Goal: Task Accomplishment & Management: Manage account settings

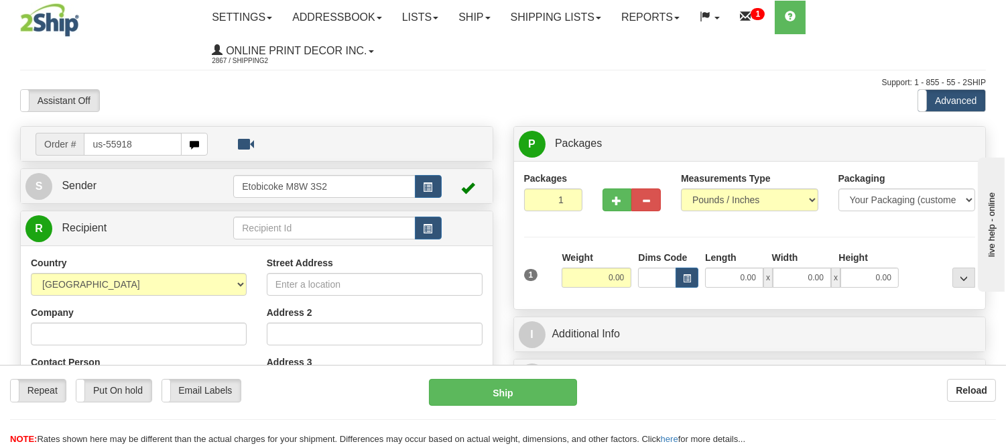
type input "us-55918"
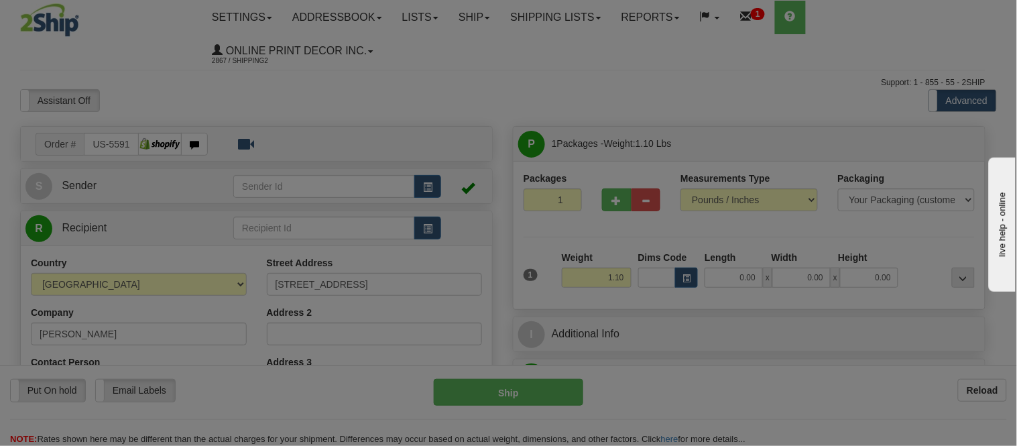
type input "STATE COLLEGE"
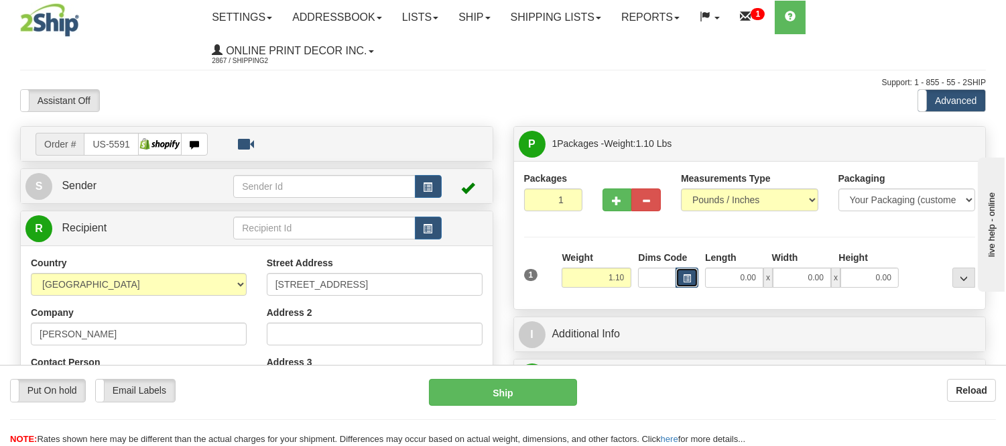
click at [691, 279] on button "button" at bounding box center [687, 277] width 23 height 20
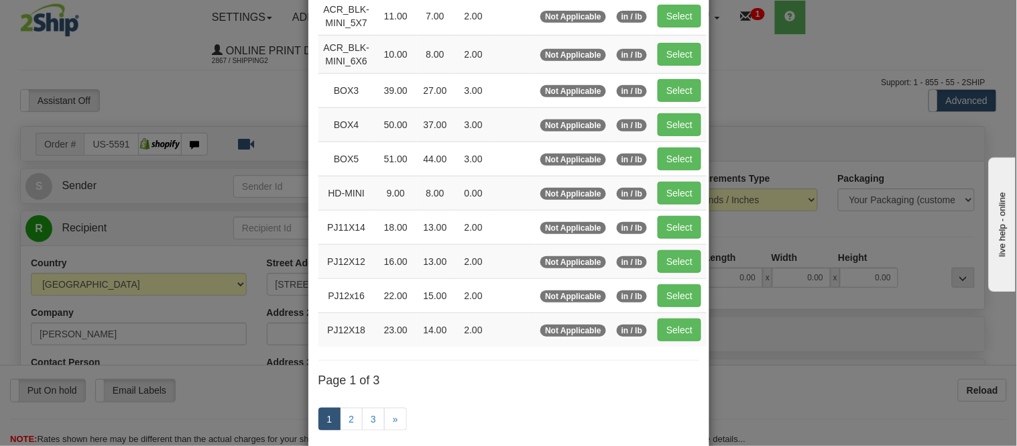
scroll to position [149, 0]
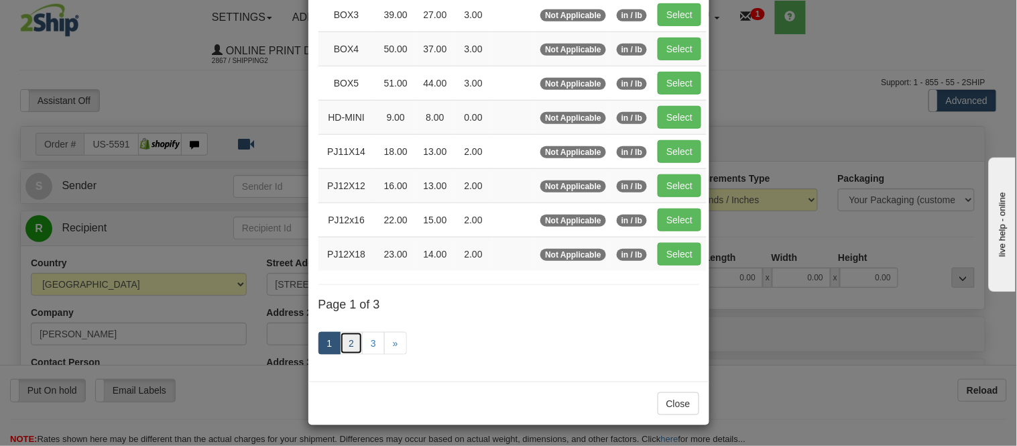
click at [347, 343] on link "2" at bounding box center [351, 343] width 23 height 23
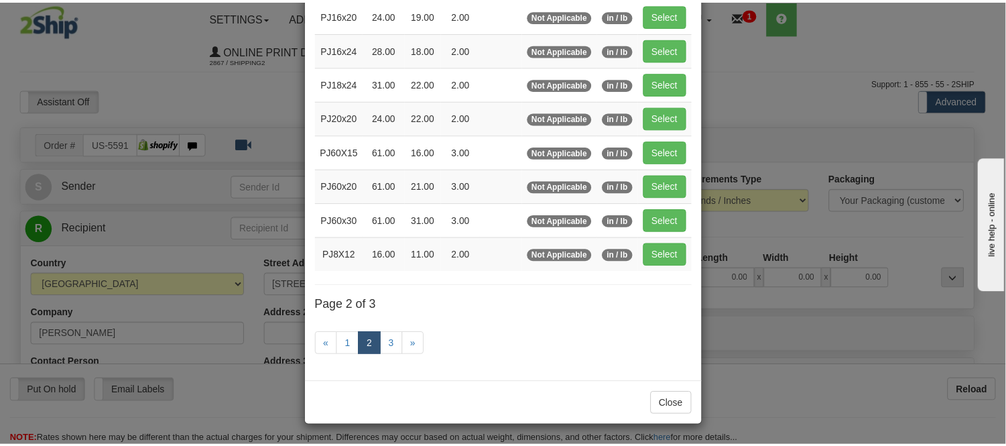
scroll to position [218, 0]
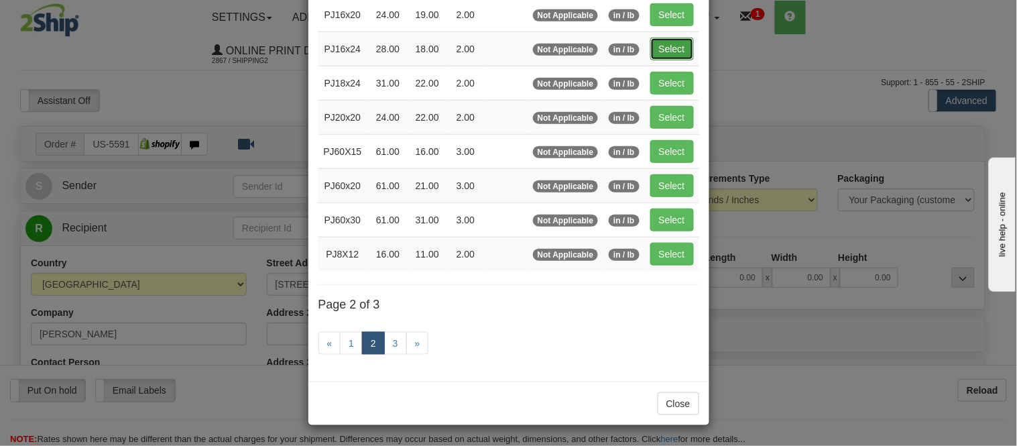
click at [653, 48] on button "Select" at bounding box center [672, 49] width 44 height 23
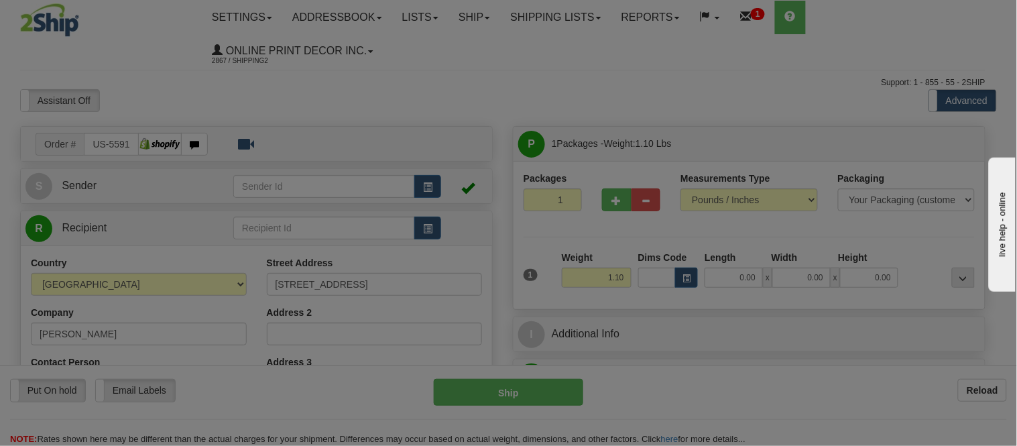
type input "PJ16x24"
type input "28.00"
type input "18.00"
type input "2.00"
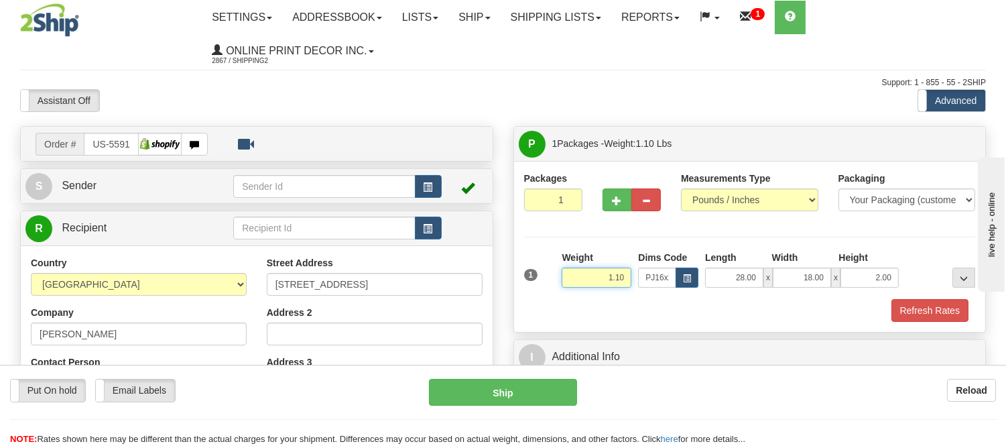
drag, startPoint x: 627, startPoint y: 280, endPoint x: 584, endPoint y: 284, distance: 42.4
click at [584, 284] on input "1.10" at bounding box center [597, 277] width 70 height 20
type input "2.20"
click at [920, 313] on button "Refresh Rates" at bounding box center [929, 310] width 77 height 23
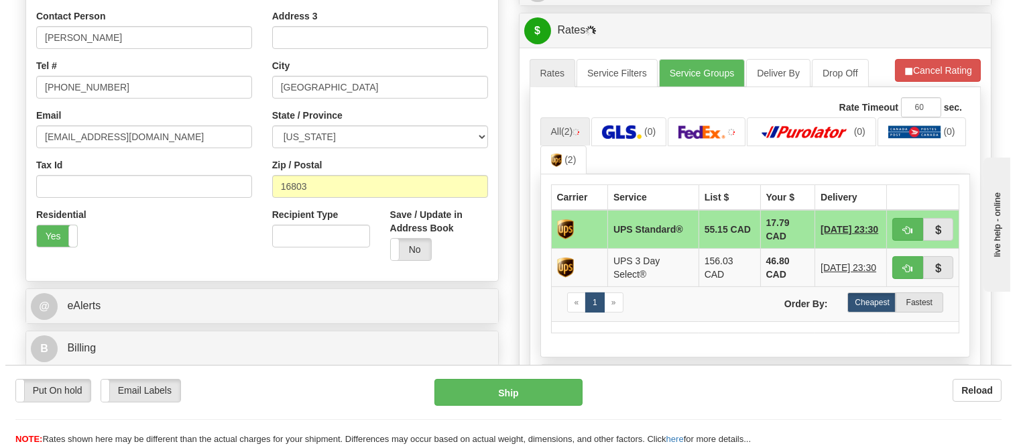
scroll to position [372, 0]
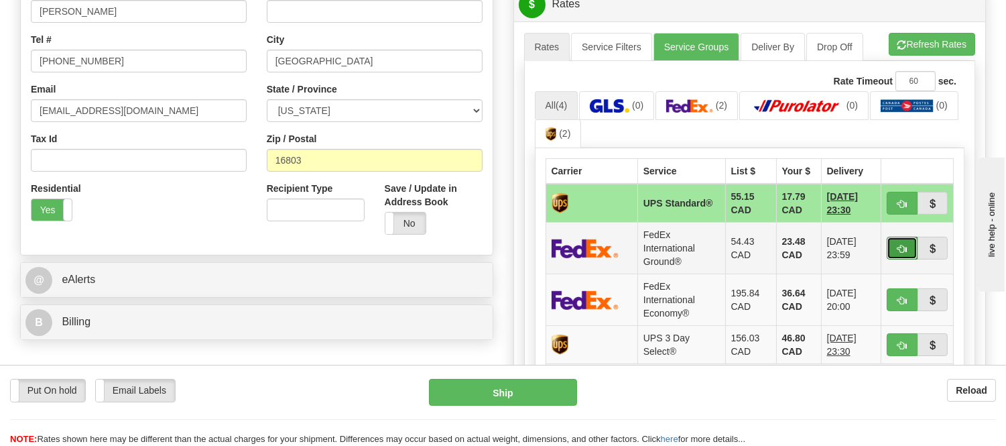
click at [901, 241] on button "button" at bounding box center [902, 248] width 31 height 23
type input "92"
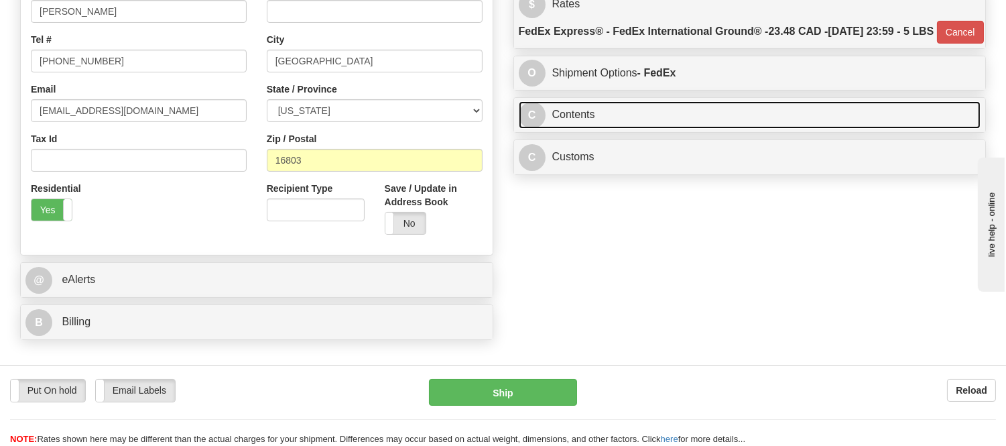
click at [761, 129] on link "C Contents" at bounding box center [750, 114] width 462 height 27
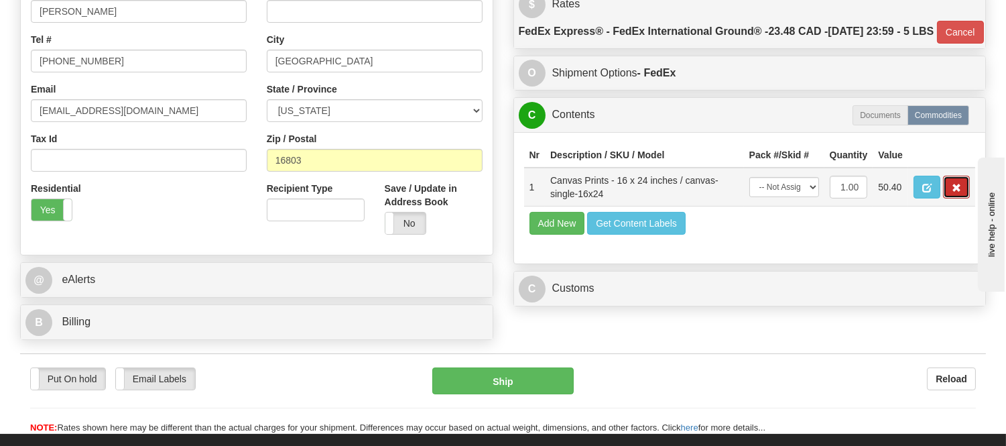
click at [948, 198] on button "button" at bounding box center [956, 187] width 27 height 23
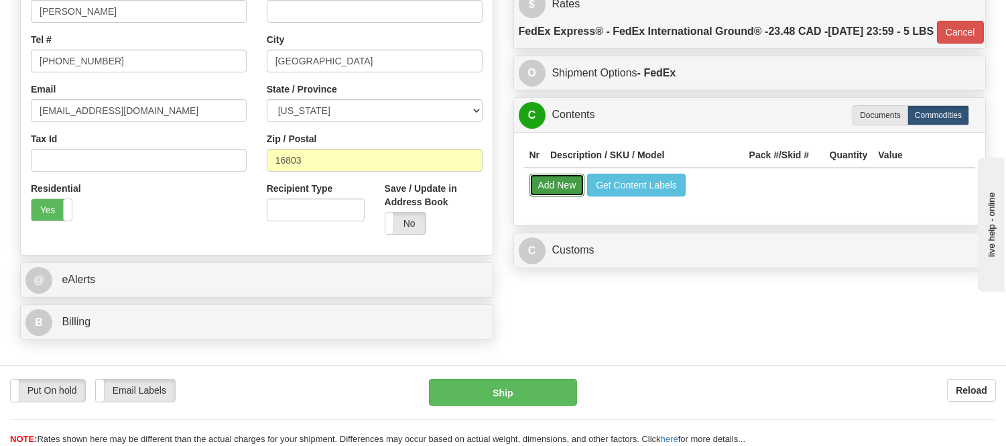
click at [546, 196] on button "Add New" at bounding box center [557, 185] width 56 height 23
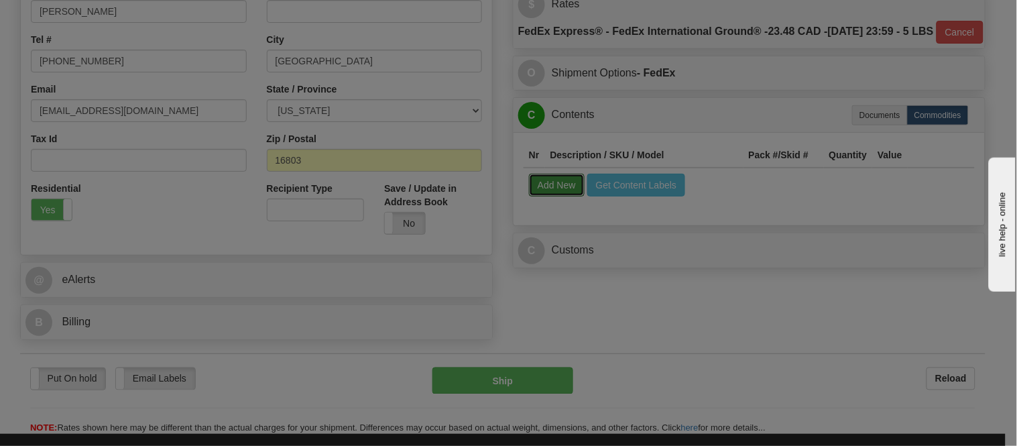
select select
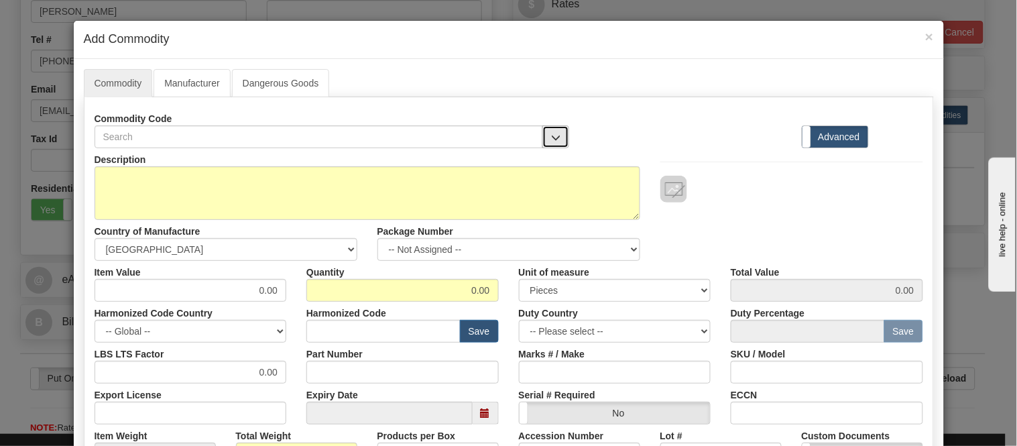
click at [558, 137] on button "button" at bounding box center [555, 136] width 27 height 23
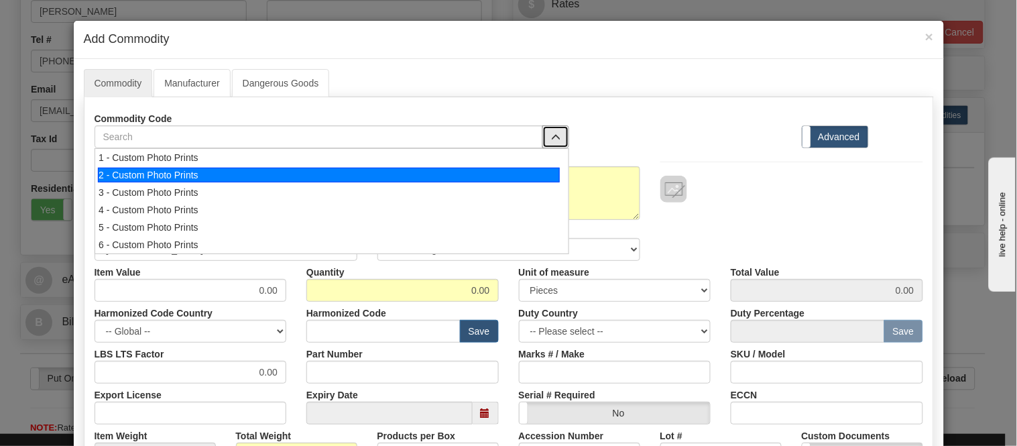
click at [545, 172] on div "2 - Custom Photo Prints" at bounding box center [329, 175] width 462 height 15
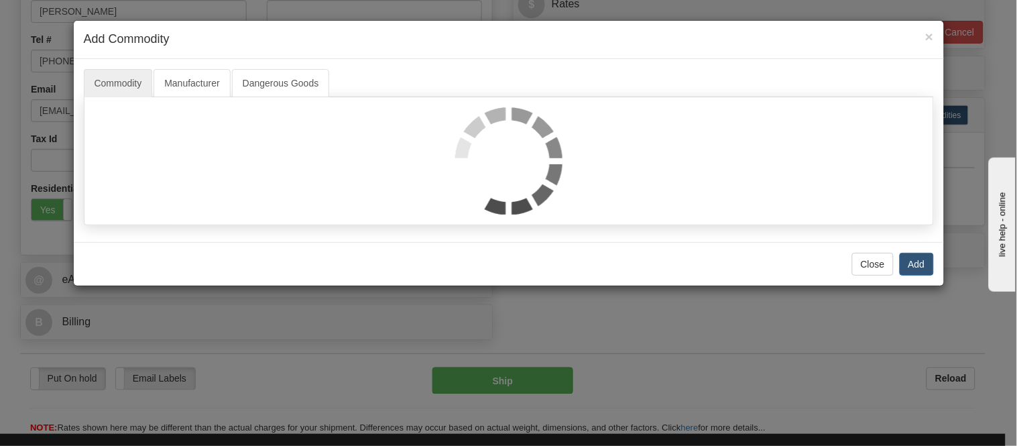
select select "1"
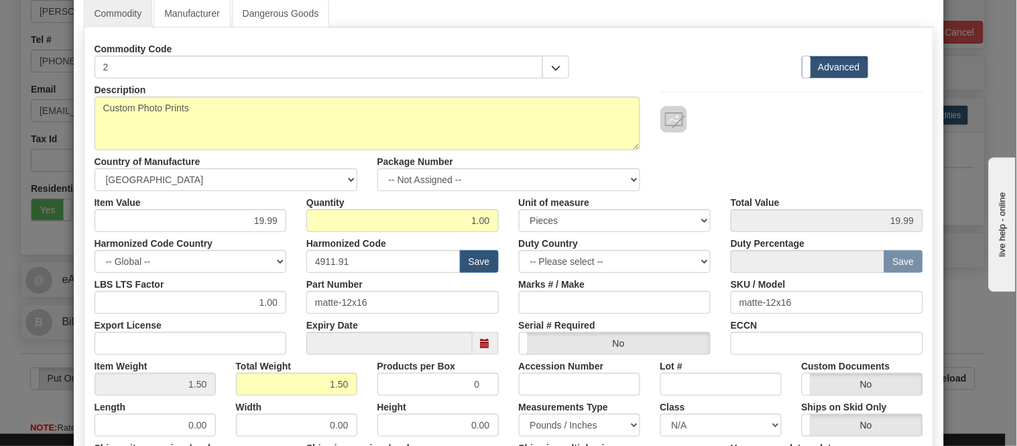
scroll to position [149, 0]
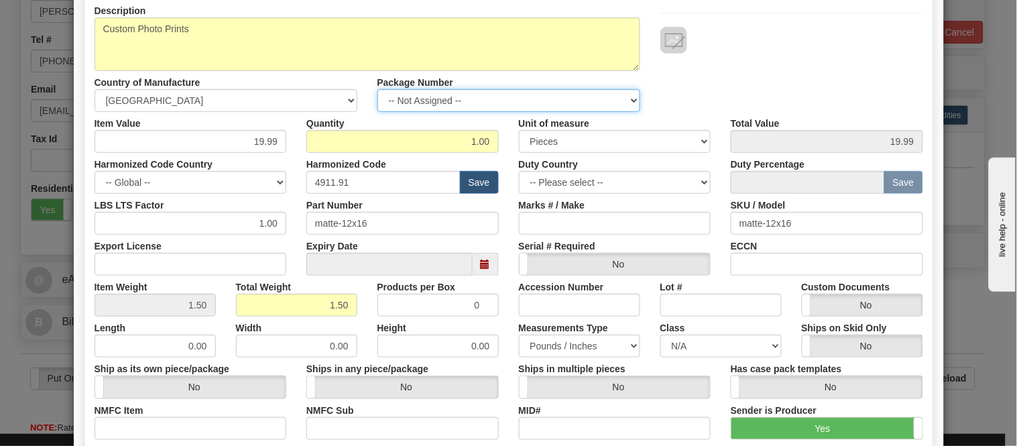
click at [440, 101] on select "-- Not Assigned -- Item 1" at bounding box center [508, 100] width 263 height 23
select select "0"
click at [377, 89] on select "-- Not Assigned -- Item 1" at bounding box center [508, 100] width 263 height 23
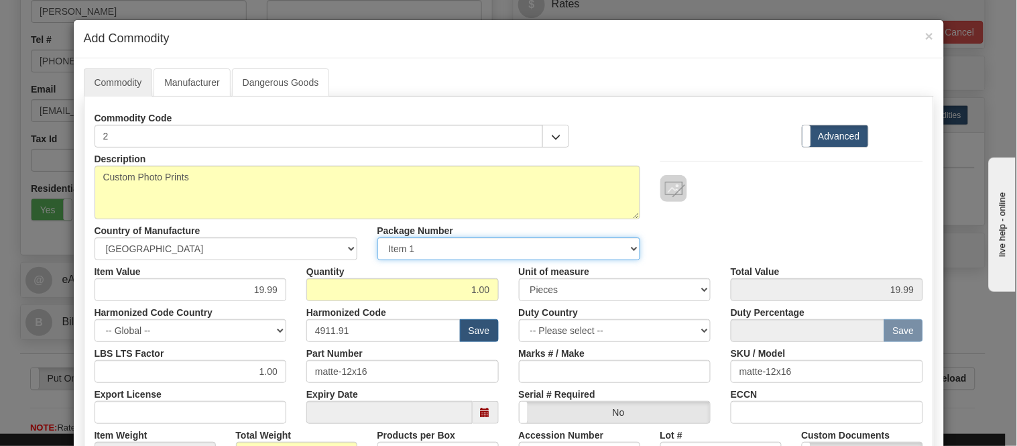
scroll to position [0, 0]
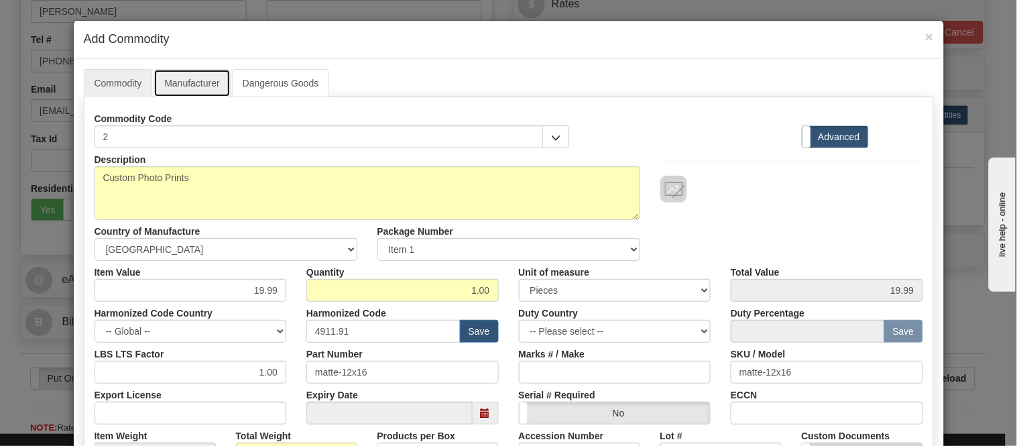
click at [169, 78] on link "Manufacturer" at bounding box center [191, 83] width 76 height 28
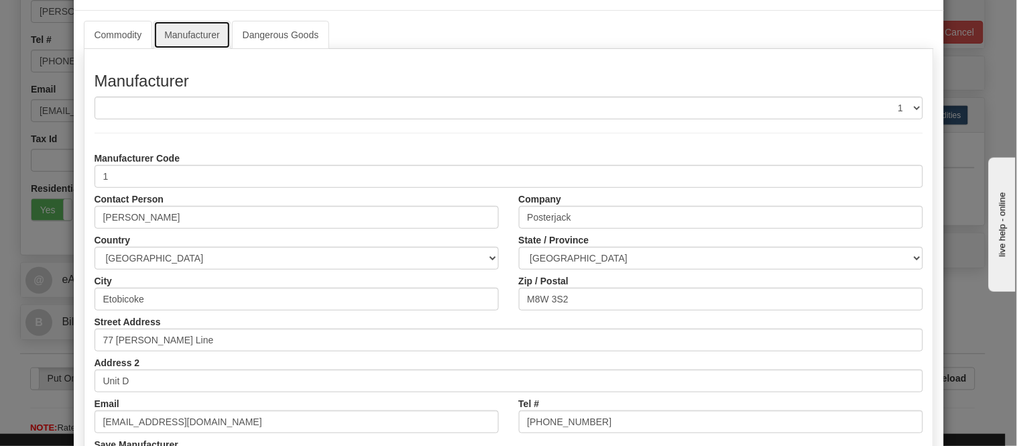
scroll to position [74, 0]
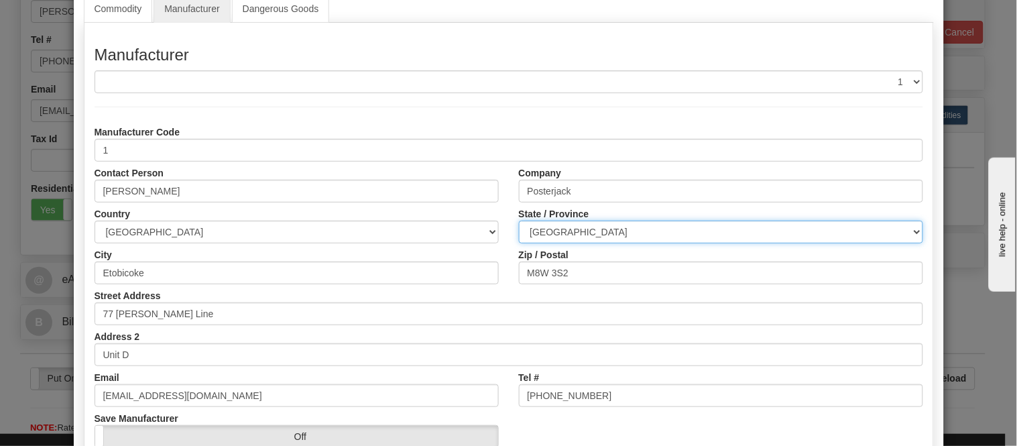
click at [618, 223] on select "ALBERTA BRITISH COLUMBIA MANITOBA NEW BRUNSWICK NEWFOUNDLAND NOVA SCOTIA NUNAVU…" at bounding box center [721, 232] width 404 height 23
select select "ON"
click at [519, 221] on select "ALBERTA BRITISH COLUMBIA MANITOBA NEW BRUNSWICK NEWFOUNDLAND NOVA SCOTIA NUNAVU…" at bounding box center [721, 232] width 404 height 23
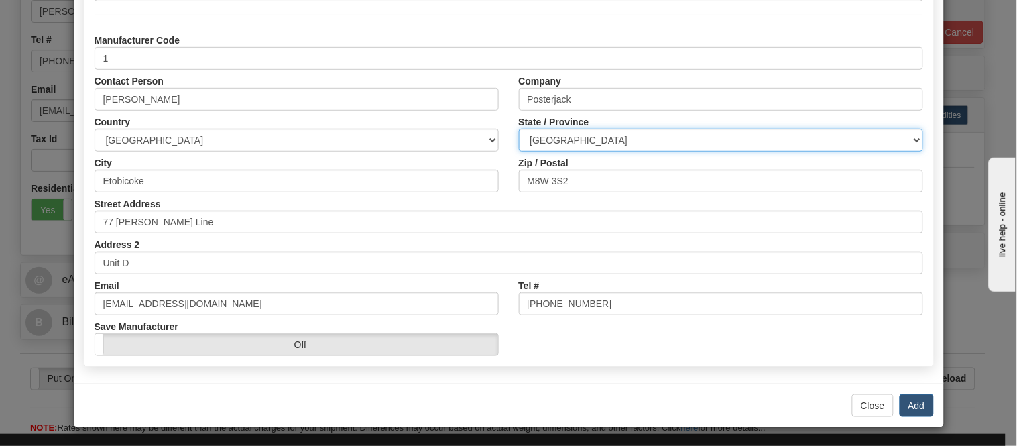
scroll to position [168, 0]
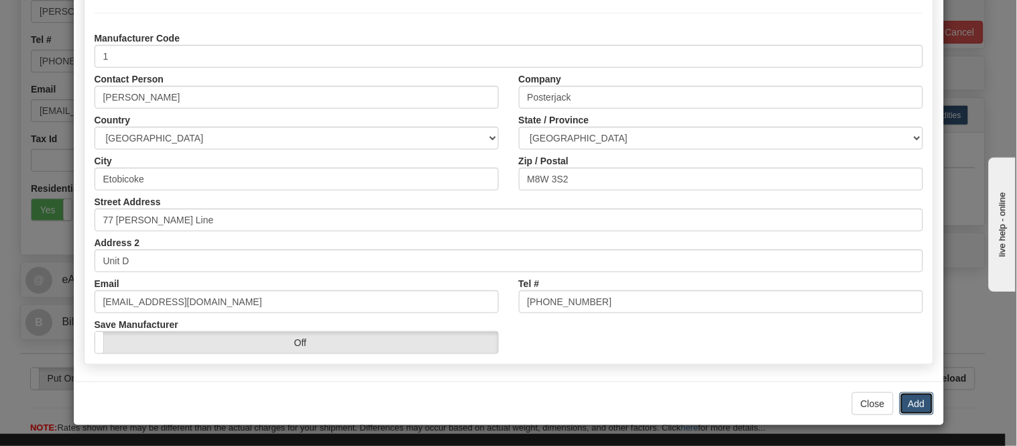
click at [912, 403] on button "Add" at bounding box center [916, 403] width 34 height 23
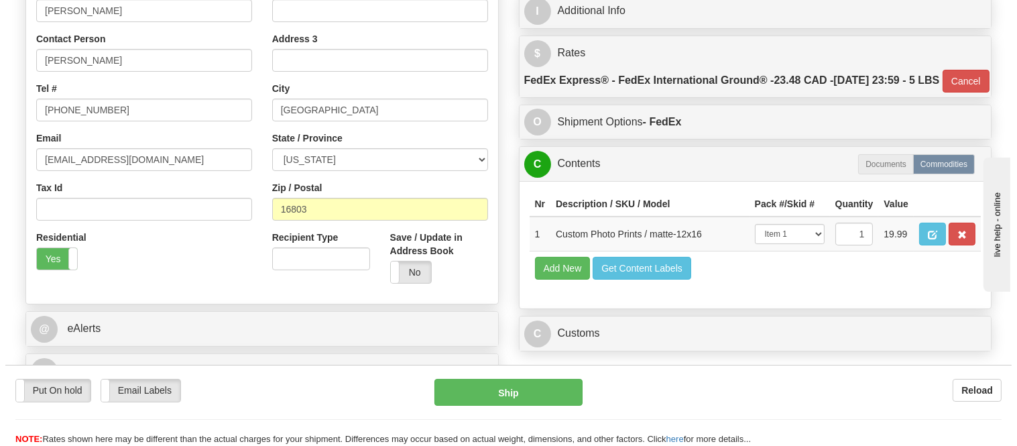
scroll to position [298, 0]
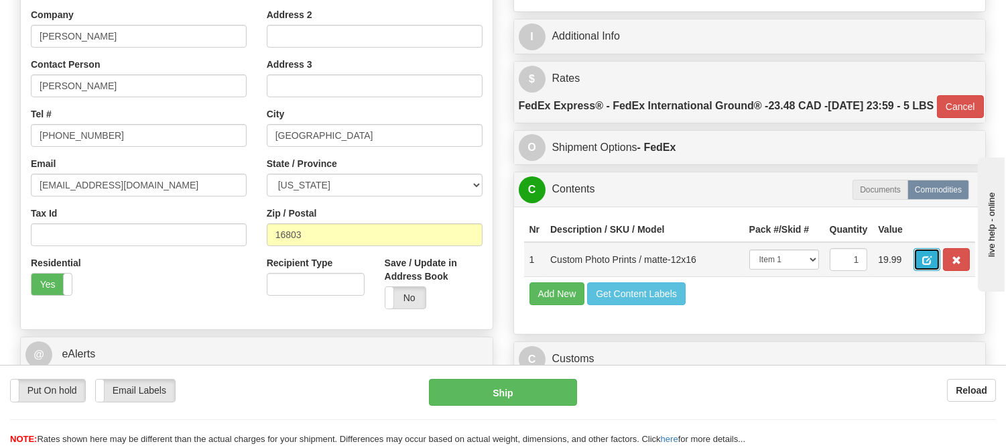
click at [932, 265] on span "button" at bounding box center [926, 260] width 9 height 9
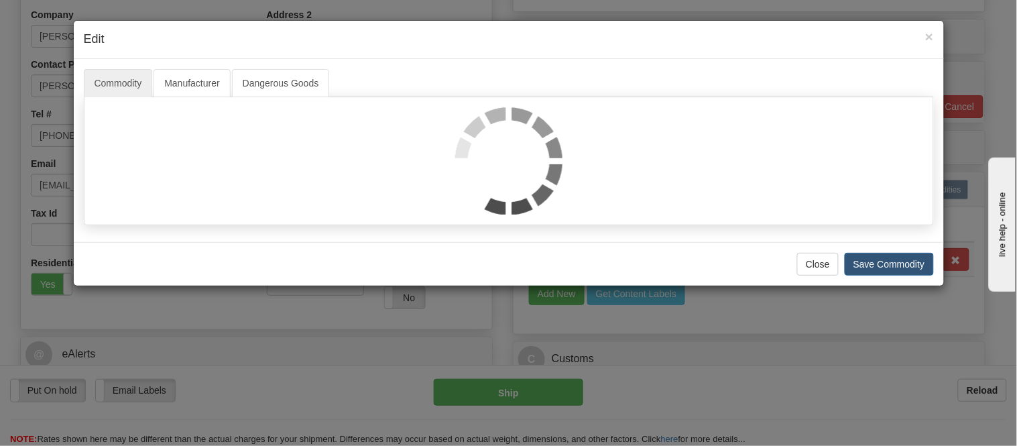
select select "1"
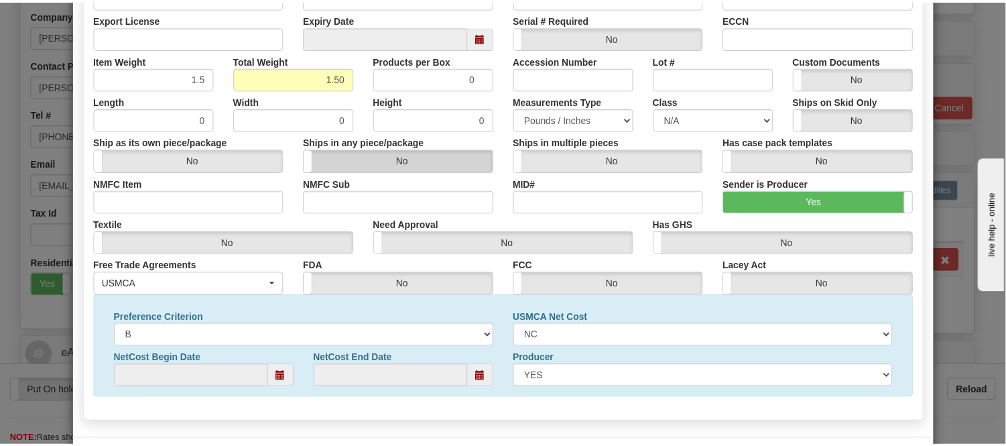
scroll to position [433, 0]
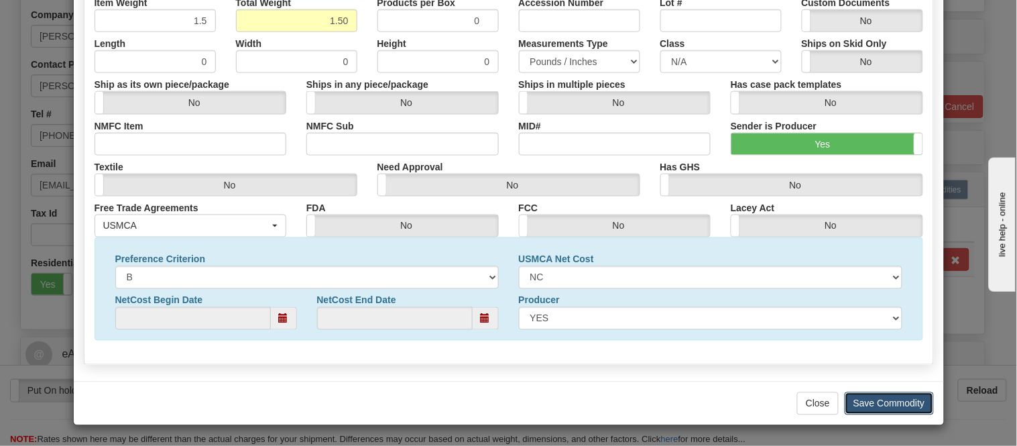
click at [910, 410] on button "Save Commodity" at bounding box center [889, 403] width 89 height 23
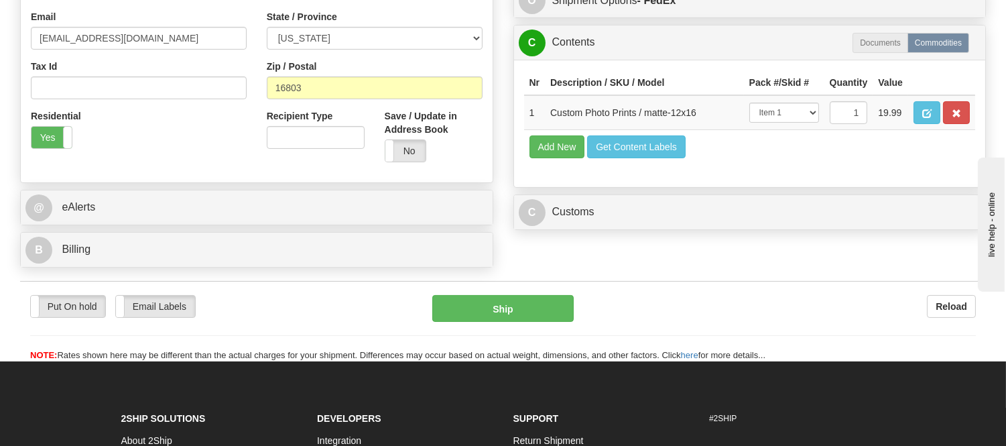
scroll to position [372, 0]
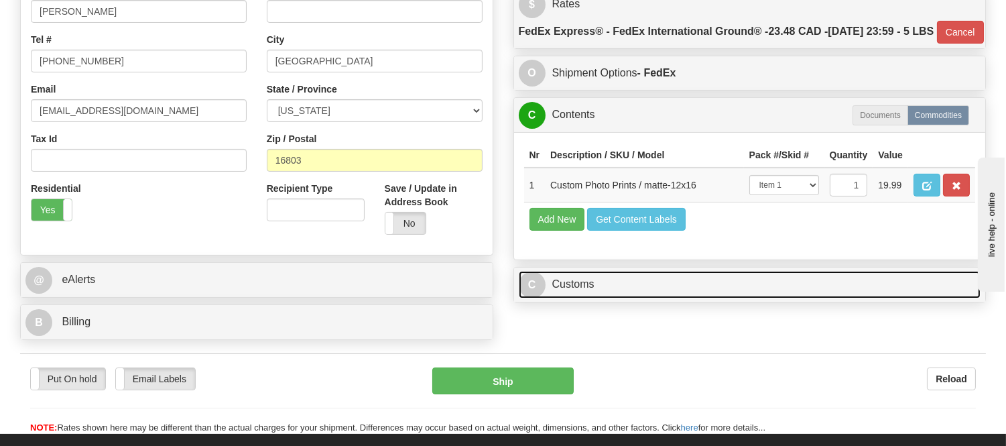
click at [677, 298] on link "C Customs" at bounding box center [750, 284] width 462 height 27
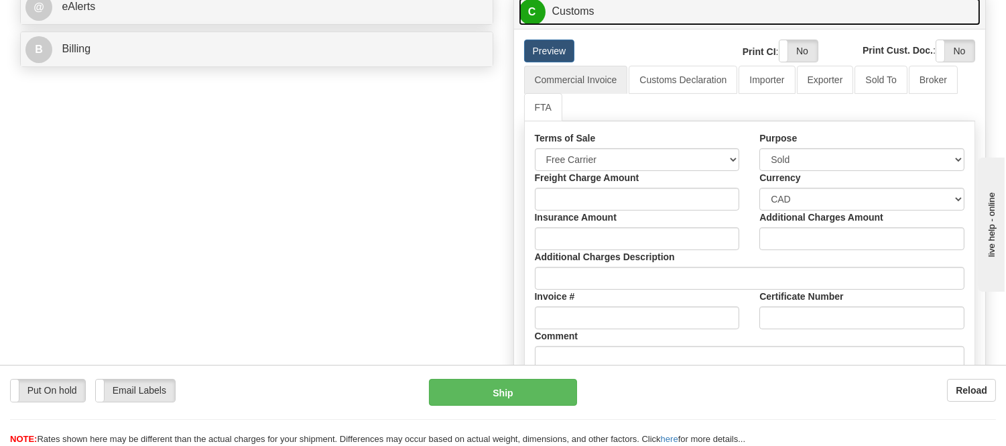
scroll to position [670, 0]
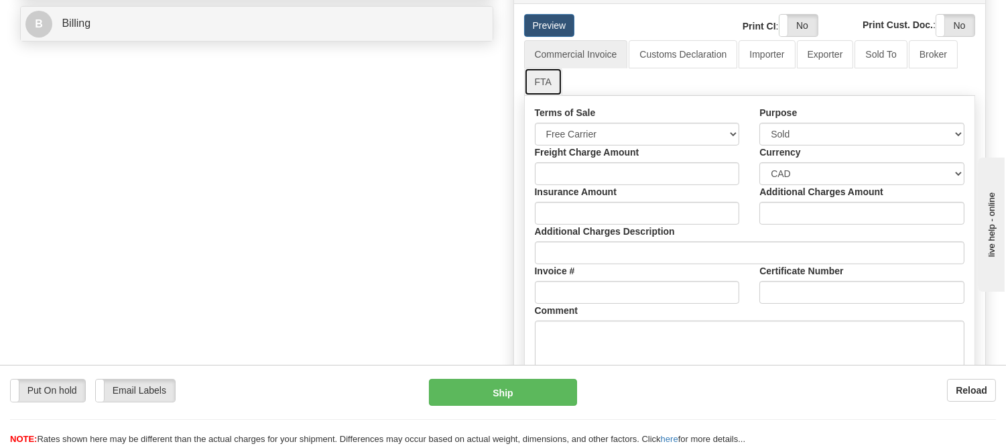
click at [546, 96] on link "FTA" at bounding box center [543, 82] width 38 height 28
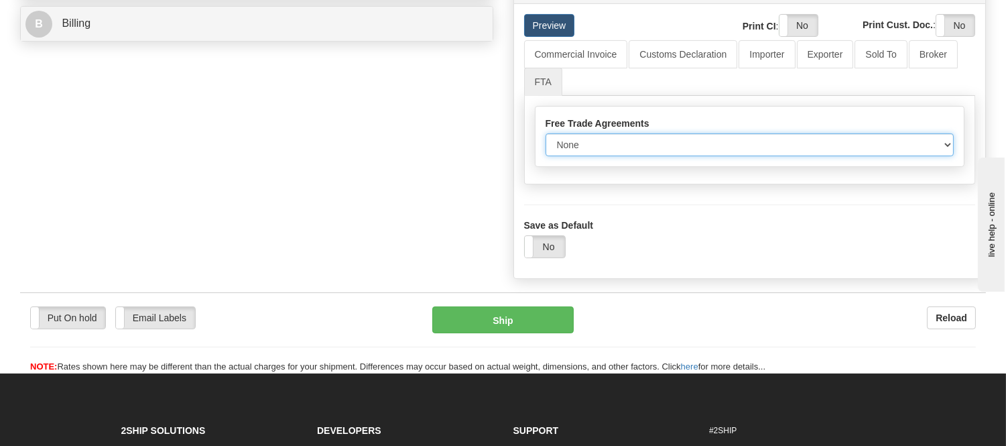
click at [916, 156] on select "None Other USMCA CETA CUKTCA" at bounding box center [750, 144] width 409 height 23
select select "1"
click at [546, 156] on select "None Other USMCA CETA CUKTCA" at bounding box center [750, 144] width 409 height 23
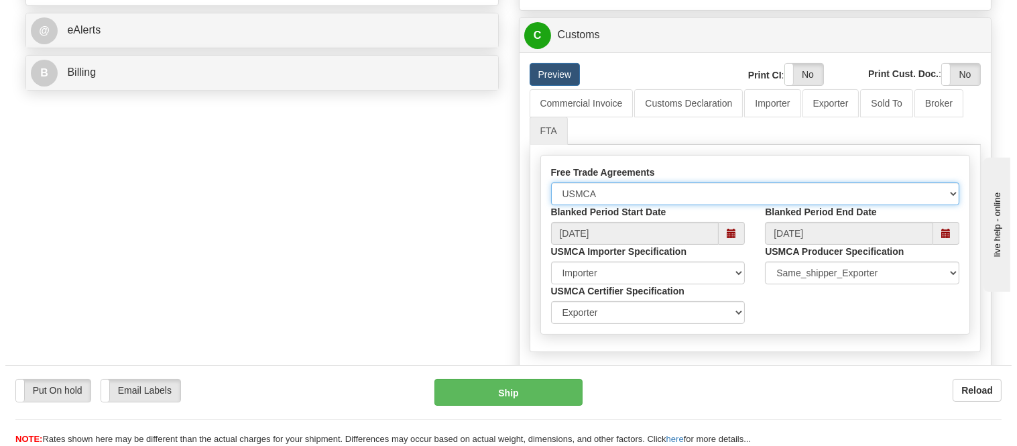
scroll to position [595, 0]
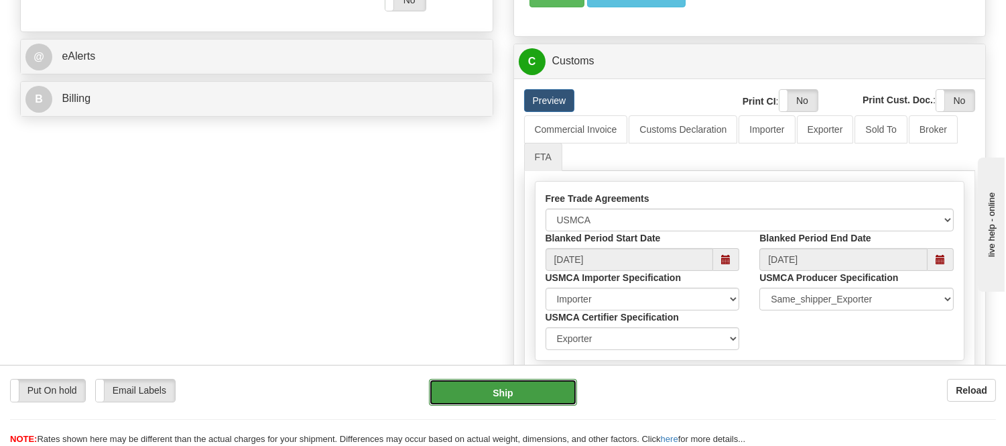
click at [511, 386] on button "Ship" at bounding box center [502, 392] width 147 height 27
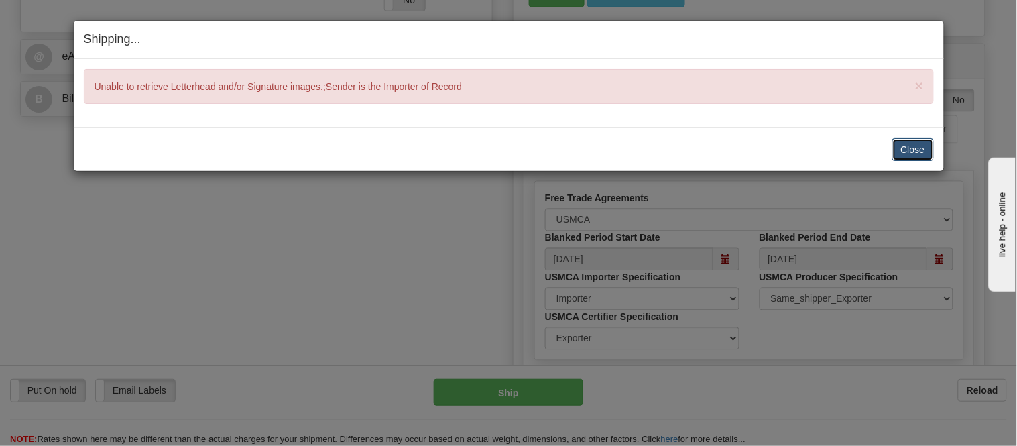
drag, startPoint x: 903, startPoint y: 147, endPoint x: 914, endPoint y: 143, distance: 11.1
click at [906, 147] on button "Close" at bounding box center [913, 149] width 42 height 23
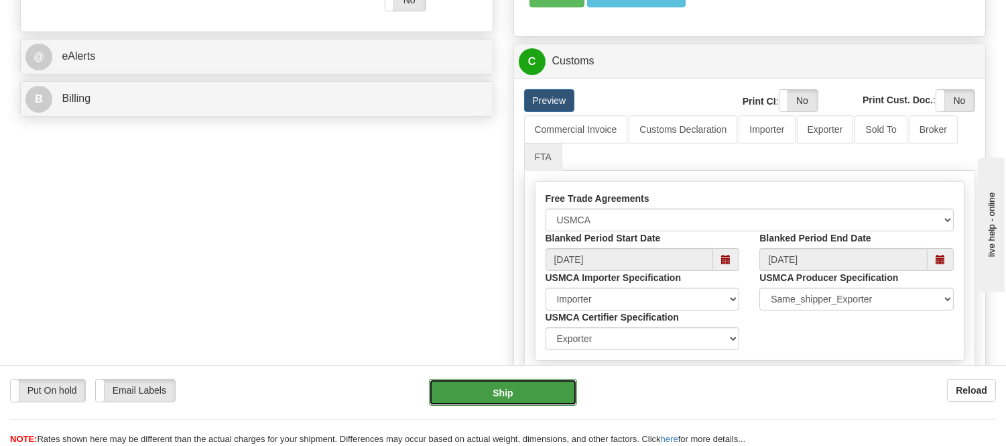
click at [564, 398] on button "Ship" at bounding box center [502, 392] width 147 height 27
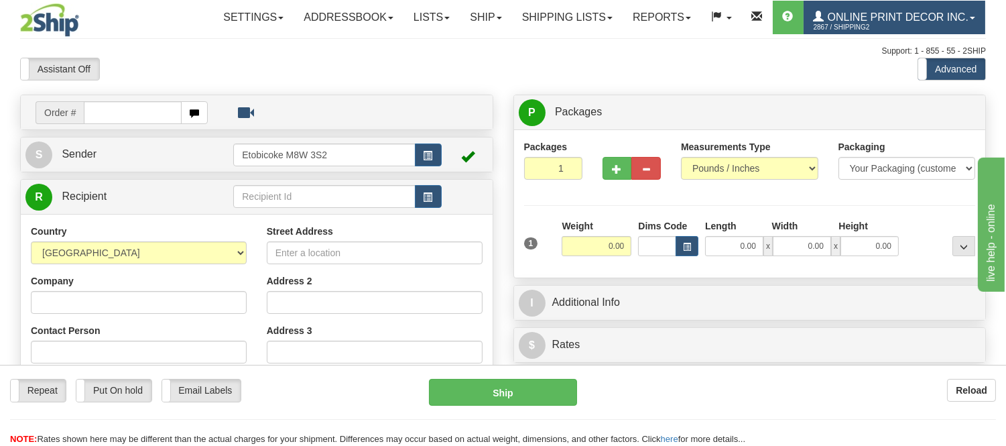
click at [859, 25] on span "2867 / Shipping2" at bounding box center [864, 27] width 101 height 13
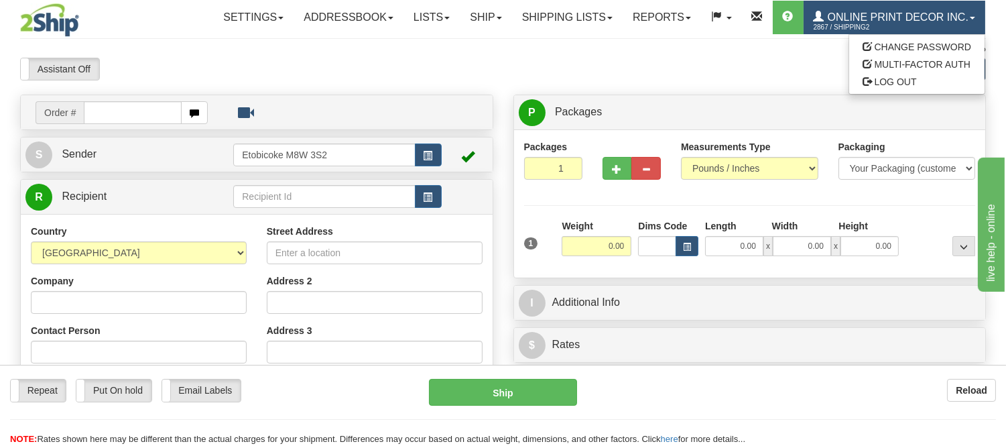
click at [855, 17] on span "Online Print Decor Inc." at bounding box center [896, 16] width 144 height 11
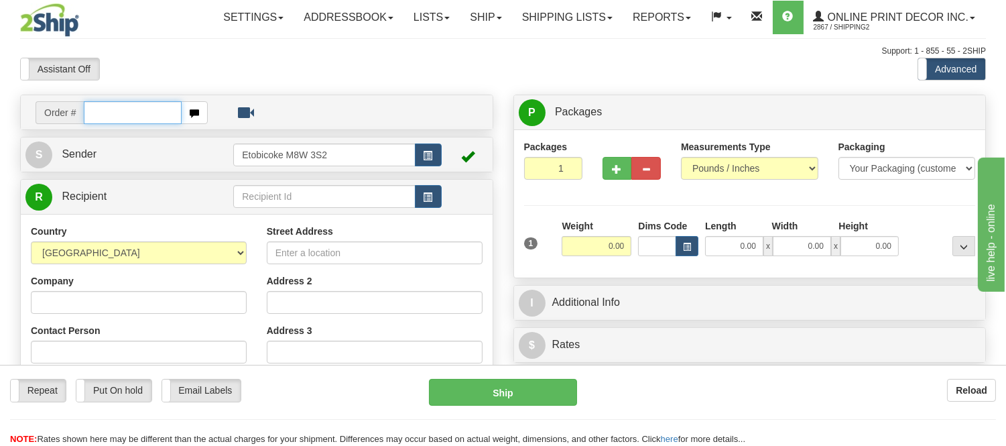
click at [125, 106] on input "text" at bounding box center [133, 112] width 98 height 23
type input "us-55878"
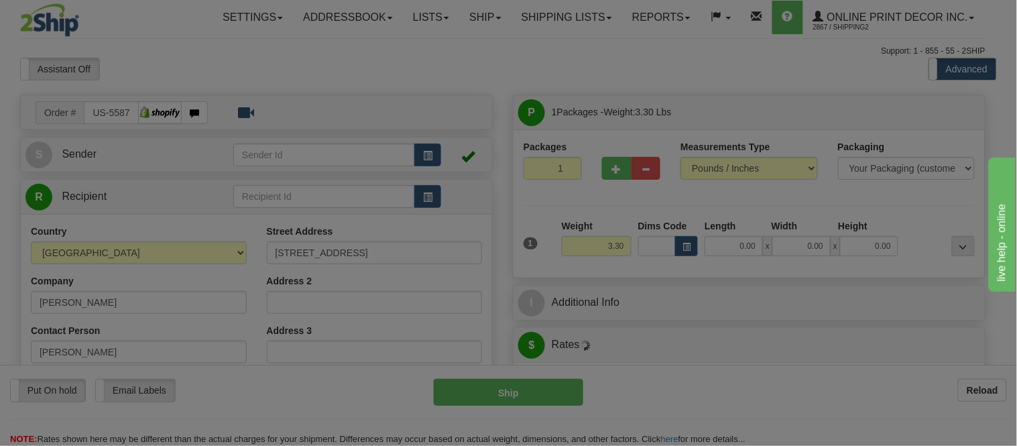
type input "BROWNSBURG"
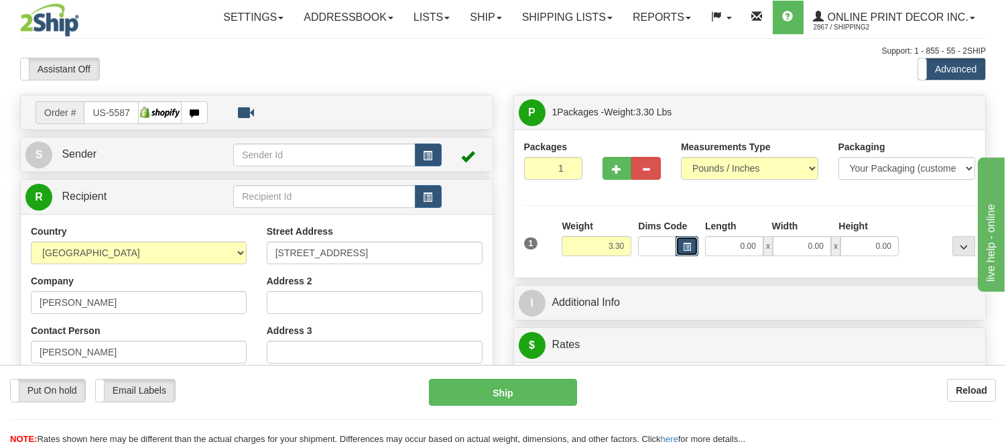
click at [693, 243] on button "button" at bounding box center [687, 246] width 23 height 20
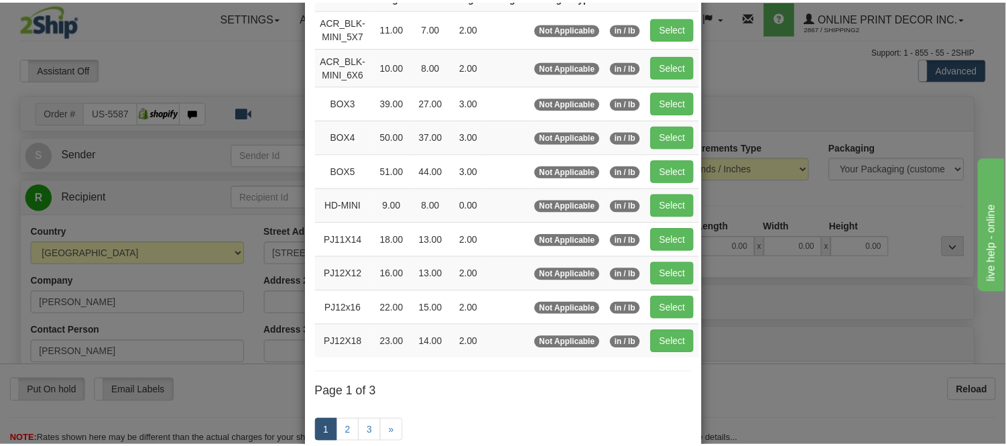
scroll to position [149, 0]
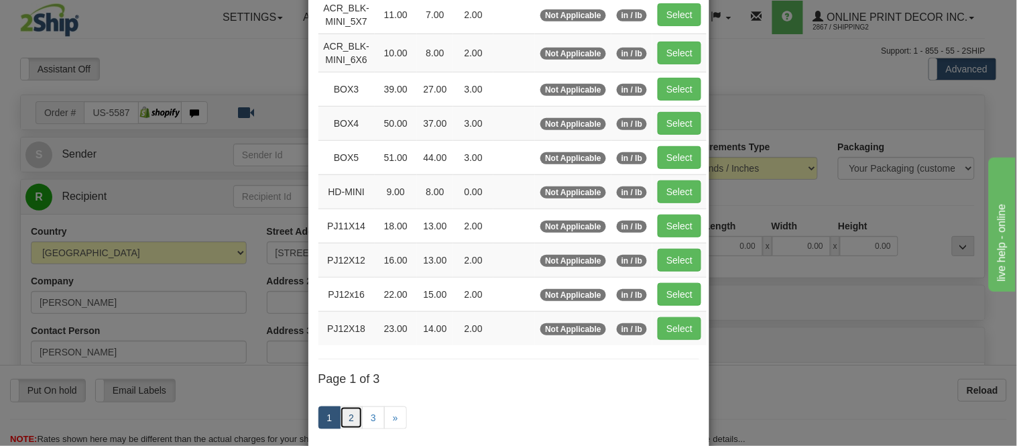
click at [349, 409] on link "2" at bounding box center [351, 417] width 23 height 23
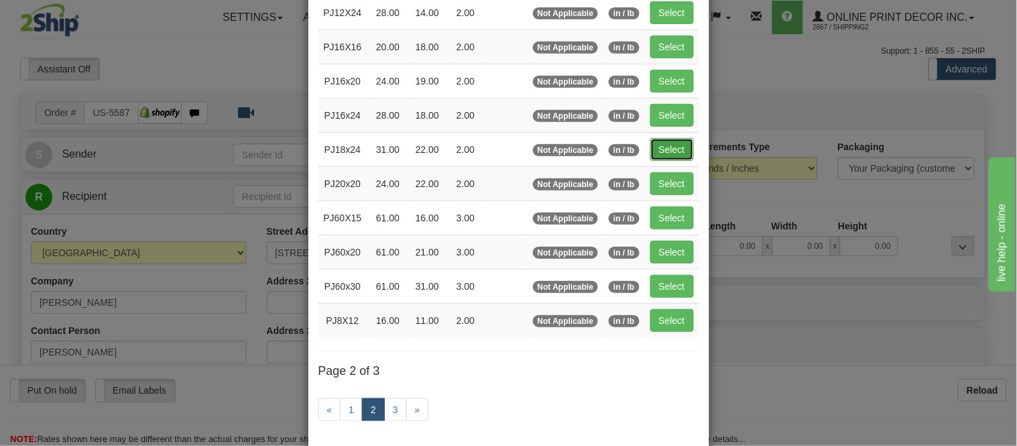
click at [660, 146] on button "Select" at bounding box center [672, 149] width 44 height 23
type input "PJ18x24"
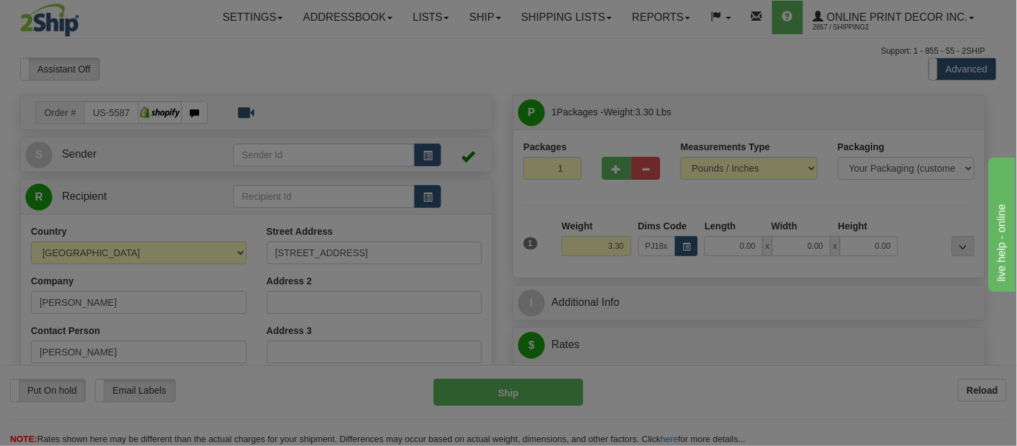
type input "31.00"
type input "22.00"
type input "2.00"
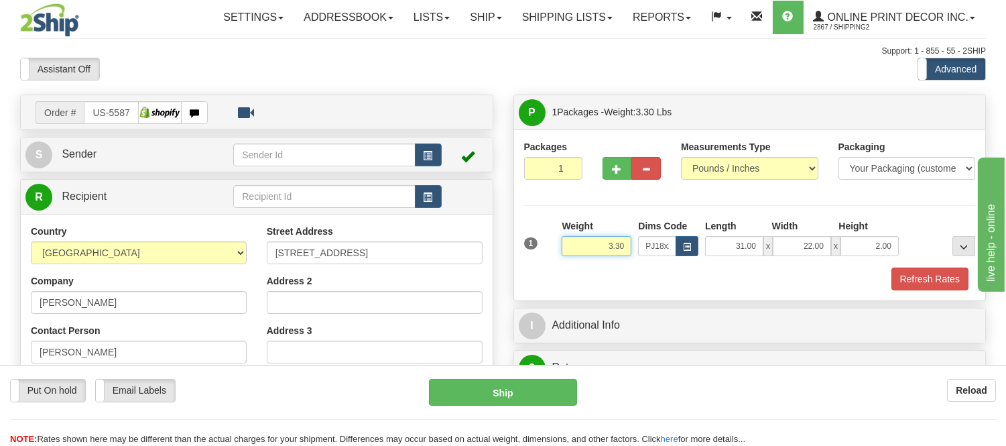
drag, startPoint x: 623, startPoint y: 244, endPoint x: 552, endPoint y: 246, distance: 71.1
click at [552, 246] on div "1 Weight 3.30 Dims Code x x" at bounding box center [750, 243] width 458 height 48
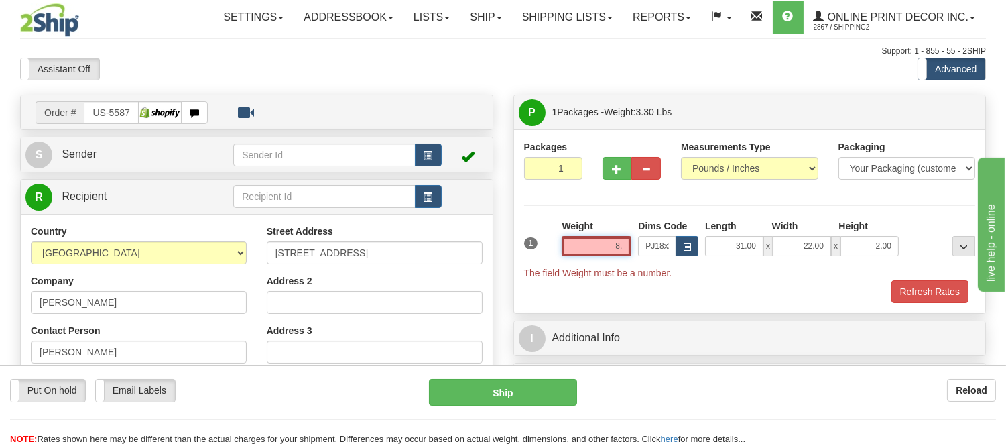
type input "8"
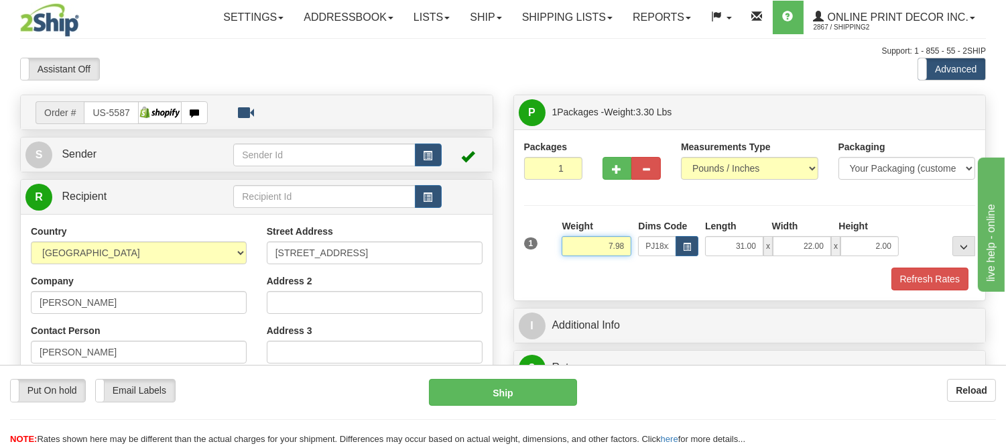
type input "7.98"
drag, startPoint x: 893, startPoint y: 244, endPoint x: 855, endPoint y: 244, distance: 38.9
click at [855, 244] on input "2.00" at bounding box center [869, 246] width 58 height 20
click button "Delete" at bounding box center [0, 0] width 0 height 0
type input "6.00"
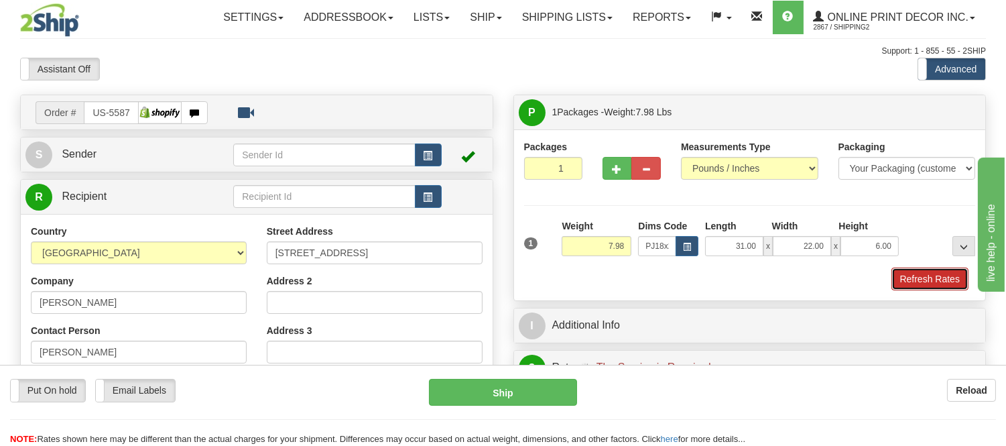
click at [923, 282] on button "Refresh Rates" at bounding box center [929, 278] width 77 height 23
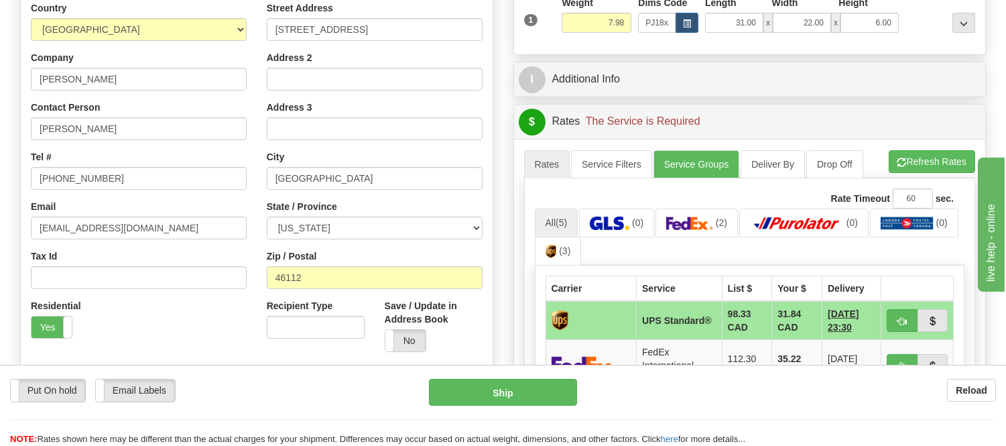
scroll to position [298, 0]
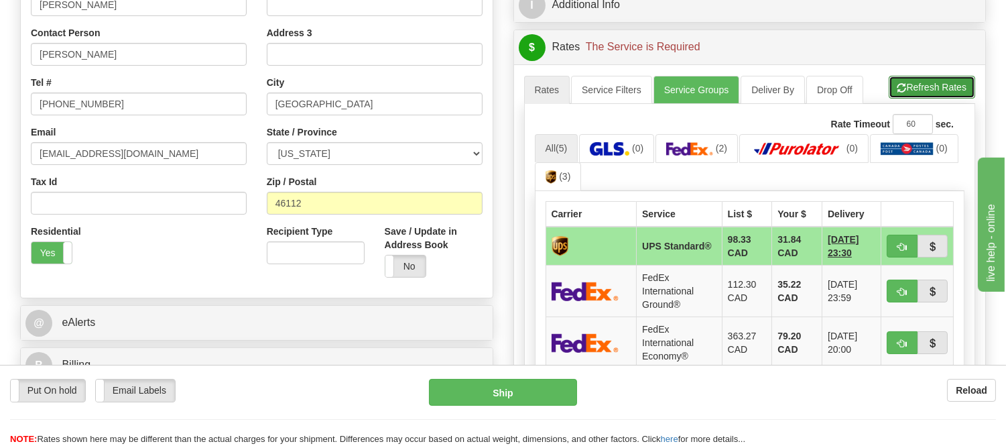
click at [915, 92] on button "Refresh Rates" at bounding box center [932, 87] width 86 height 23
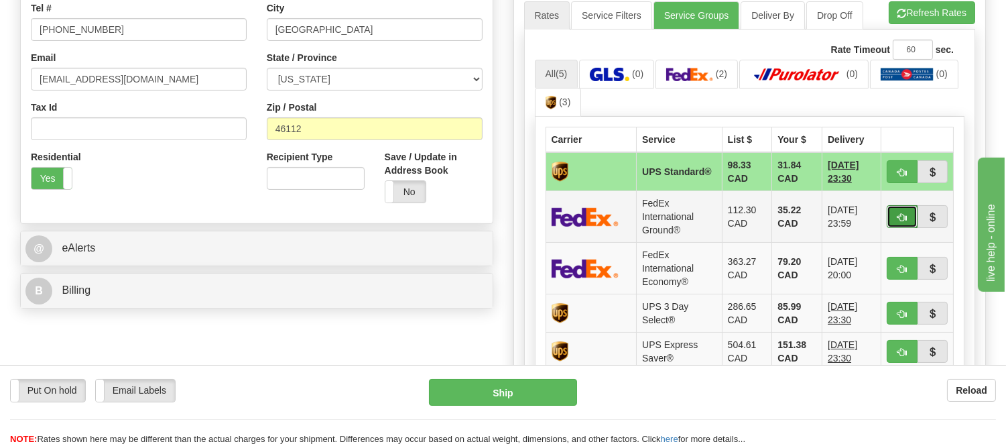
click at [901, 220] on span "button" at bounding box center [901, 217] width 9 height 9
type input "92"
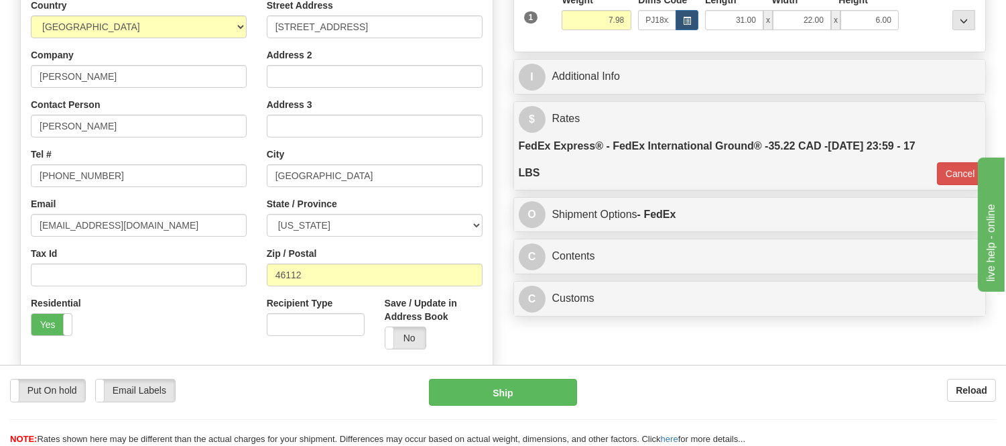
scroll to position [223, 0]
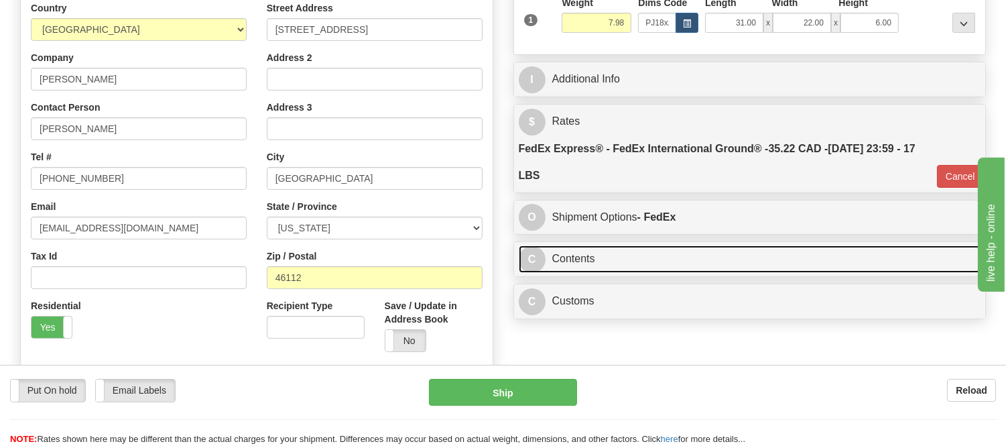
click at [651, 263] on link "C Contents" at bounding box center [750, 258] width 462 height 27
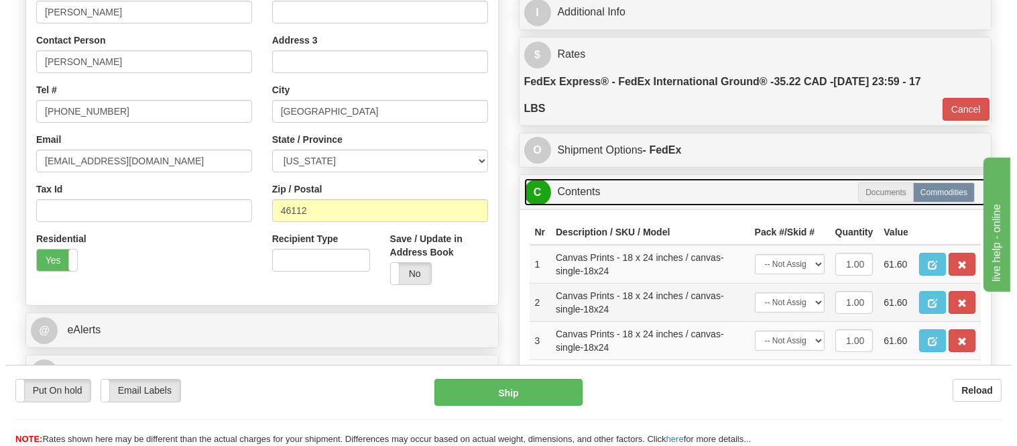
scroll to position [372, 0]
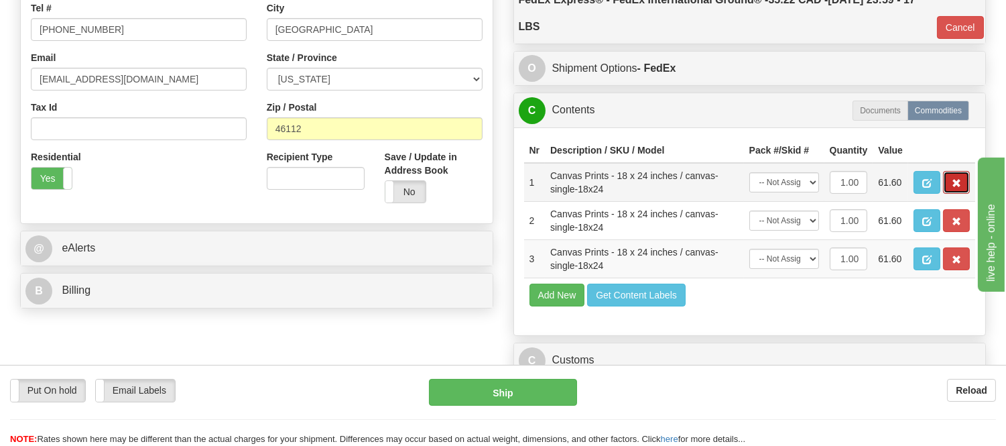
click at [946, 194] on button "button" at bounding box center [956, 182] width 27 height 23
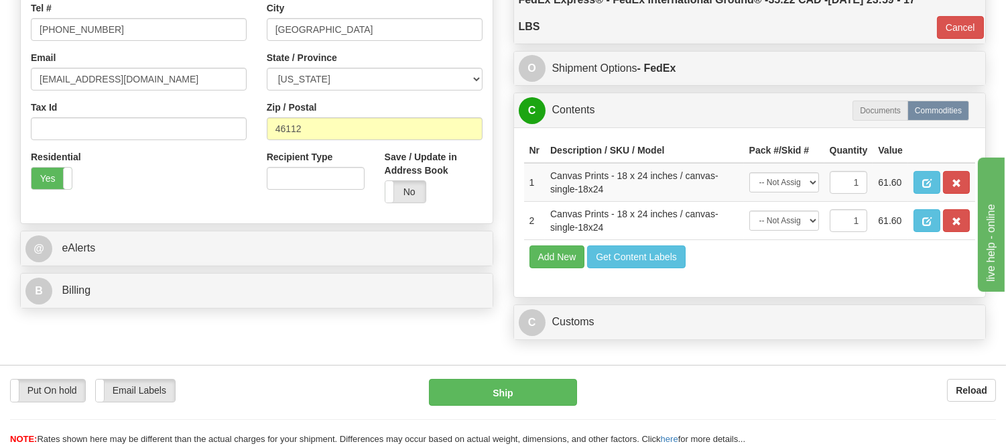
click at [946, 194] on button "button" at bounding box center [956, 182] width 27 height 23
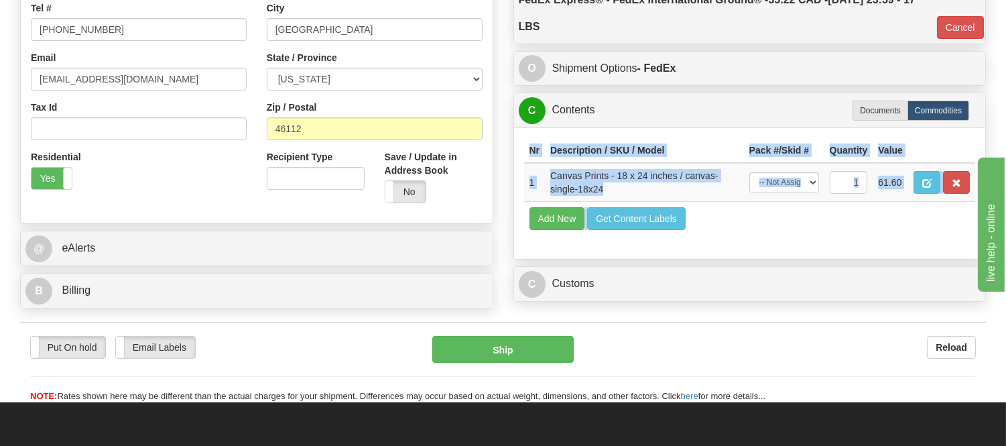
click at [946, 206] on div "Nr Description / SKU / Model Pack #/Skid # Quantity Value 1 Canvas Prints - 18 …" at bounding box center [750, 192] width 472 height 131
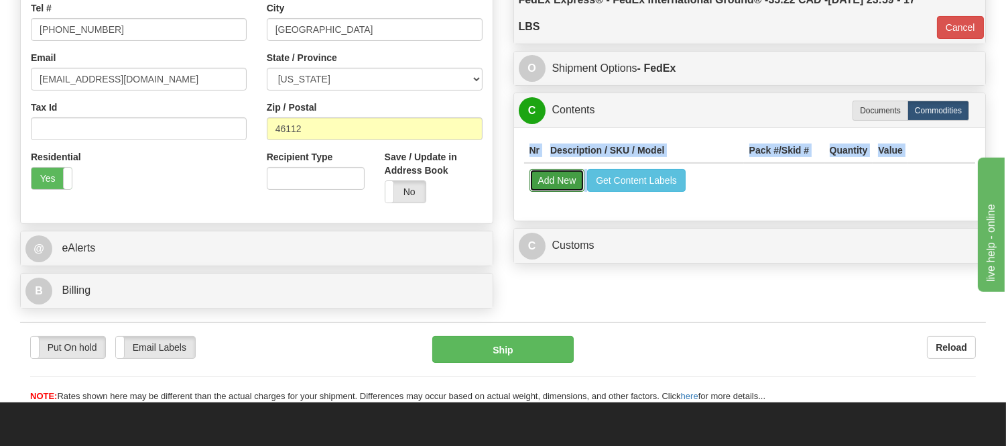
click at [548, 188] on button "Add New" at bounding box center [557, 180] width 56 height 23
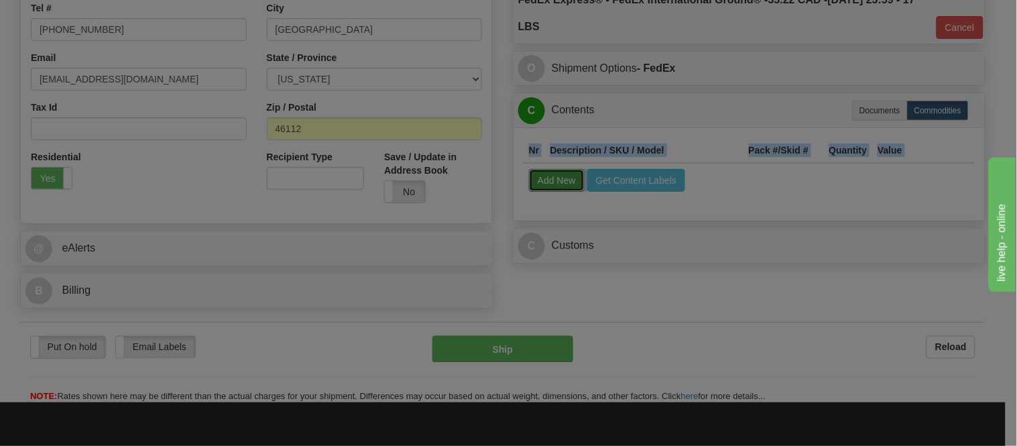
select select
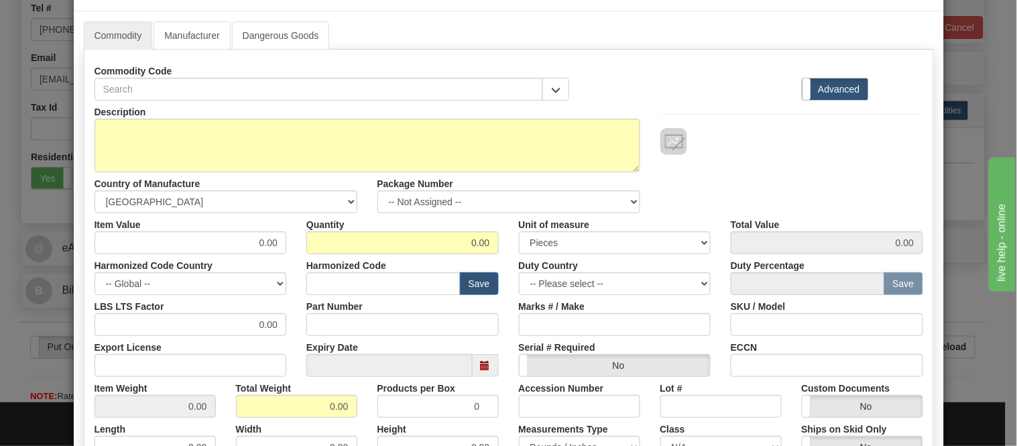
scroll to position [74, 0]
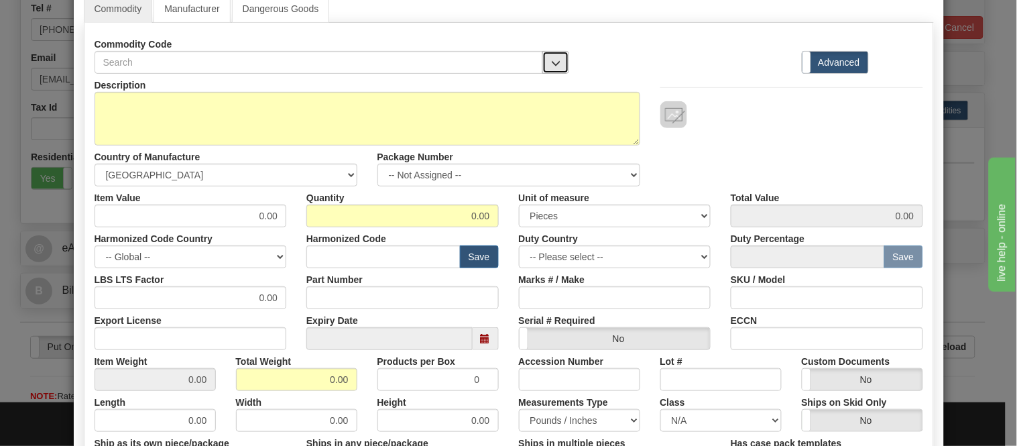
click at [555, 58] on button "button" at bounding box center [555, 62] width 27 height 23
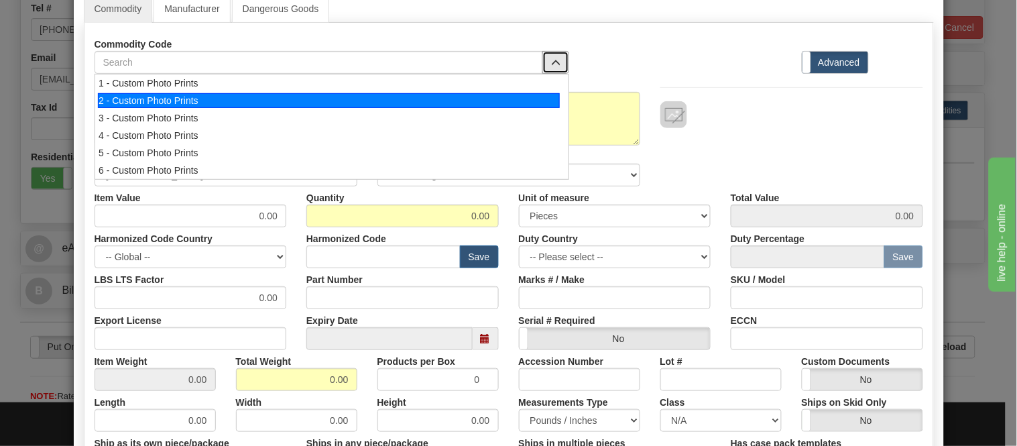
click at [525, 97] on div "2 - Custom Photo Prints" at bounding box center [329, 100] width 462 height 15
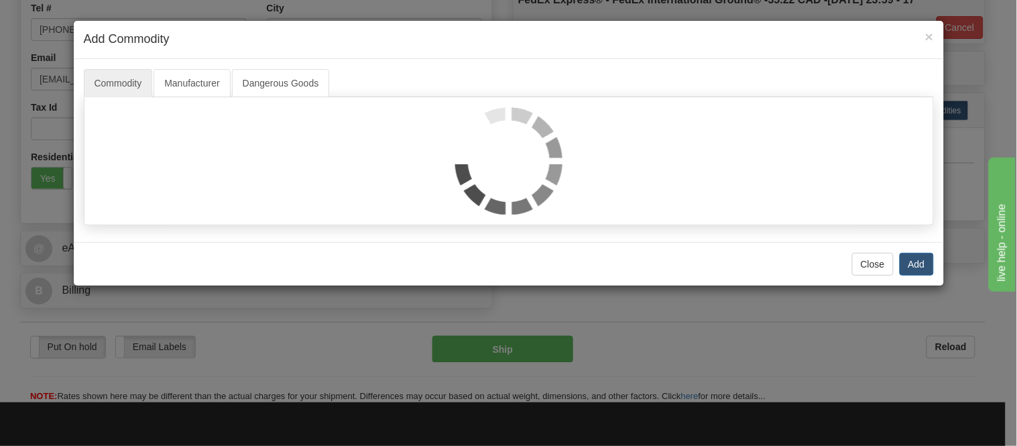
scroll to position [0, 0]
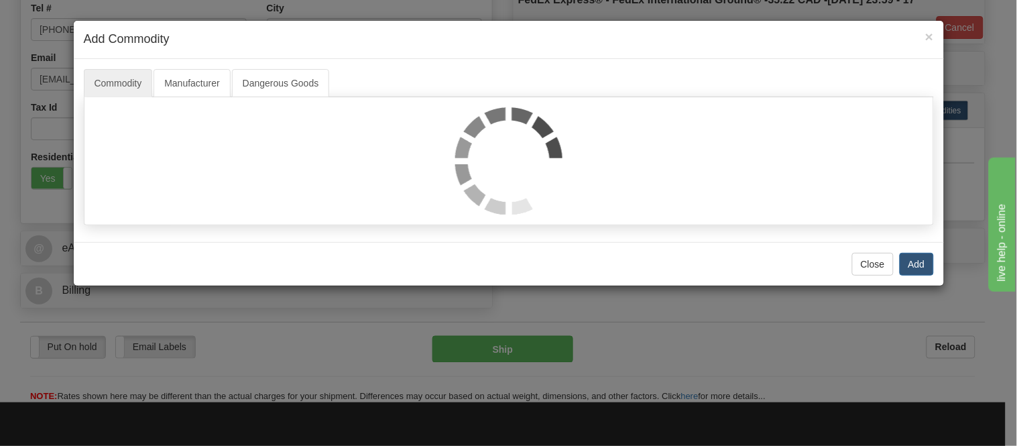
select select "1"
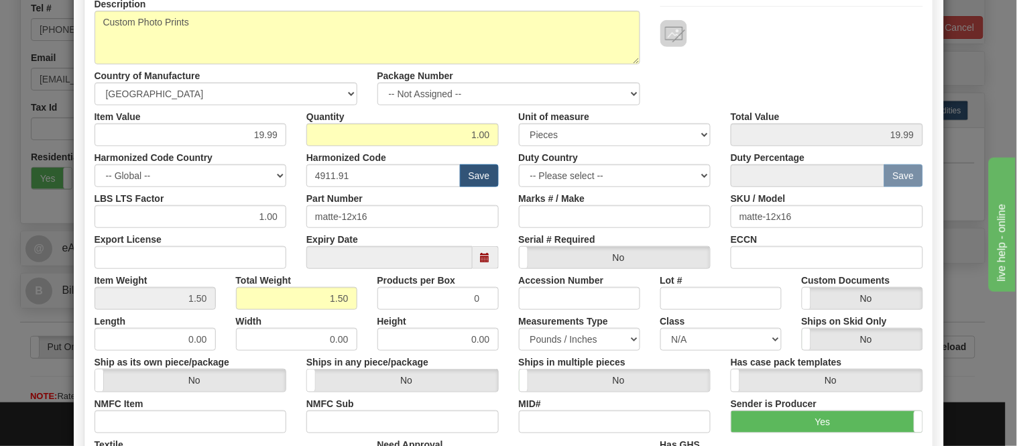
scroll to position [135, 0]
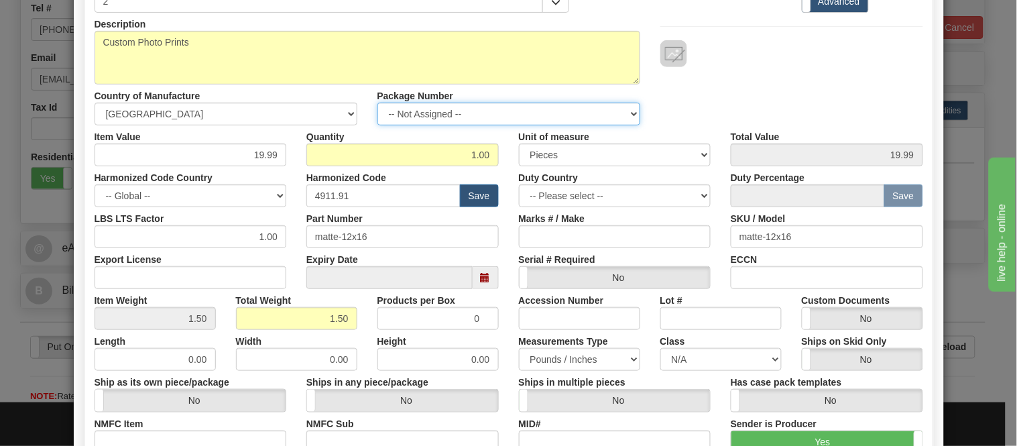
click at [570, 115] on select "-- Not Assigned -- Item 1" at bounding box center [508, 114] width 263 height 23
select select "0"
click at [377, 103] on select "-- Not Assigned -- Item 1" at bounding box center [508, 114] width 263 height 23
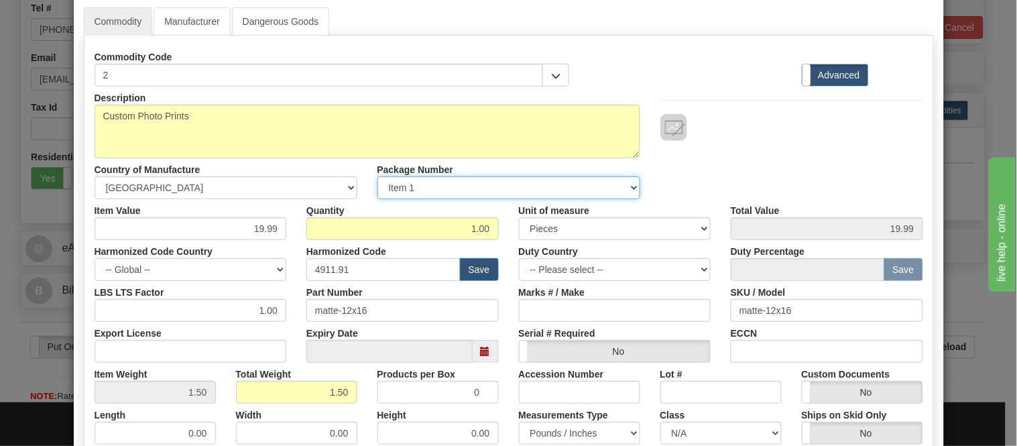
scroll to position [61, 0]
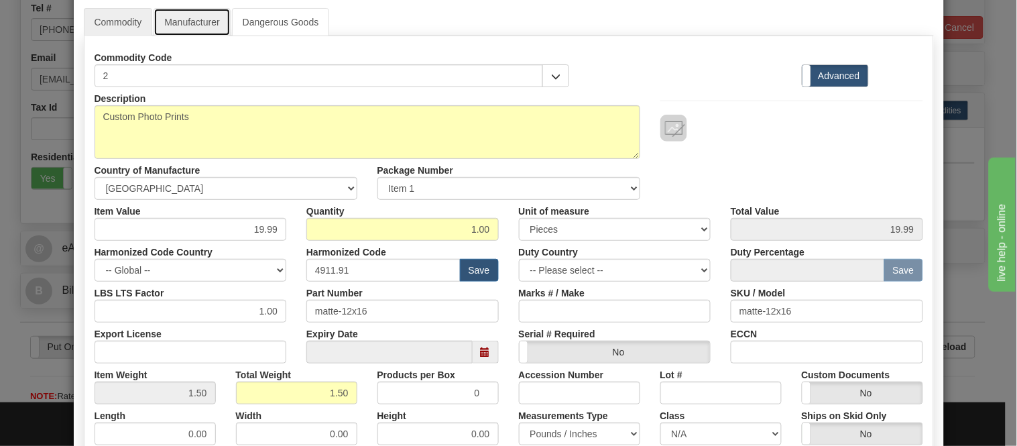
click at [205, 23] on link "Manufacturer" at bounding box center [191, 22] width 76 height 28
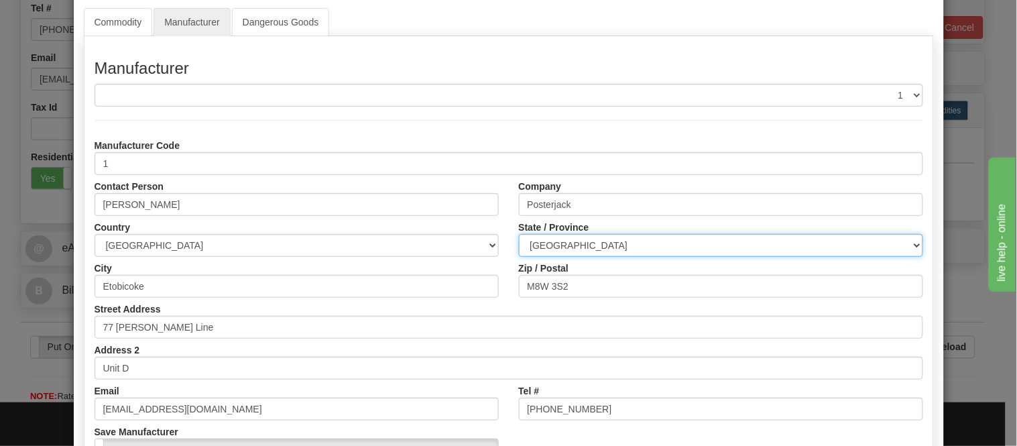
click at [724, 245] on select "ALBERTA BRITISH COLUMBIA MANITOBA NEW BRUNSWICK NEWFOUNDLAND NOVA SCOTIA NUNAVU…" at bounding box center [721, 245] width 404 height 23
select select "ON"
click at [519, 234] on select "ALBERTA BRITISH COLUMBIA MANITOBA NEW BRUNSWICK NEWFOUNDLAND NOVA SCOTIA NUNAVU…" at bounding box center [721, 245] width 404 height 23
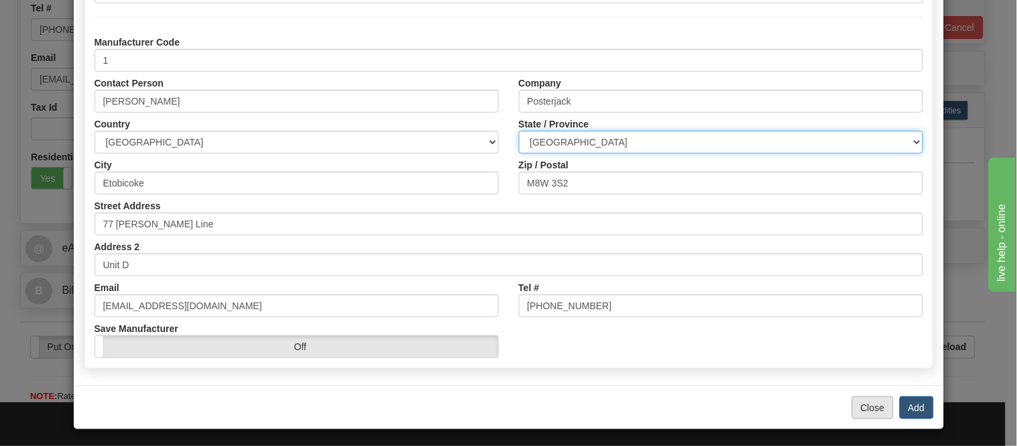
scroll to position [168, 0]
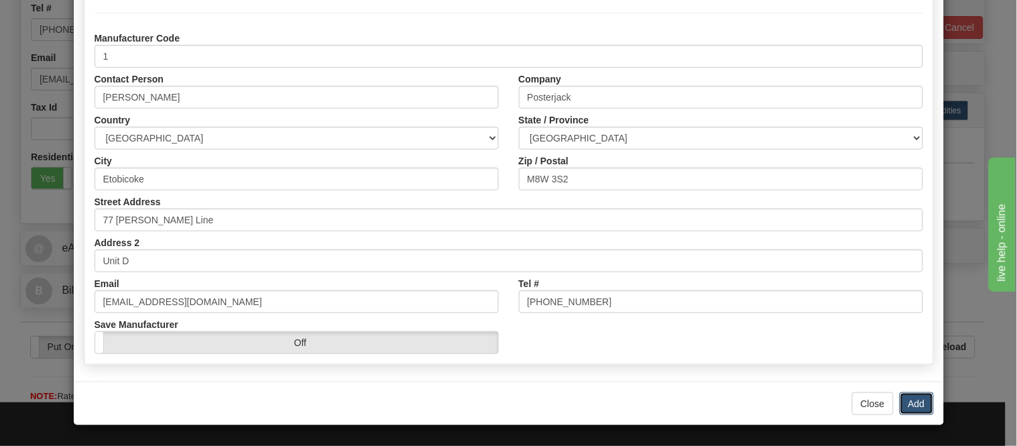
click at [899, 402] on button "Add" at bounding box center [916, 403] width 34 height 23
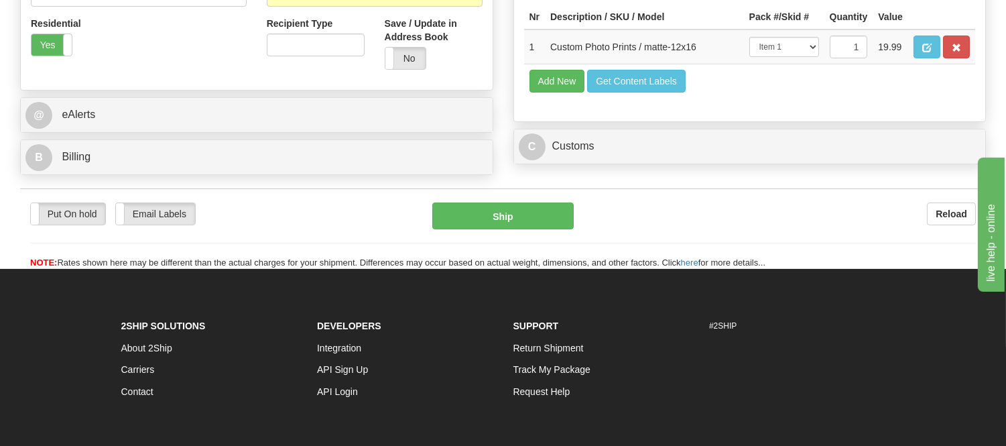
scroll to position [521, 0]
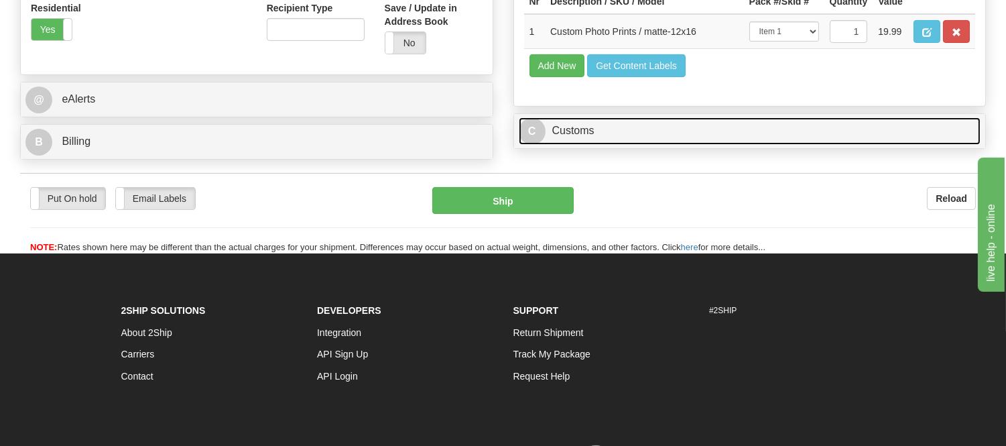
click at [691, 145] on link "C Customs" at bounding box center [750, 130] width 462 height 27
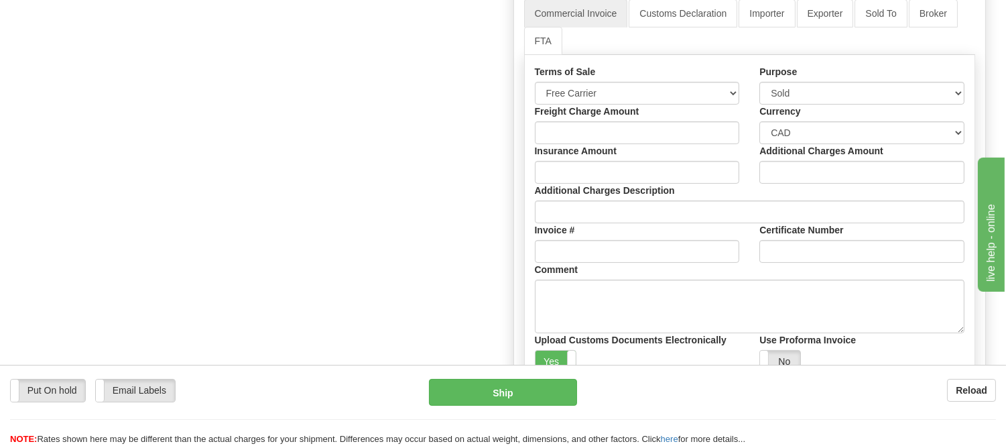
scroll to position [670, 0]
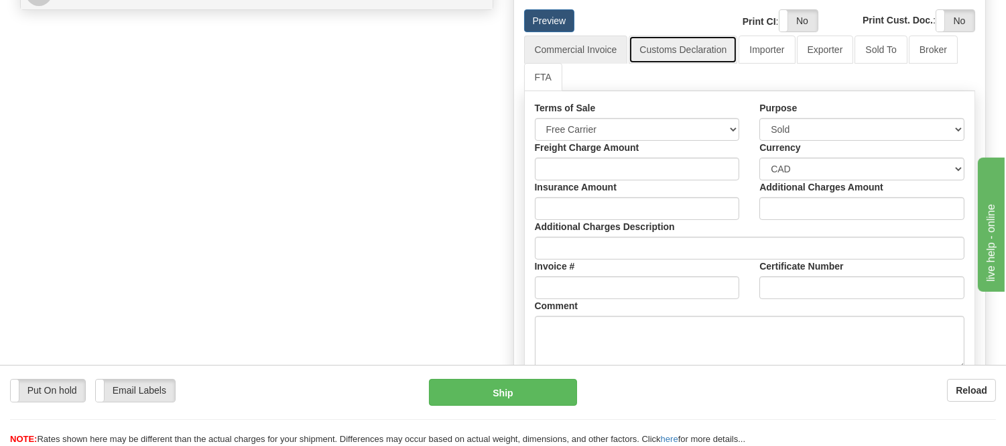
click at [691, 64] on link "Customs Declaration" at bounding box center [683, 50] width 109 height 28
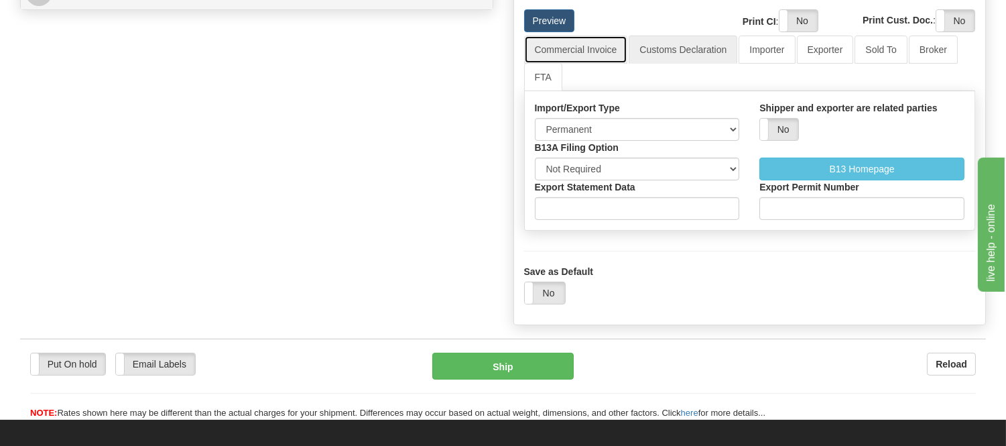
click at [600, 64] on link "Commercial Invoice" at bounding box center [576, 50] width 104 height 28
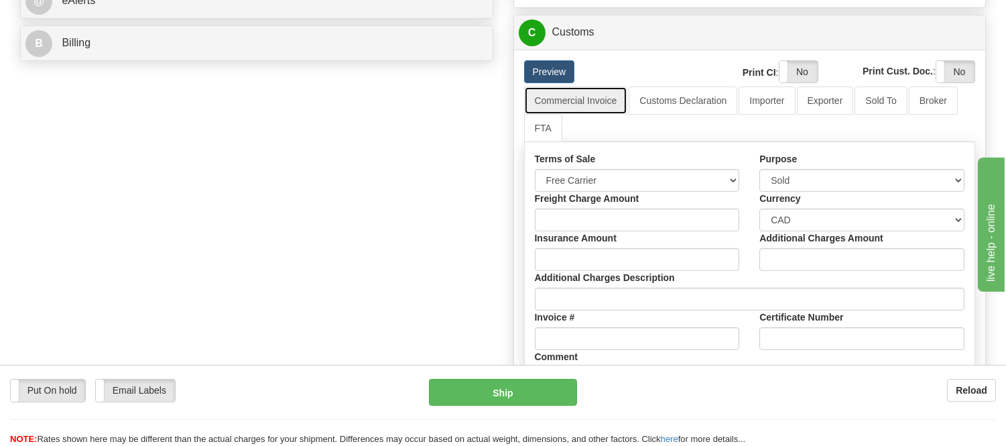
scroll to position [595, 0]
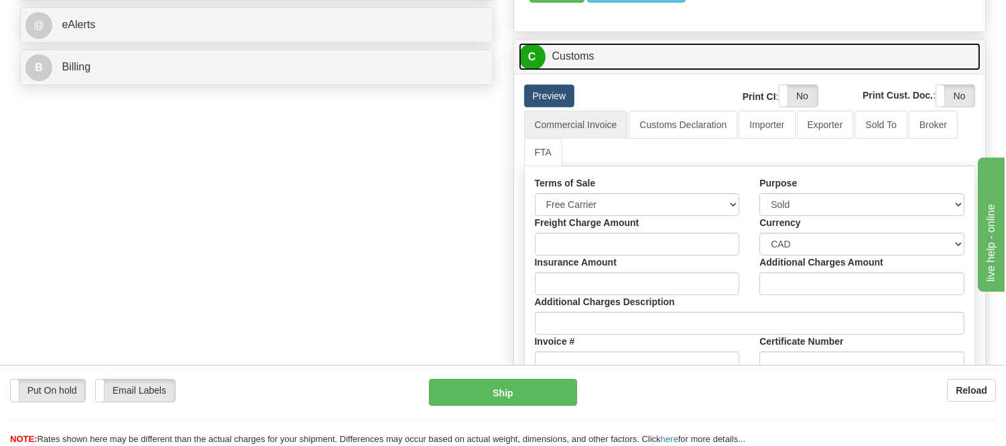
click at [601, 70] on link "C Customs" at bounding box center [750, 56] width 462 height 27
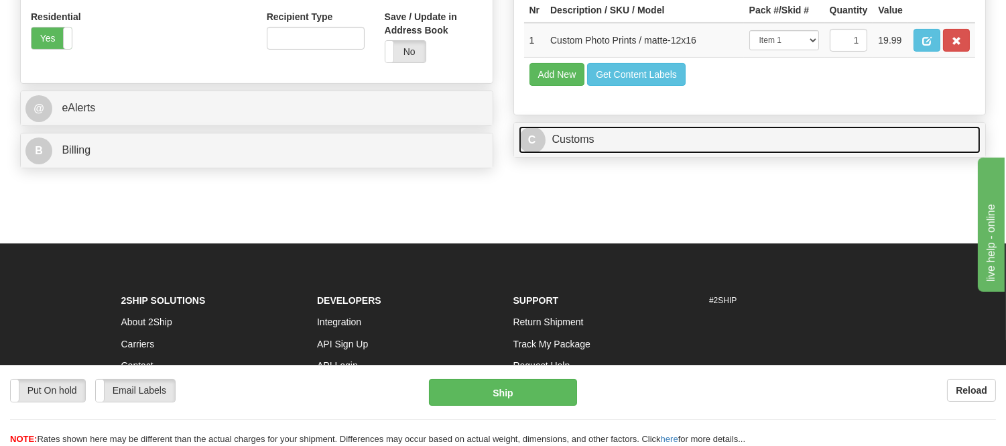
scroll to position [372, 0]
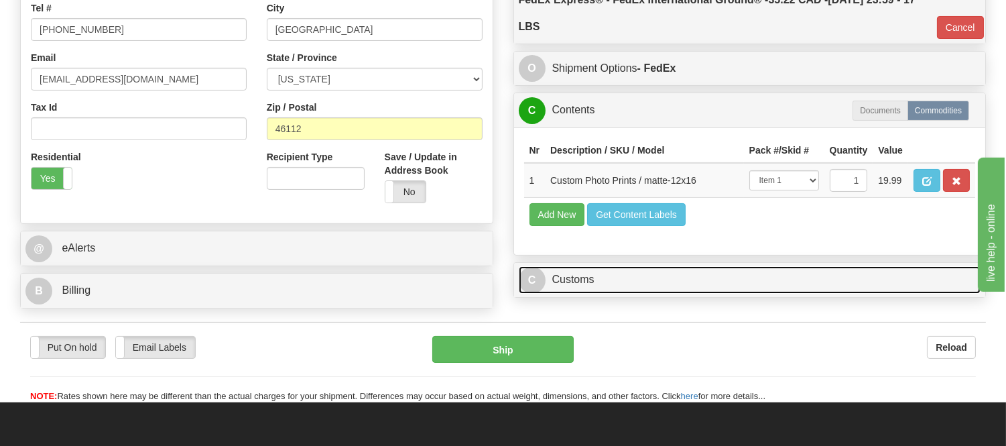
click at [600, 294] on link "C Customs" at bounding box center [750, 279] width 462 height 27
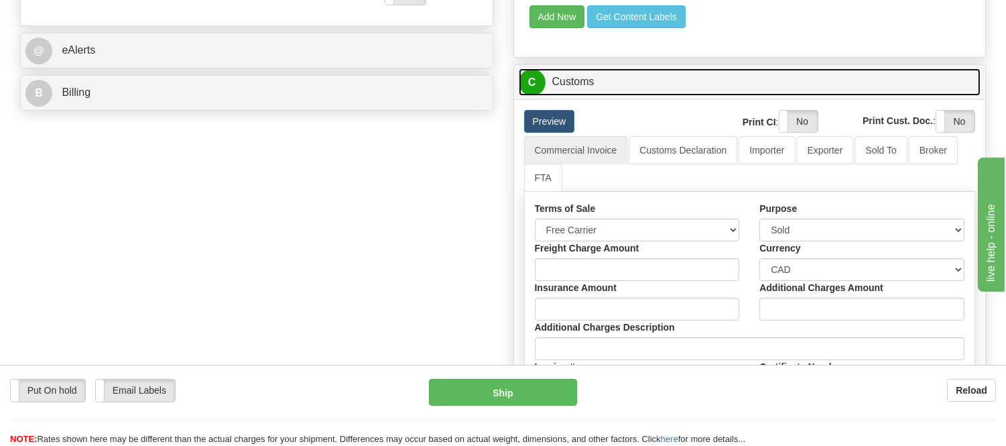
scroll to position [595, 0]
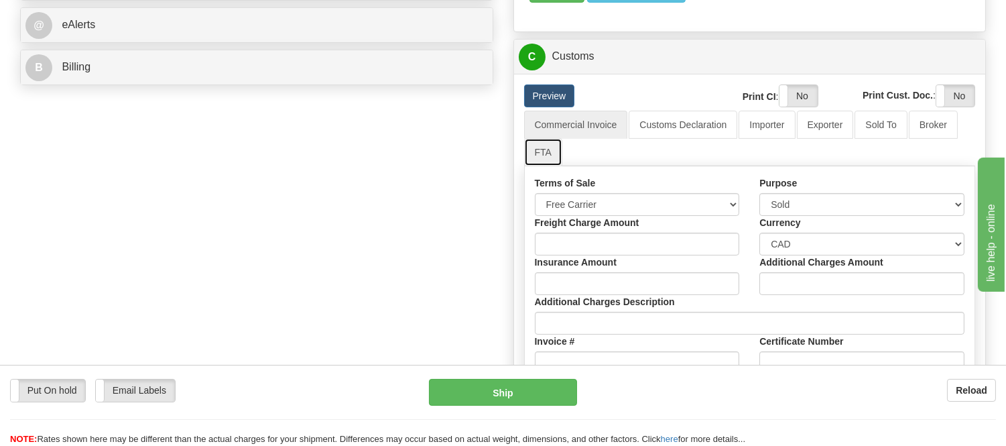
click at [540, 166] on link "FTA" at bounding box center [543, 152] width 38 height 28
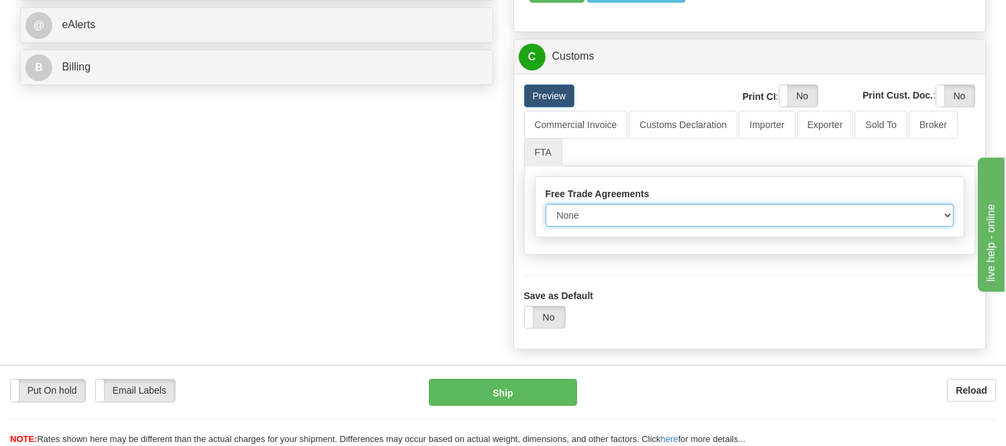
click at [739, 227] on select "None Other USMCA CETA CUKTCA" at bounding box center [750, 215] width 409 height 23
select select "1"
click at [546, 227] on select "None Other USMCA CETA CUKTCA" at bounding box center [750, 215] width 409 height 23
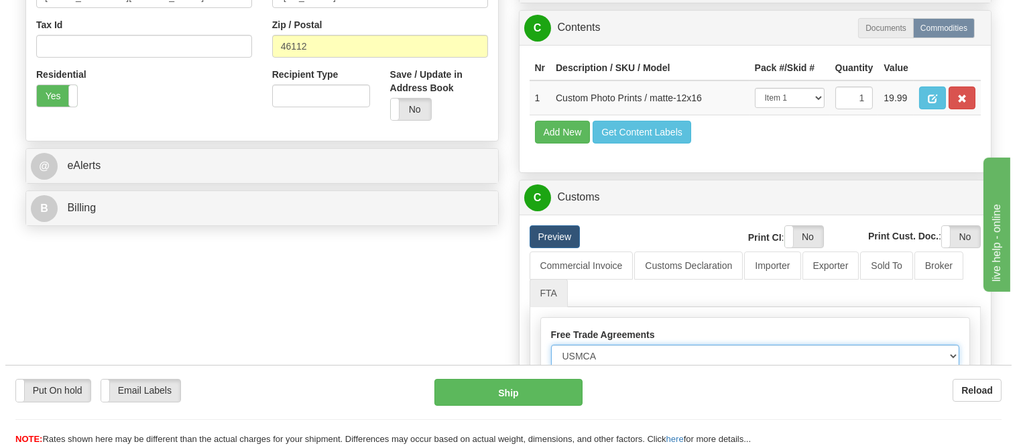
scroll to position [372, 0]
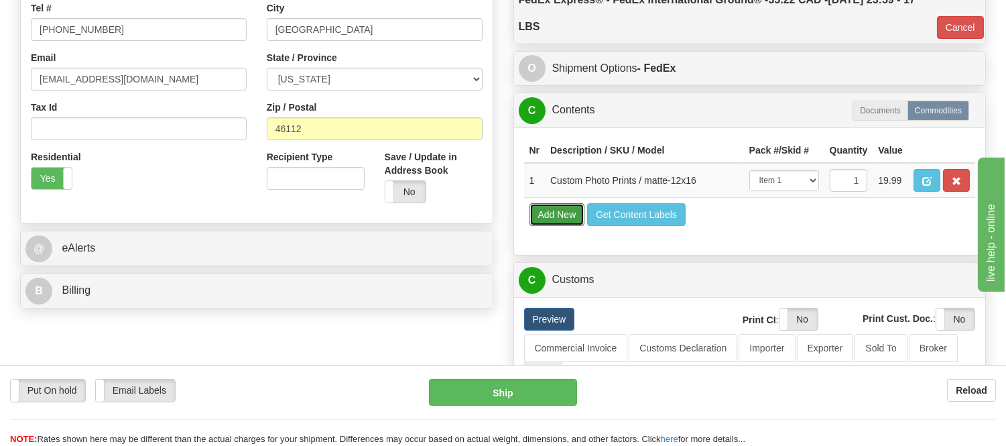
click at [544, 226] on button "Add New" at bounding box center [557, 214] width 56 height 23
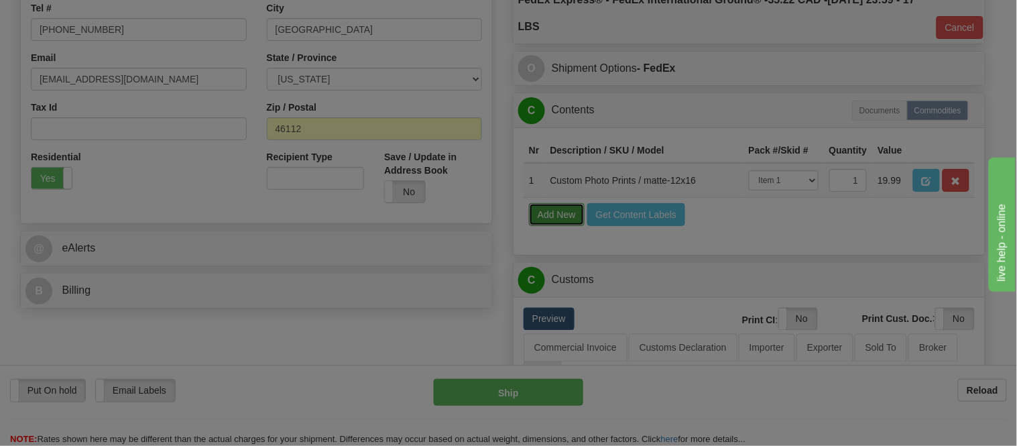
select select
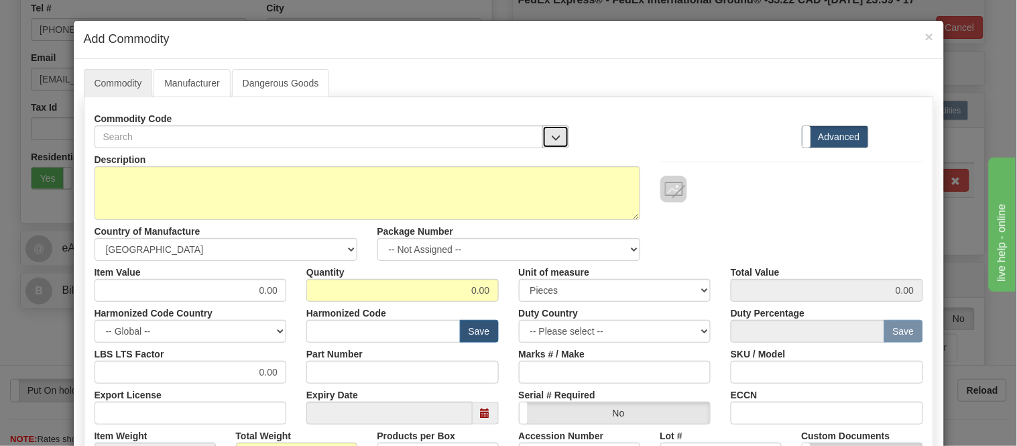
click at [558, 139] on button "button" at bounding box center [555, 136] width 27 height 23
click at [925, 36] on span "×" at bounding box center [929, 36] width 8 height 15
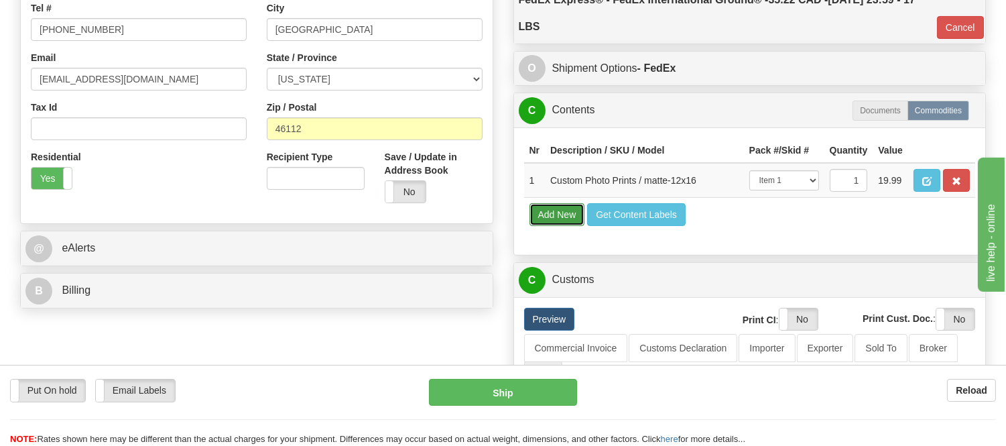
click at [568, 226] on button "Add New" at bounding box center [557, 214] width 56 height 23
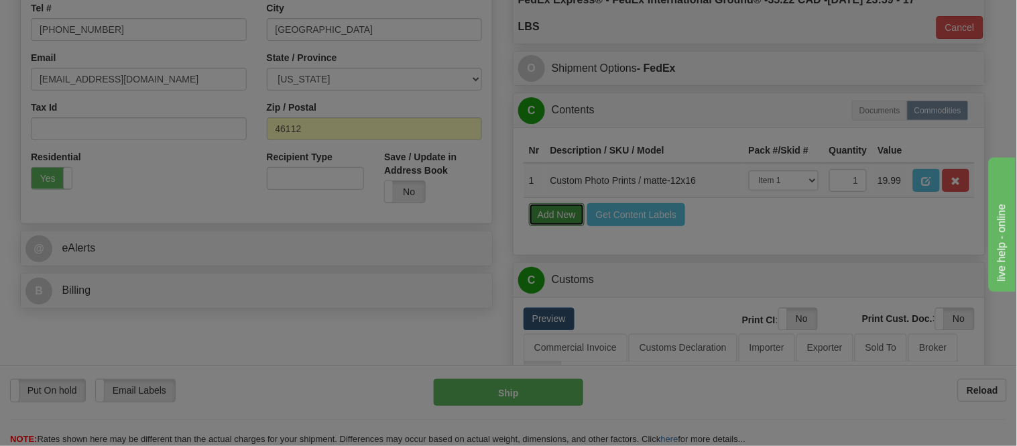
select select
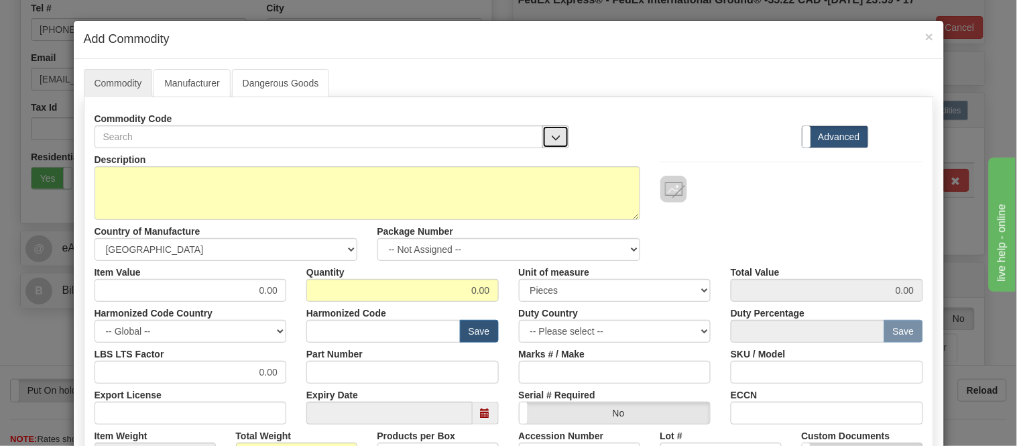
click at [551, 134] on span "button" at bounding box center [555, 137] width 9 height 9
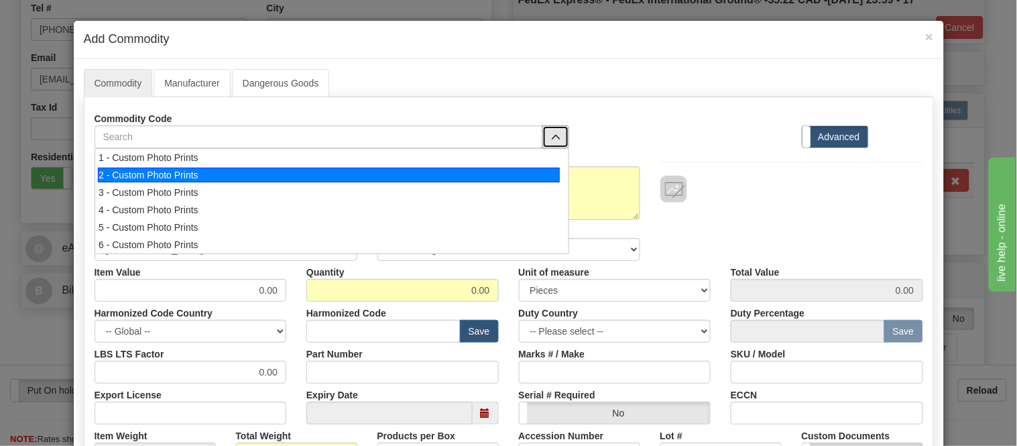
click at [534, 169] on div "2 - Custom Photo Prints" at bounding box center [329, 175] width 462 height 15
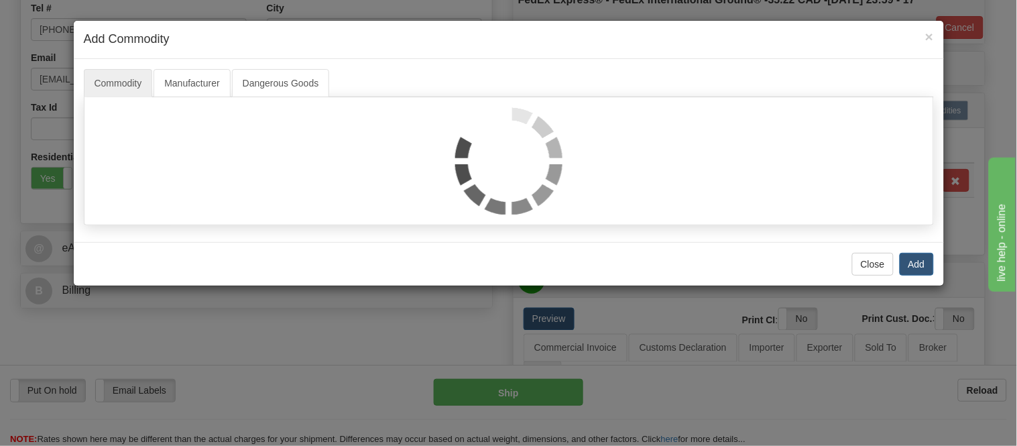
select select "1"
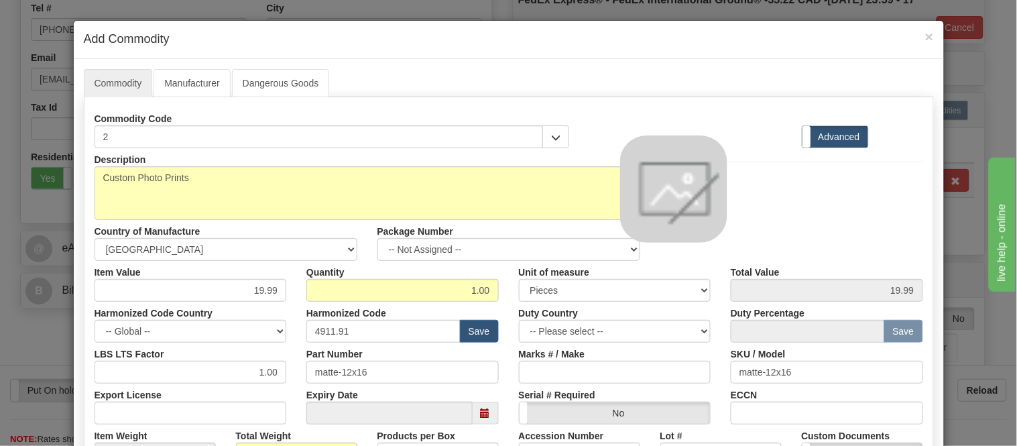
scroll to position [74, 0]
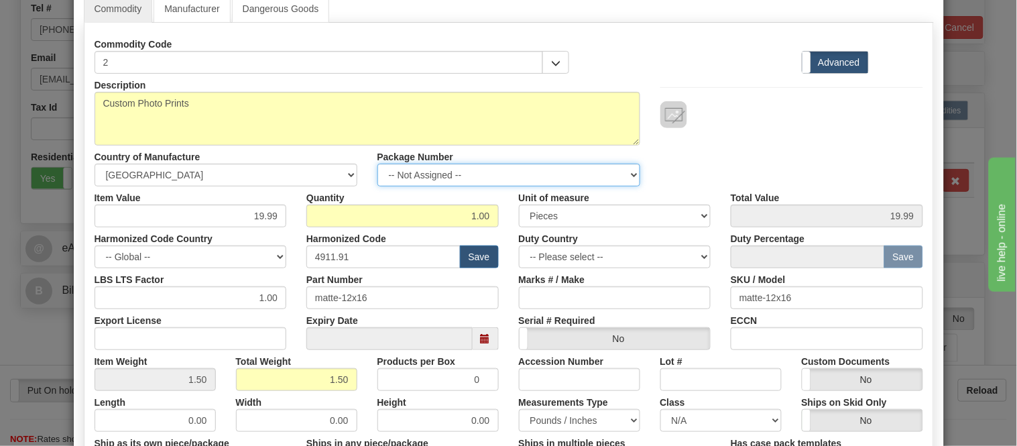
click at [538, 171] on select "-- Not Assigned -- Item 1" at bounding box center [508, 175] width 263 height 23
select select "0"
click at [377, 164] on select "-- Not Assigned -- Item 1" at bounding box center [508, 175] width 263 height 23
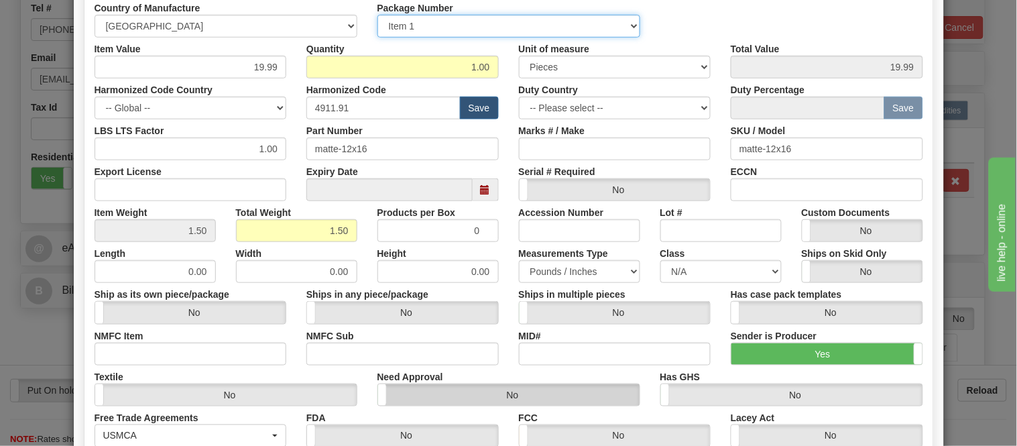
scroll to position [433, 0]
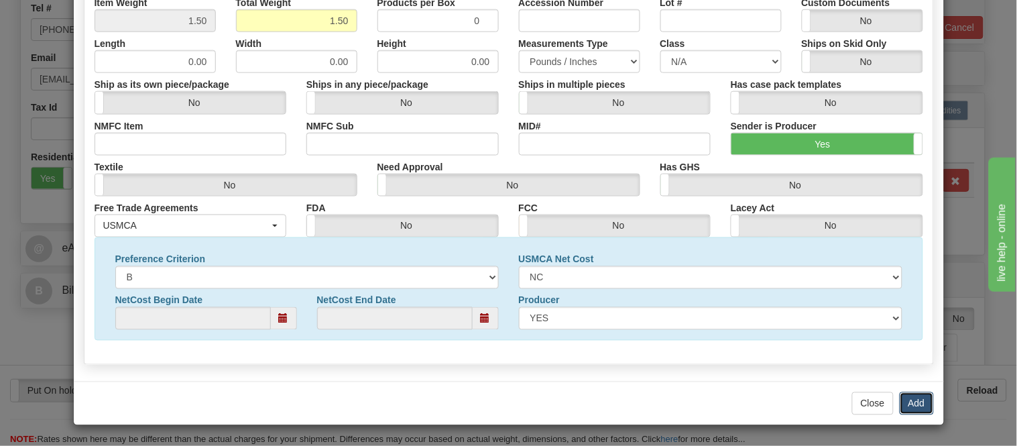
click at [910, 398] on button "Add" at bounding box center [916, 403] width 34 height 23
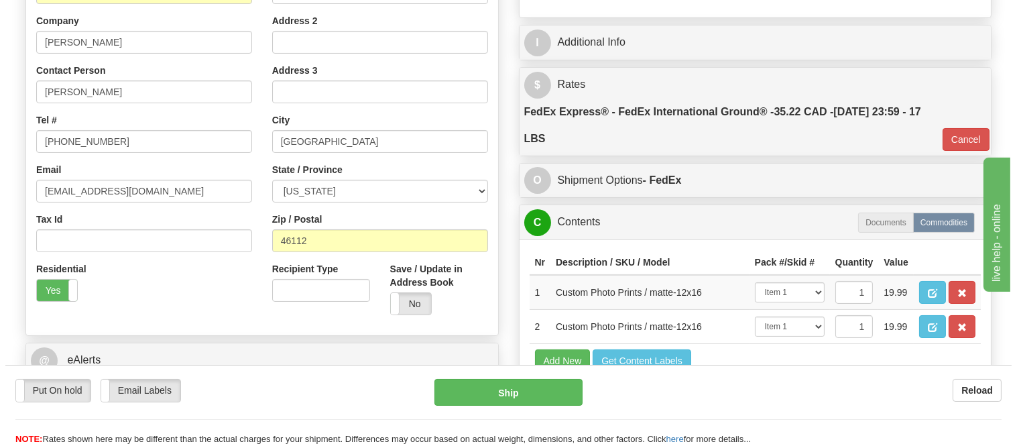
scroll to position [372, 0]
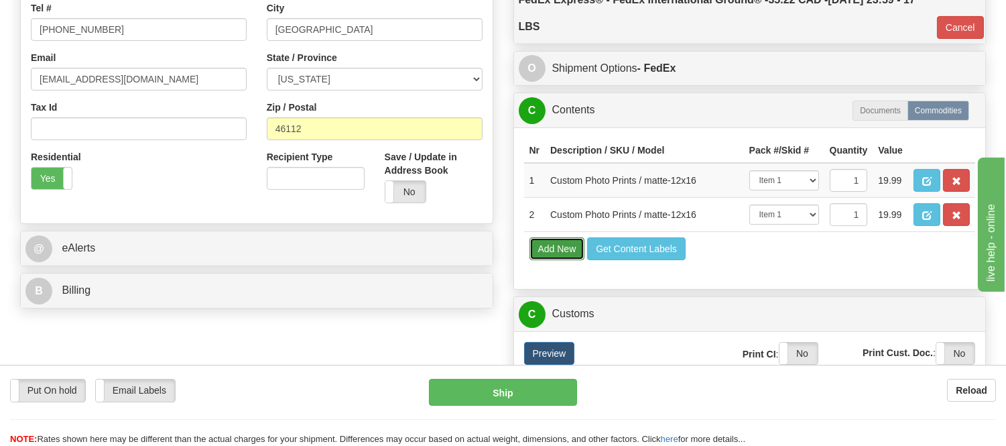
click at [552, 260] on button "Add New" at bounding box center [557, 248] width 56 height 23
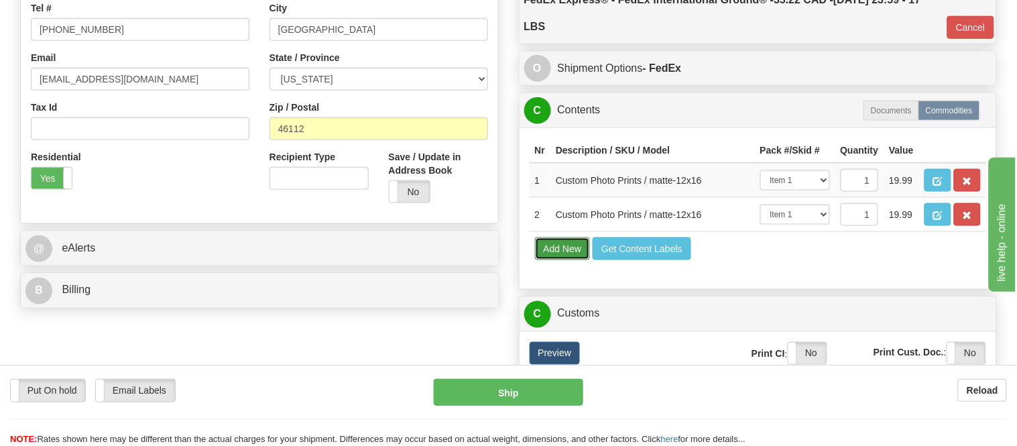
select select
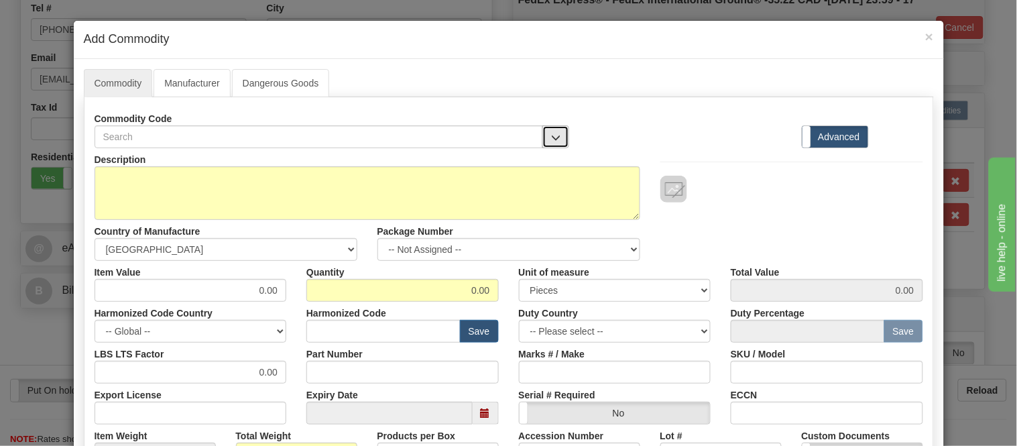
click at [551, 141] on span "button" at bounding box center [555, 137] width 9 height 9
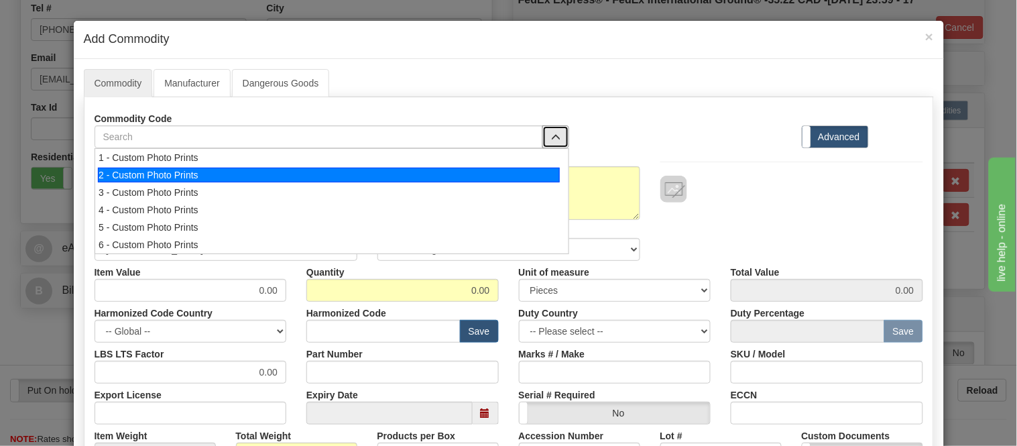
click at [539, 171] on div "2 - Custom Photo Prints" at bounding box center [329, 175] width 462 height 15
select select "1"
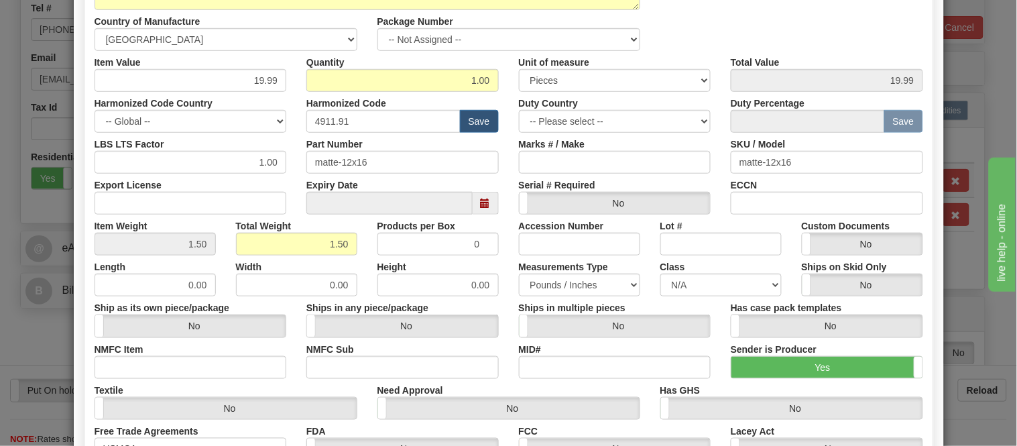
scroll to position [135, 0]
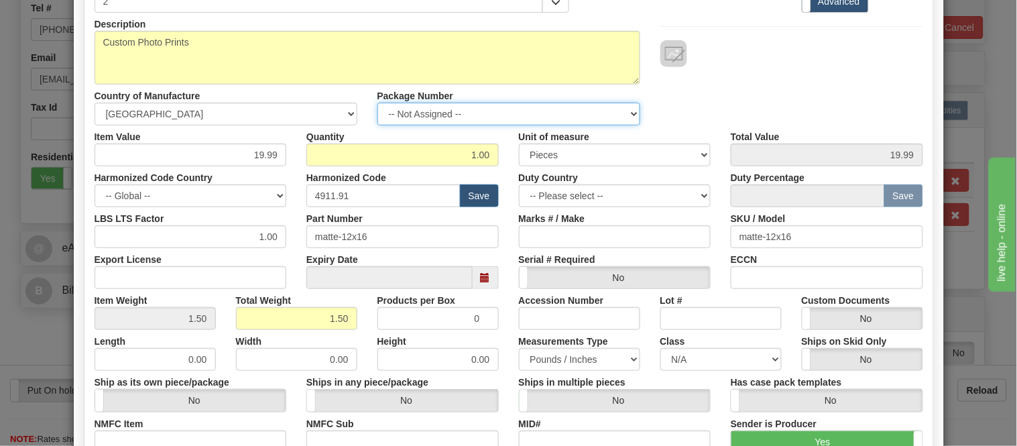
click at [440, 113] on select "-- Not Assigned -- Item 1" at bounding box center [508, 114] width 263 height 23
select select "0"
click at [377, 103] on select "-- Not Assigned -- Item 1" at bounding box center [508, 114] width 263 height 23
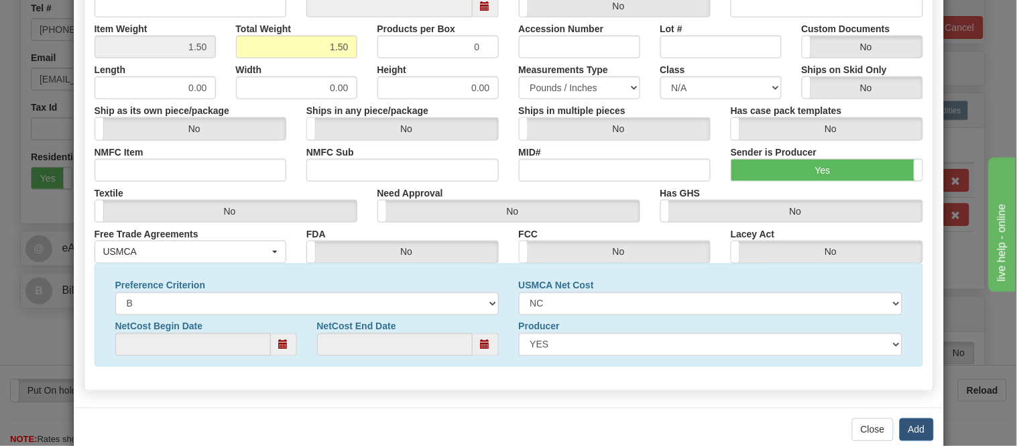
scroll to position [433, 0]
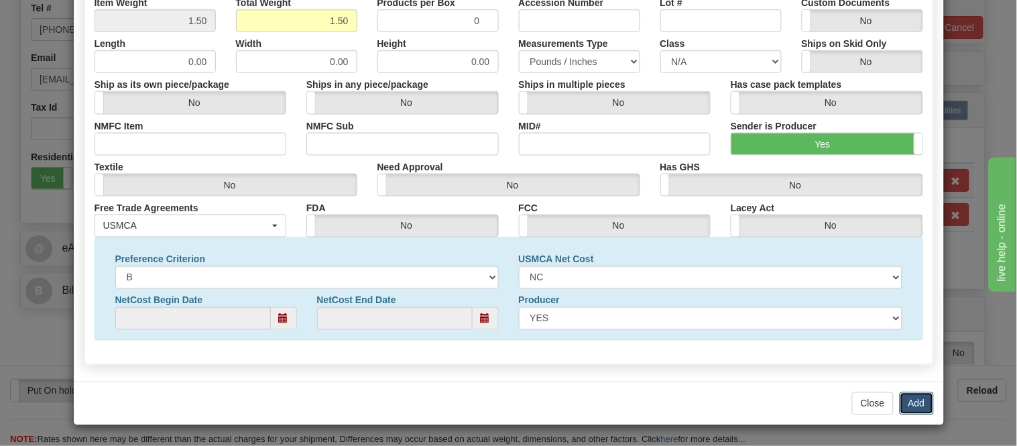
click at [901, 393] on button "Add" at bounding box center [916, 403] width 34 height 23
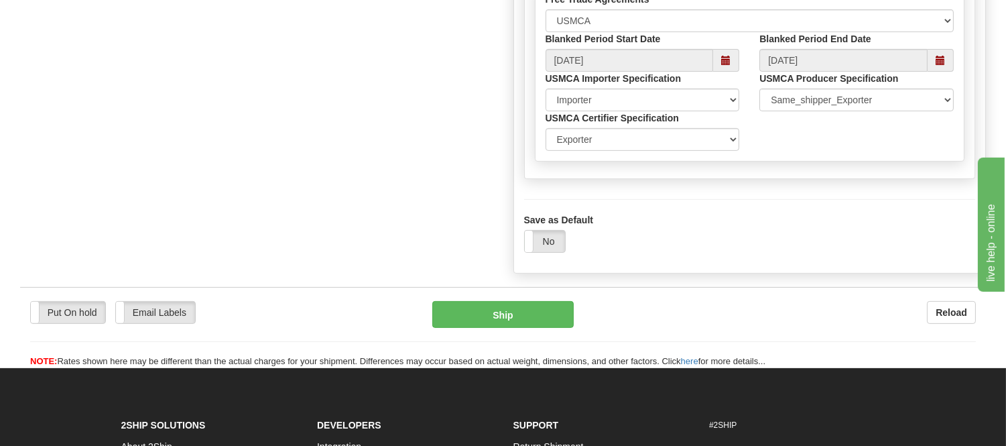
scroll to position [893, 0]
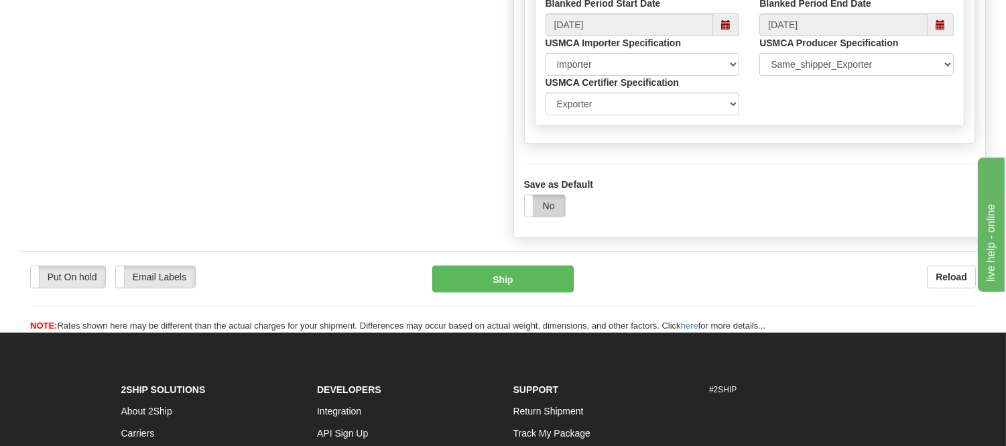
click at [561, 216] on label "No" at bounding box center [545, 205] width 40 height 21
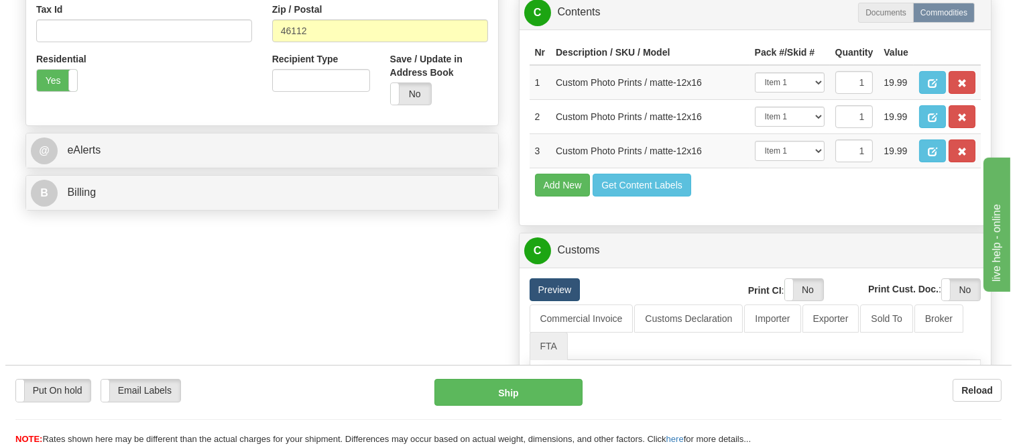
scroll to position [446, 0]
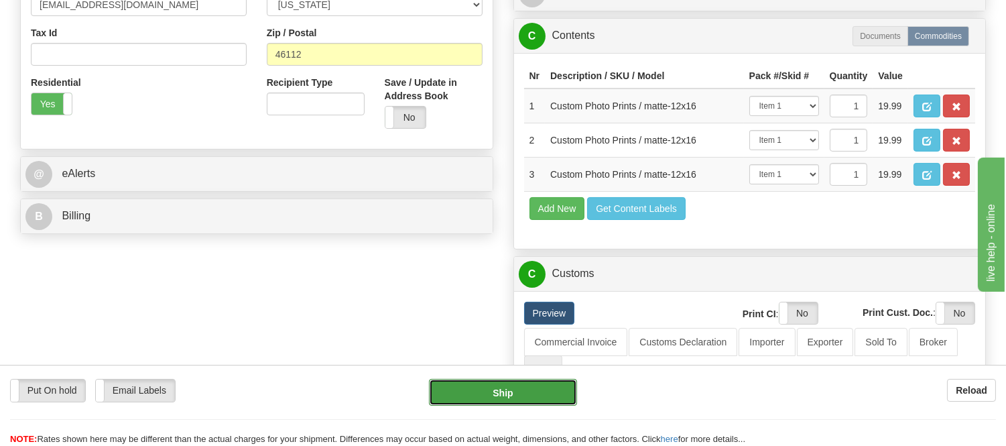
click at [518, 399] on button "Ship" at bounding box center [502, 392] width 147 height 27
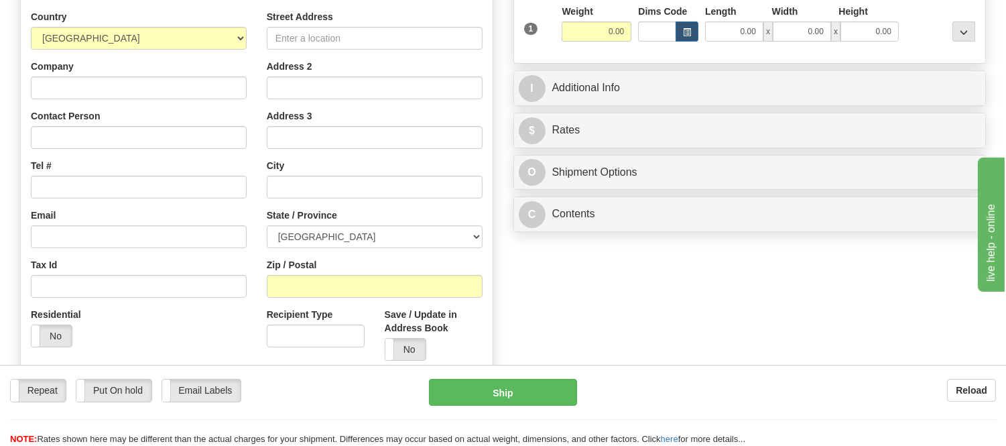
scroll to position [298, 0]
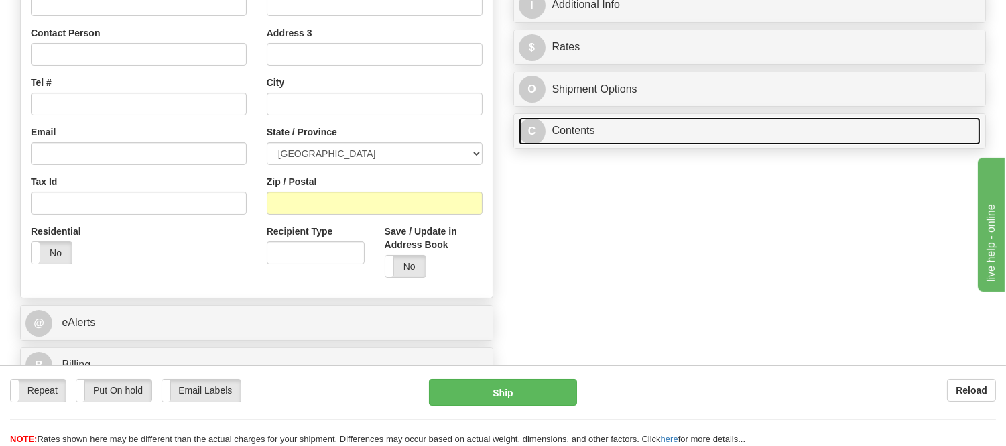
click at [638, 138] on link "C Contents" at bounding box center [750, 130] width 462 height 27
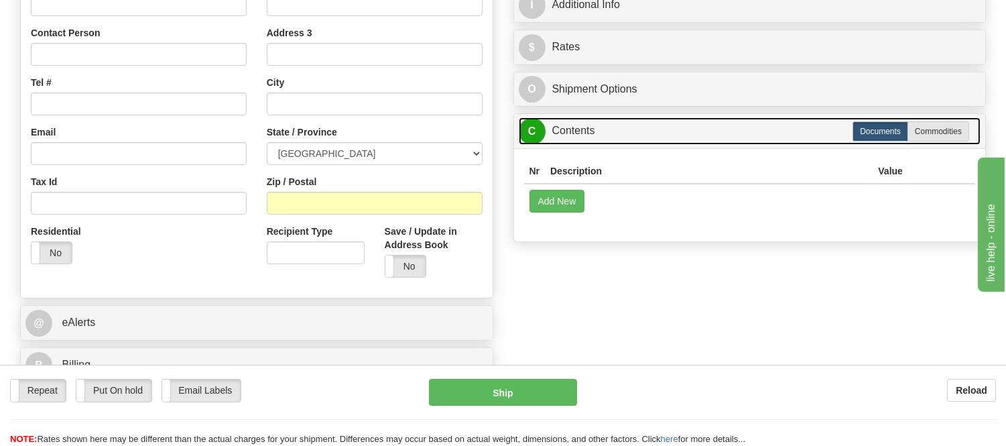
click at [638, 138] on link "C Contents" at bounding box center [750, 130] width 462 height 27
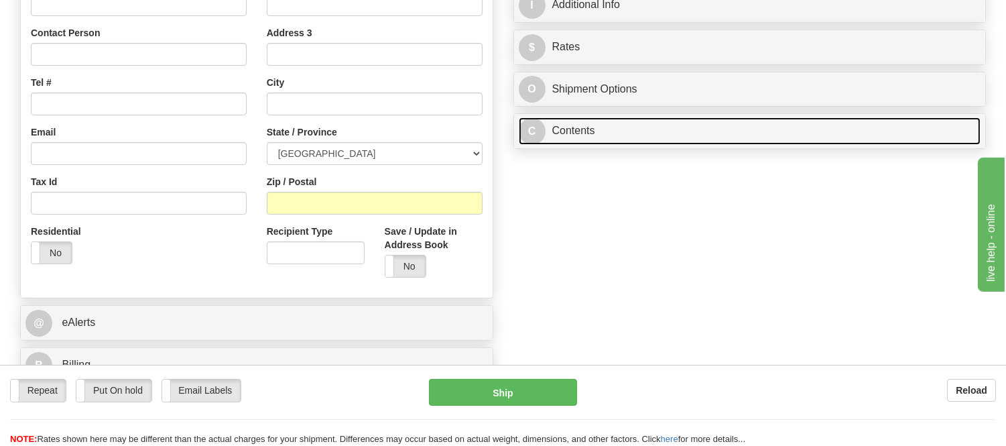
click at [638, 138] on link "C Contents" at bounding box center [750, 130] width 462 height 27
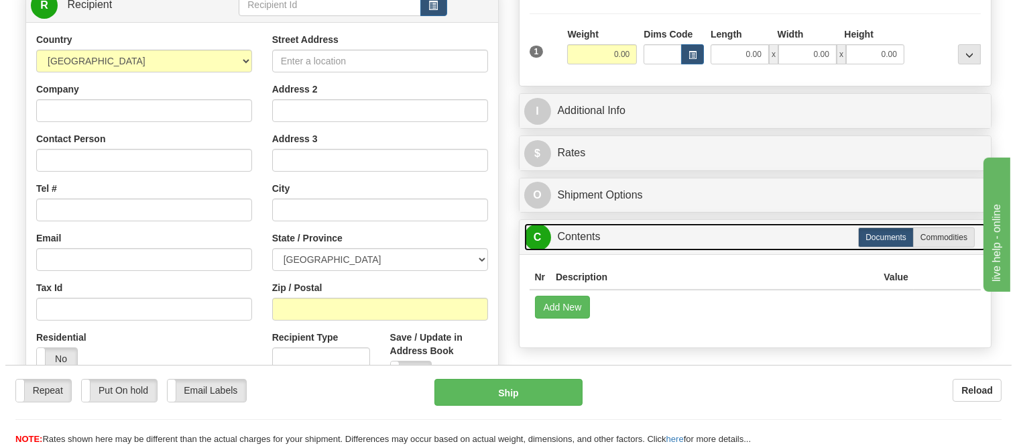
scroll to position [0, 0]
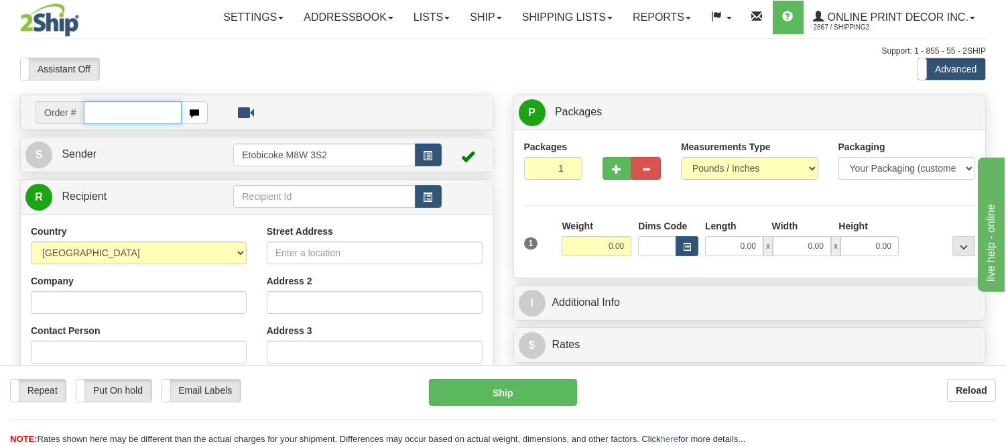
click at [150, 109] on input "text" at bounding box center [133, 112] width 98 height 23
type input "ca-421584"
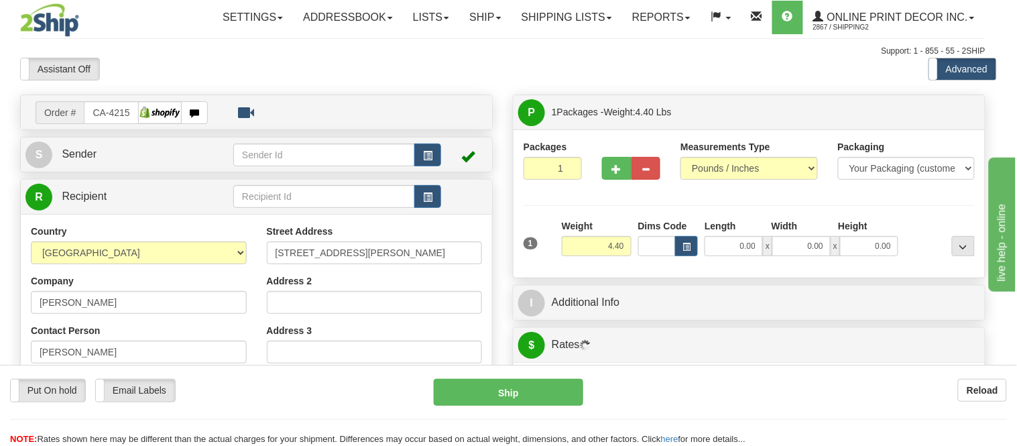
type input "TECUMSEH"
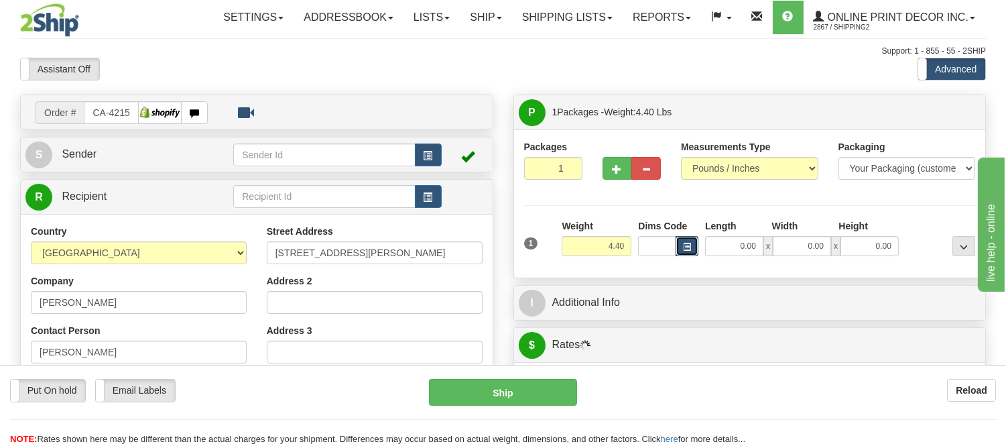
click at [696, 248] on button "button" at bounding box center [687, 246] width 23 height 20
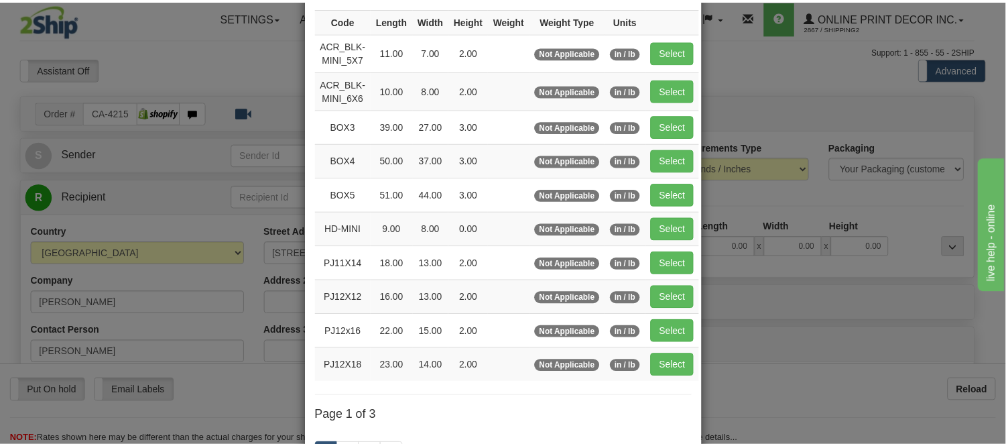
scroll to position [149, 0]
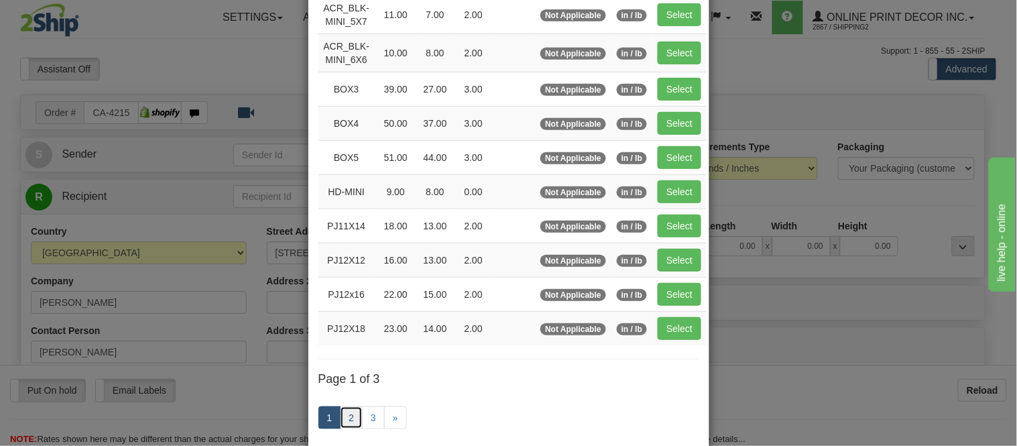
click at [342, 419] on link "2" at bounding box center [351, 417] width 23 height 23
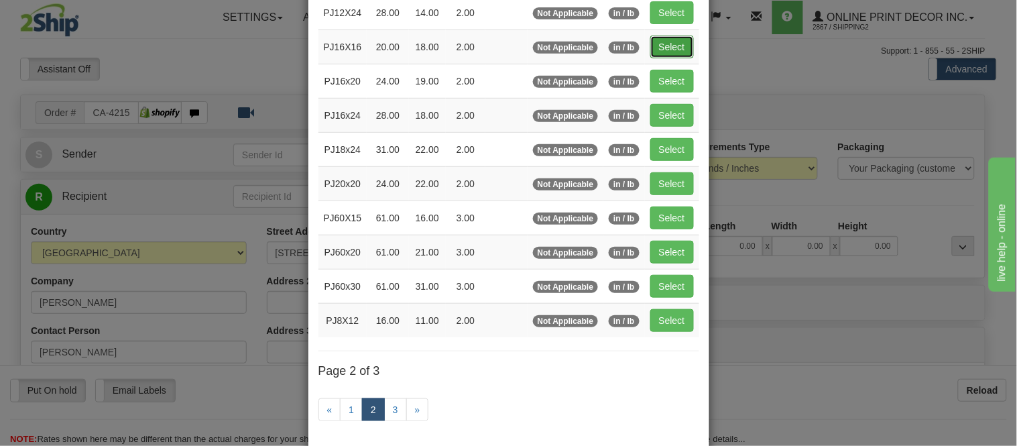
click at [651, 49] on button "Select" at bounding box center [672, 47] width 44 height 23
type input "PJ16X16"
type input "20.00"
type input "18.00"
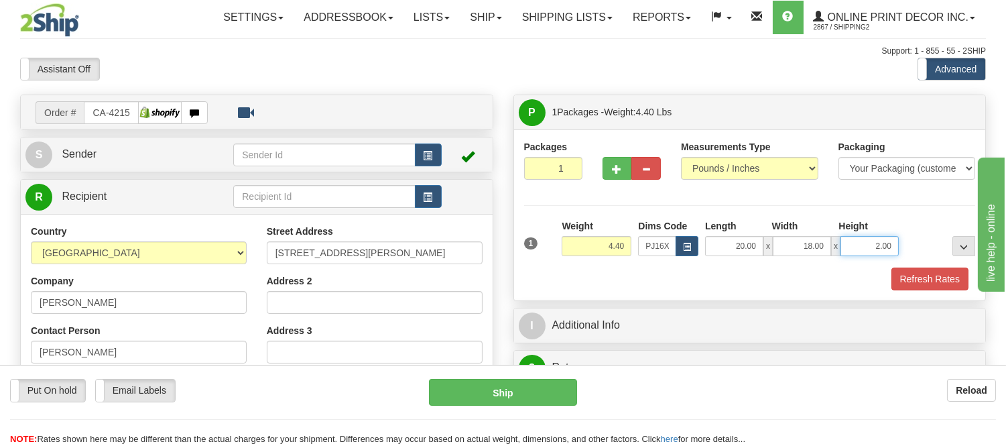
drag, startPoint x: 893, startPoint y: 244, endPoint x: 850, endPoint y: 255, distance: 44.2
click at [850, 255] on input "2.00" at bounding box center [869, 246] width 58 height 20
click button "Delete" at bounding box center [0, 0] width 0 height 0
type input "4.00"
click at [912, 275] on button "Refresh Rates" at bounding box center [929, 278] width 77 height 23
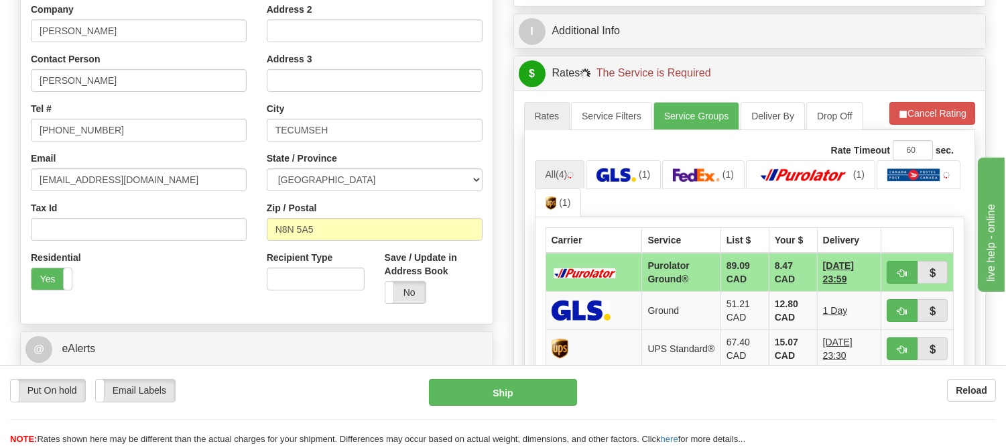
scroll to position [298, 0]
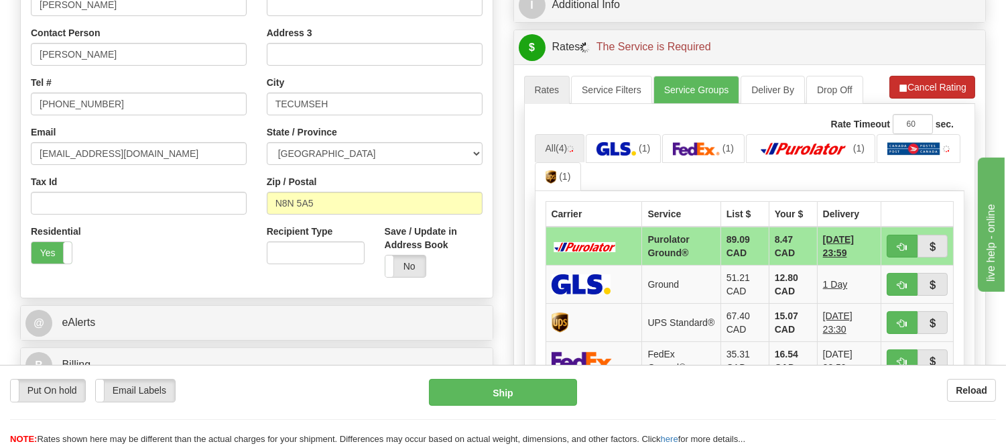
click at [915, 96] on li "Refresh Rates Cancel Rating" at bounding box center [932, 87] width 86 height 23
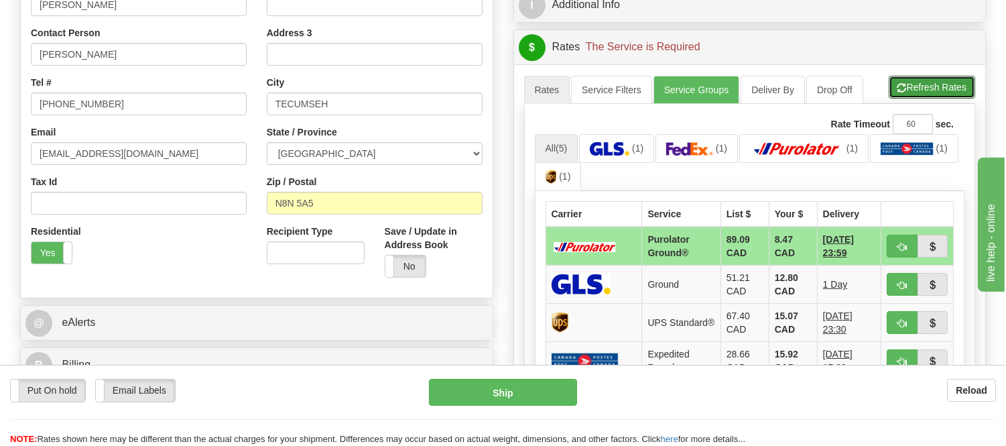
click at [915, 96] on button "Refresh Rates" at bounding box center [932, 87] width 86 height 23
click at [900, 168] on ul "All (5) (1) (1) (1) (1) (1)" at bounding box center [750, 163] width 430 height 58
click at [893, 243] on button "button" at bounding box center [902, 246] width 31 height 23
type input "260"
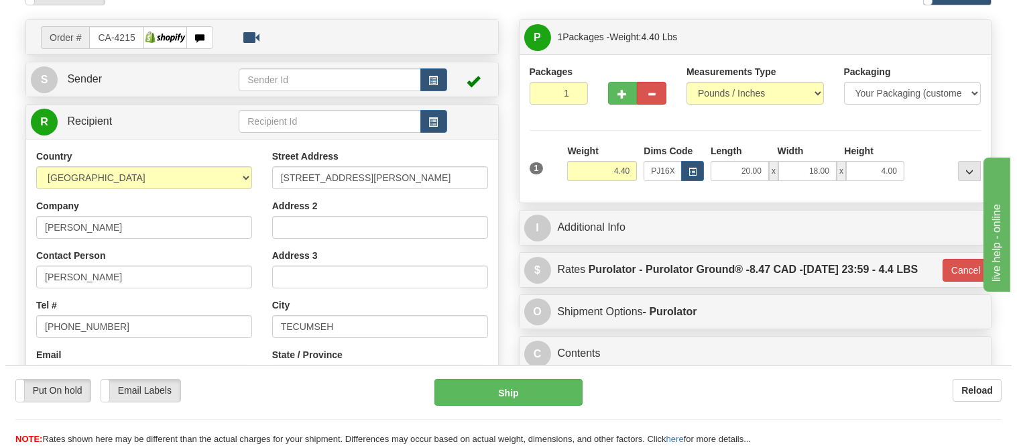
scroll to position [74, 0]
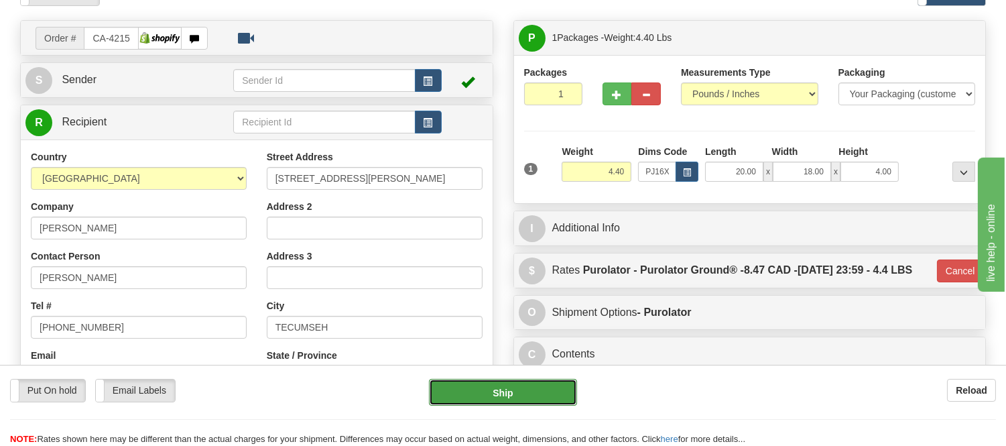
click at [501, 402] on button "Ship" at bounding box center [502, 392] width 147 height 27
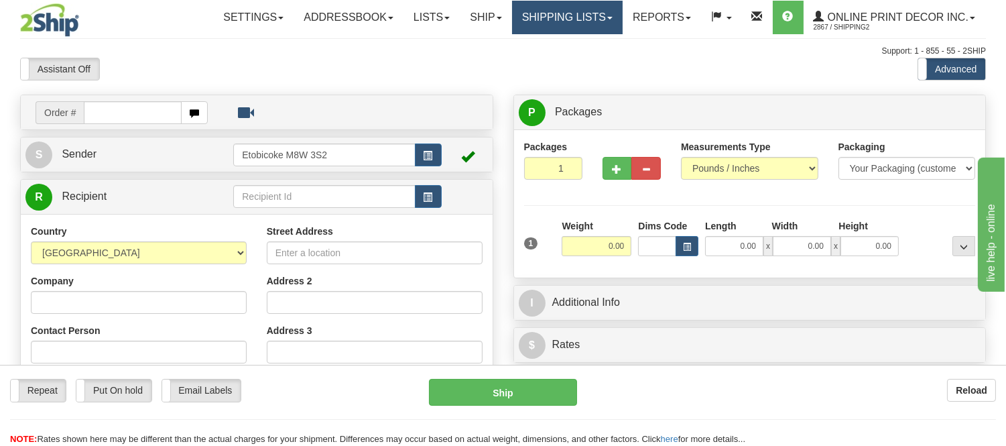
click at [606, 23] on link "Shipping lists" at bounding box center [567, 18] width 111 height 34
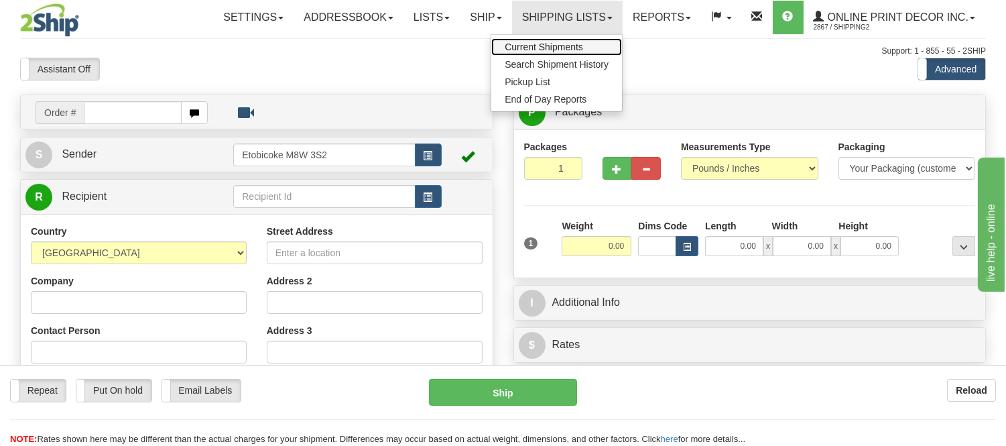
click at [570, 44] on span "Current Shipments" at bounding box center [544, 47] width 78 height 11
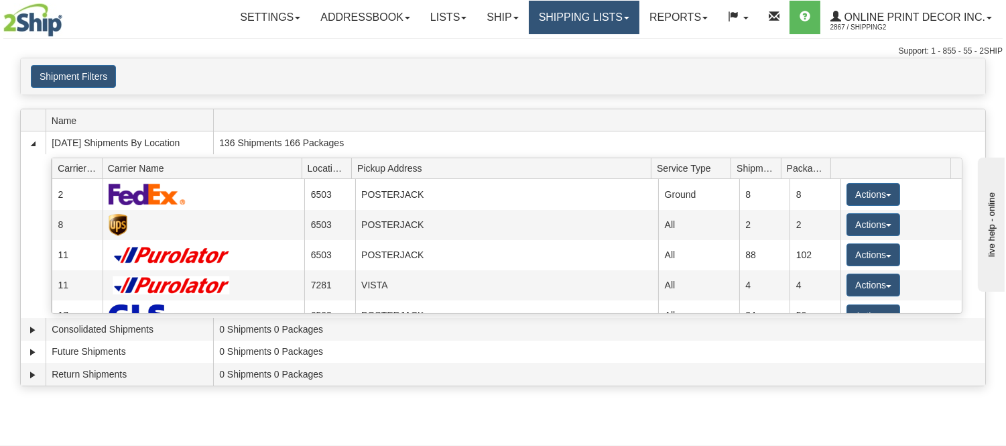
click at [583, 14] on link "Shipping lists" at bounding box center [584, 18] width 111 height 34
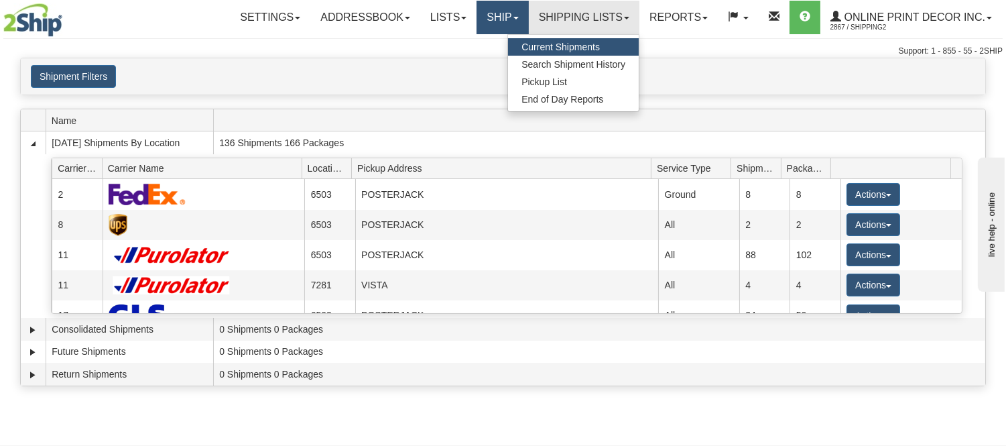
click at [477, 17] on link "Ship" at bounding box center [503, 18] width 52 height 34
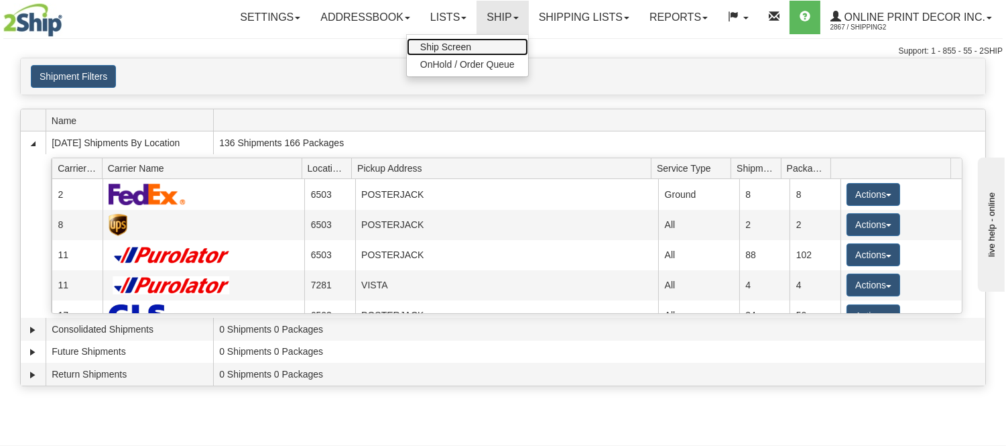
click at [460, 49] on span "Ship Screen" at bounding box center [445, 47] width 51 height 11
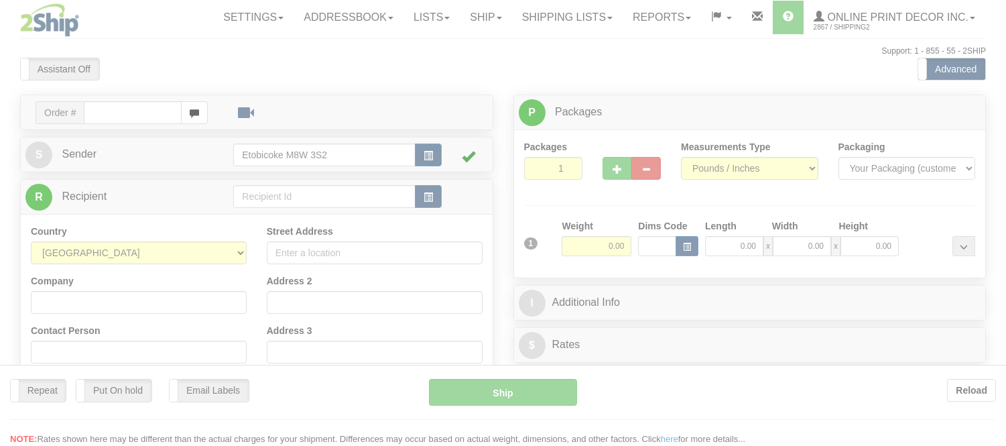
click at [558, 17] on div at bounding box center [503, 223] width 1006 height 446
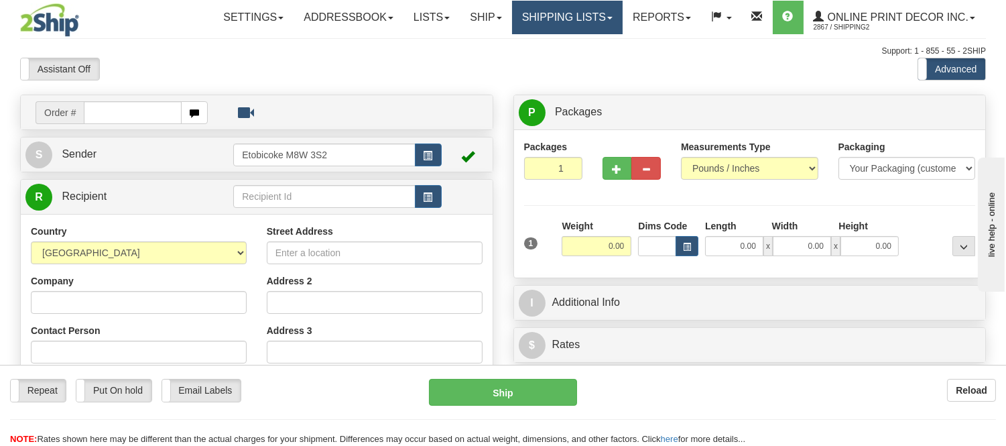
click at [558, 17] on link "Shipping lists" at bounding box center [567, 18] width 111 height 34
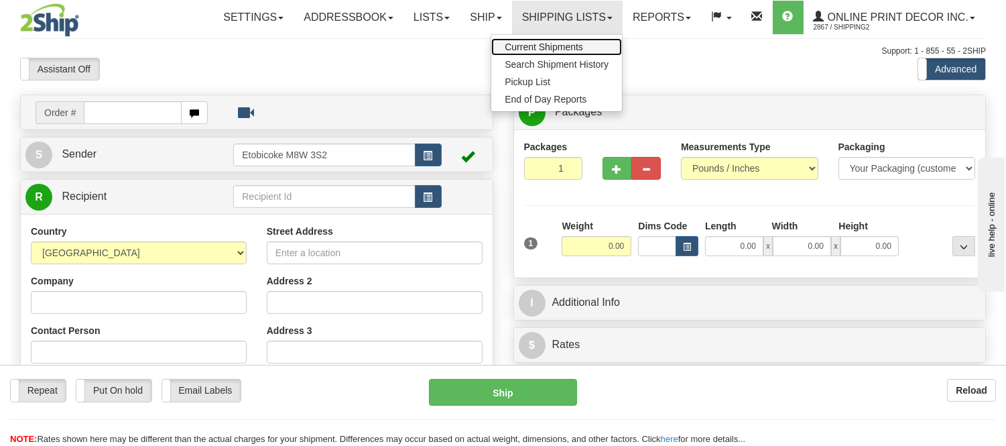
click at [548, 47] on span "Current Shipments" at bounding box center [544, 47] width 78 height 11
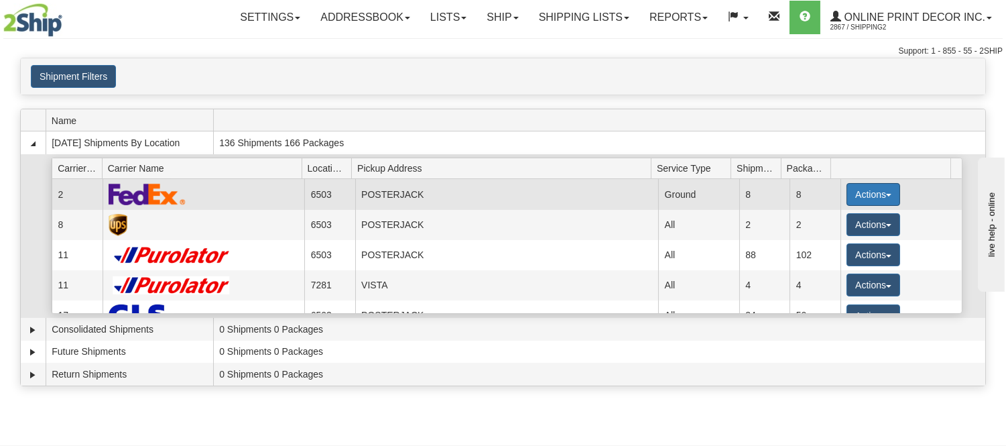
click at [847, 188] on button "Actions" at bounding box center [874, 194] width 54 height 23
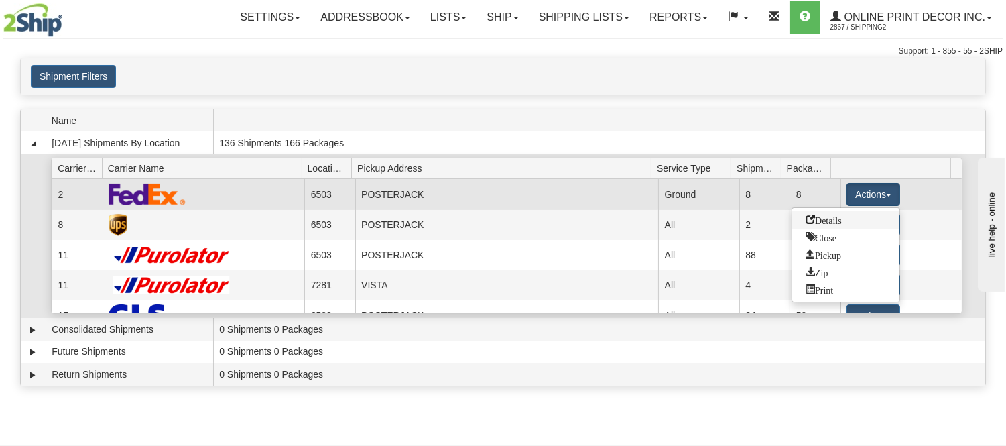
click at [826, 219] on span "Details" at bounding box center [824, 218] width 36 height 9
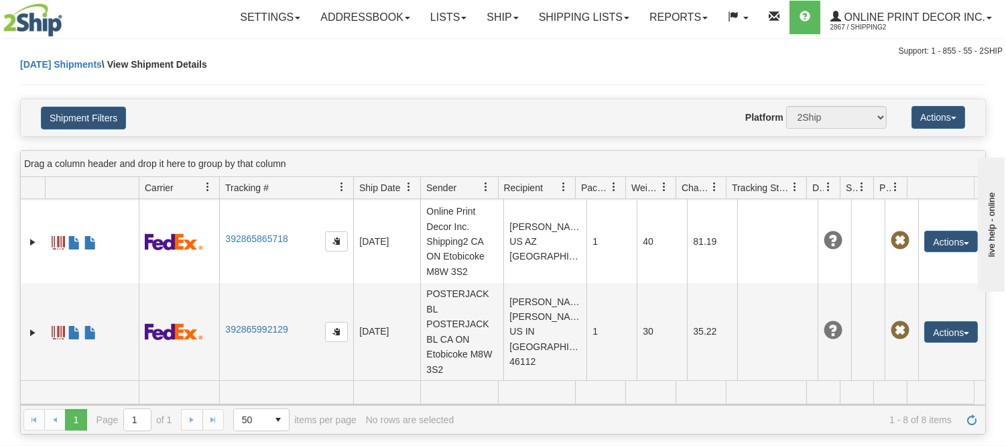
scroll to position [599, 0]
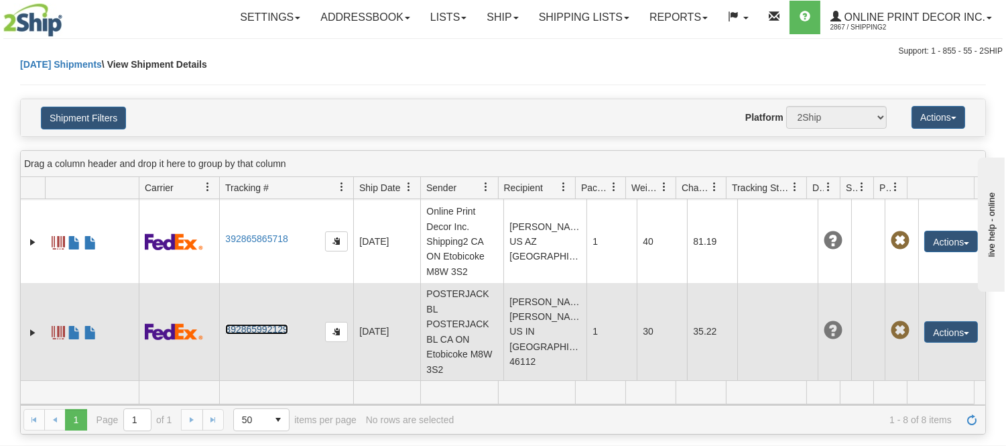
click at [275, 330] on link "392865992129" at bounding box center [256, 329] width 62 height 11
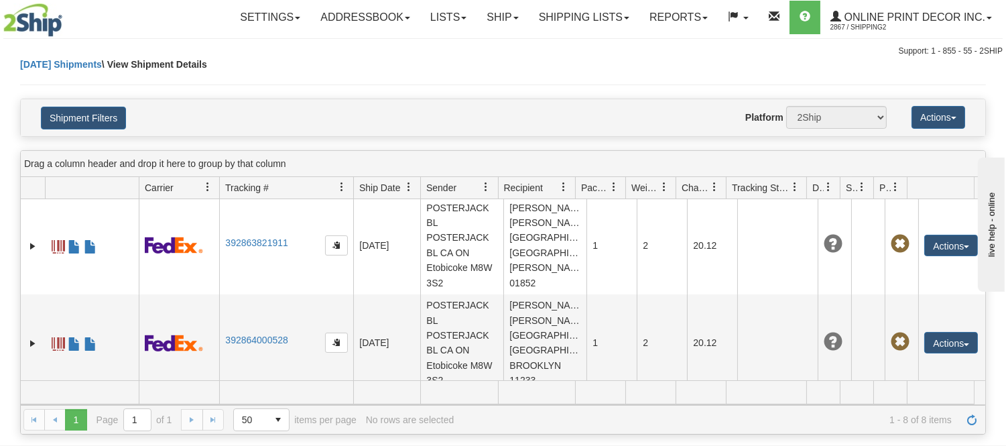
scroll to position [0, 0]
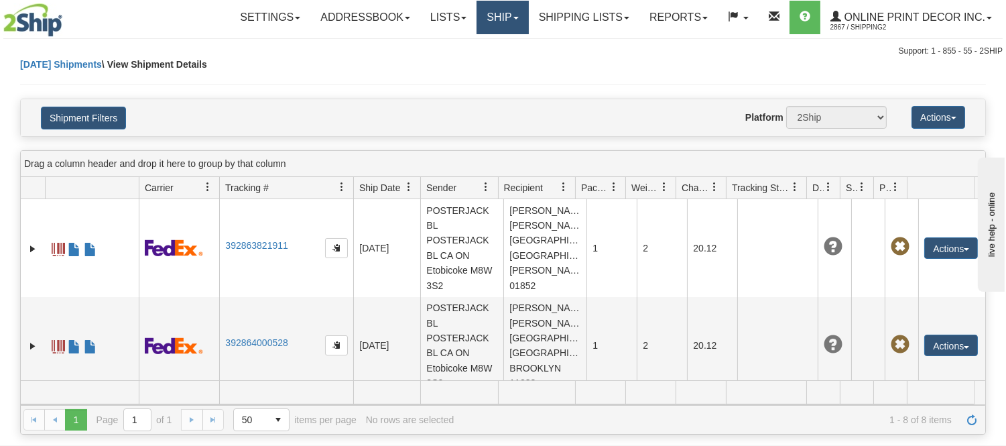
click at [513, 17] on span at bounding box center [515, 18] width 5 height 3
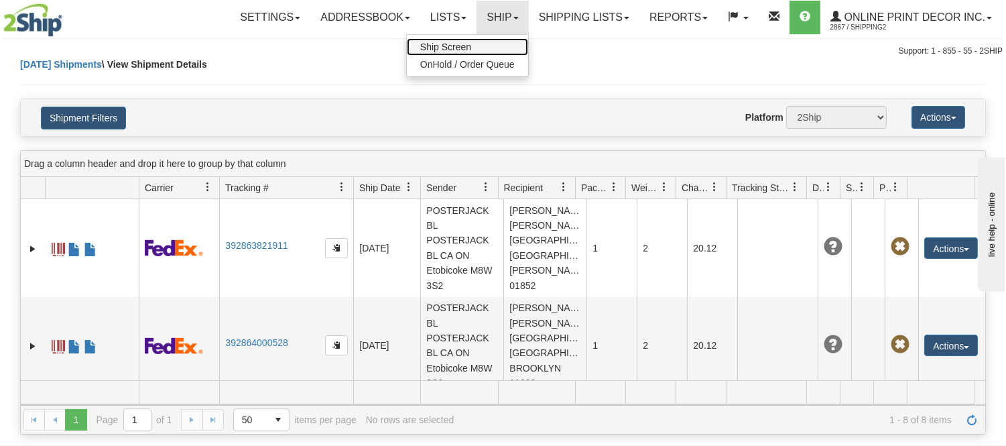
click at [475, 44] on link "Ship Screen" at bounding box center [467, 46] width 121 height 17
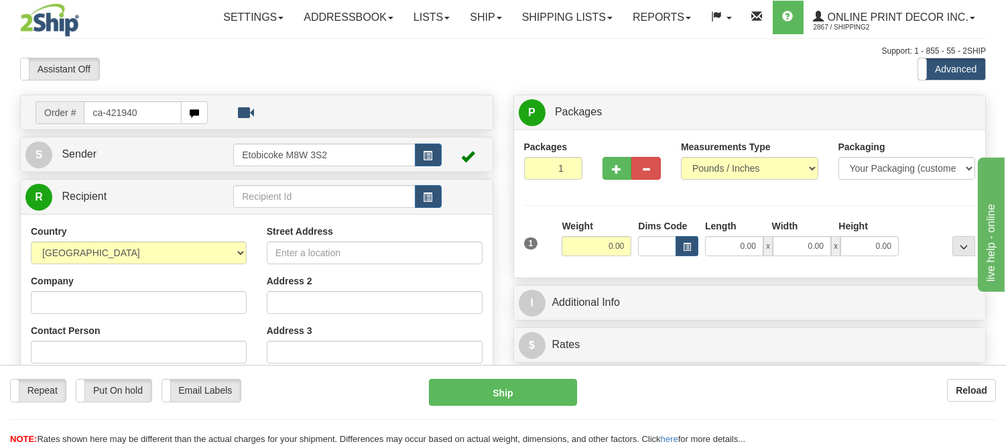
type input "ca-421940"
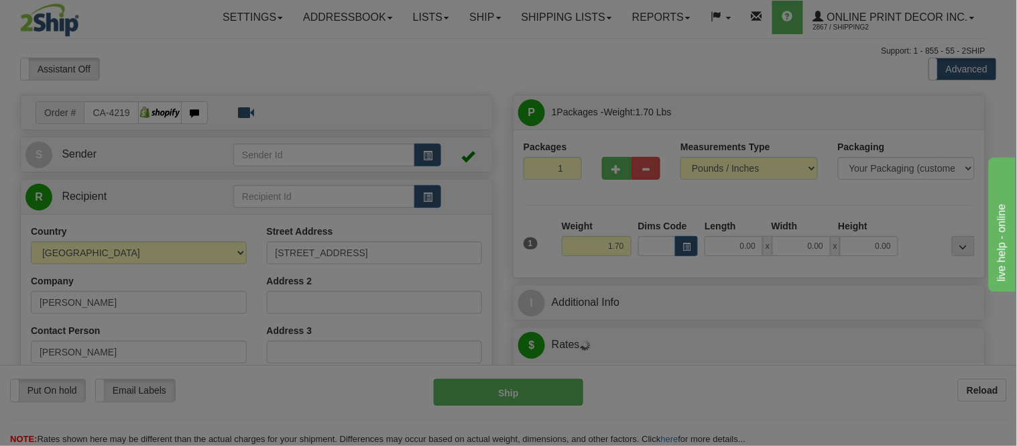
type input "[PERSON_NAME]"
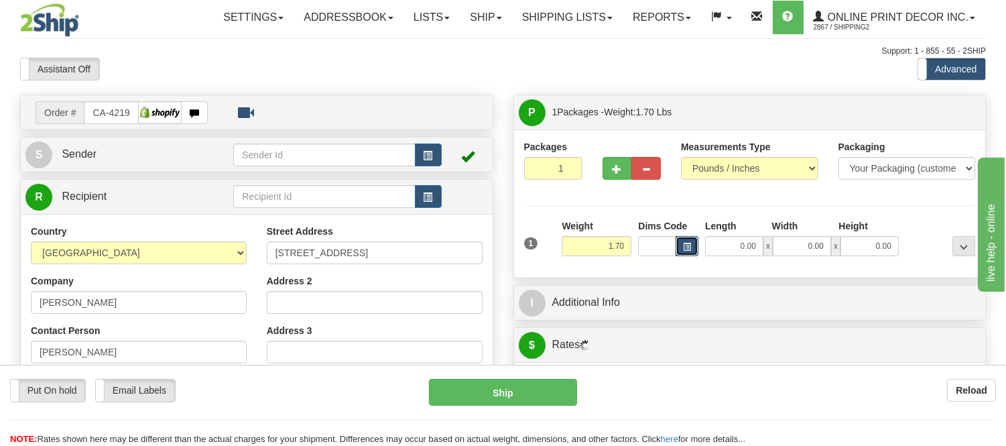
click at [687, 243] on span "button" at bounding box center [687, 246] width 8 height 7
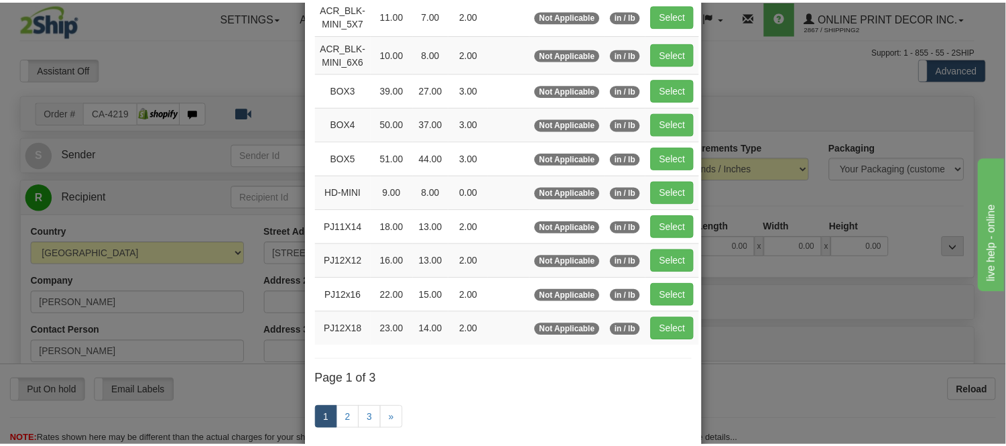
scroll to position [149, 0]
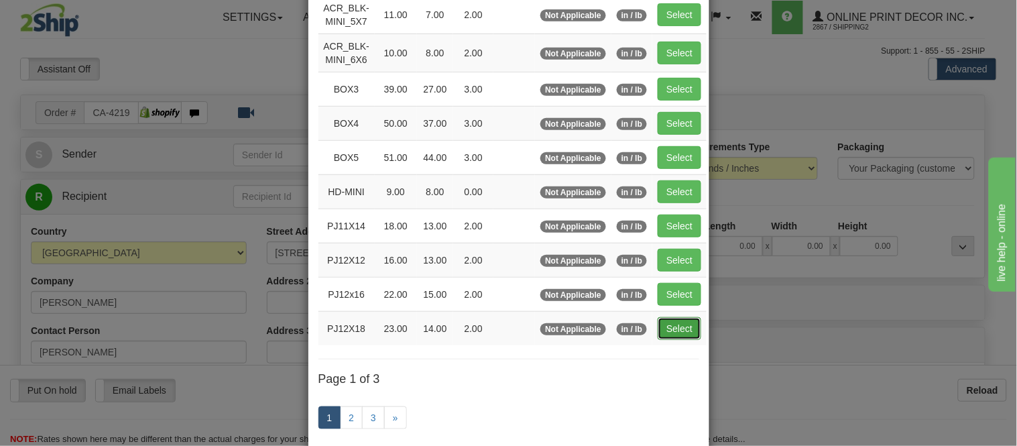
click at [667, 330] on button "Select" at bounding box center [680, 328] width 44 height 23
type input "PJ12X18"
type input "23.00"
type input "14.00"
type input "2.00"
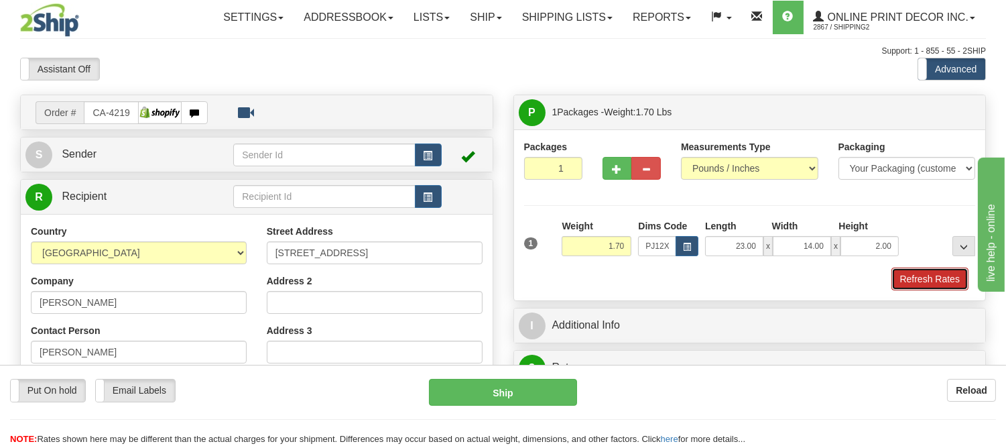
click at [907, 284] on button "Refresh Rates" at bounding box center [929, 278] width 77 height 23
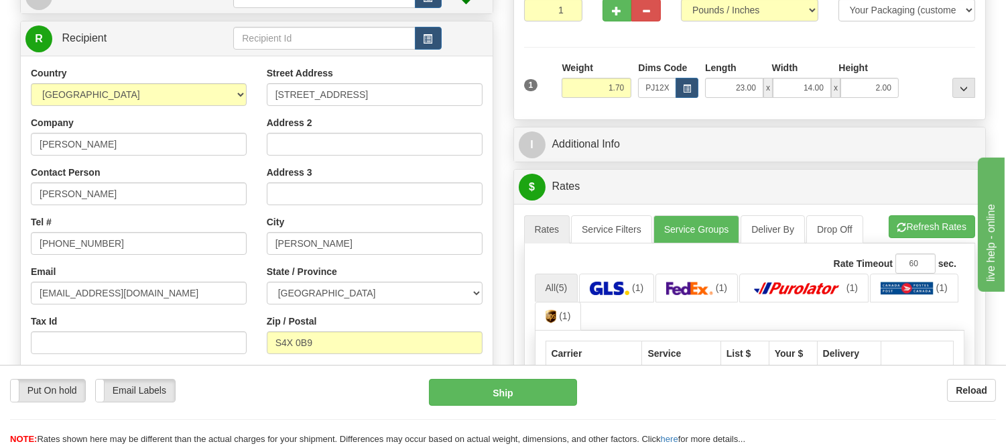
scroll to position [223, 0]
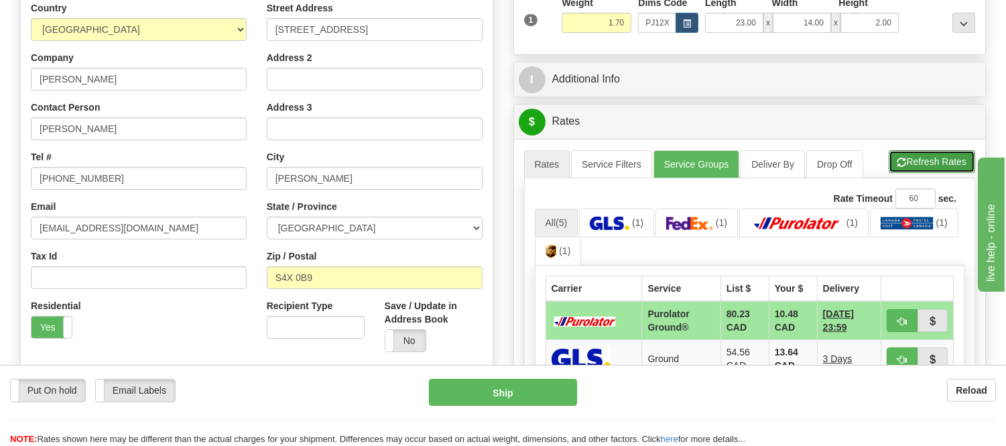
click at [920, 164] on button "Refresh Rates" at bounding box center [932, 161] width 86 height 23
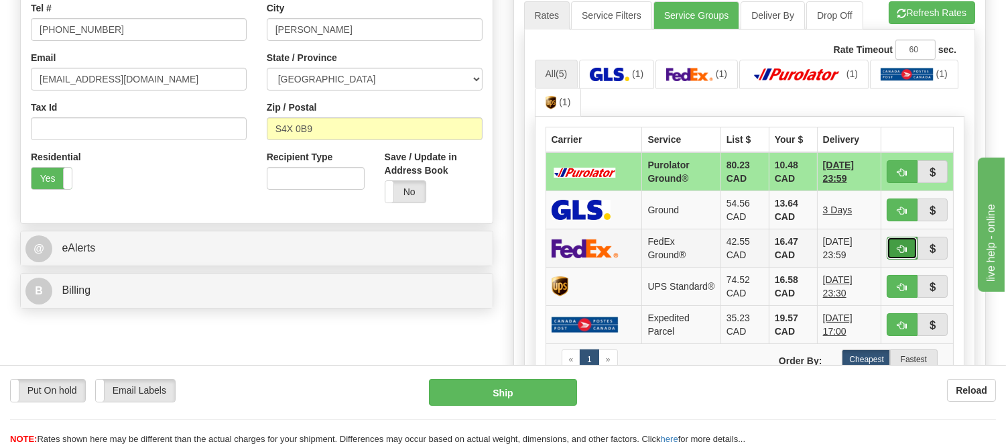
click at [891, 249] on button "button" at bounding box center [902, 248] width 31 height 23
type input "92"
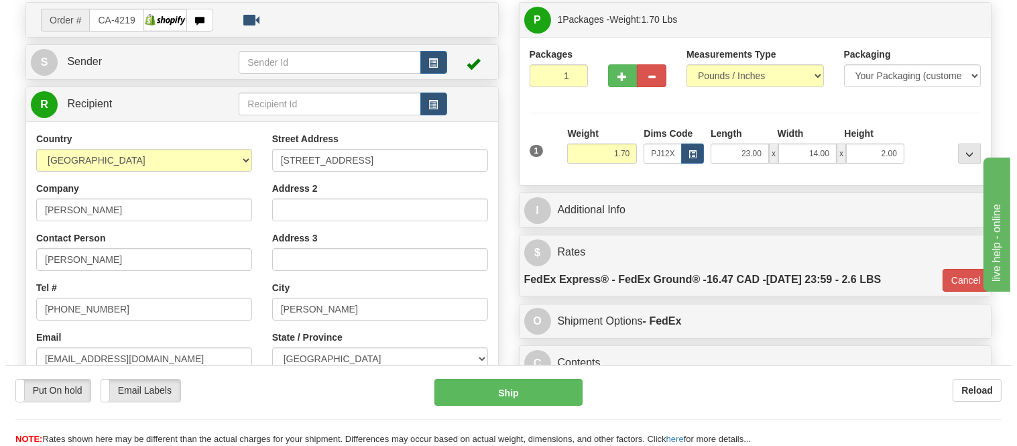
scroll to position [74, 0]
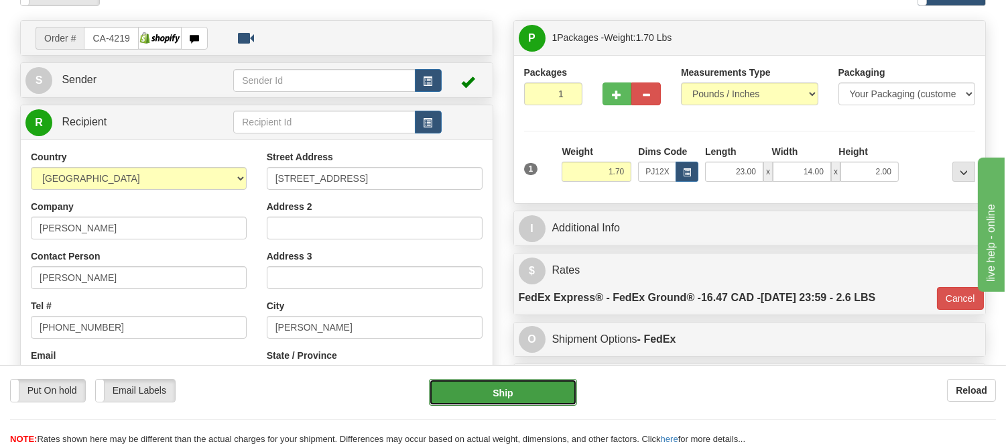
click at [511, 390] on button "Ship" at bounding box center [502, 392] width 147 height 27
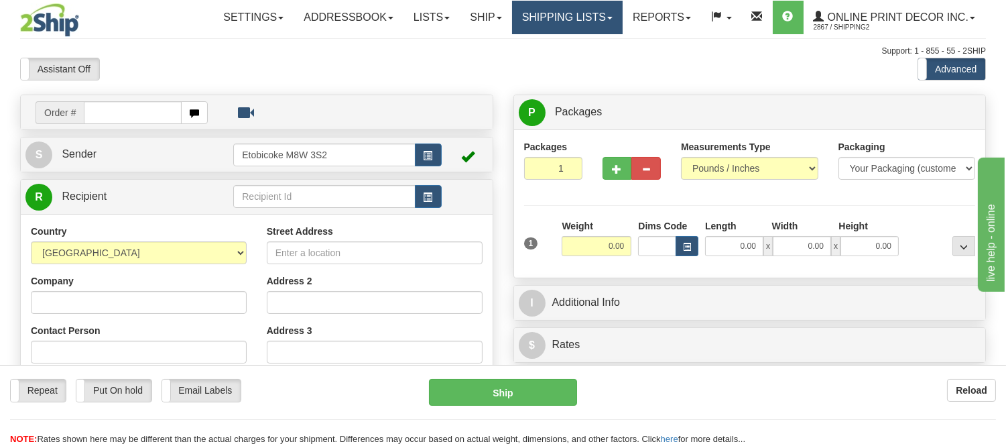
click at [561, 12] on link "Shipping lists" at bounding box center [567, 18] width 111 height 34
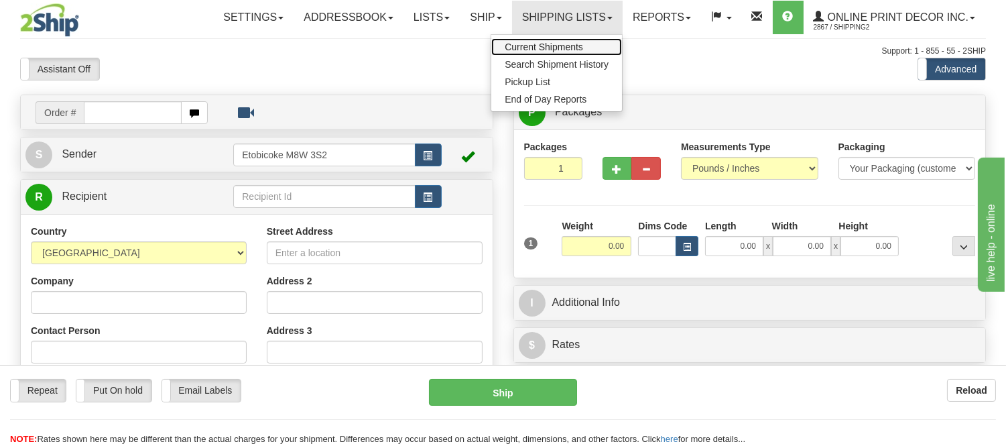
click at [557, 44] on span "Current Shipments" at bounding box center [544, 47] width 78 height 11
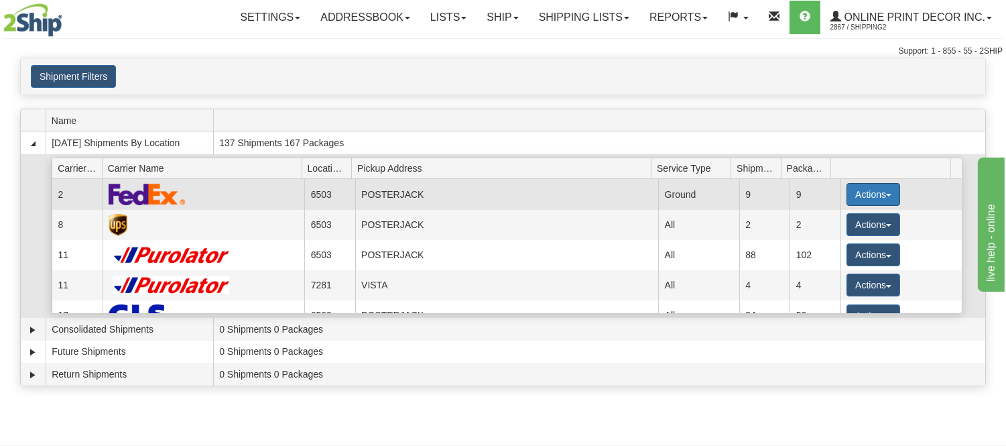
click at [873, 190] on button "Actions" at bounding box center [874, 194] width 54 height 23
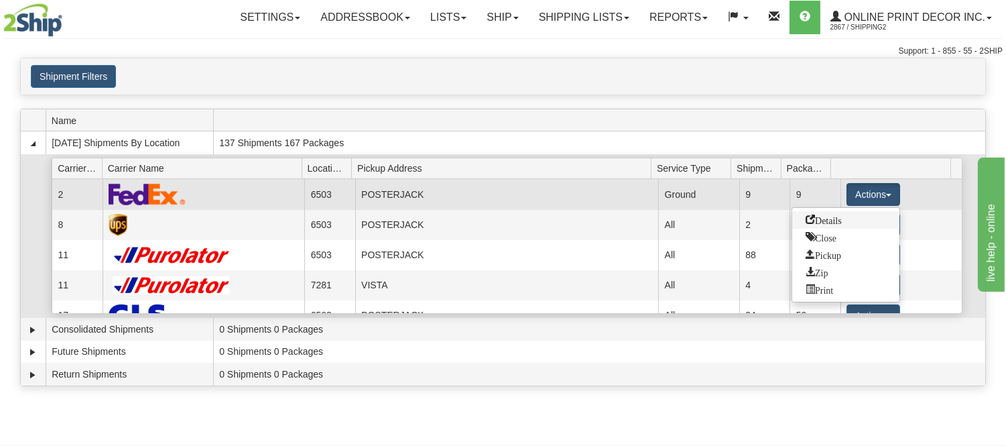
click at [838, 223] on span "Details" at bounding box center [824, 218] width 36 height 9
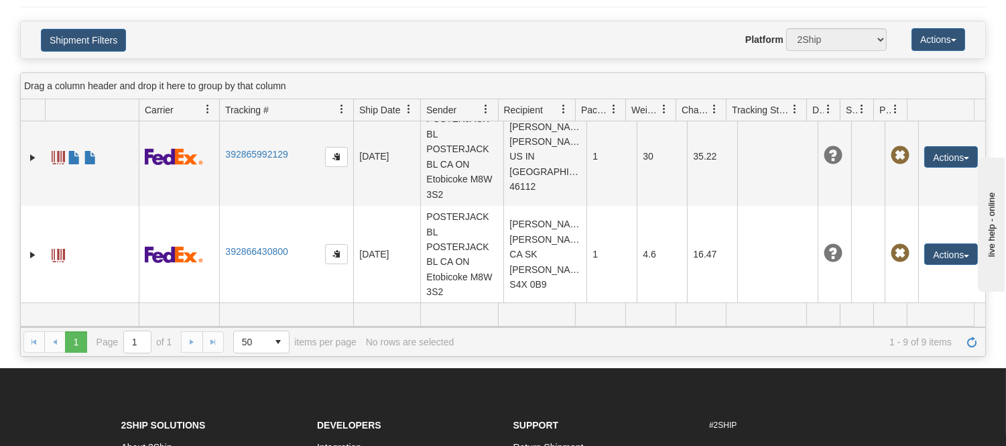
scroll to position [149, 0]
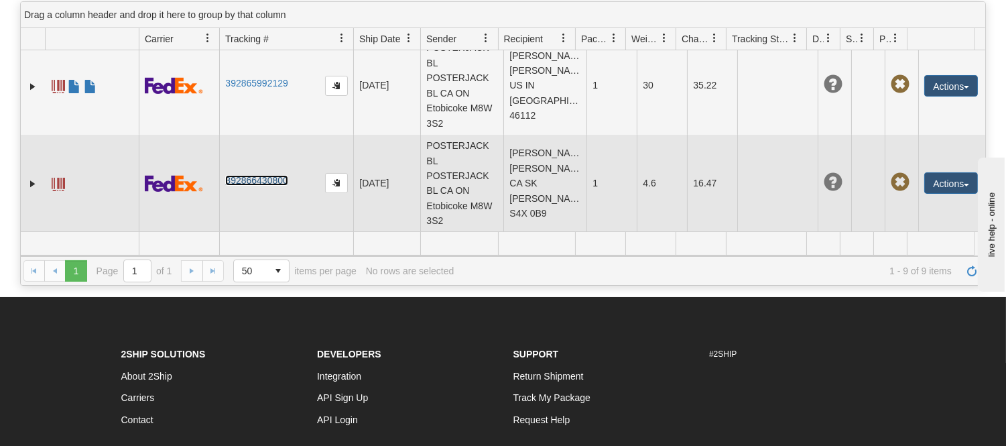
click at [284, 182] on link "392866430800" at bounding box center [256, 180] width 62 height 11
click at [527, 181] on td "[PERSON_NAME] [PERSON_NAME] CA SK [PERSON_NAME] S4X 0B9" at bounding box center [544, 184] width 83 height 98
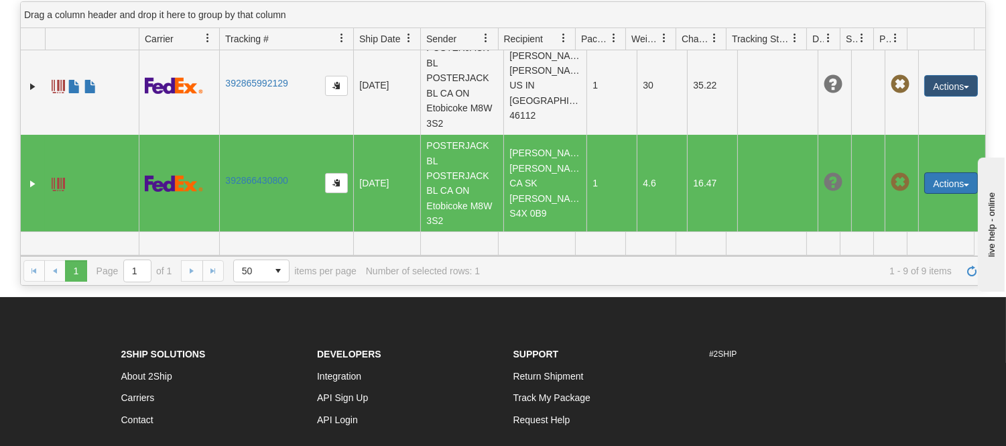
click at [953, 188] on button "Actions" at bounding box center [951, 182] width 54 height 21
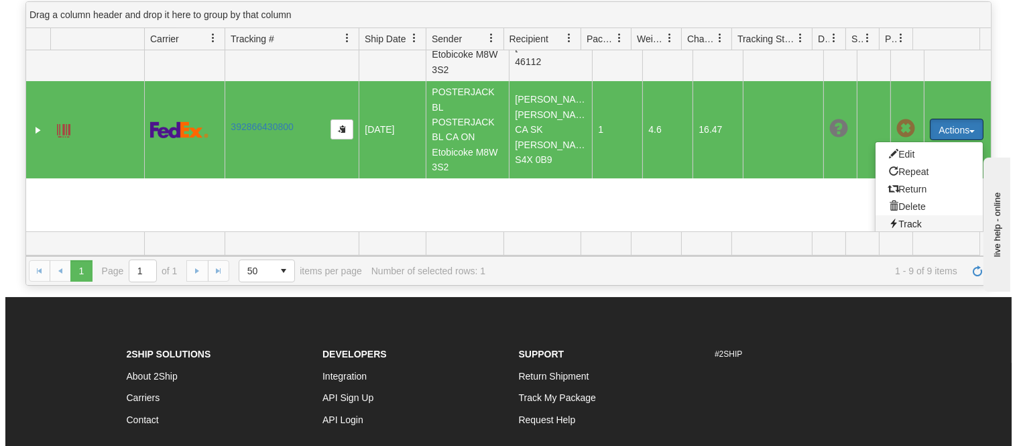
scroll to position [771, 0]
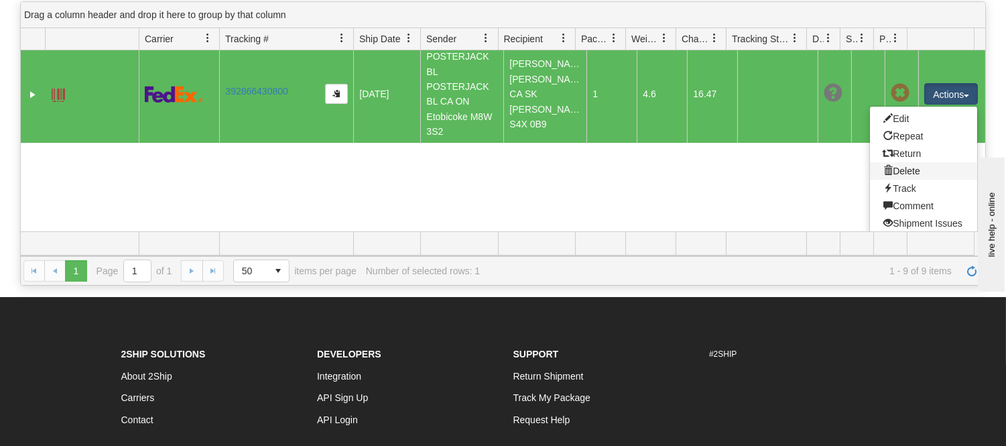
click at [886, 180] on link "Delete" at bounding box center [923, 170] width 107 height 17
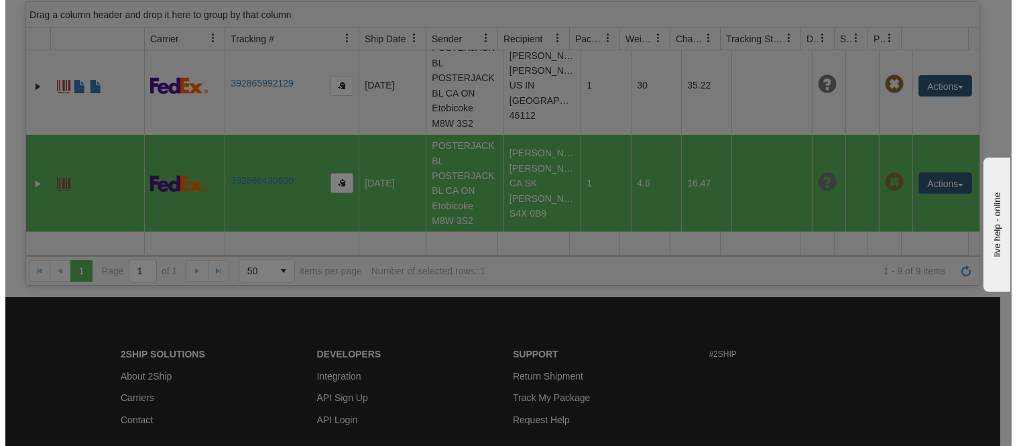
scroll to position [696, 0]
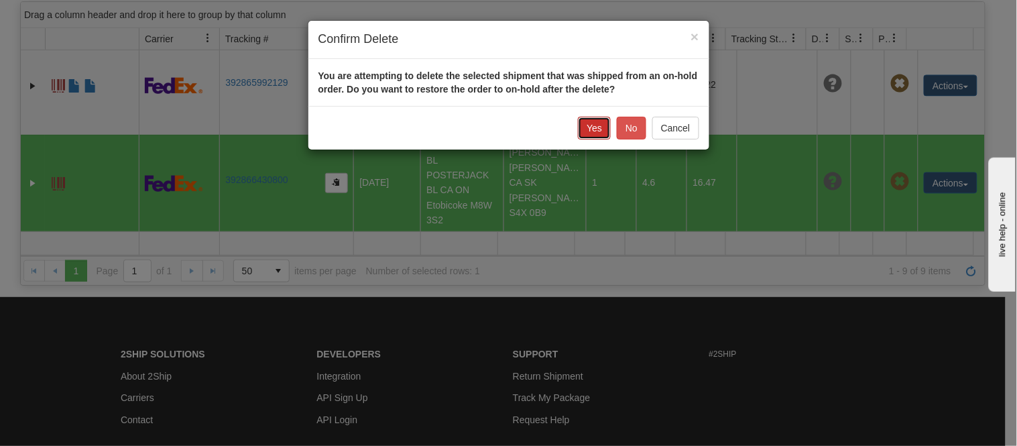
click at [586, 128] on button "Yes" at bounding box center [594, 128] width 33 height 23
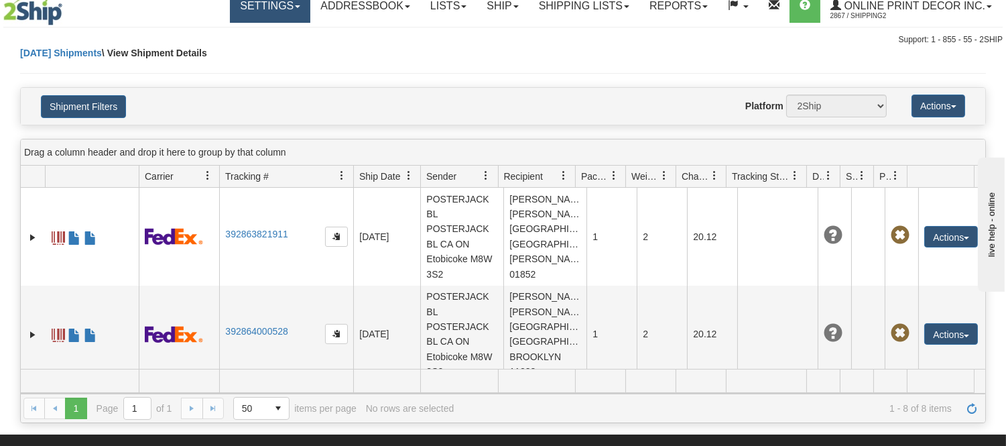
scroll to position [0, 0]
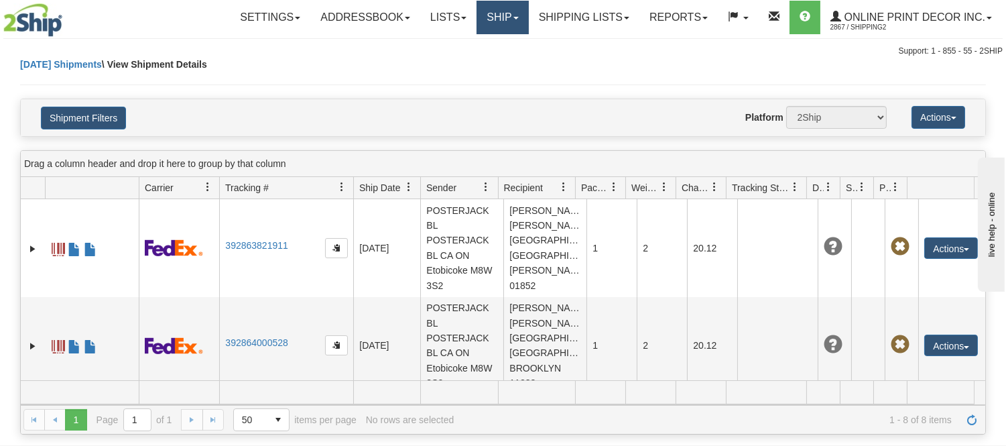
click at [505, 19] on link "Ship" at bounding box center [503, 18] width 52 height 34
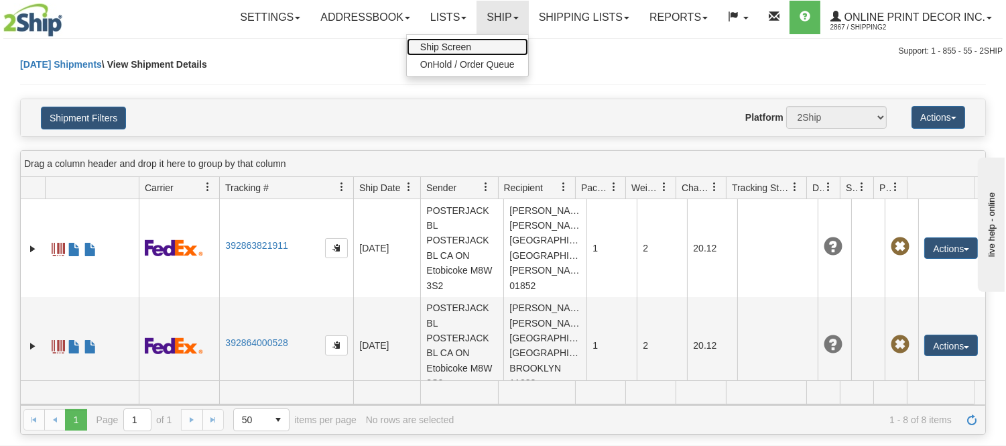
click at [471, 48] on link "Ship Screen" at bounding box center [467, 46] width 121 height 17
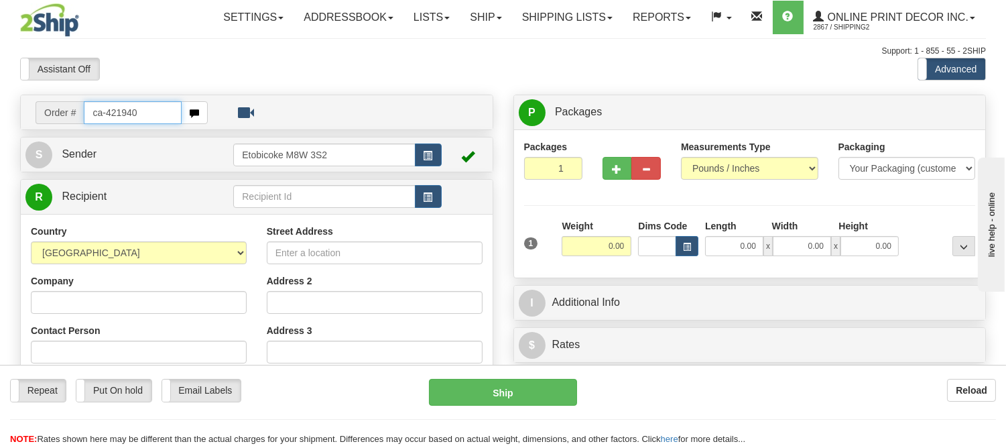
type input "ca-421940"
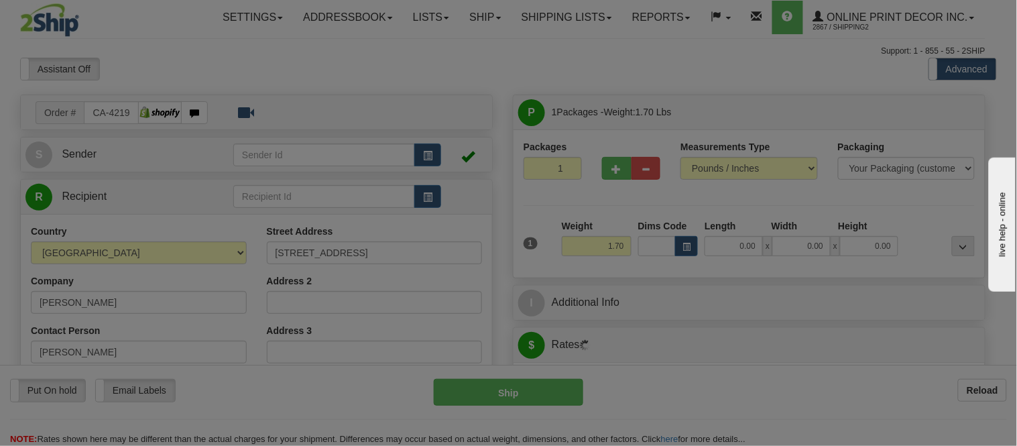
type input "REGINA"
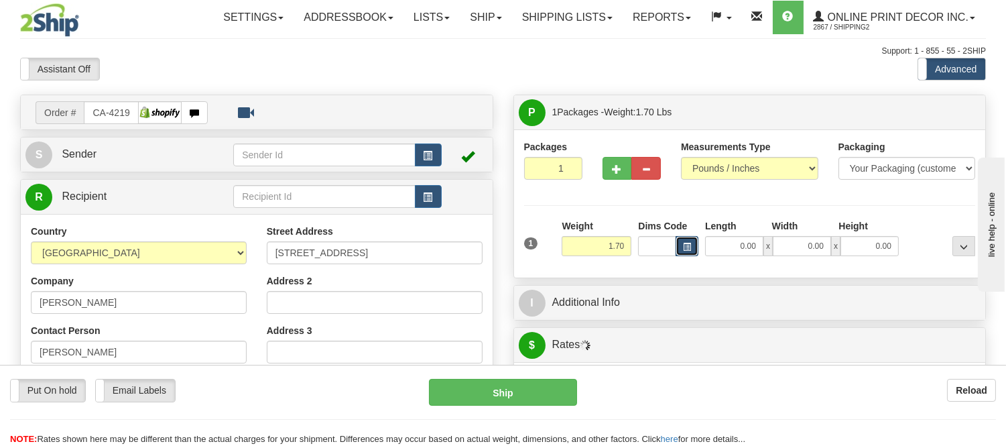
click at [681, 248] on button "button" at bounding box center [687, 246] width 23 height 20
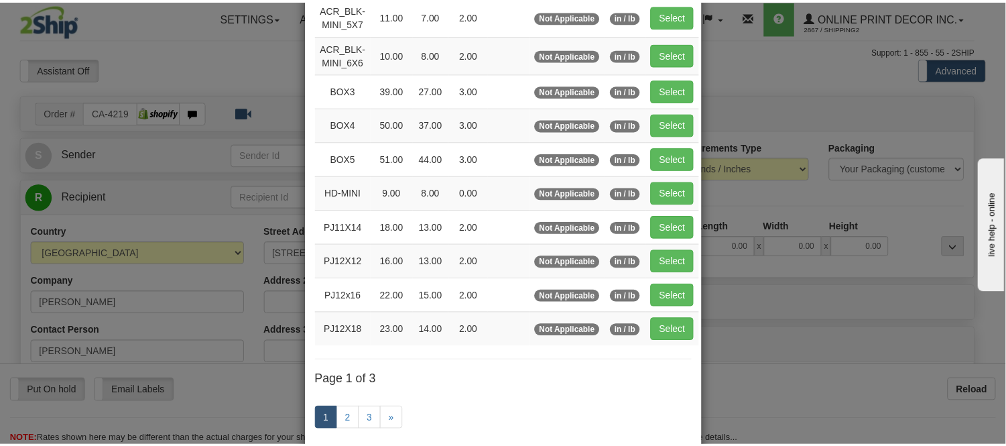
scroll to position [149, 0]
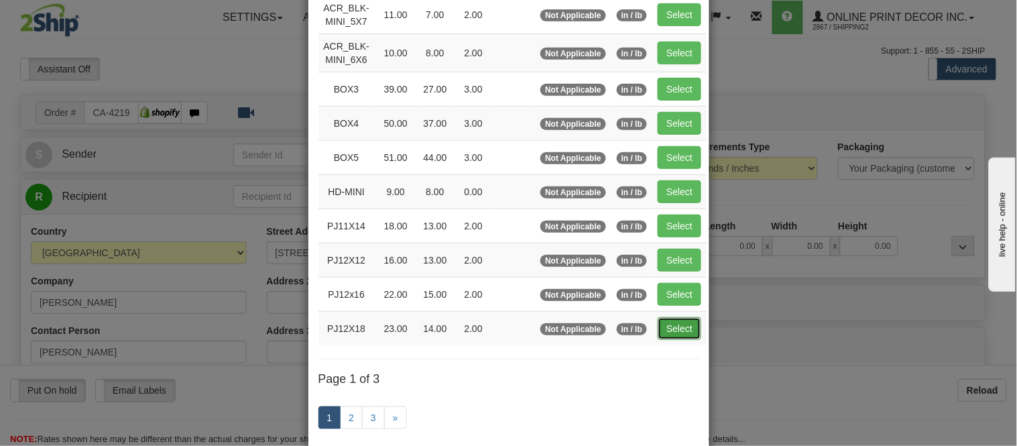
click at [659, 326] on button "Select" at bounding box center [680, 328] width 44 height 23
type input "PJ12X18"
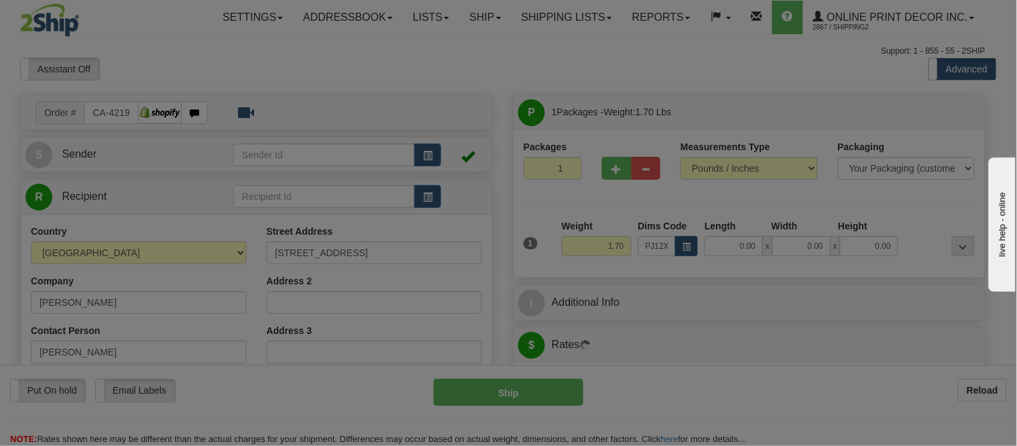
type input "23.00"
type input "14.00"
type input "2.00"
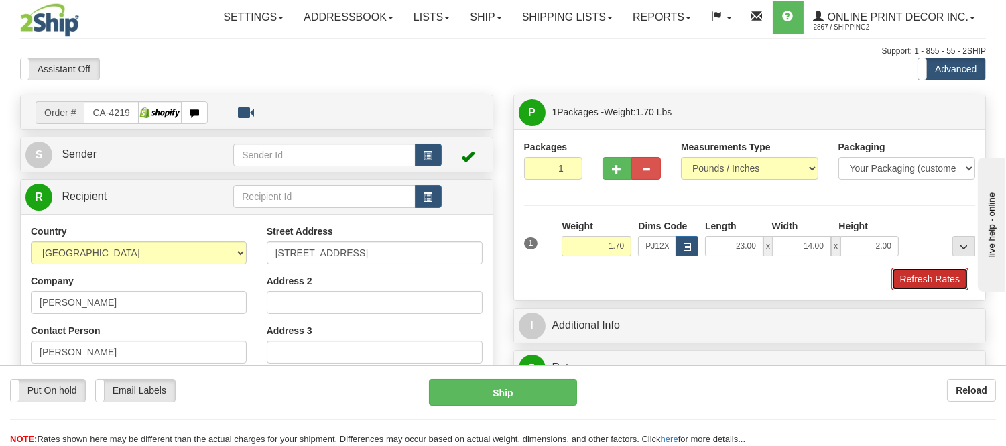
click at [900, 277] on button "Refresh Rates" at bounding box center [929, 278] width 77 height 23
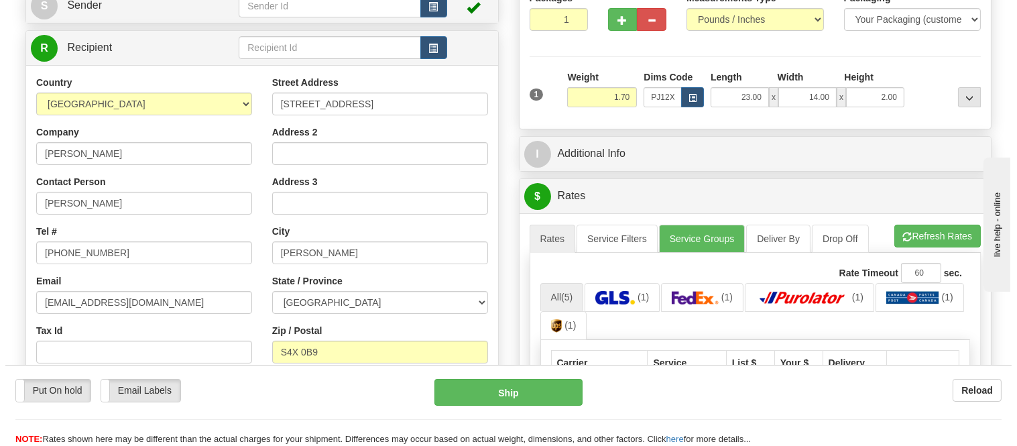
scroll to position [223, 0]
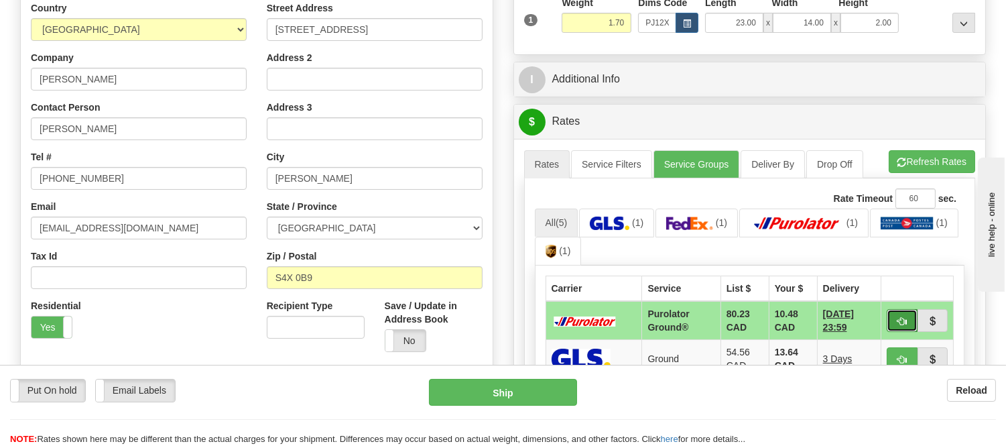
click at [895, 318] on button "button" at bounding box center [902, 320] width 31 height 23
type input "260"
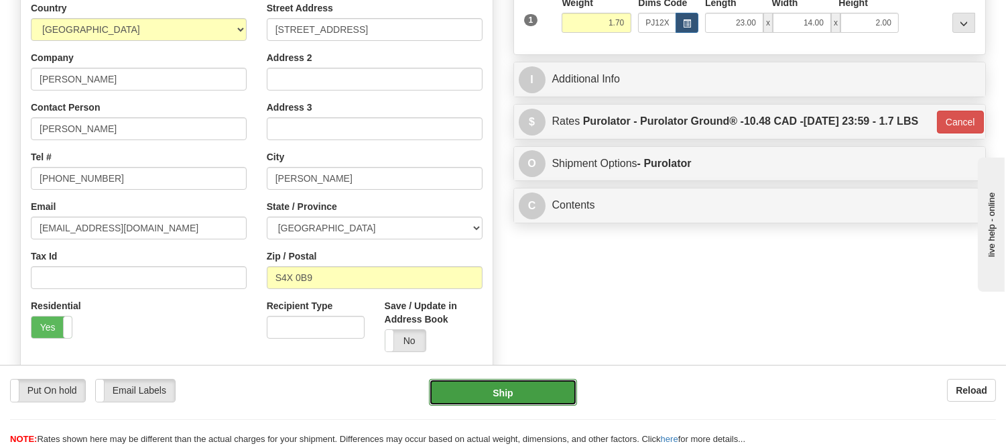
click at [553, 387] on button "Ship" at bounding box center [502, 392] width 147 height 27
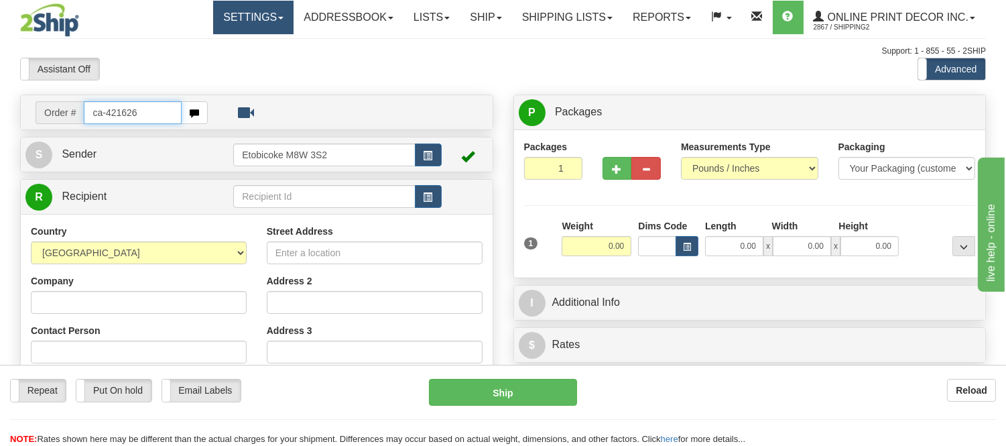
type input "ca-421626"
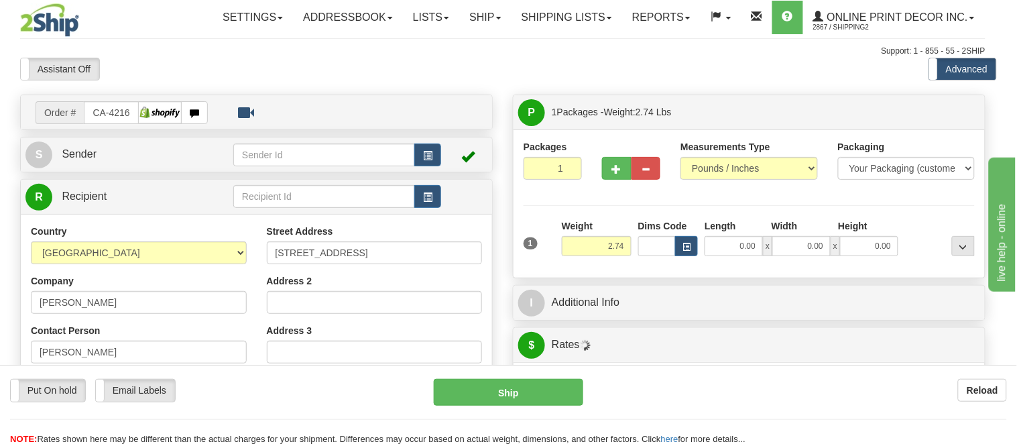
type input "[GEOGRAPHIC_DATA]"
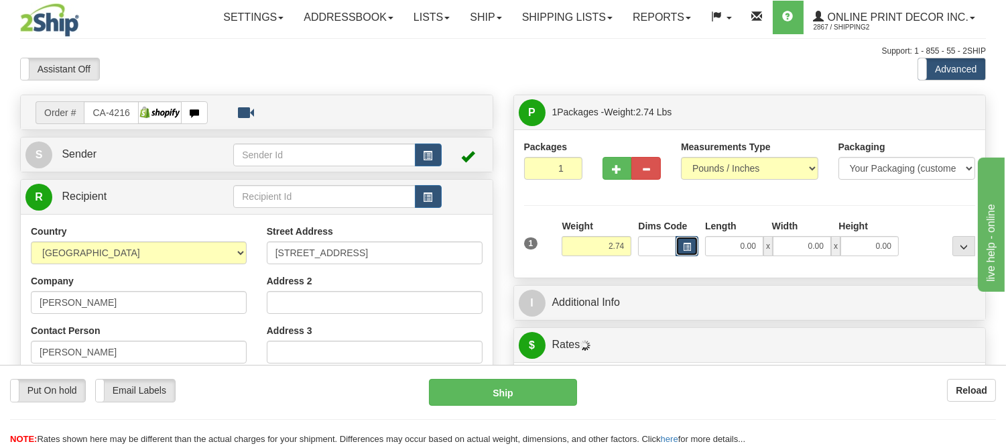
click at [688, 250] on span "button" at bounding box center [687, 246] width 8 height 7
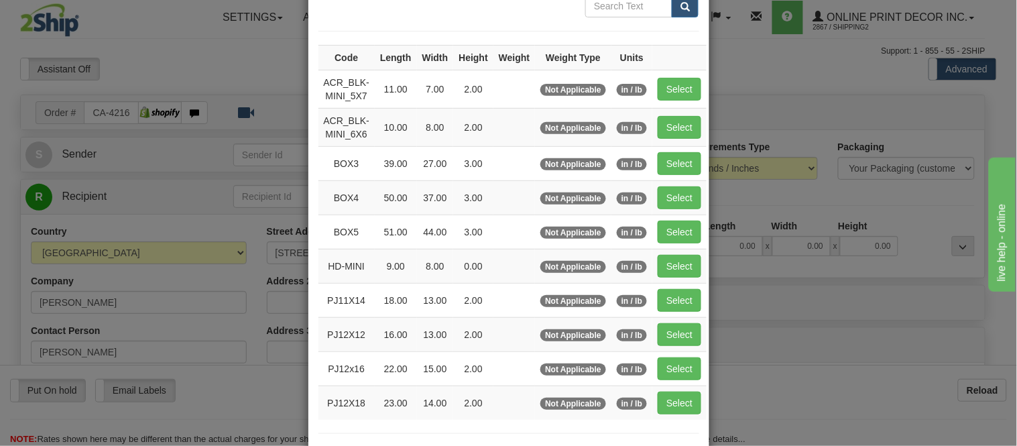
scroll to position [223, 0]
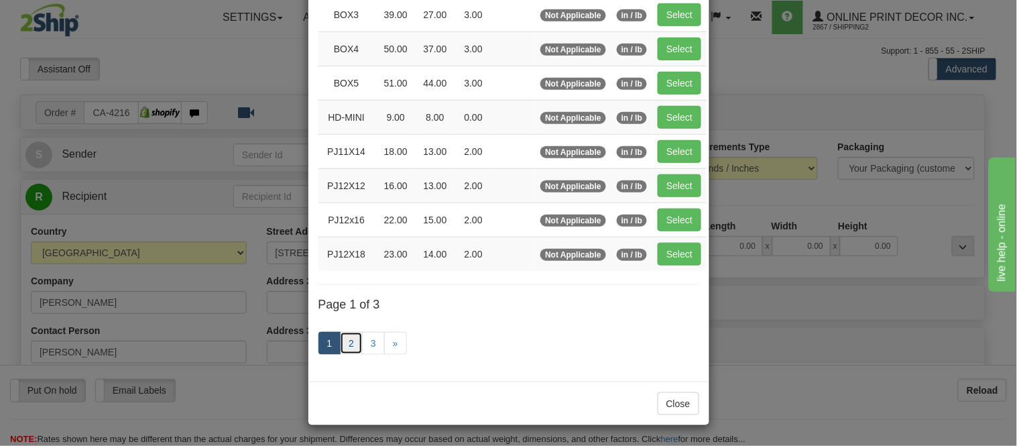
click at [340, 345] on link "2" at bounding box center [351, 343] width 23 height 23
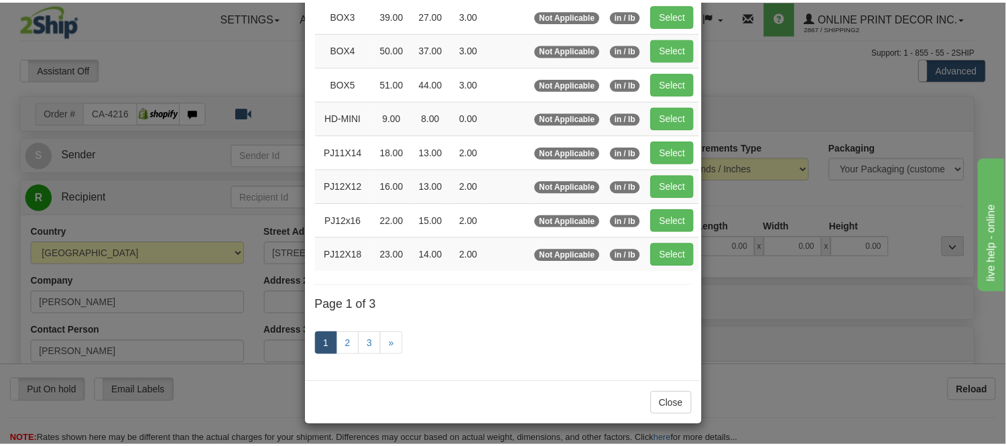
scroll to position [218, 0]
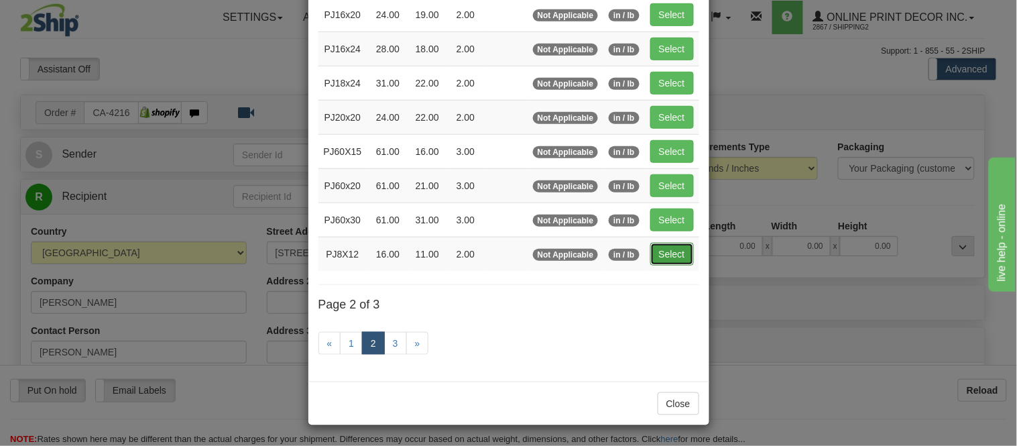
click at [669, 259] on button "Select" at bounding box center [672, 254] width 44 height 23
type input "PJ8X12"
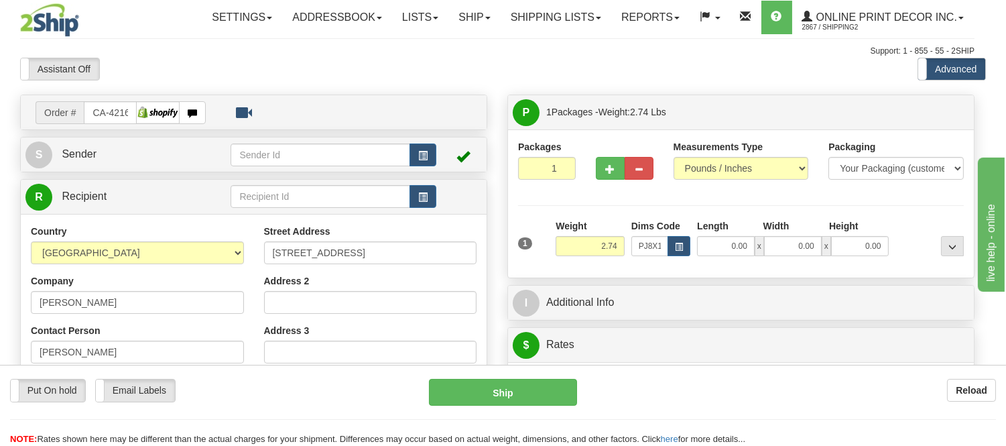
type input "16.00"
type input "11.00"
type input "2.00"
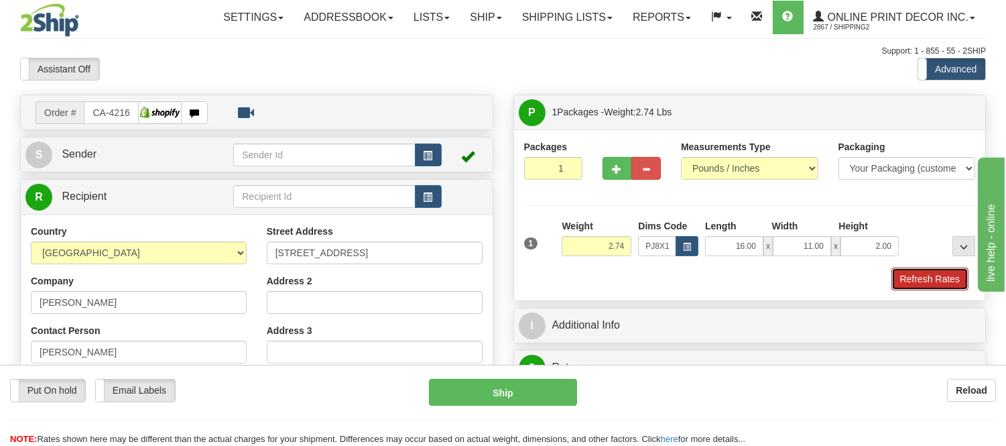
click at [921, 276] on button "Refresh Rates" at bounding box center [929, 278] width 77 height 23
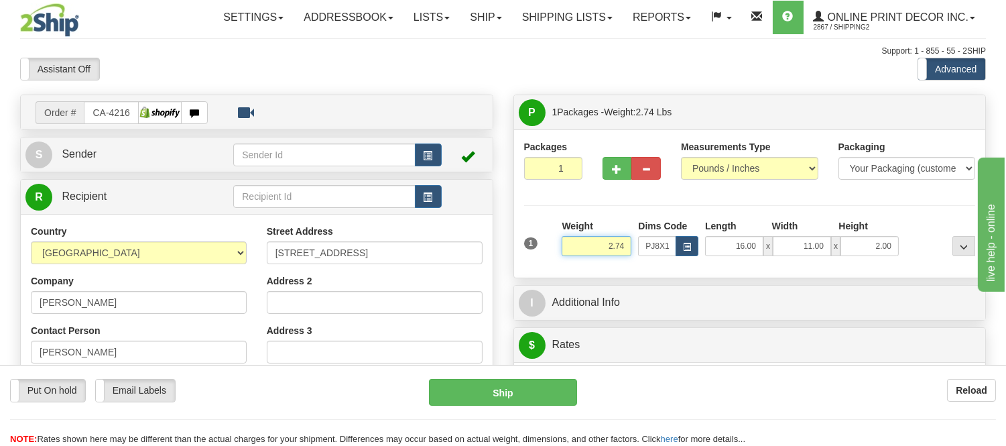
click at [625, 248] on input "2.74" at bounding box center [597, 246] width 70 height 20
click button "Delete" at bounding box center [0, 0] width 0 height 0
type input "2.00"
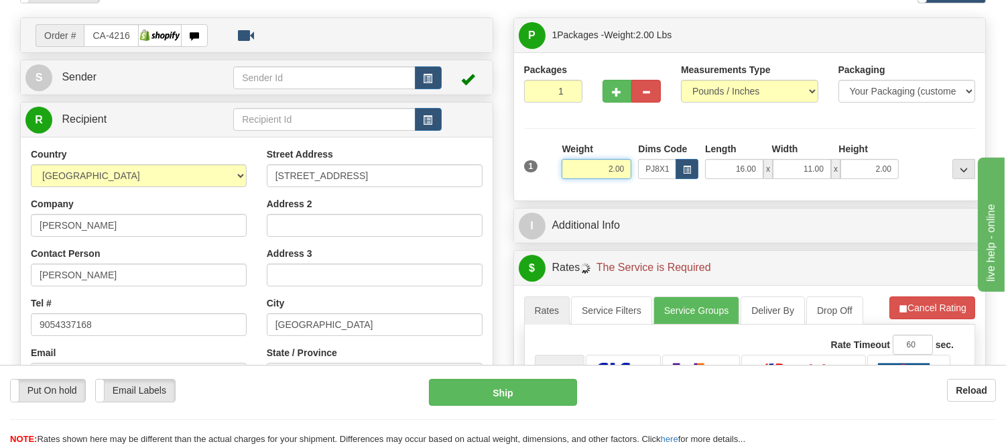
scroll to position [149, 0]
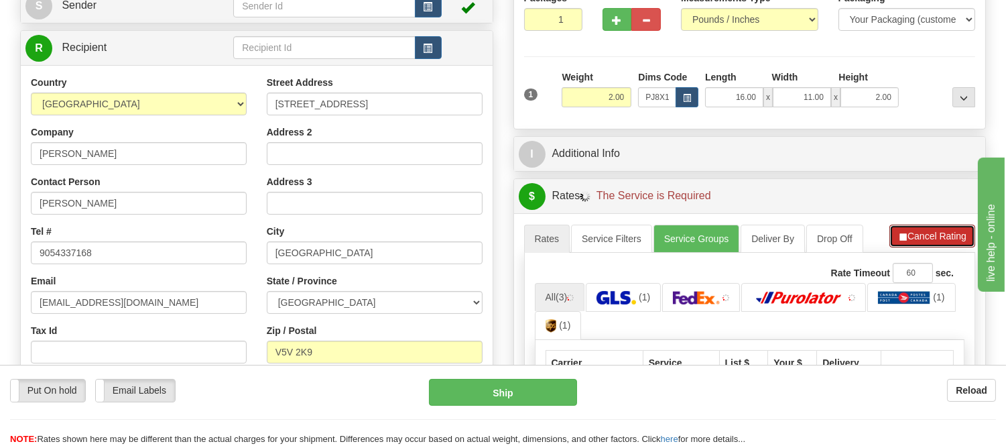
click at [940, 247] on button "Cancel Rating" at bounding box center [932, 236] width 86 height 23
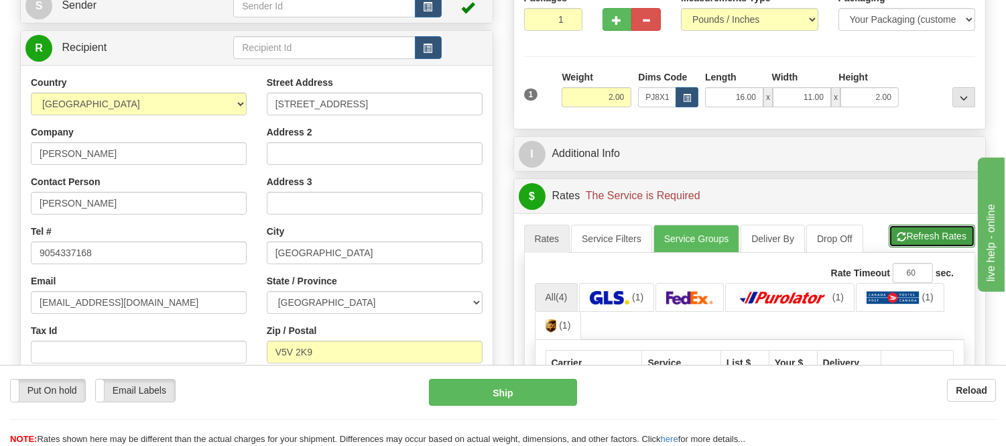
click at [939, 246] on button "Refresh Rates" at bounding box center [932, 236] width 86 height 23
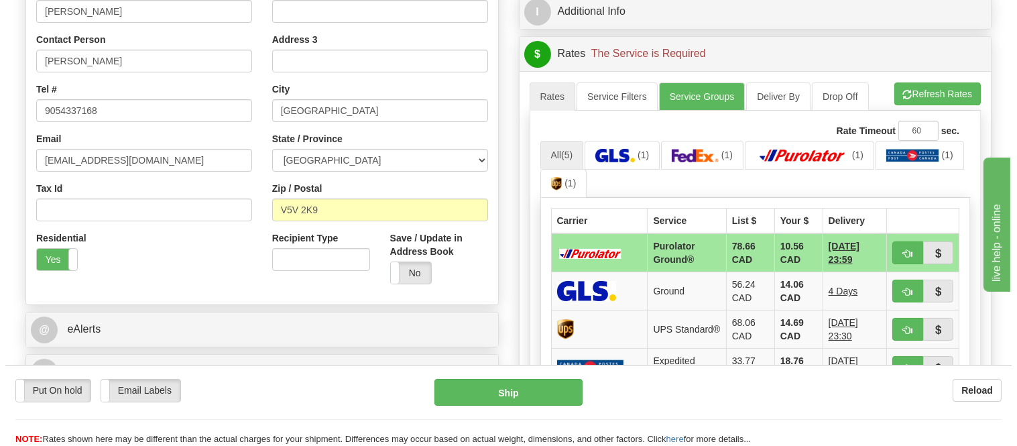
scroll to position [298, 0]
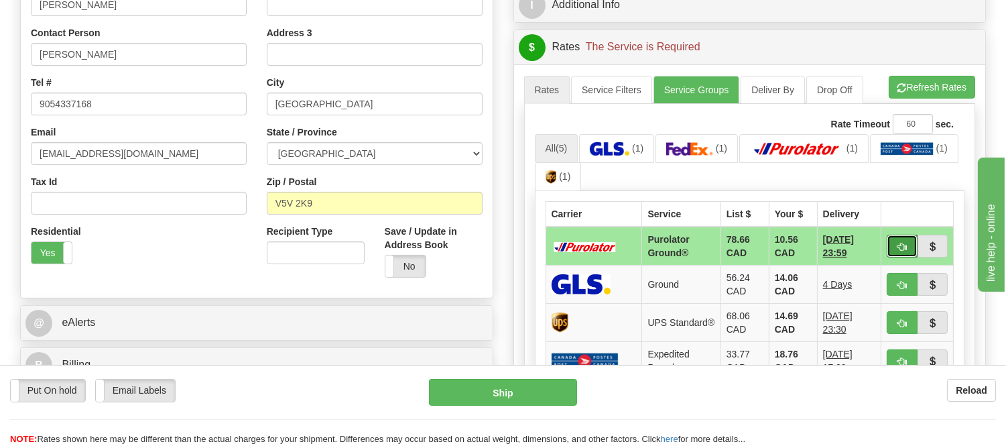
click at [895, 244] on button "button" at bounding box center [902, 246] width 31 height 23
type input "260"
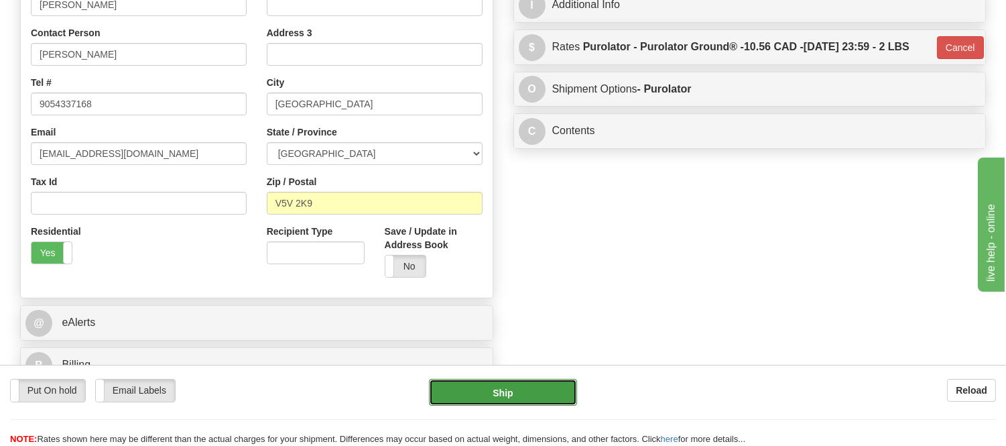
click at [474, 389] on button "Ship" at bounding box center [502, 392] width 147 height 27
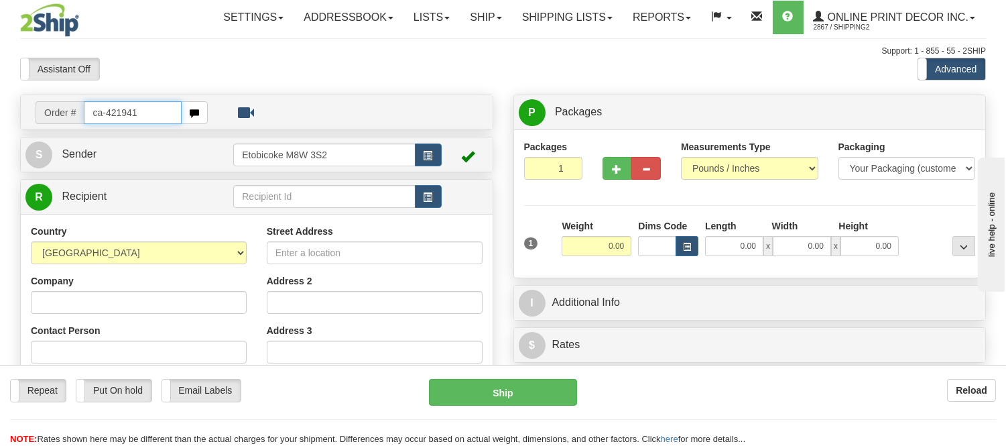
type input "ca-421941"
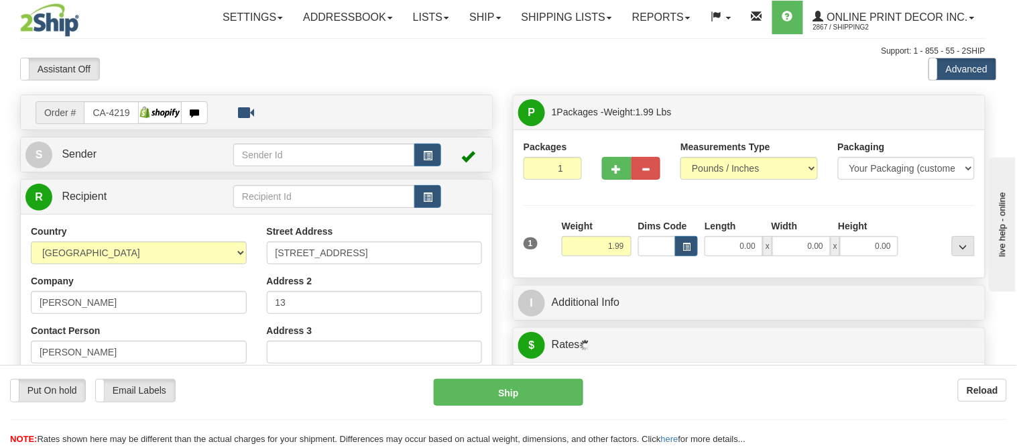
type input "OSHAWA"
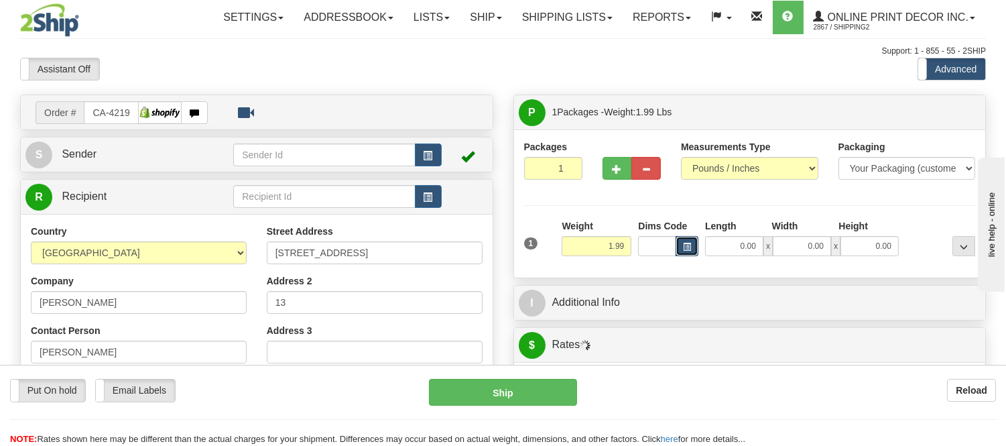
click at [693, 242] on button "button" at bounding box center [687, 246] width 23 height 20
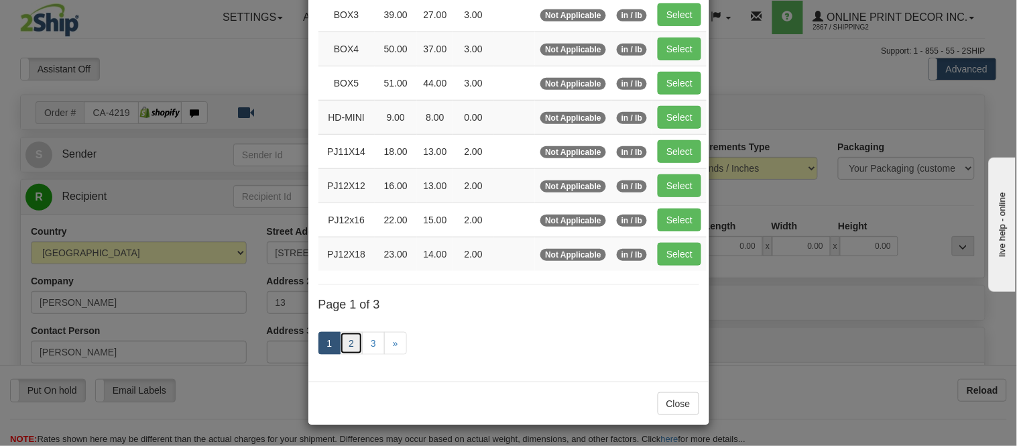
click at [342, 342] on link "2" at bounding box center [351, 343] width 23 height 23
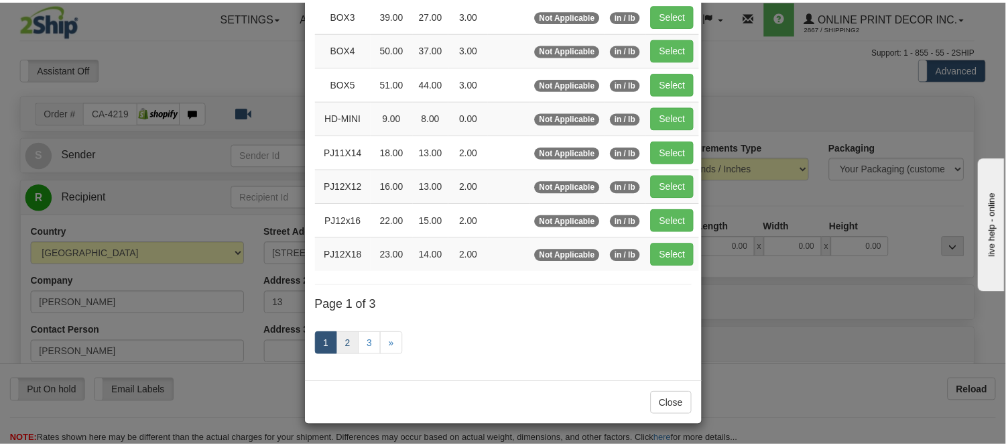
scroll to position [218, 0]
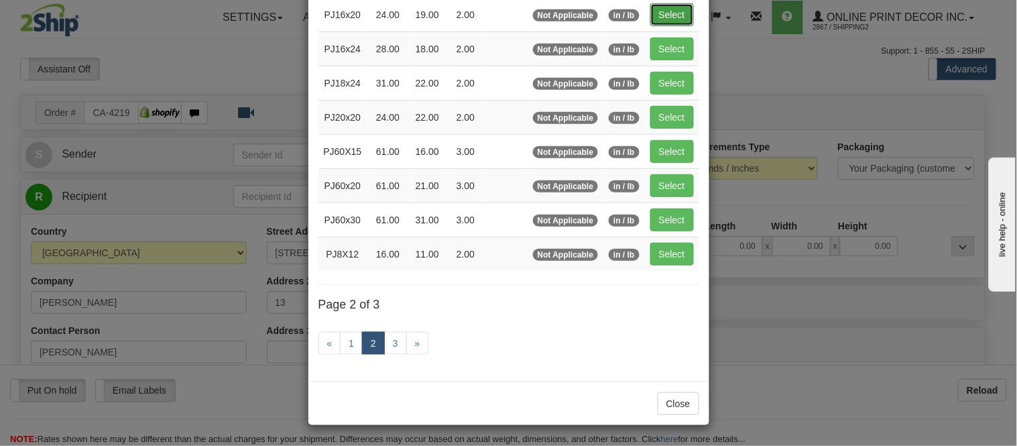
click at [651, 15] on button "Select" at bounding box center [672, 14] width 44 height 23
type input "PJ16x20"
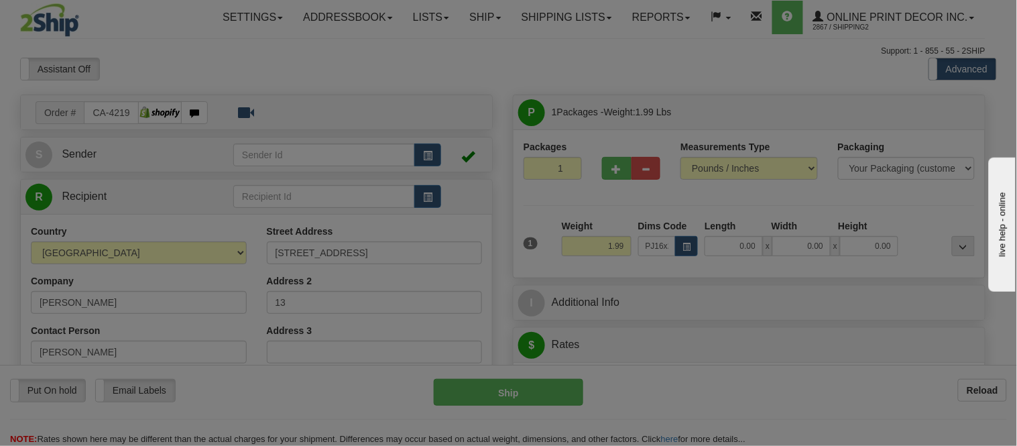
type input "24.00"
type input "19.00"
type input "2.00"
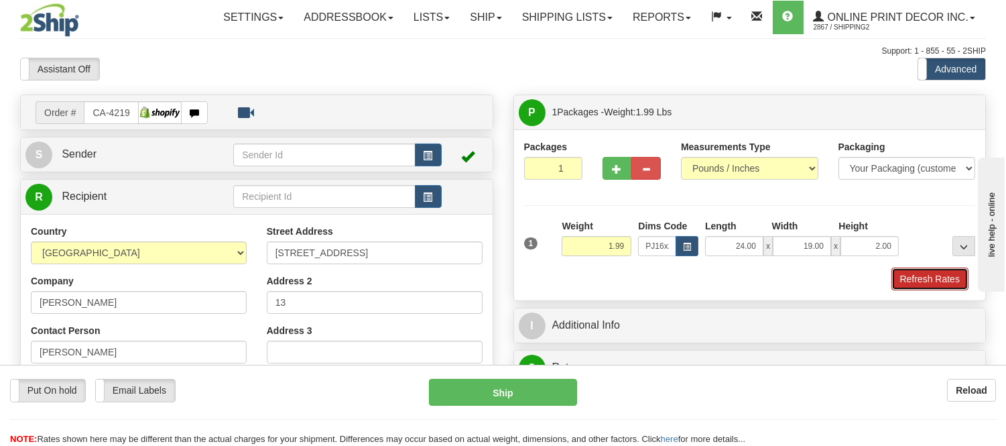
click at [948, 277] on button "Refresh Rates" at bounding box center [929, 278] width 77 height 23
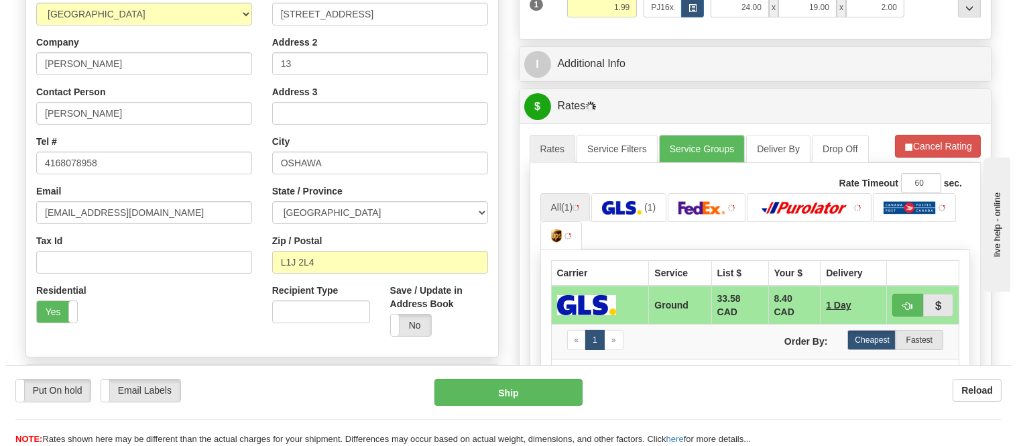
scroll to position [263, 0]
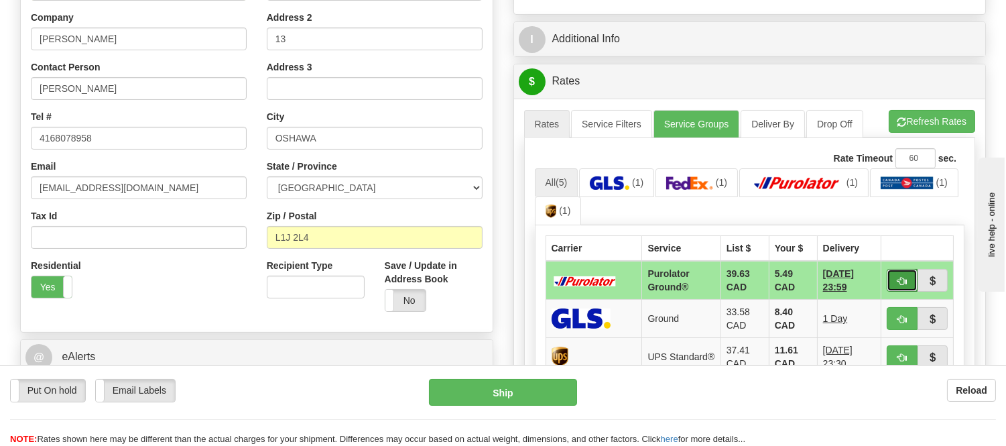
click at [899, 277] on span "button" at bounding box center [901, 281] width 9 height 9
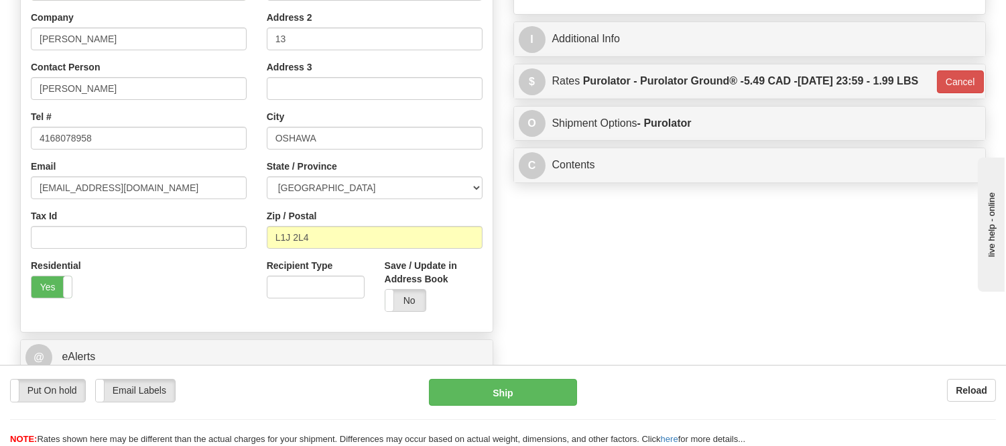
type input "260"
click at [546, 386] on button "Ship" at bounding box center [502, 392] width 147 height 27
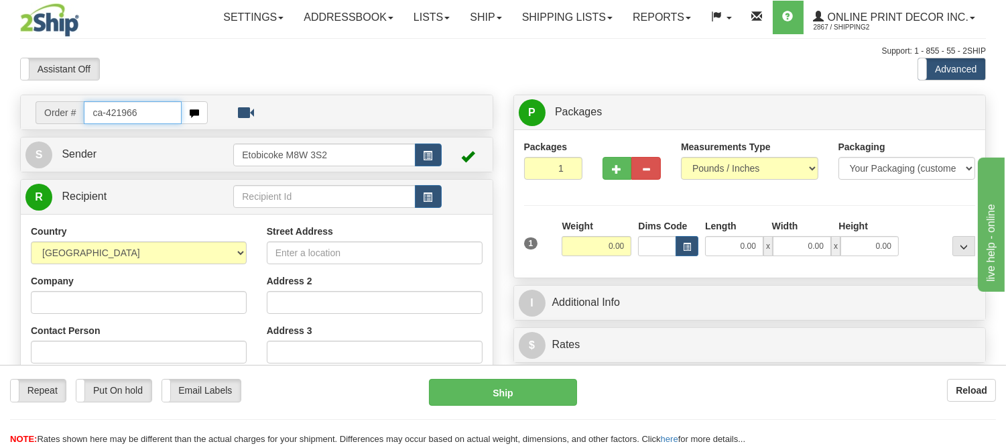
type input "ca-421966"
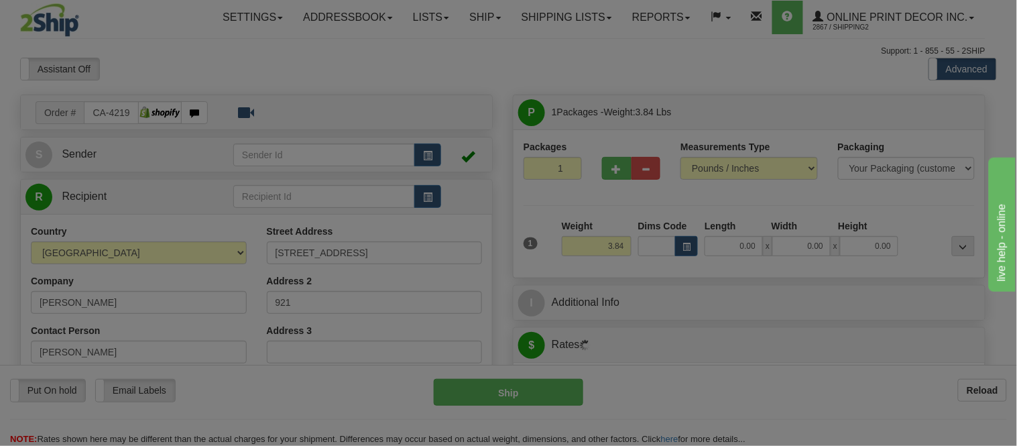
type input "BARRIE"
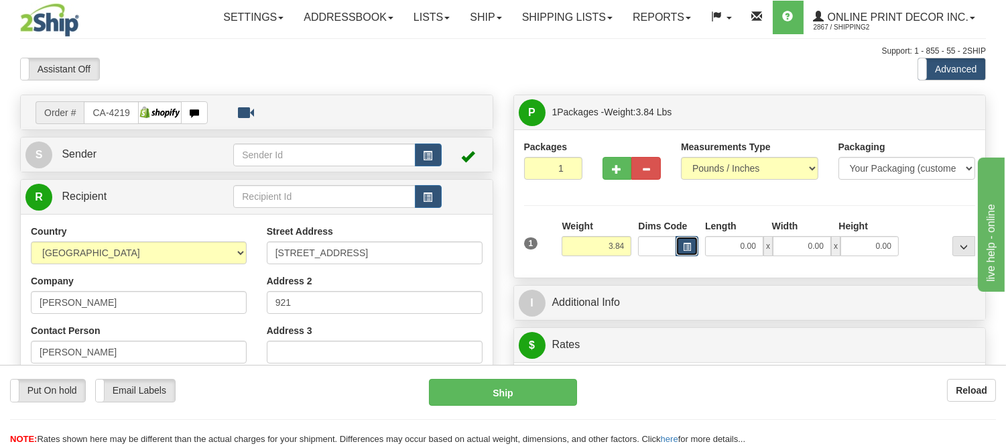
click at [681, 251] on button "button" at bounding box center [687, 246] width 23 height 20
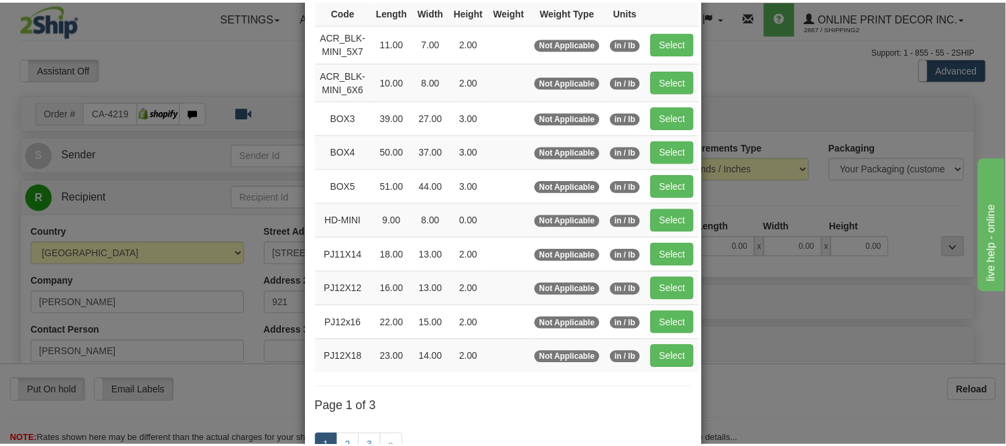
scroll to position [149, 0]
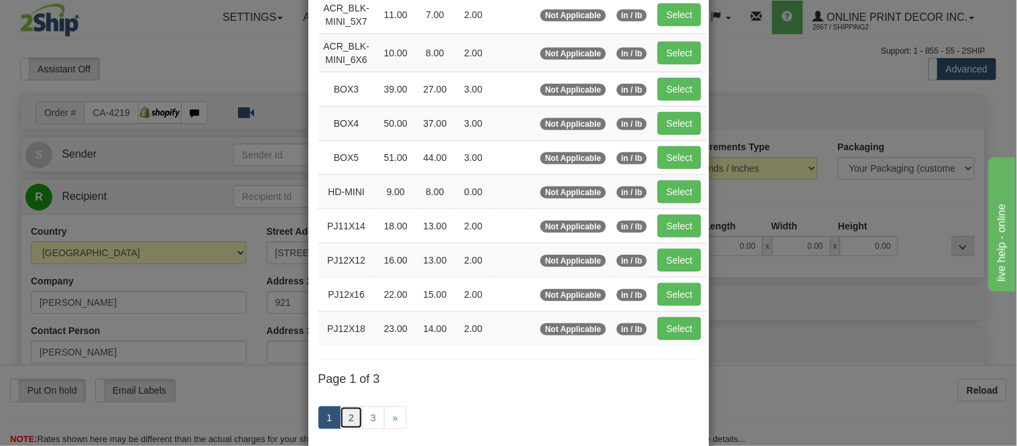
click at [347, 412] on link "2" at bounding box center [351, 417] width 23 height 23
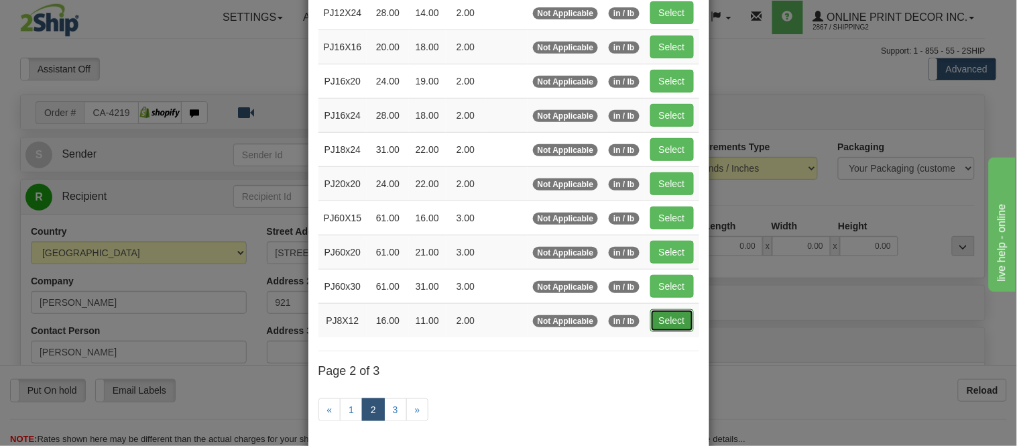
click at [668, 323] on button "Select" at bounding box center [672, 320] width 44 height 23
type input "PJ8X12"
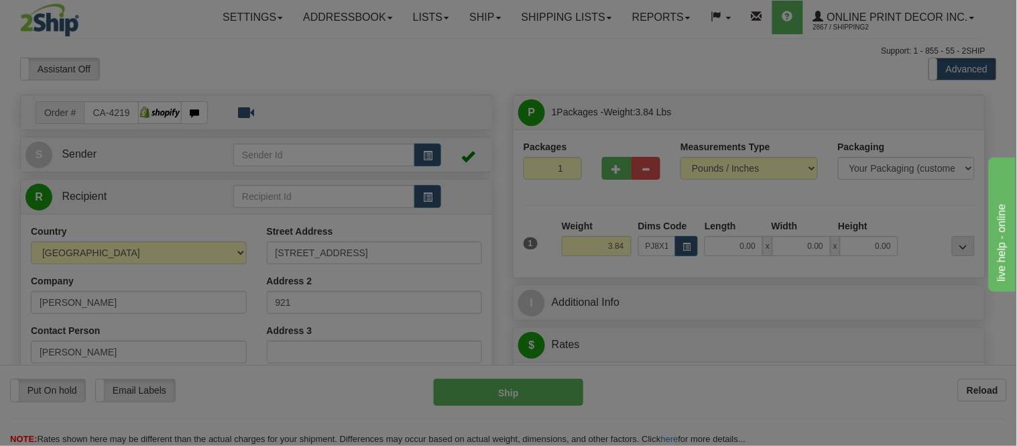
type input "16.00"
type input "11.00"
type input "2.00"
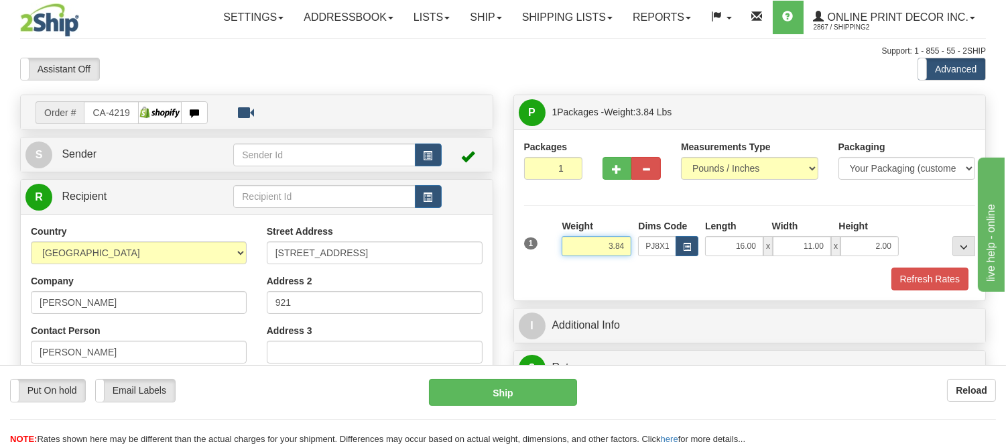
drag, startPoint x: 628, startPoint y: 241, endPoint x: 558, endPoint y: 261, distance: 73.2
click at [558, 261] on div "1 Weight 3.84 Dims Code x x" at bounding box center [750, 243] width 458 height 48
click button "Delete" at bounding box center [0, 0] width 0 height 0
type input "2.00"
click at [928, 286] on button "Refresh Rates" at bounding box center [929, 278] width 77 height 23
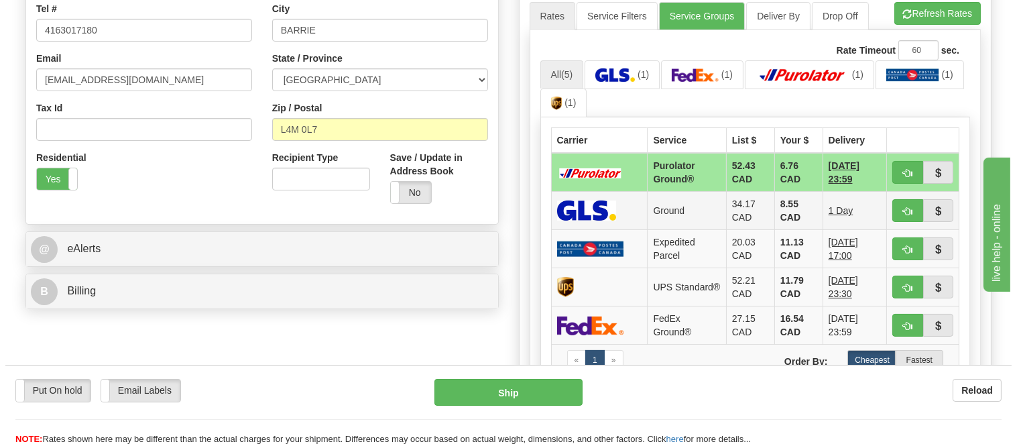
scroll to position [372, 0]
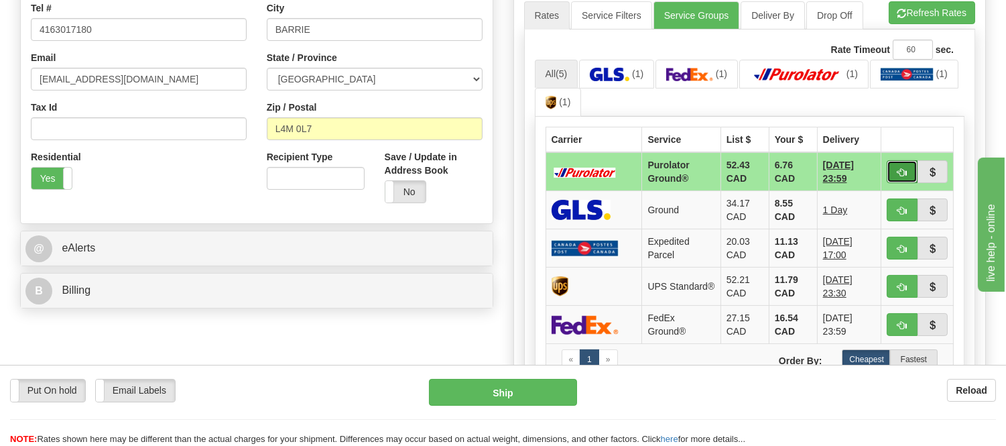
click at [895, 178] on button "button" at bounding box center [902, 171] width 31 height 23
type input "260"
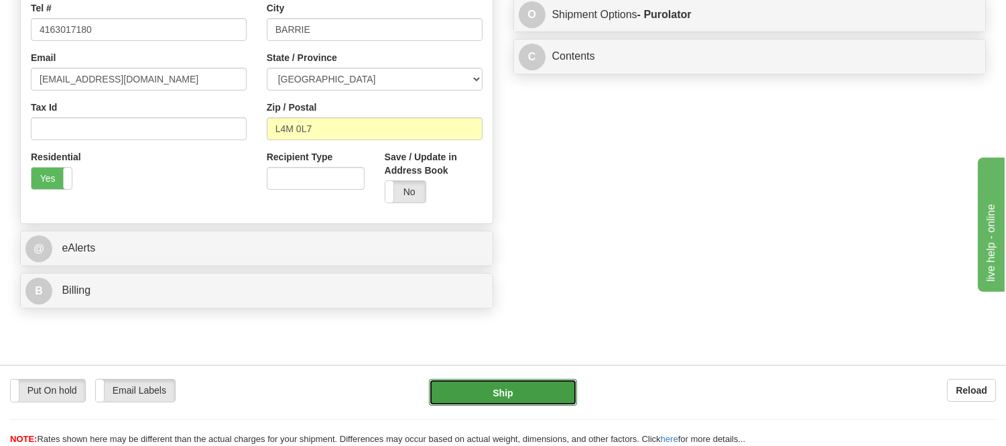
click at [474, 394] on button "Ship" at bounding box center [502, 392] width 147 height 27
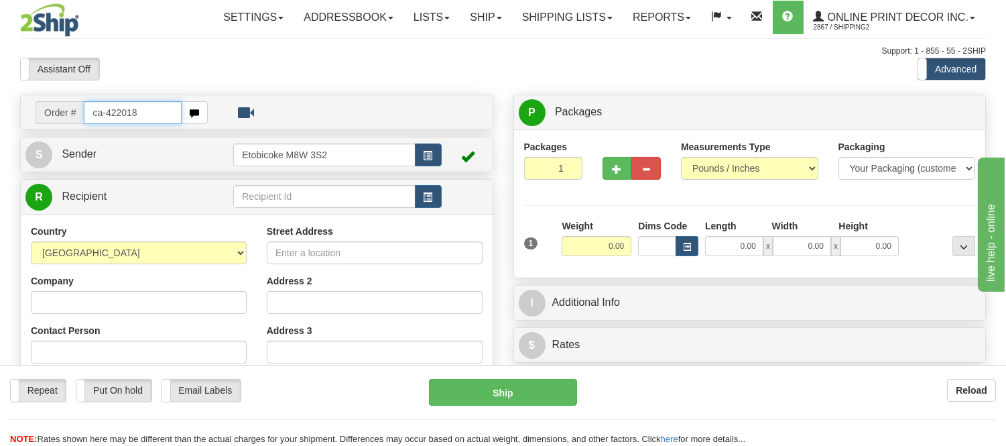
type input "ca-422018"
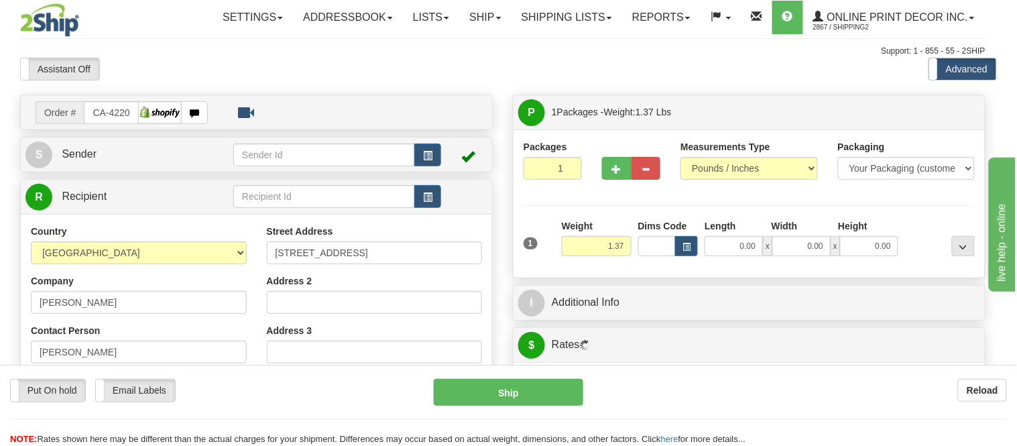
type input "COTE SAINT-LUC"
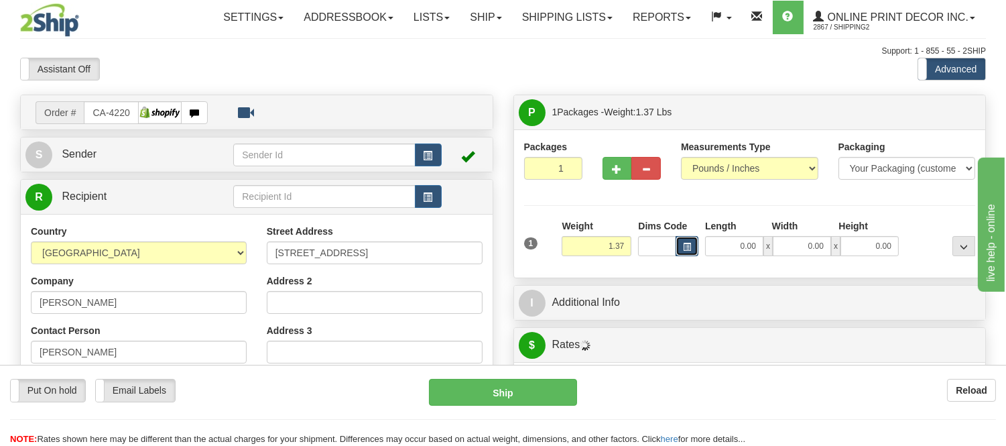
click at [686, 251] on span "button" at bounding box center [687, 246] width 8 height 7
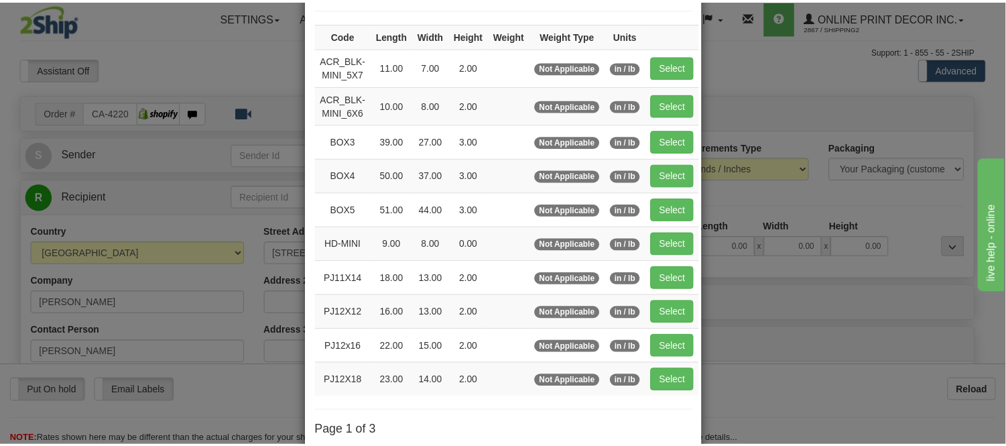
scroll to position [149, 0]
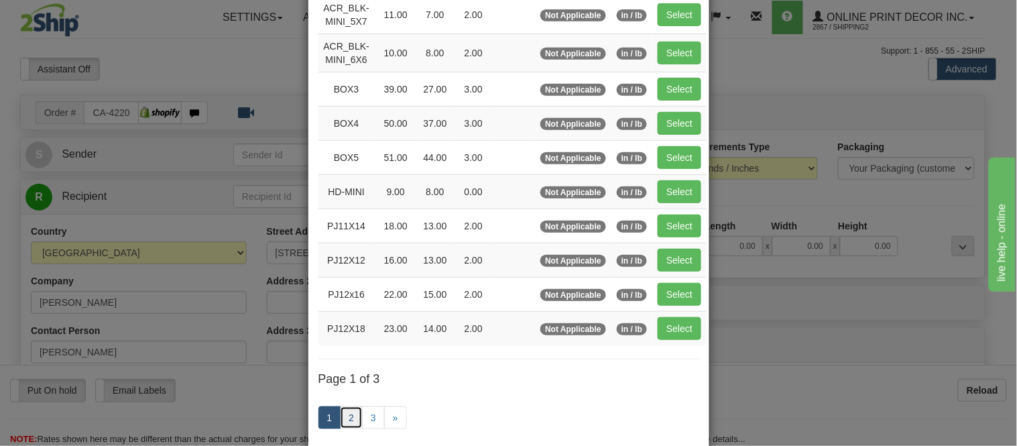
click at [343, 416] on link "2" at bounding box center [351, 417] width 23 height 23
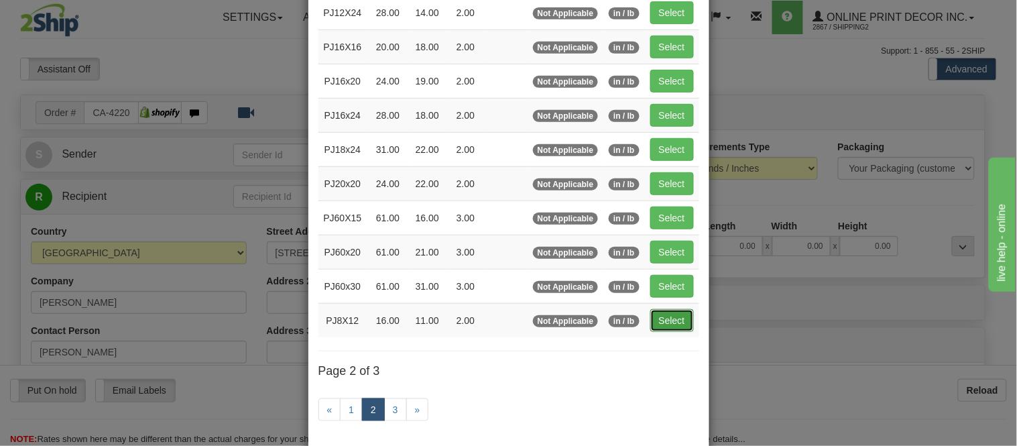
click at [678, 330] on button "Select" at bounding box center [672, 320] width 44 height 23
type input "PJ8X12"
type input "16.00"
type input "11.00"
type input "2.00"
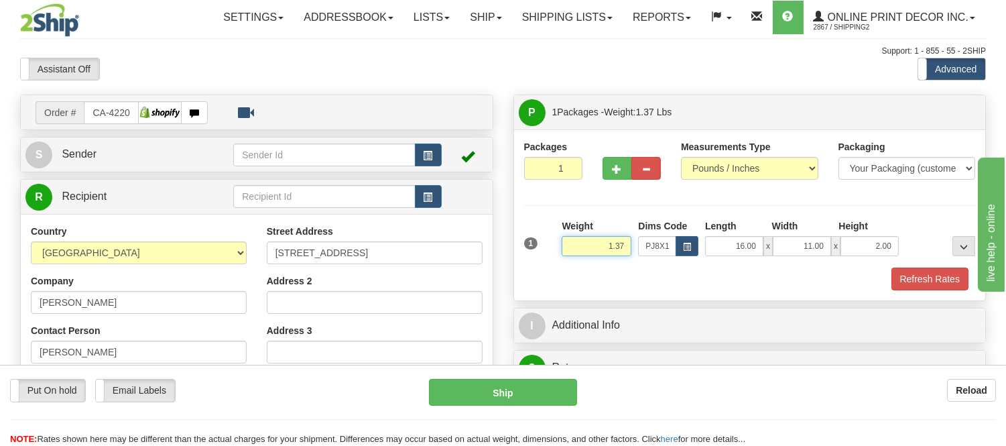
drag, startPoint x: 628, startPoint y: 245, endPoint x: 572, endPoint y: 250, distance: 56.6
click at [572, 250] on input "1.37" at bounding box center [597, 246] width 70 height 20
type input "0.98"
click at [942, 271] on button "Refresh Rates" at bounding box center [929, 278] width 77 height 23
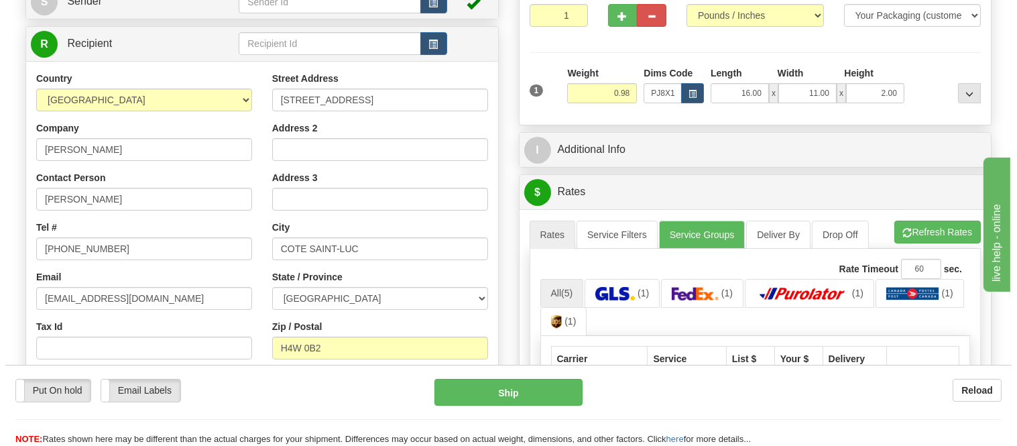
scroll to position [372, 0]
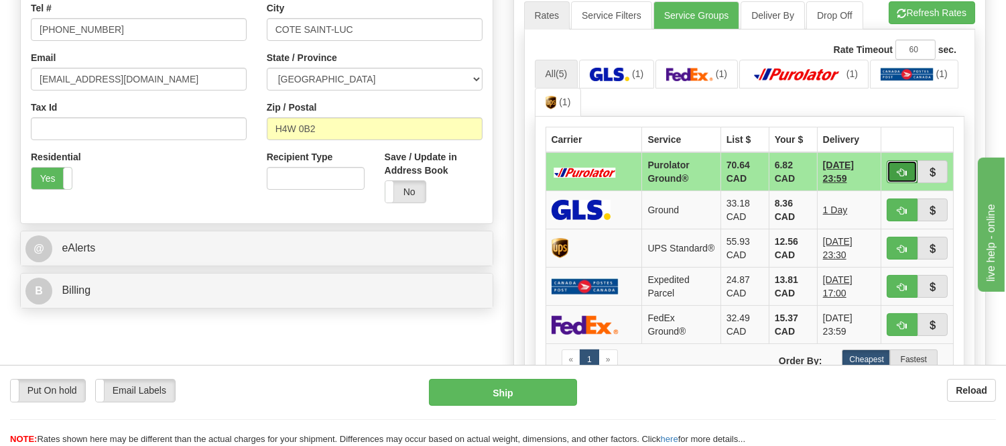
click at [899, 164] on button "button" at bounding box center [902, 171] width 31 height 23
type input "260"
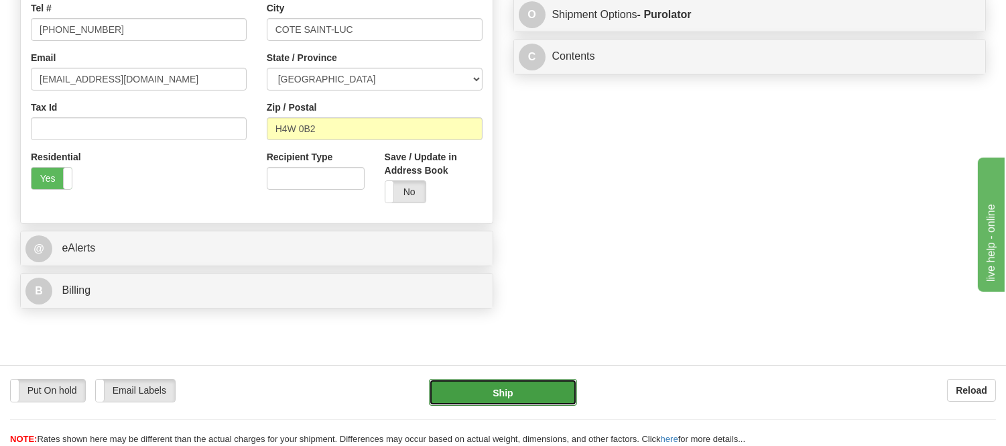
click at [473, 396] on button "Ship" at bounding box center [502, 392] width 147 height 27
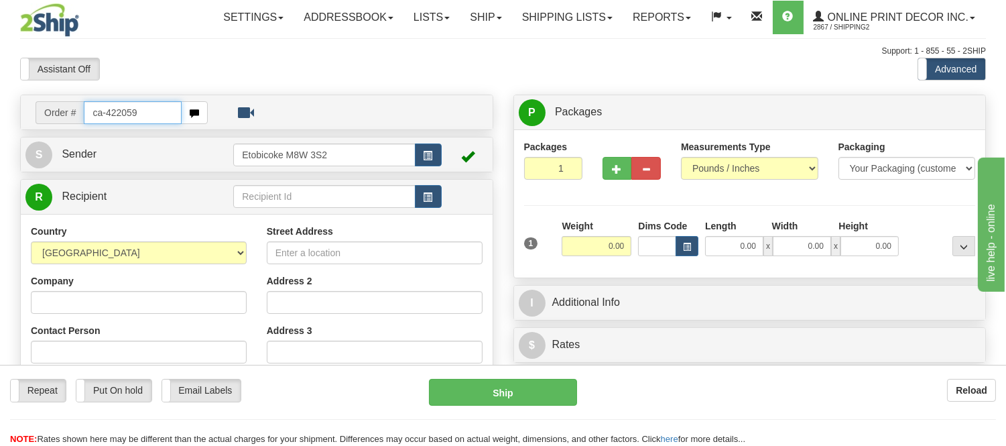
type input "ca-422059"
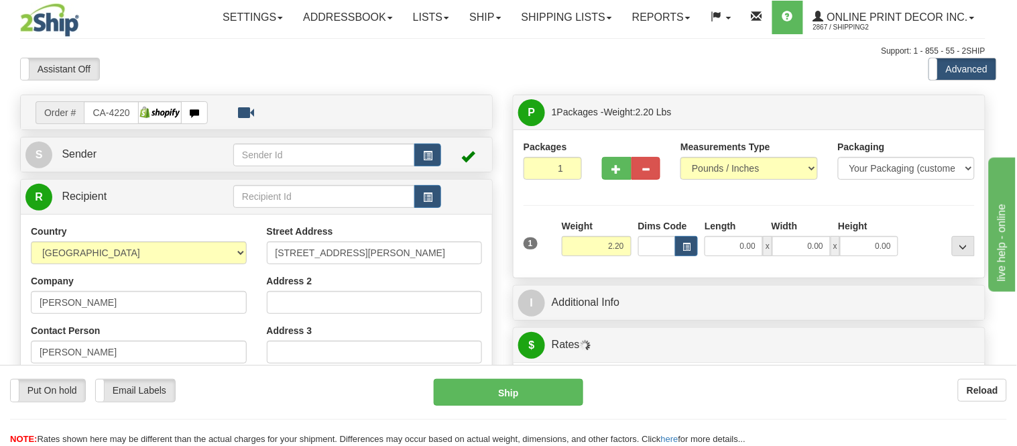
type input "GODERICH"
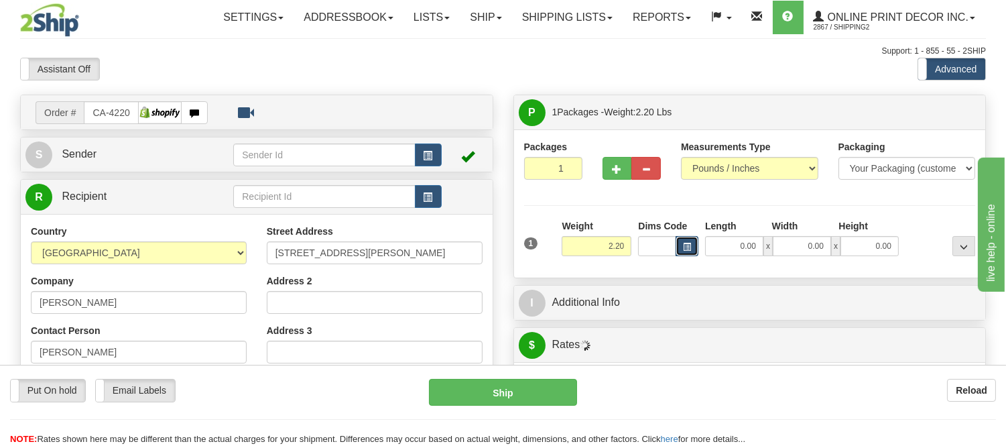
click at [681, 243] on button "button" at bounding box center [687, 246] width 23 height 20
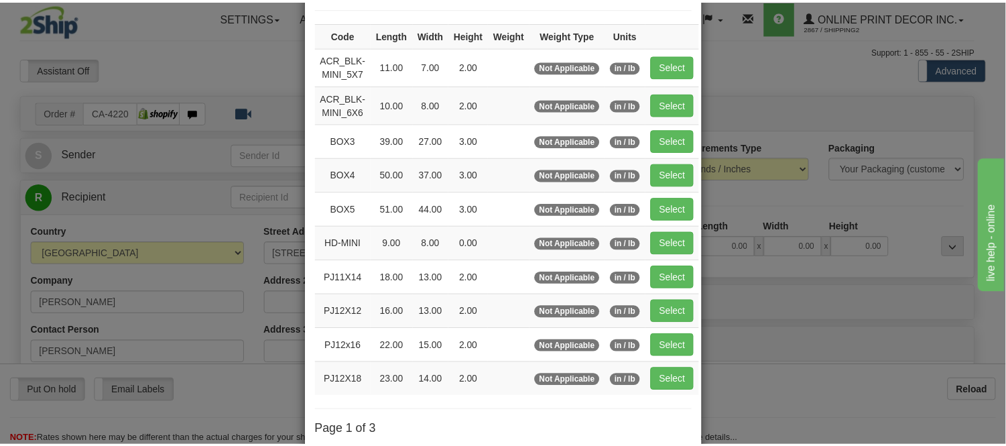
scroll to position [223, 0]
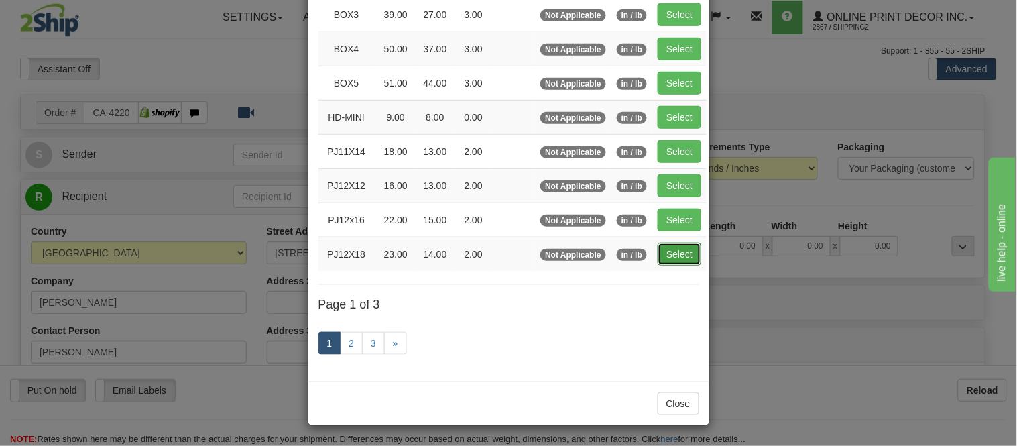
click at [658, 251] on button "Select" at bounding box center [680, 254] width 44 height 23
type input "PJ12X18"
type input "23.00"
type input "14.00"
type input "2.00"
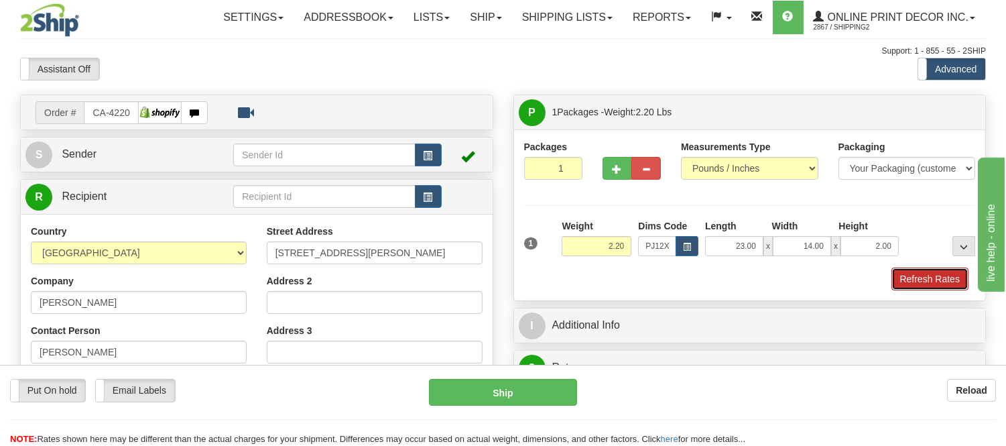
click at [946, 283] on button "Refresh Rates" at bounding box center [929, 278] width 77 height 23
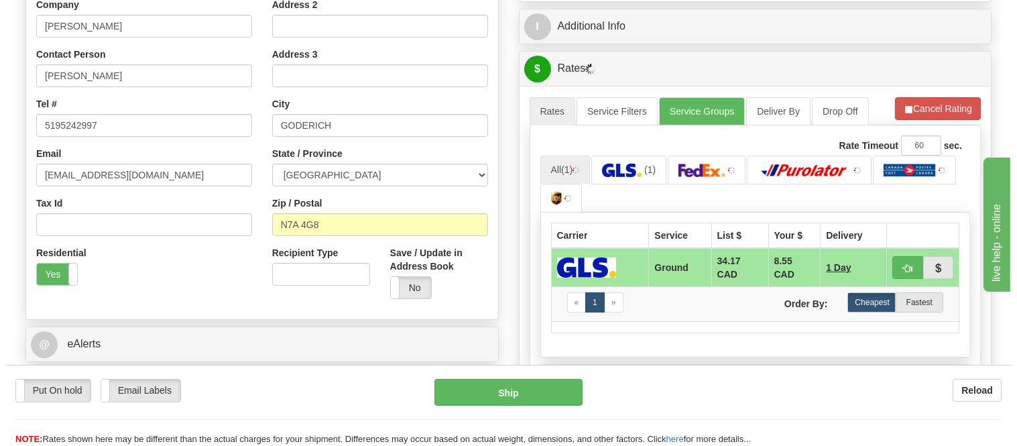
scroll to position [290, 0]
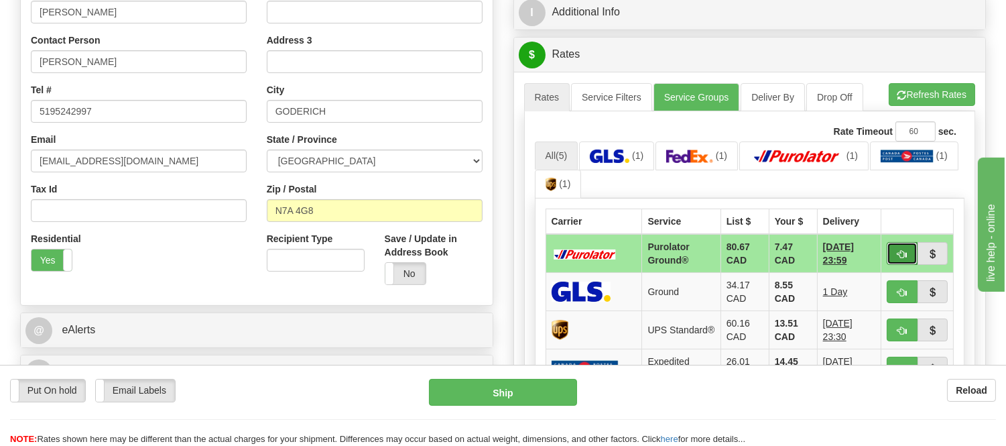
click at [889, 258] on button "button" at bounding box center [902, 253] width 31 height 23
type input "260"
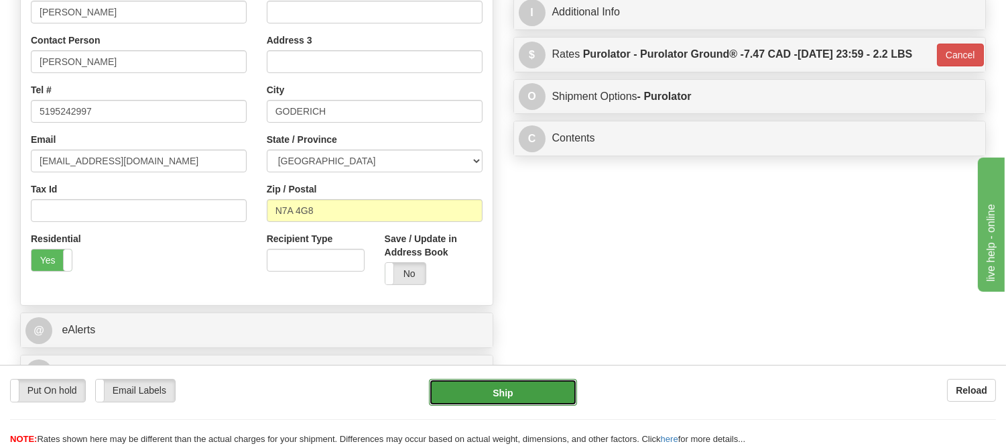
click at [540, 383] on button "Ship" at bounding box center [502, 392] width 147 height 27
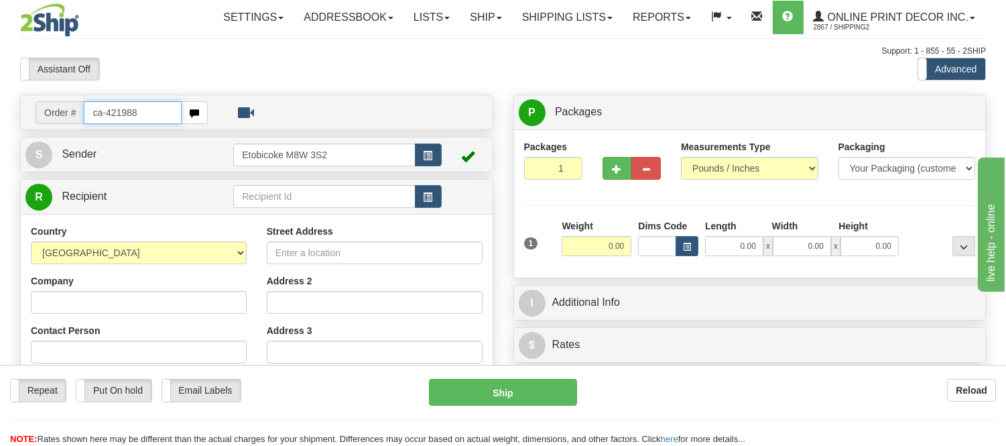
type input "ca-421988"
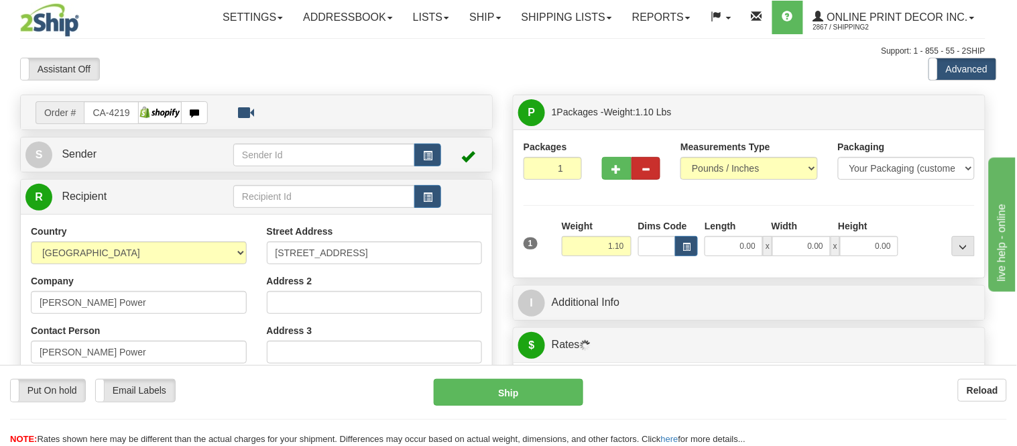
type input "BRAMPTON"
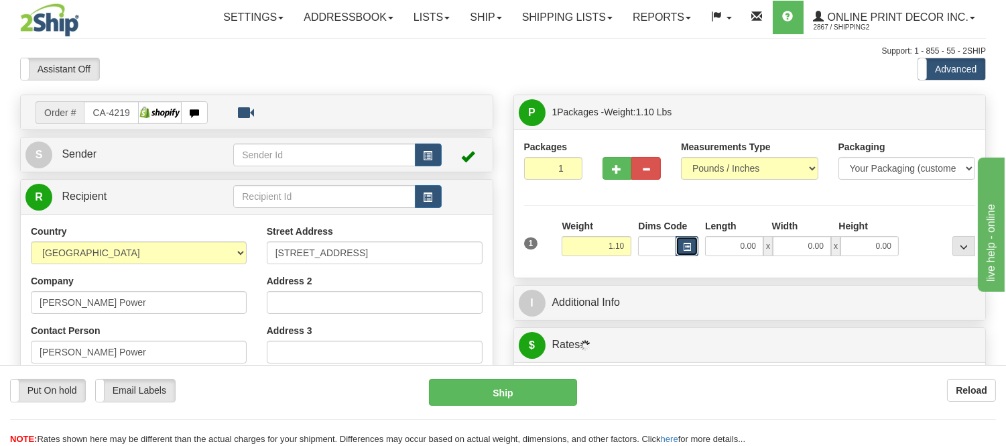
click at [683, 250] on span "button" at bounding box center [687, 246] width 8 height 7
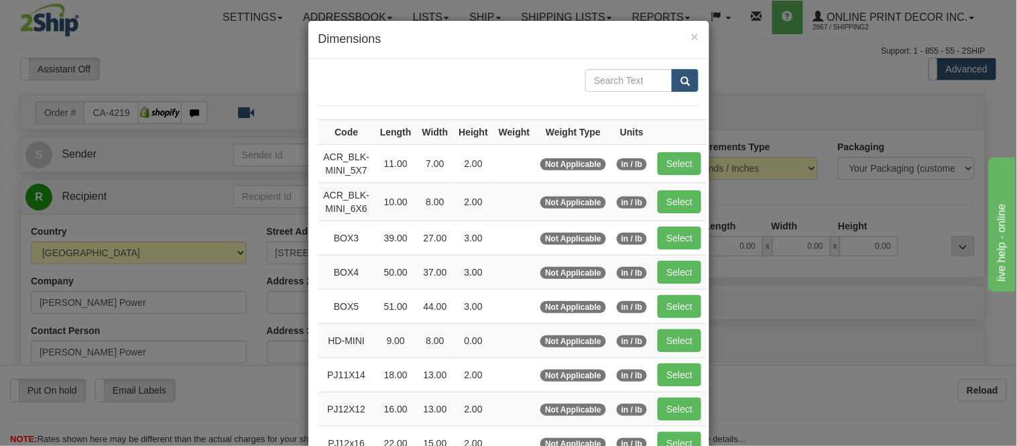
scroll to position [223, 0]
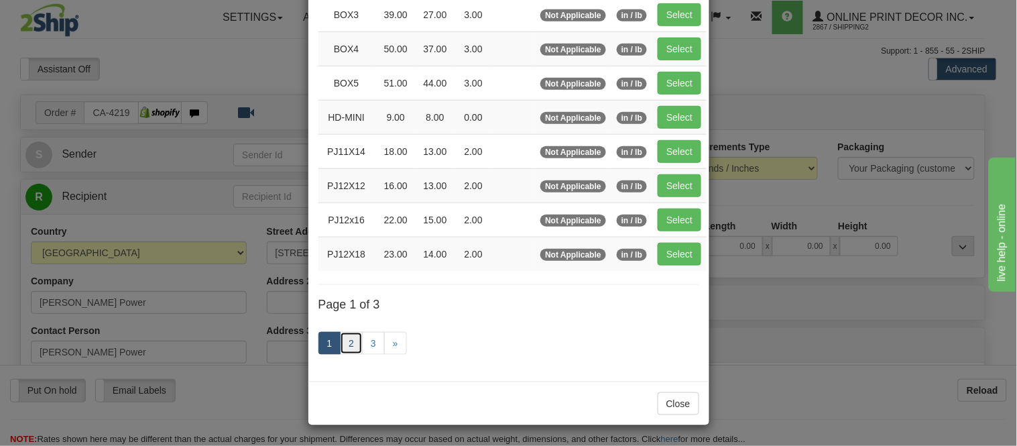
click at [349, 338] on link "2" at bounding box center [351, 343] width 23 height 23
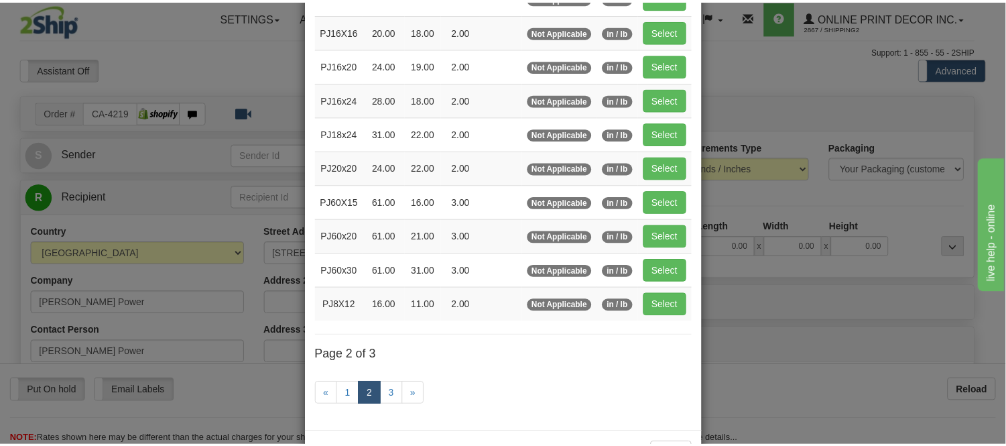
scroll to position [69, 0]
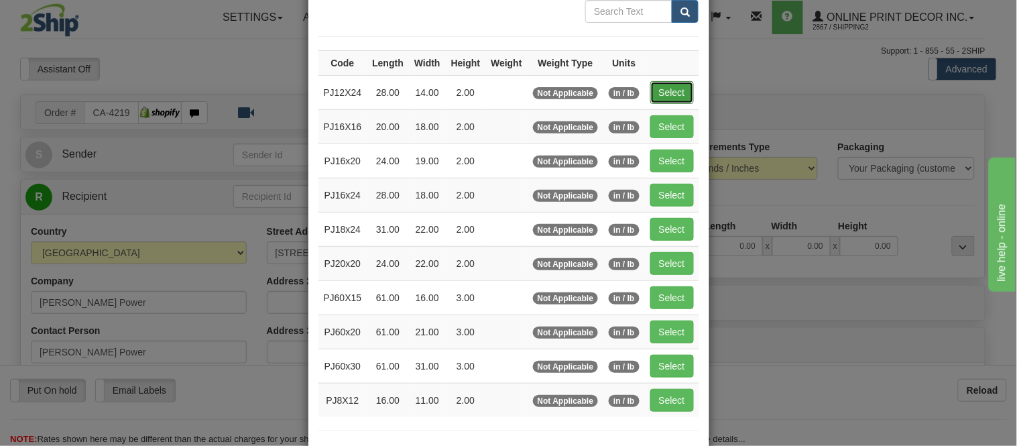
click at [681, 95] on button "Select" at bounding box center [672, 92] width 44 height 23
type input "PJ12X24"
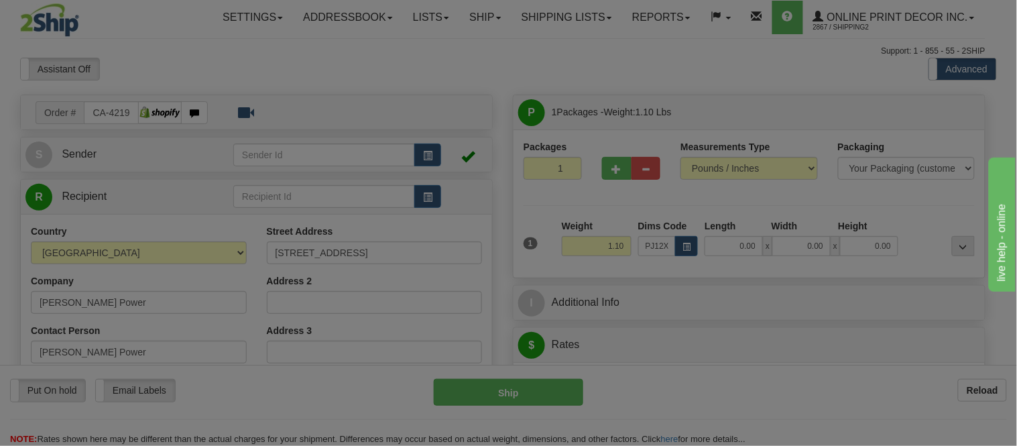
type input "28.00"
type input "14.00"
type input "2.00"
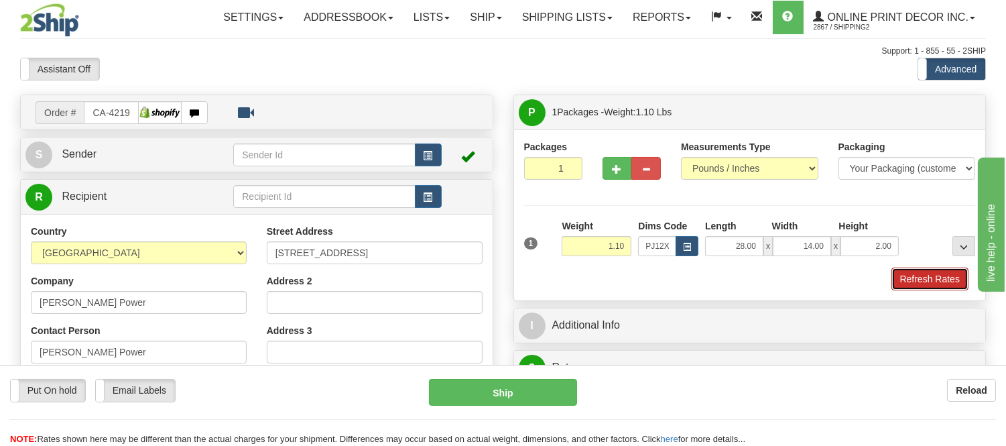
click at [925, 275] on button "Refresh Rates" at bounding box center [929, 278] width 77 height 23
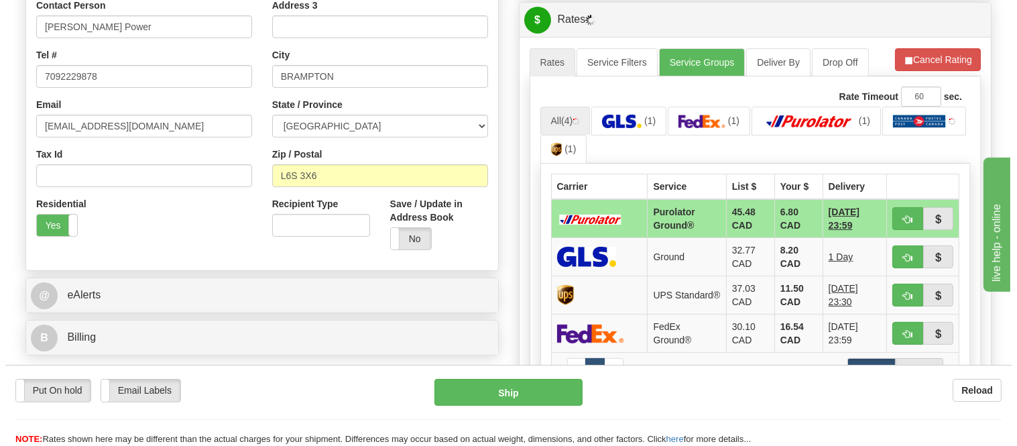
scroll to position [370, 0]
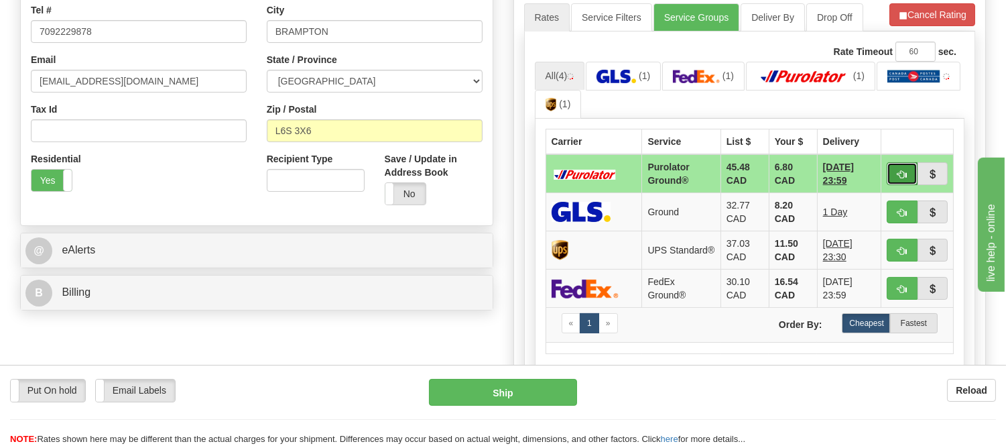
click at [890, 176] on button "button" at bounding box center [902, 173] width 31 height 23
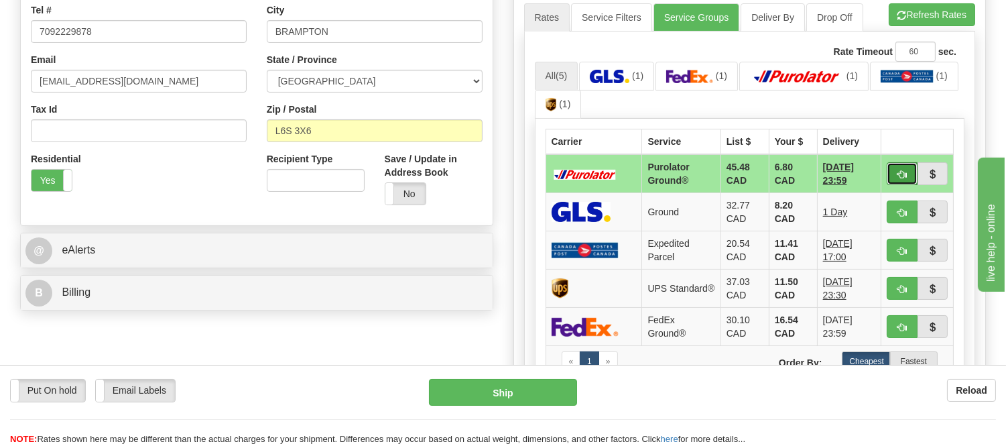
click at [887, 171] on button "button" at bounding box center [902, 173] width 31 height 23
type input "260"
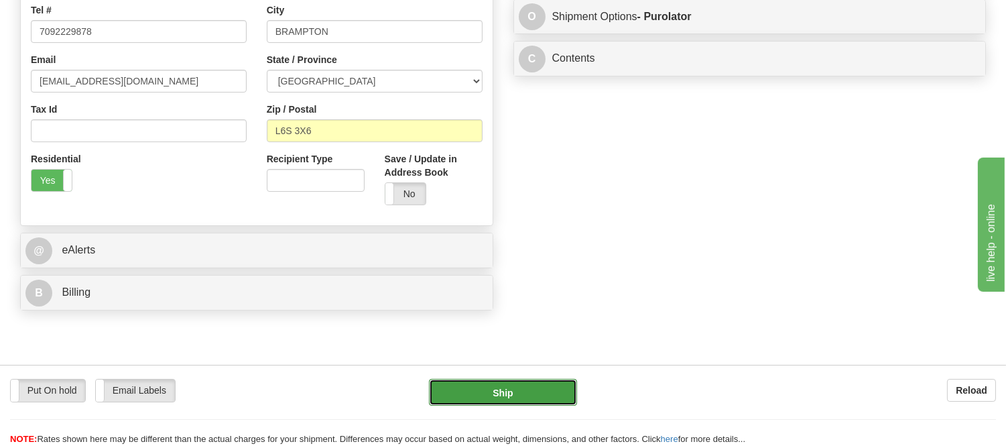
click at [560, 397] on button "Ship" at bounding box center [502, 392] width 147 height 27
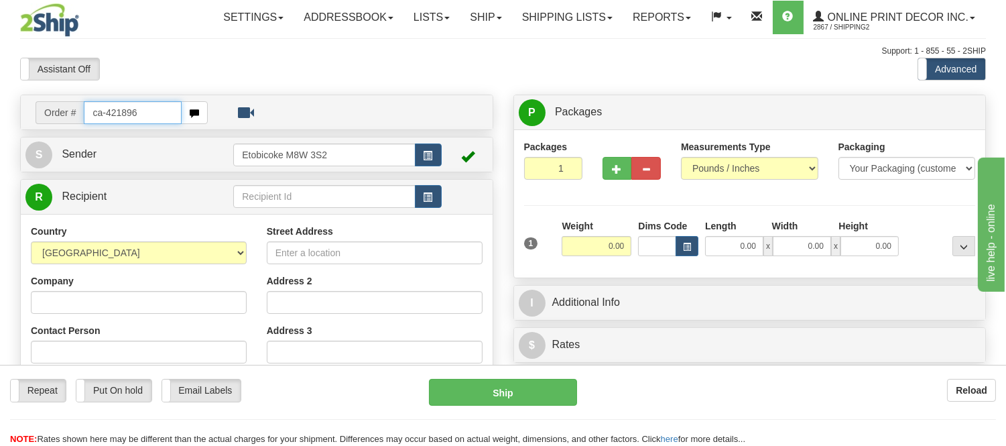
type input "ca-421896"
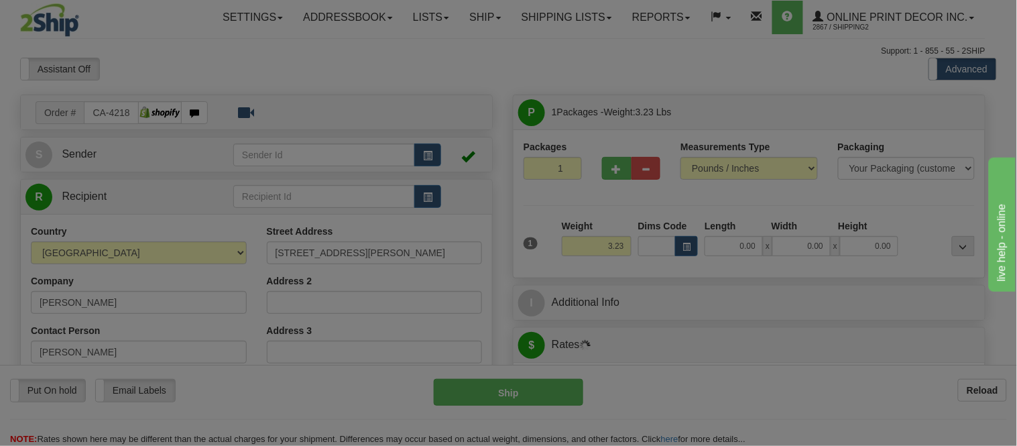
type input "ALLISTON"
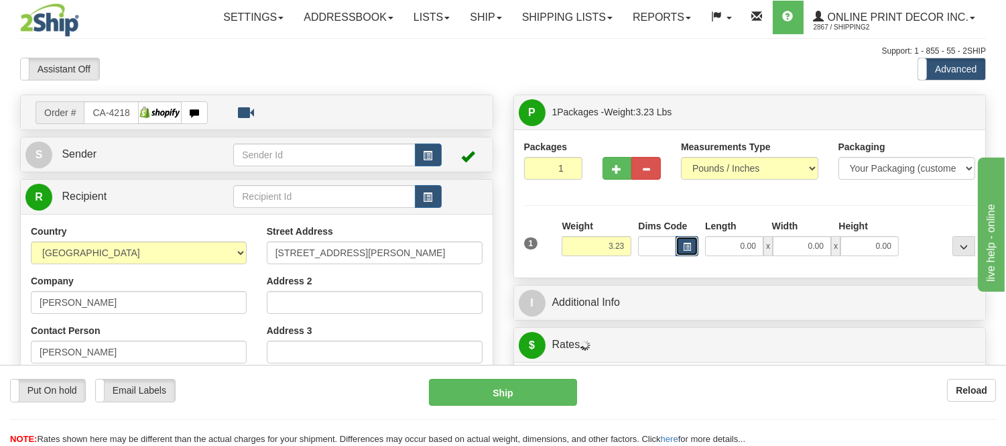
click at [682, 251] on button "button" at bounding box center [687, 246] width 23 height 20
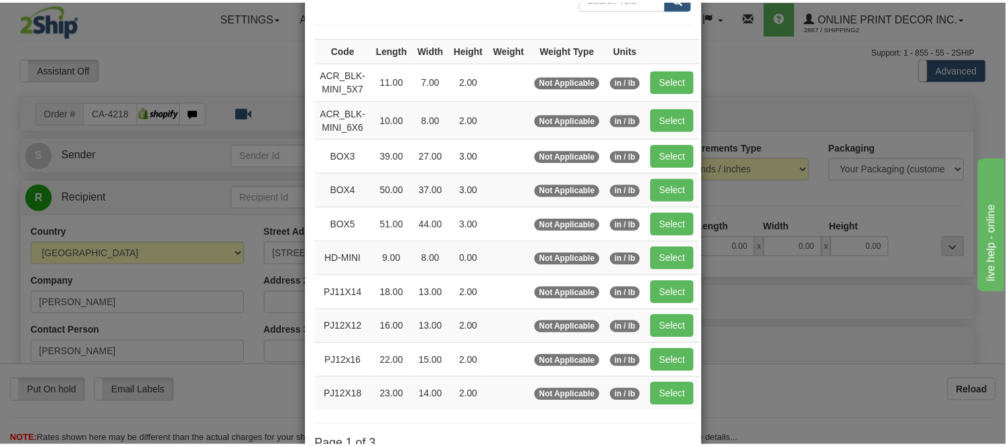
scroll to position [149, 0]
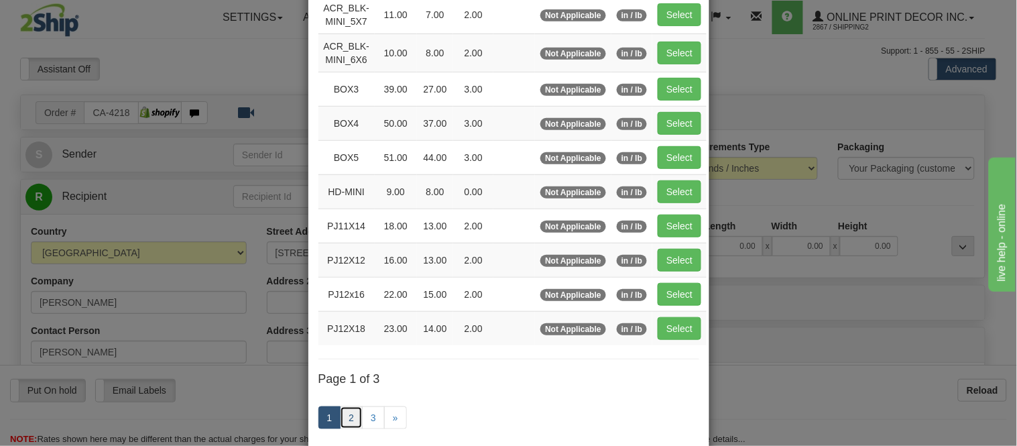
click at [343, 417] on link "2" at bounding box center [351, 417] width 23 height 23
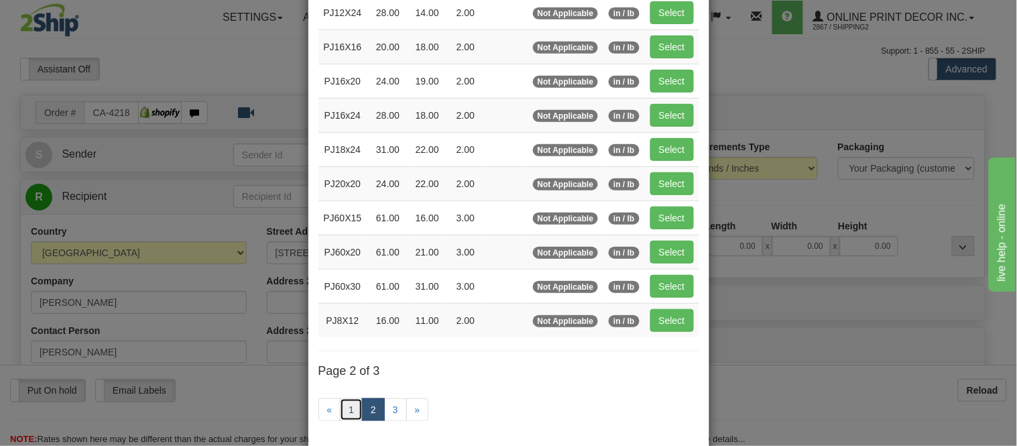
click at [342, 412] on link "1" at bounding box center [351, 409] width 23 height 23
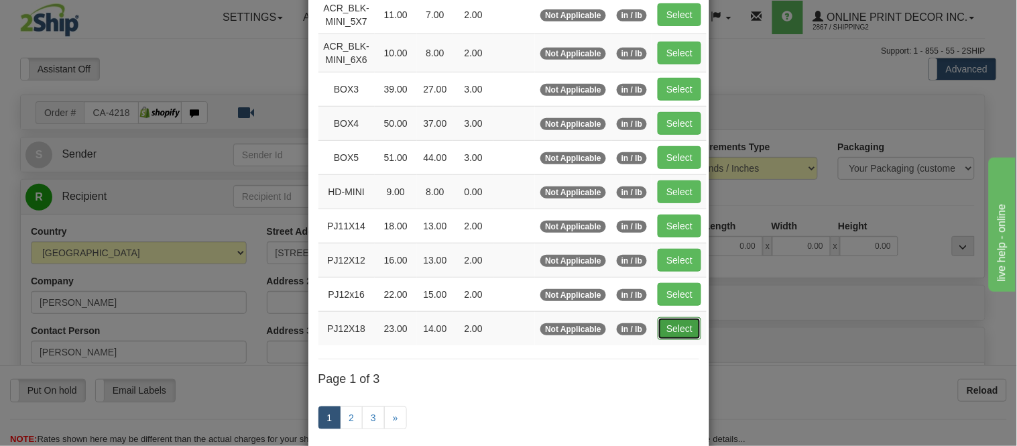
click at [668, 326] on button "Select" at bounding box center [680, 328] width 44 height 23
type input "PJ12X18"
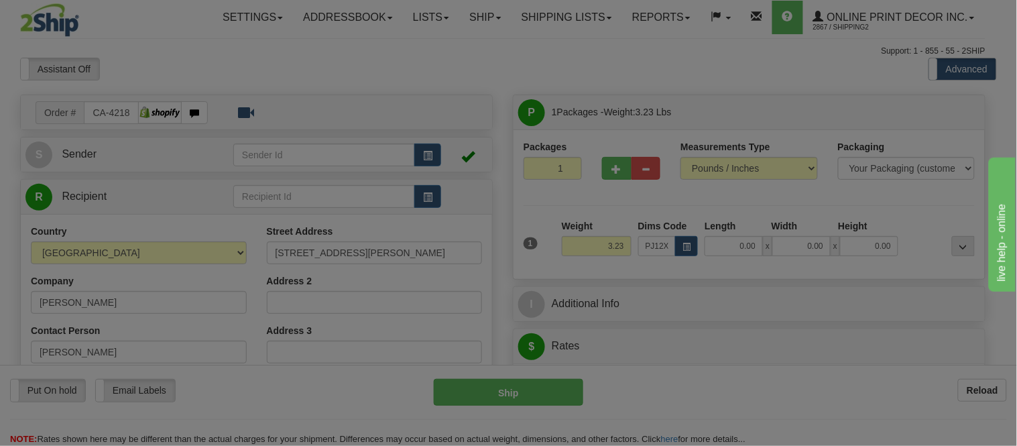
type input "23.00"
type input "14.00"
type input "2.00"
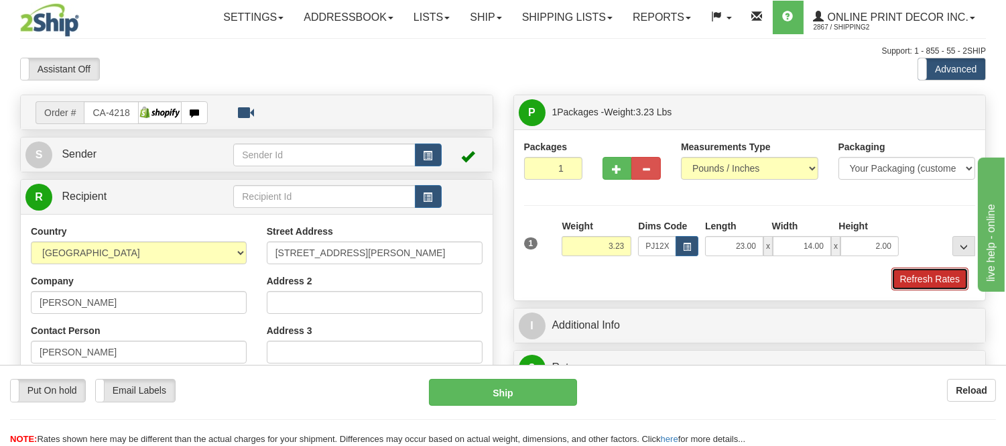
click at [914, 280] on button "Refresh Rates" at bounding box center [929, 278] width 77 height 23
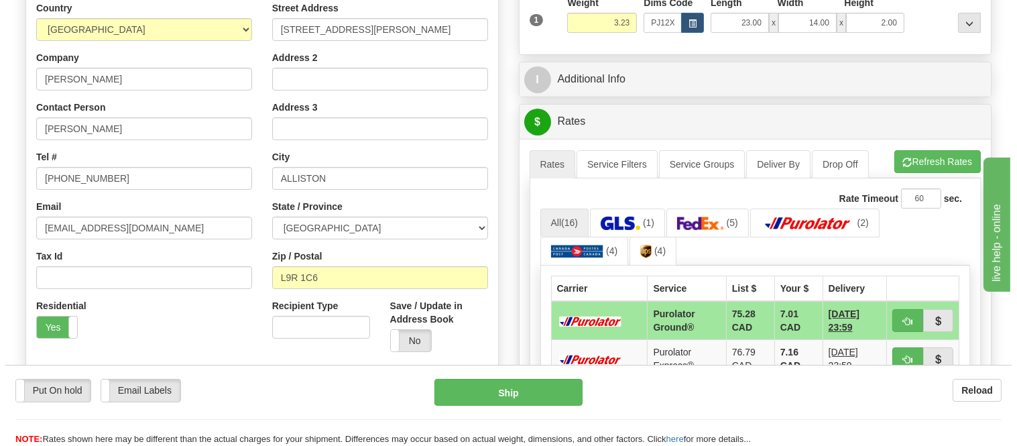
scroll to position [298, 0]
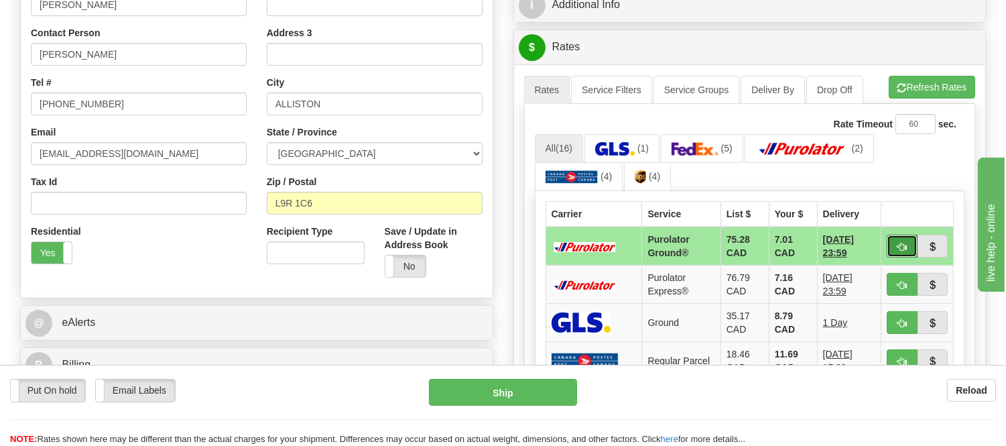
click at [897, 243] on span "button" at bounding box center [901, 247] width 9 height 9
type input "260"
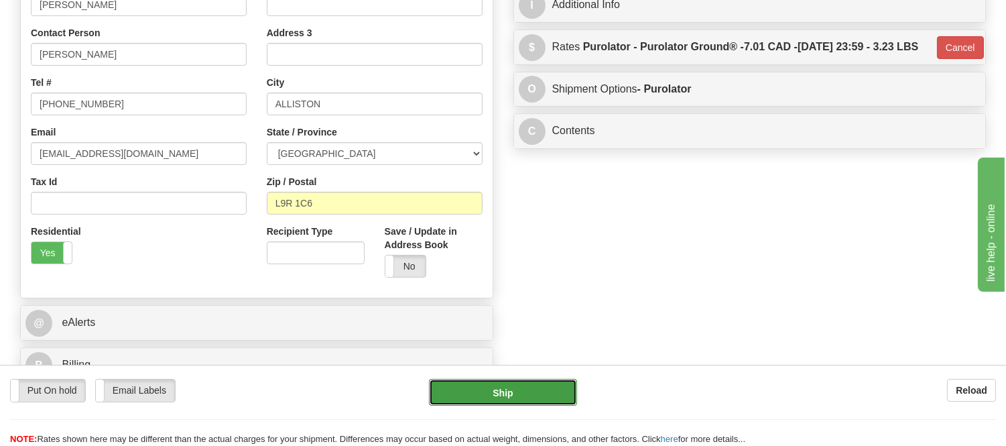
click at [477, 379] on button "Ship" at bounding box center [502, 392] width 147 height 27
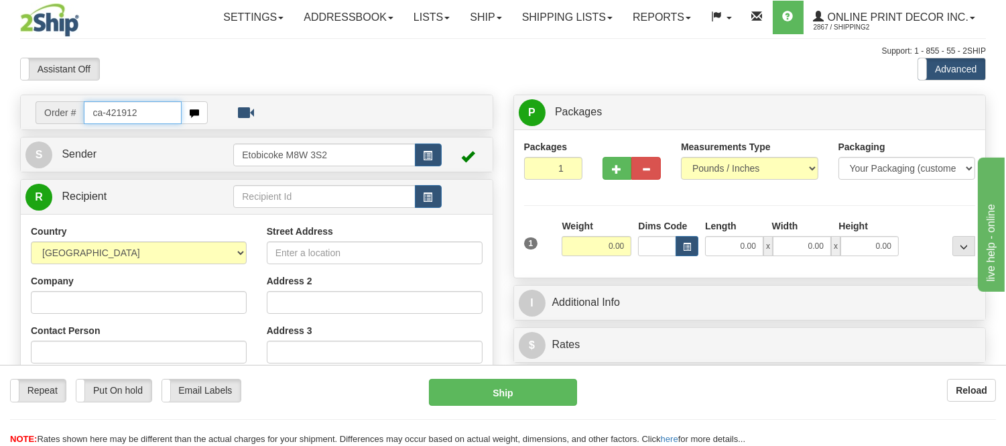
type input "ca-421912"
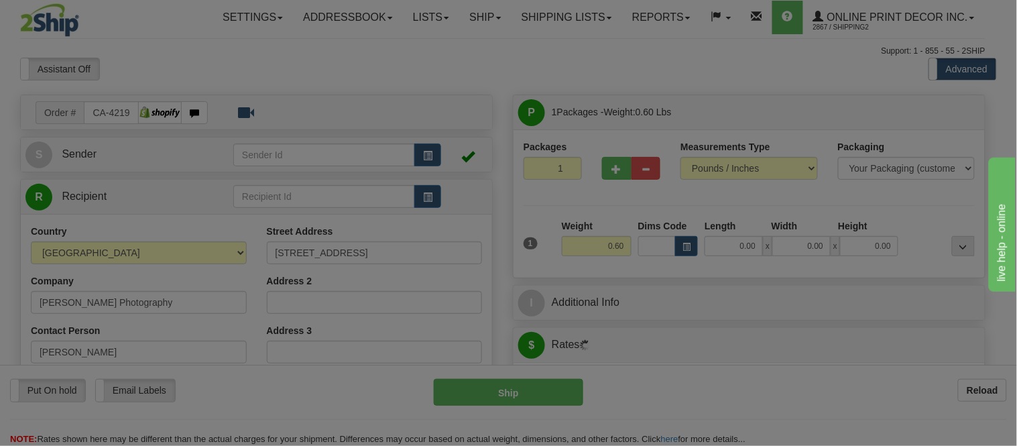
type input "COLLINGWOOD"
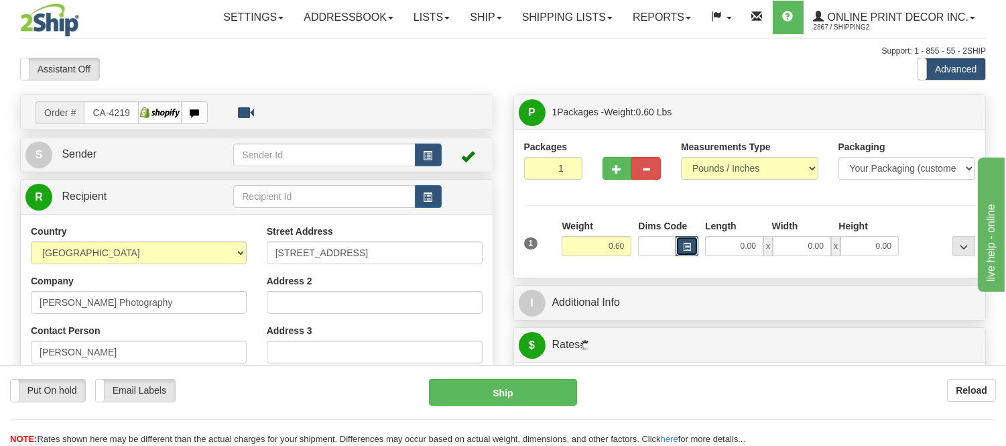
click at [693, 249] on button "button" at bounding box center [687, 246] width 23 height 20
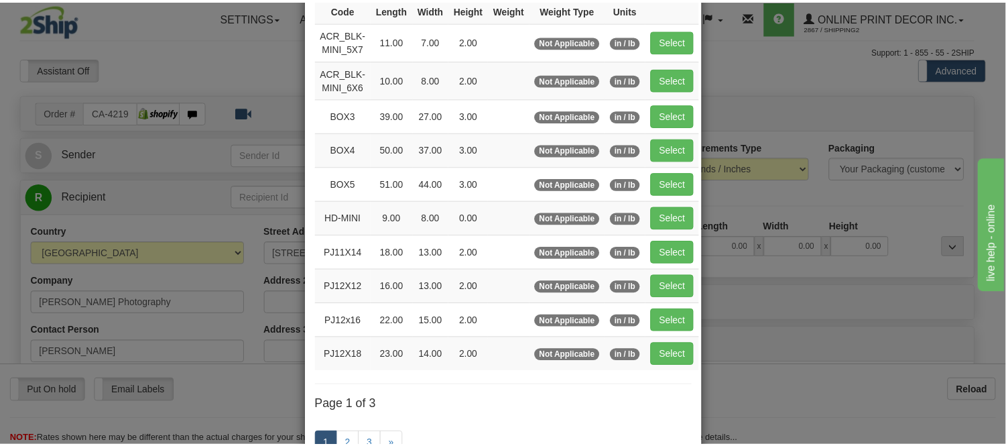
scroll to position [149, 0]
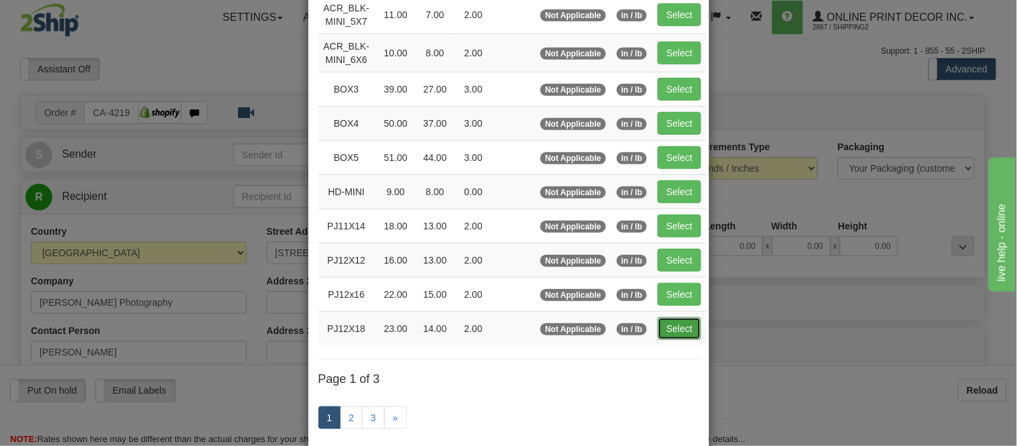
click at [674, 330] on button "Select" at bounding box center [680, 328] width 44 height 23
type input "PJ12X18"
type input "23.00"
type input "14.00"
type input "2.00"
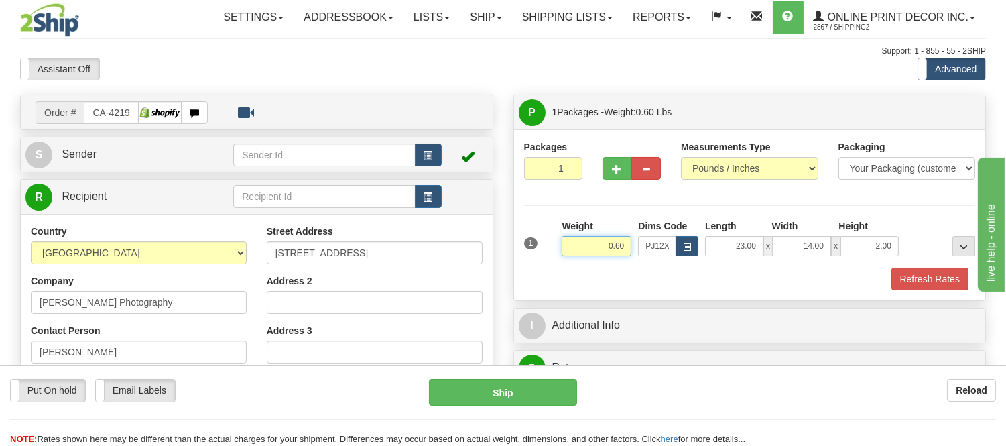
drag, startPoint x: 625, startPoint y: 242, endPoint x: 590, endPoint y: 250, distance: 36.4
click at [590, 250] on input "0.60" at bounding box center [597, 246] width 70 height 20
type input "2.20"
click at [922, 276] on button "Refresh Rates" at bounding box center [929, 278] width 77 height 23
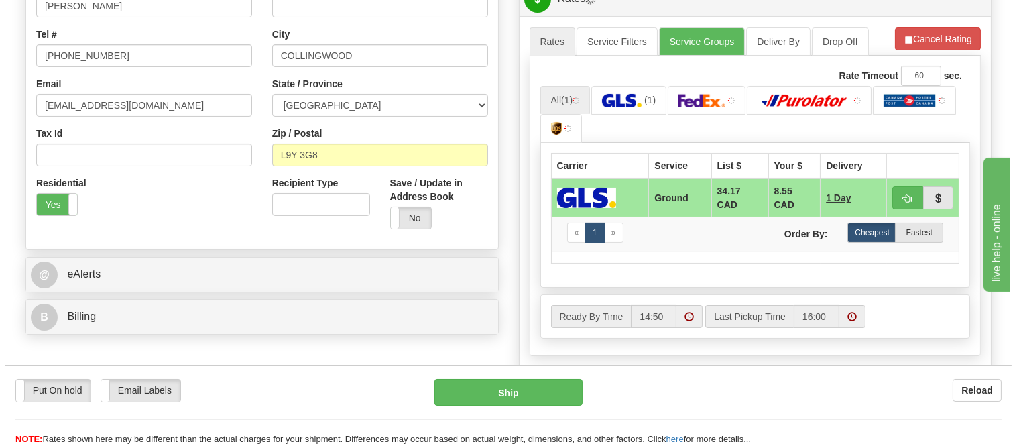
scroll to position [372, 0]
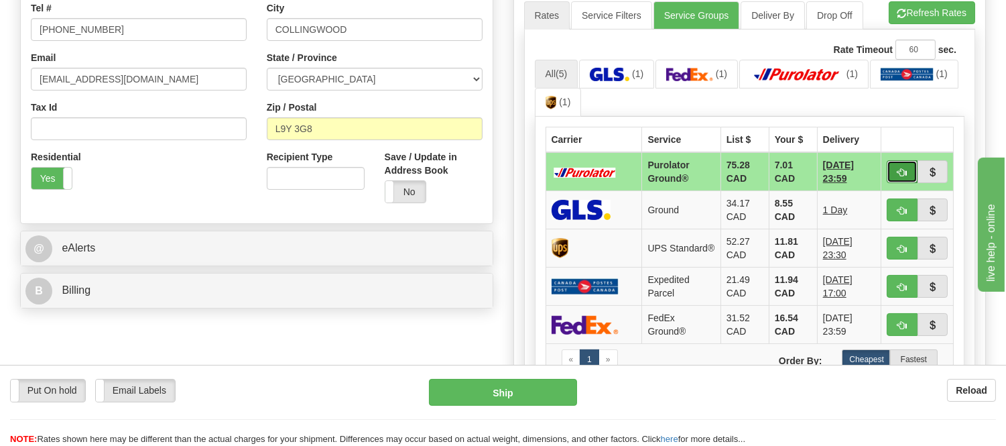
click at [900, 168] on span "button" at bounding box center [901, 172] width 9 height 9
type input "260"
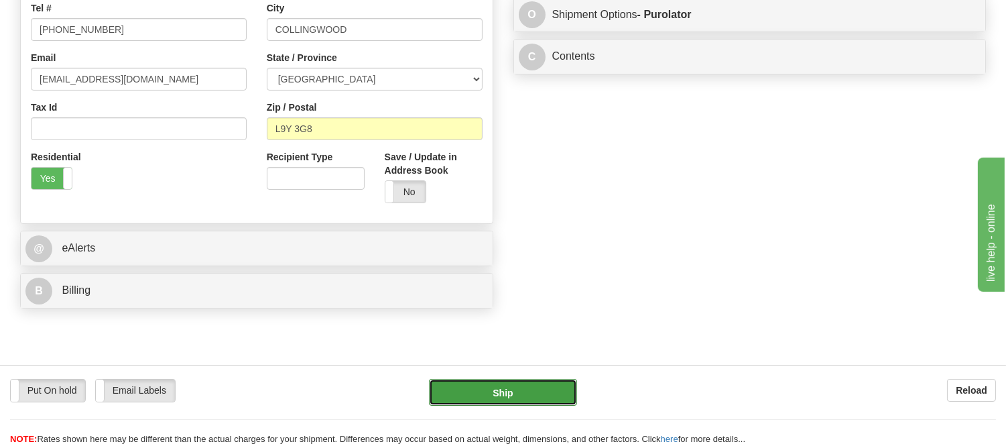
click at [454, 385] on button "Ship" at bounding box center [502, 392] width 147 height 27
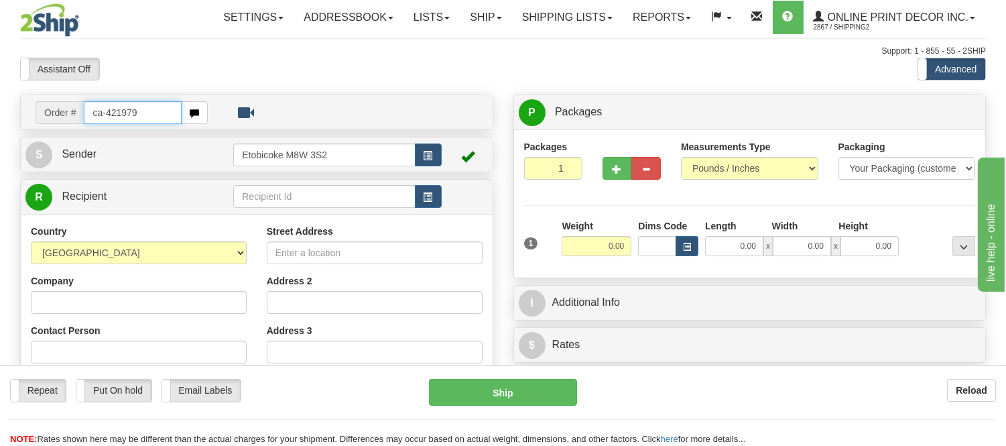
type input "ca-421979"
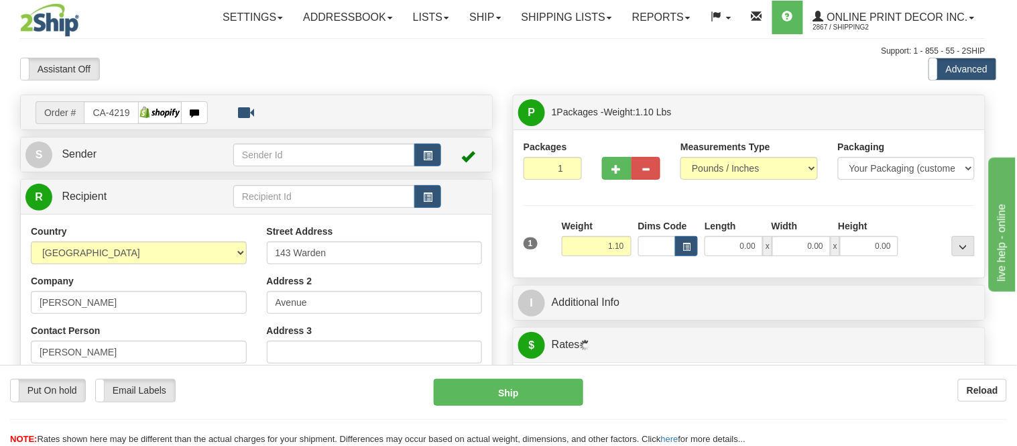
type input "[GEOGRAPHIC_DATA]"
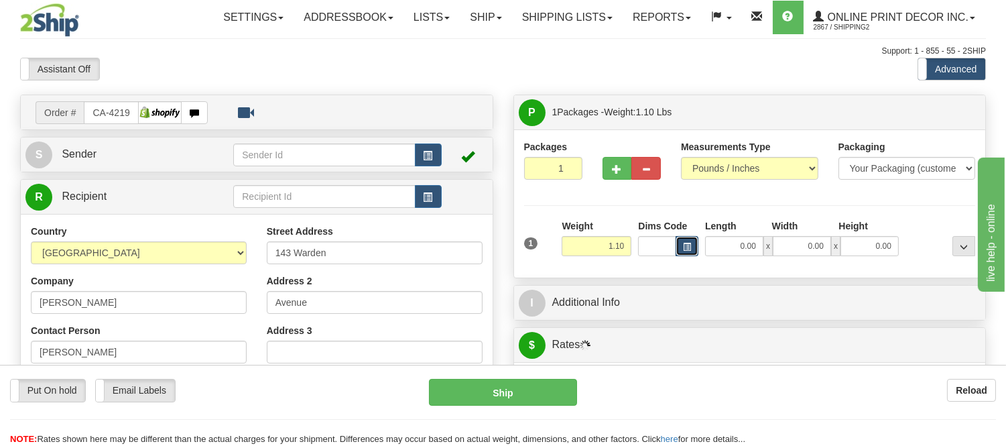
click at [682, 251] on button "button" at bounding box center [687, 246] width 23 height 20
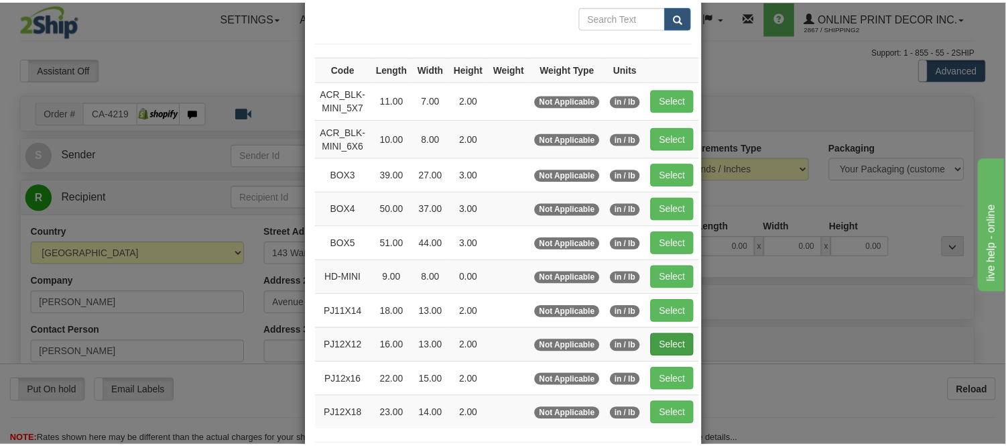
scroll to position [149, 0]
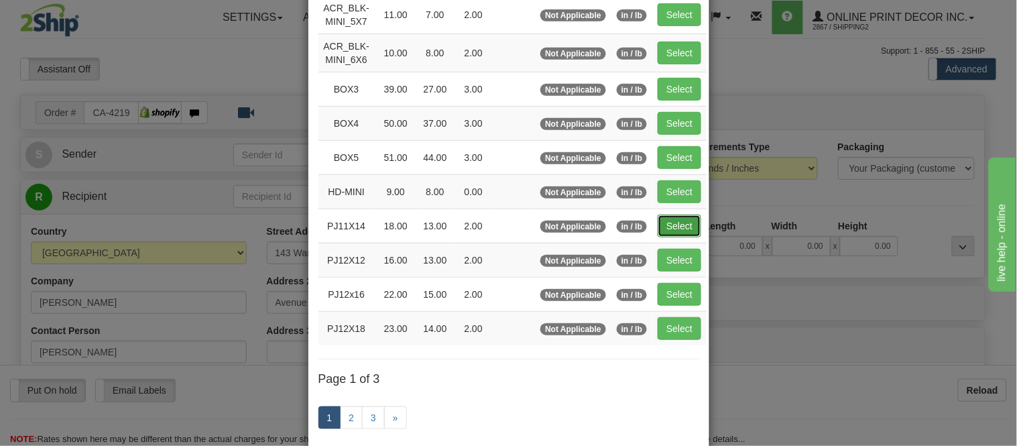
click at [674, 216] on button "Select" at bounding box center [680, 225] width 44 height 23
type input "PJ11X14"
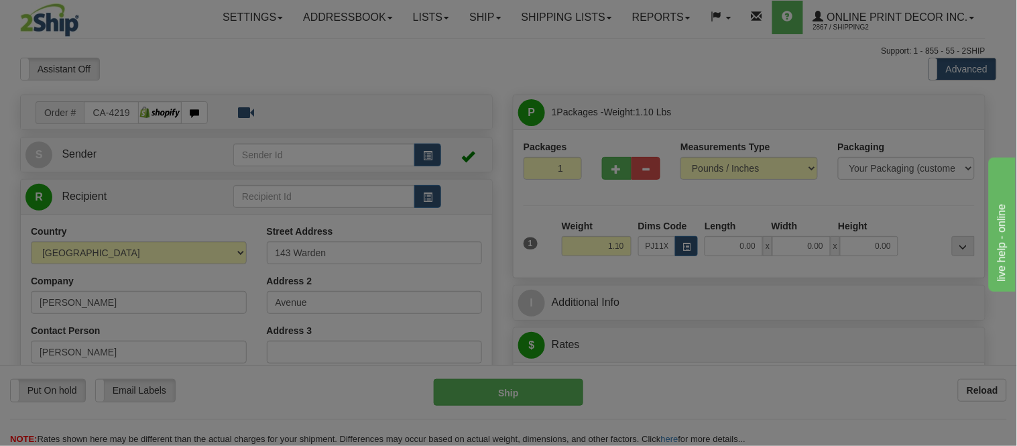
type input "18.00"
type input "13.00"
type input "2.00"
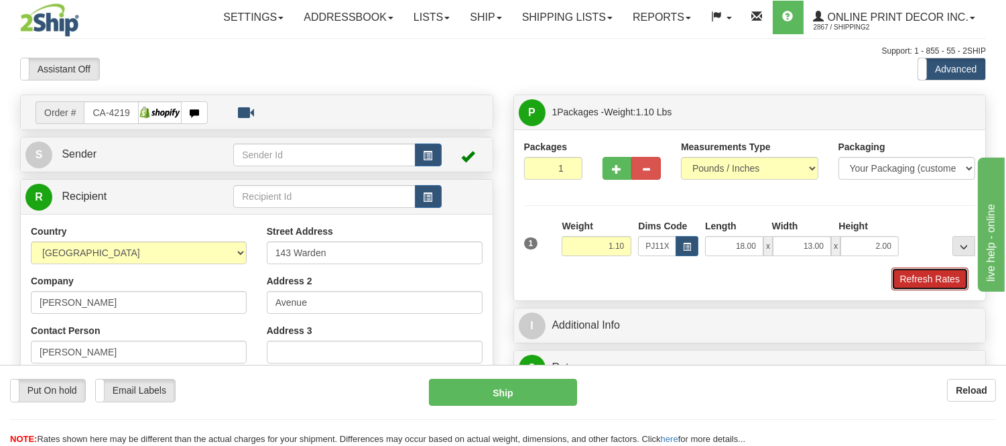
click at [920, 275] on button "Refresh Rates" at bounding box center [929, 278] width 77 height 23
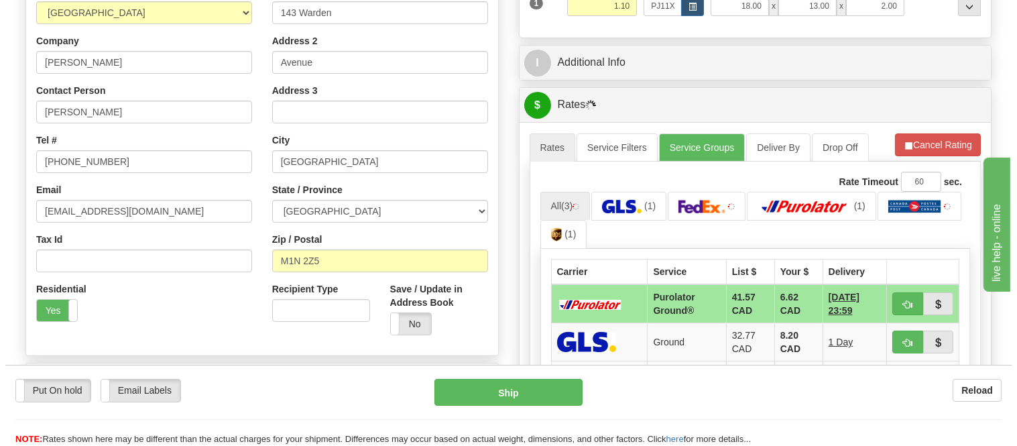
scroll to position [350, 0]
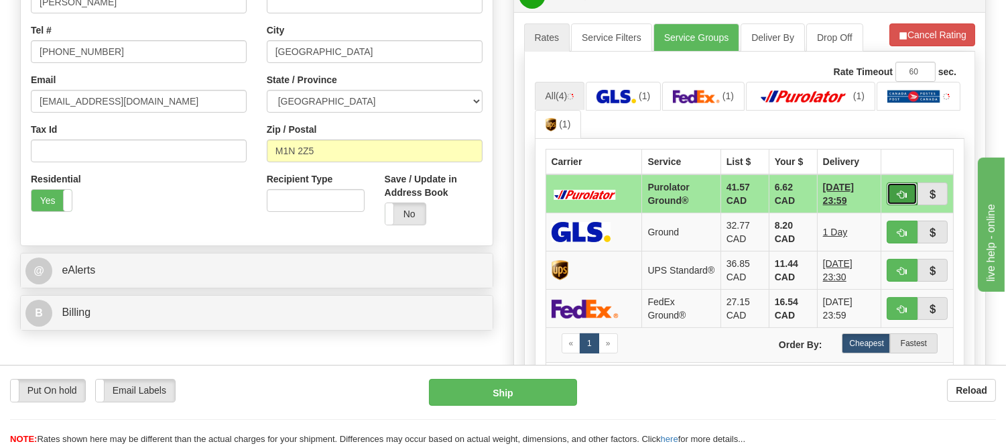
click at [890, 199] on button "button" at bounding box center [902, 193] width 31 height 23
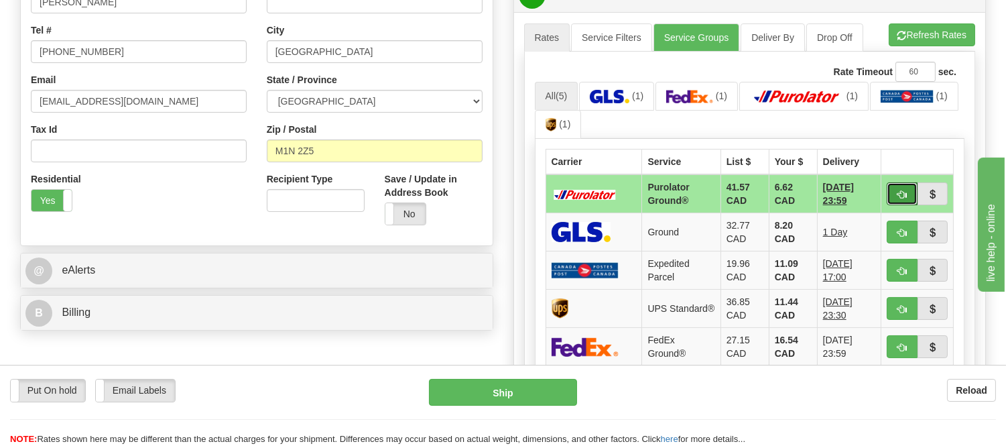
click at [901, 192] on span "button" at bounding box center [901, 194] width 9 height 9
type input "260"
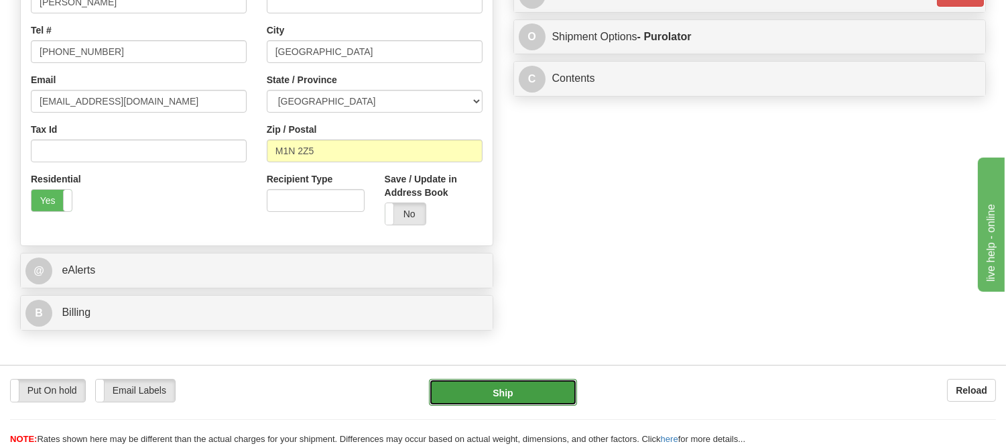
click at [538, 390] on button "Ship" at bounding box center [502, 392] width 147 height 27
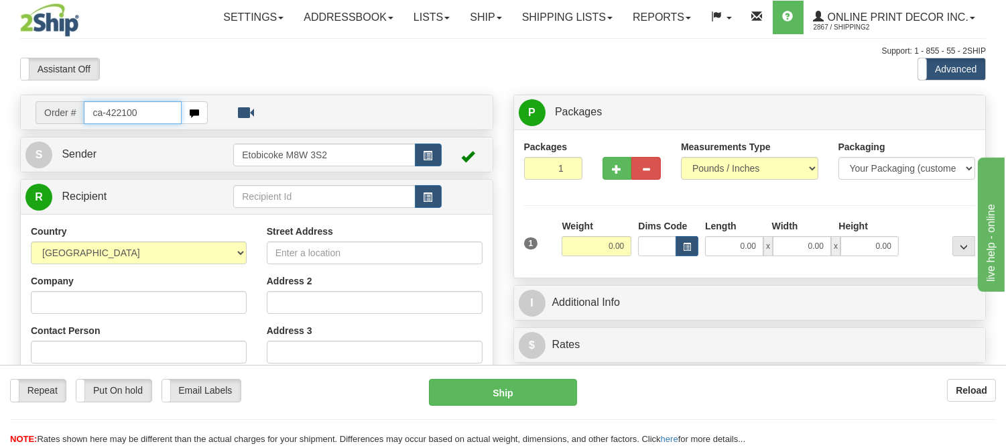
type input "ca-422100"
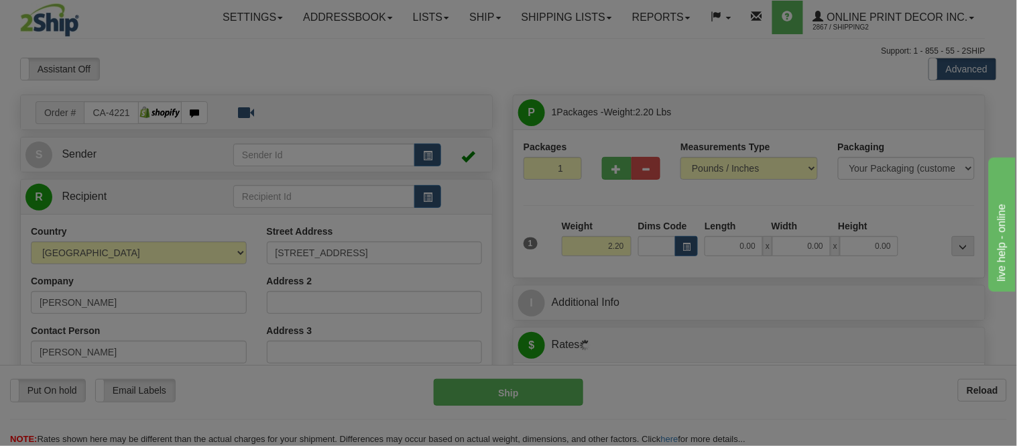
type input "OSOYOOS"
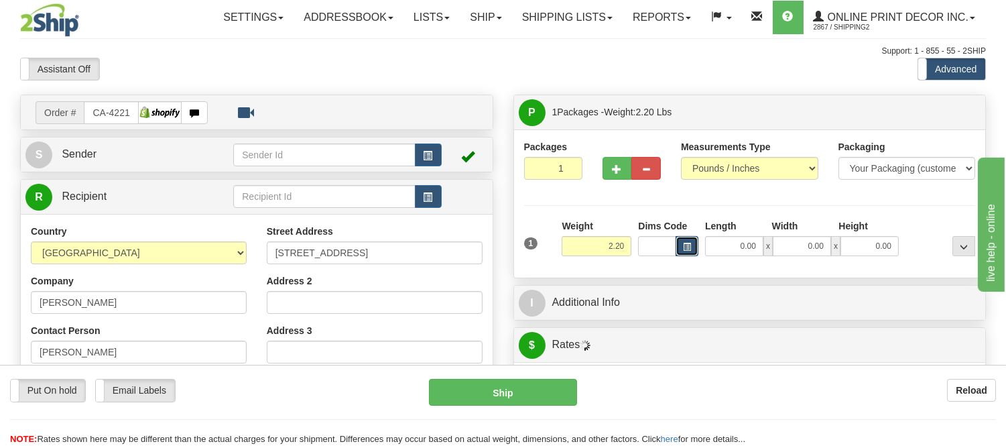
click at [692, 248] on button "button" at bounding box center [687, 246] width 23 height 20
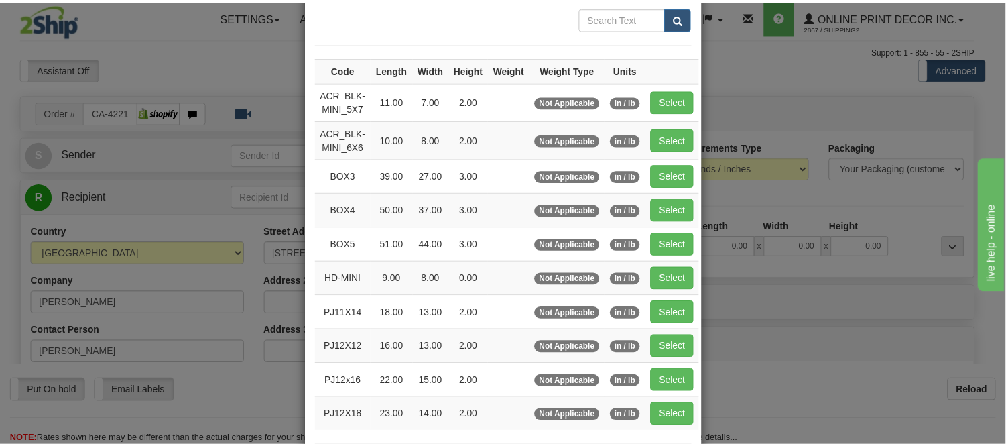
scroll to position [149, 0]
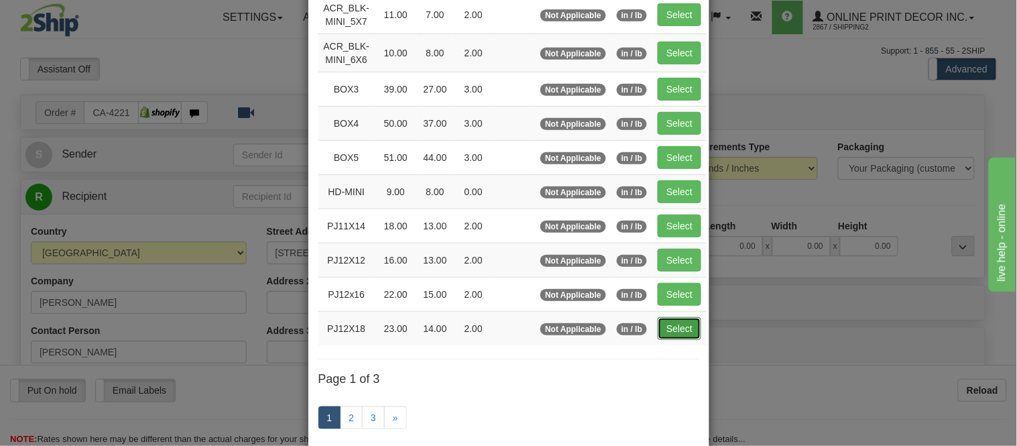
click at [672, 335] on button "Select" at bounding box center [680, 328] width 44 height 23
type input "PJ12X18"
type input "23.00"
type input "14.00"
type input "2.00"
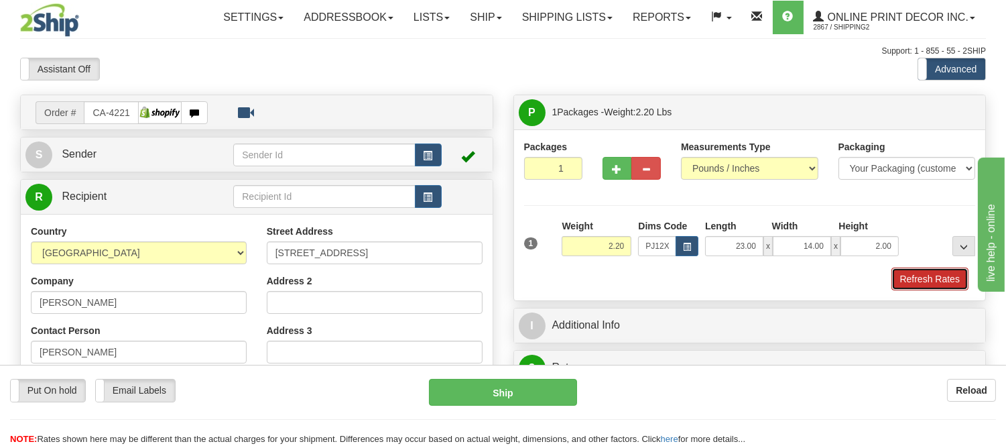
drag, startPoint x: 944, startPoint y: 282, endPoint x: 34, endPoint y: 15, distance: 947.7
click at [944, 282] on button "Refresh Rates" at bounding box center [929, 278] width 77 height 23
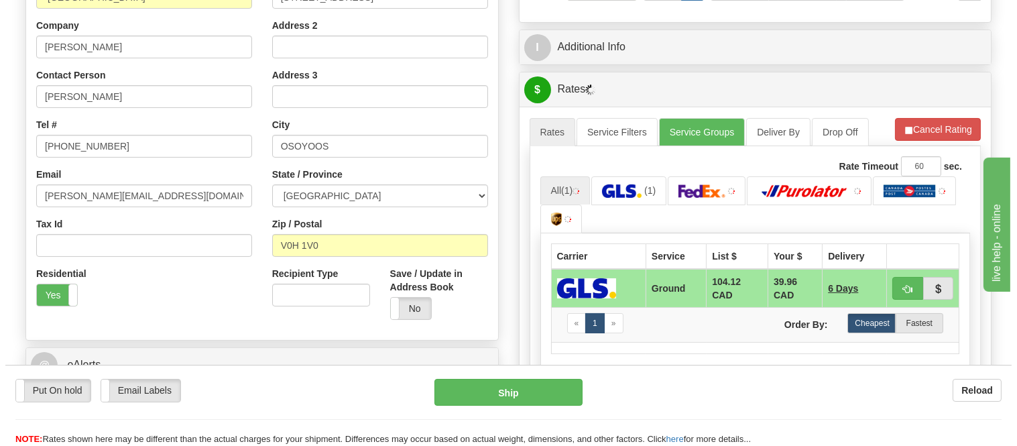
scroll to position [271, 0]
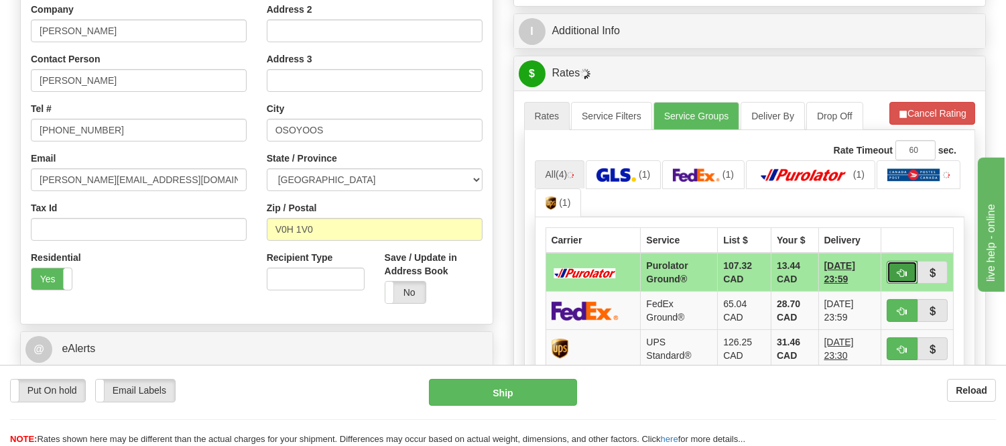
click at [903, 265] on button "button" at bounding box center [902, 272] width 31 height 23
click at [878, 201] on ul "All (4) (1) (1) (1) (1)" at bounding box center [750, 189] width 430 height 58
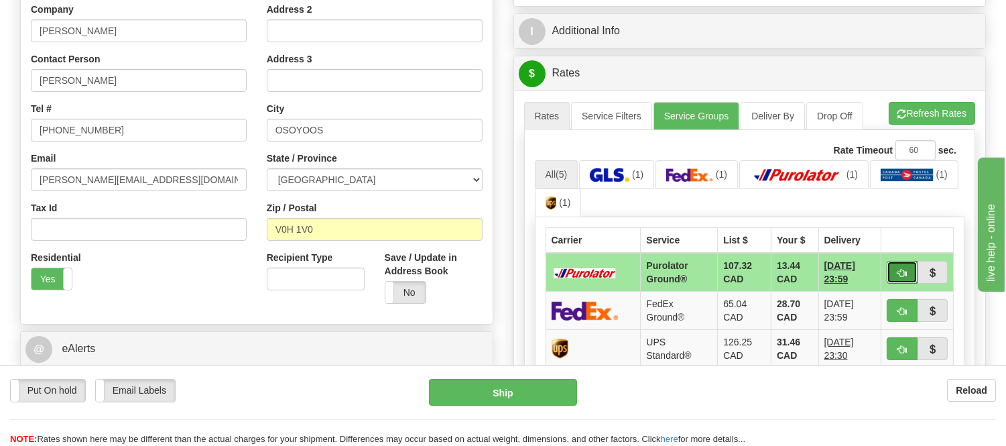
click at [899, 269] on span "button" at bounding box center [901, 273] width 9 height 9
type input "260"
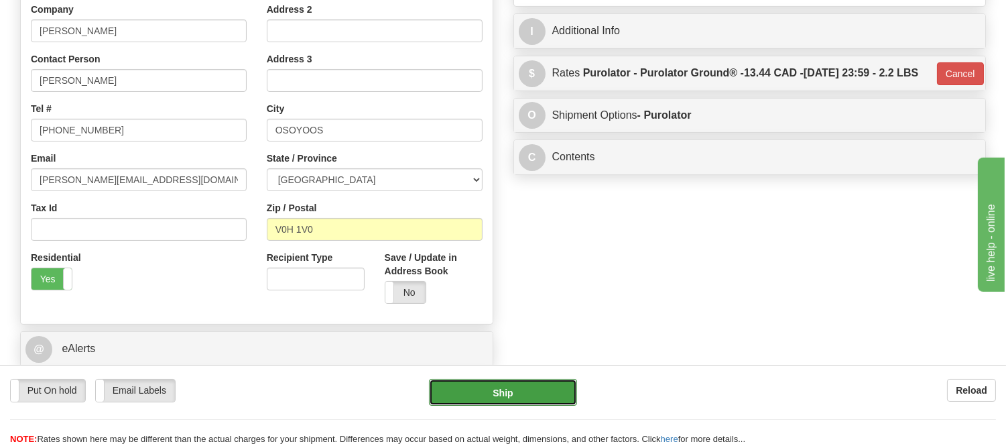
click at [554, 385] on button "Ship" at bounding box center [502, 392] width 147 height 27
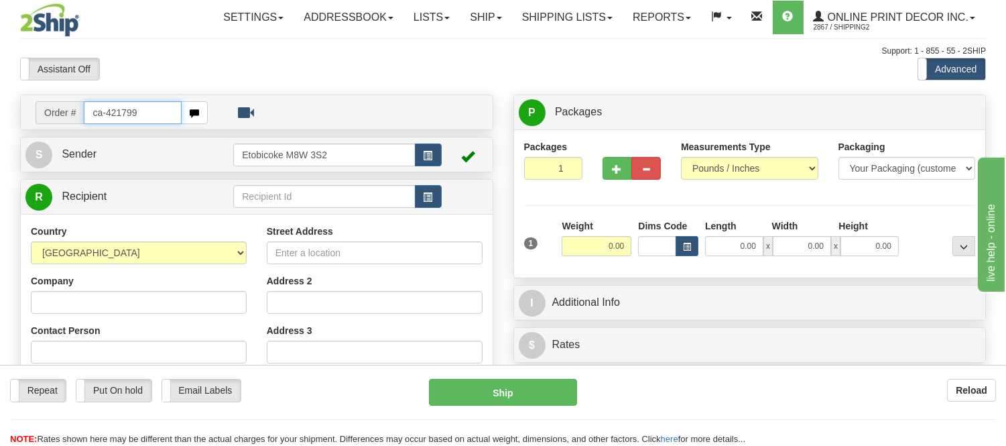
type input "ca-421799"
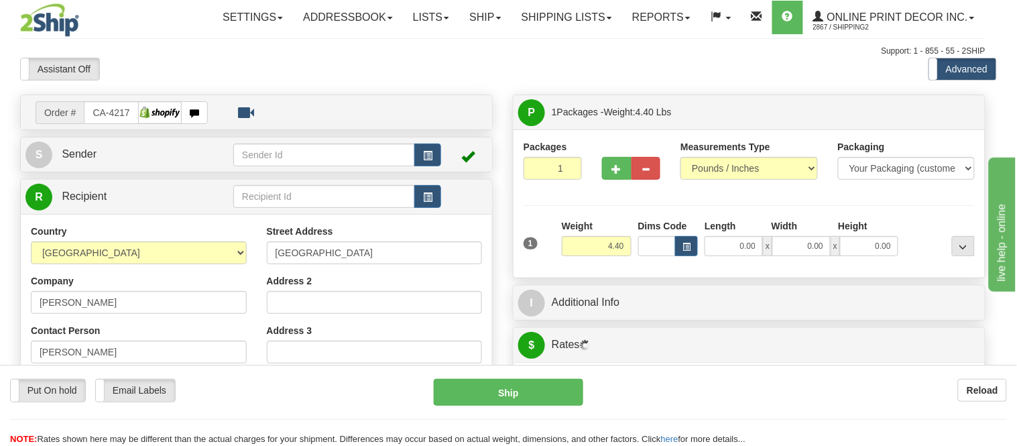
type input "FONTHILL"
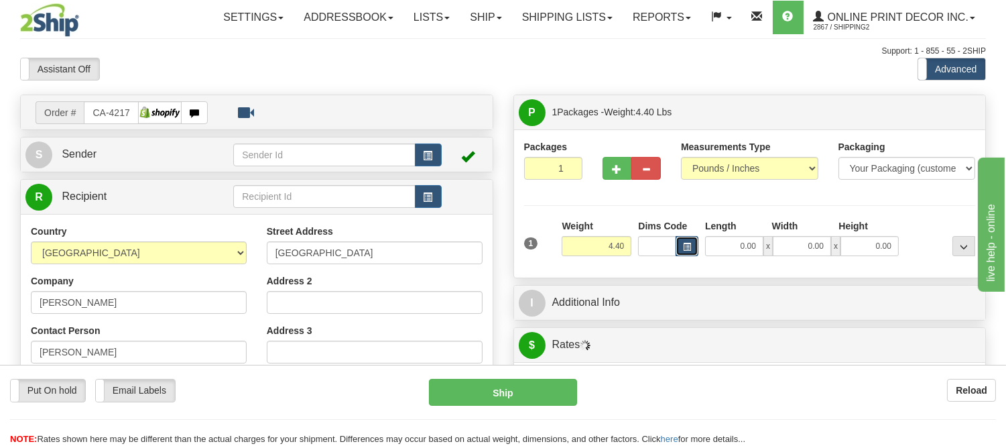
click at [694, 253] on button "button" at bounding box center [687, 246] width 23 height 20
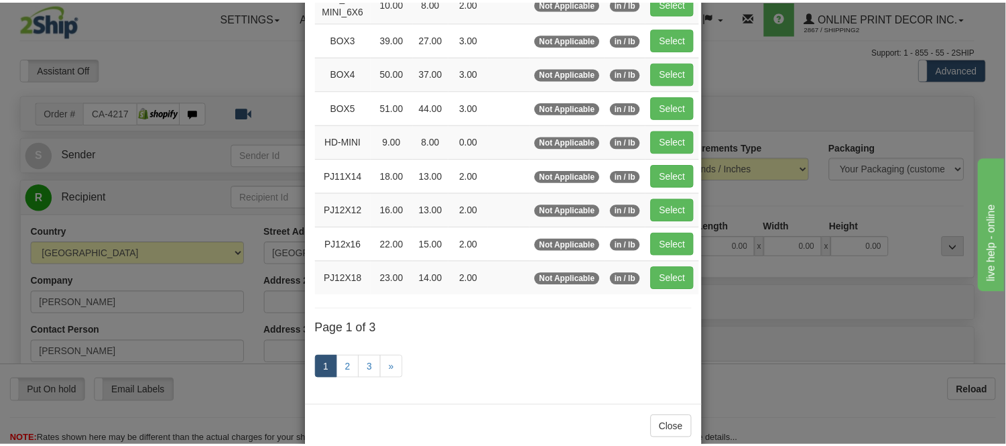
scroll to position [223, 0]
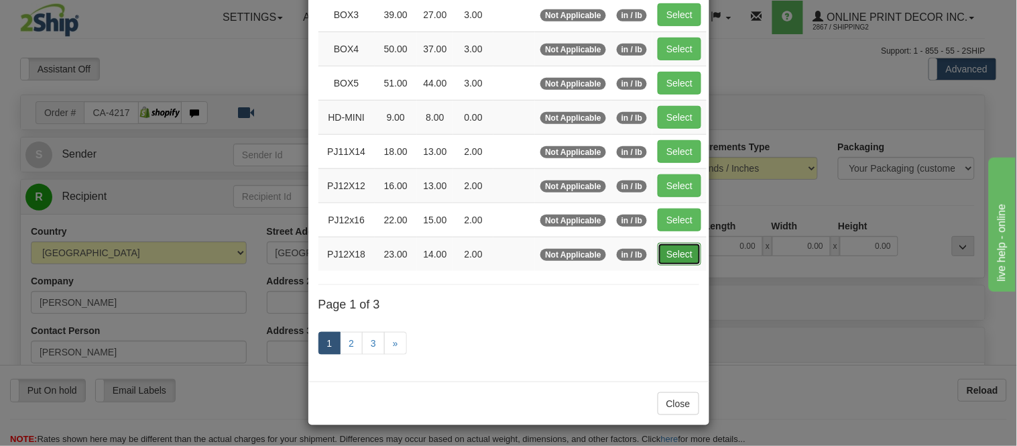
click at [674, 255] on button "Select" at bounding box center [680, 254] width 44 height 23
type input "PJ12X18"
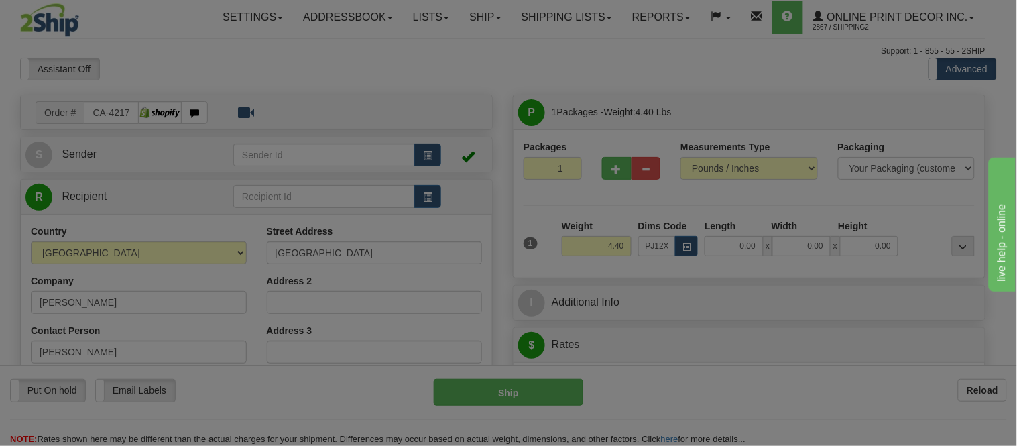
type input "23.00"
type input "14.00"
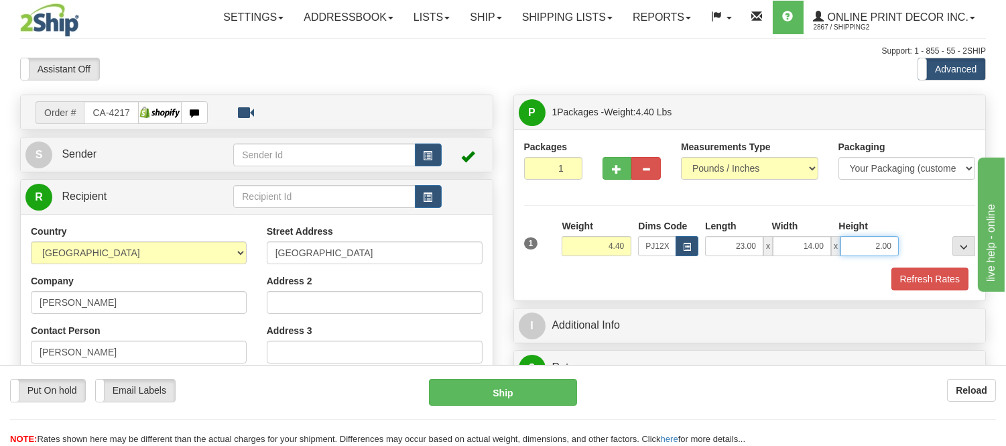
drag, startPoint x: 893, startPoint y: 251, endPoint x: 822, endPoint y: 256, distance: 71.2
click at [823, 255] on div "23.00 x 14.00 x 2.00" at bounding box center [802, 246] width 194 height 20
type input "3"
click button "Delete" at bounding box center [0, 0] width 0 height 0
type input "6.00"
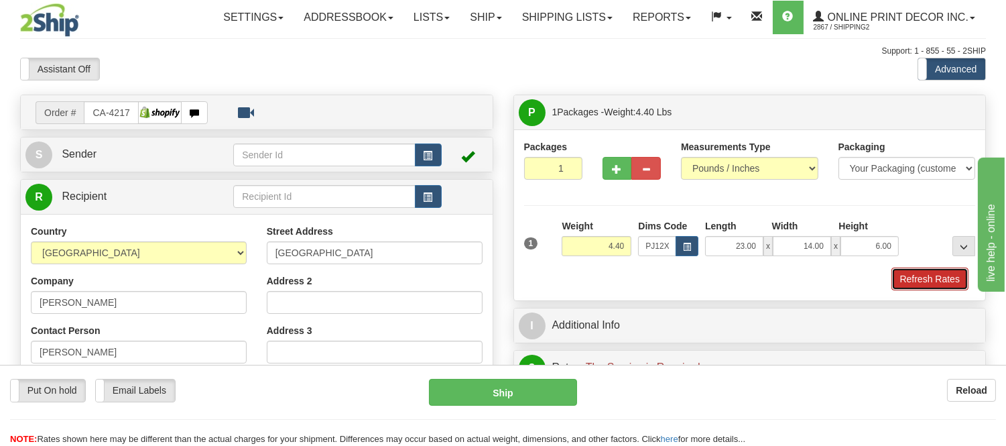
click at [935, 277] on button "Refresh Rates" at bounding box center [929, 278] width 77 height 23
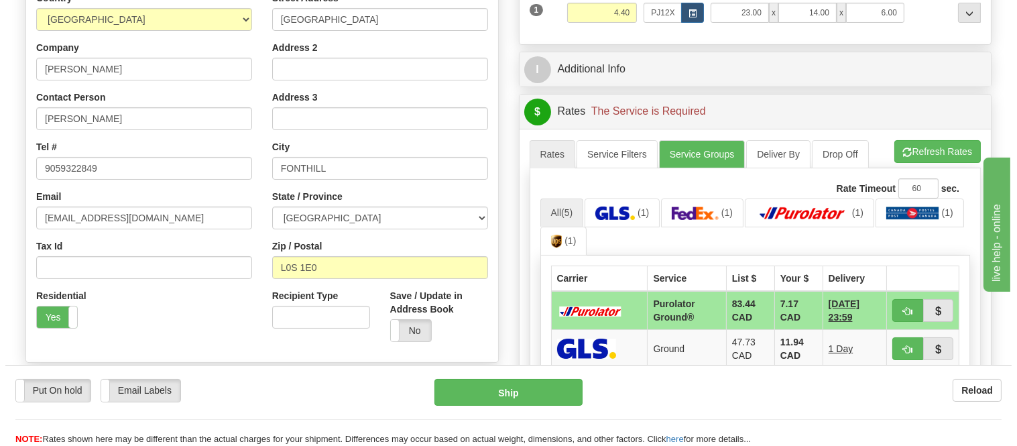
scroll to position [298, 0]
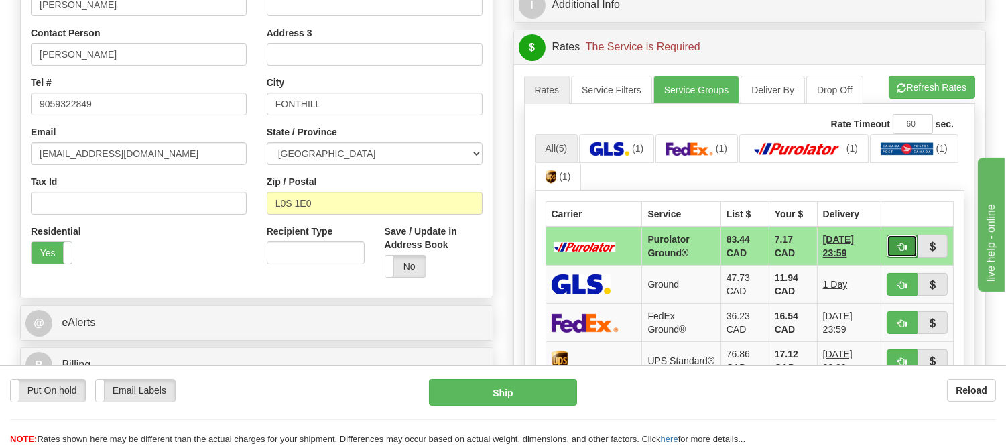
click at [902, 244] on span "button" at bounding box center [901, 247] width 9 height 9
type input "260"
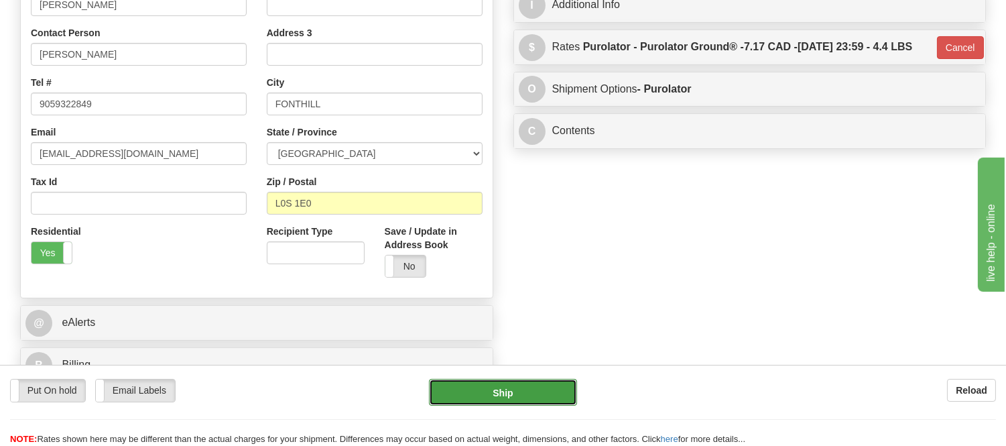
click at [515, 391] on button "Ship" at bounding box center [502, 392] width 147 height 27
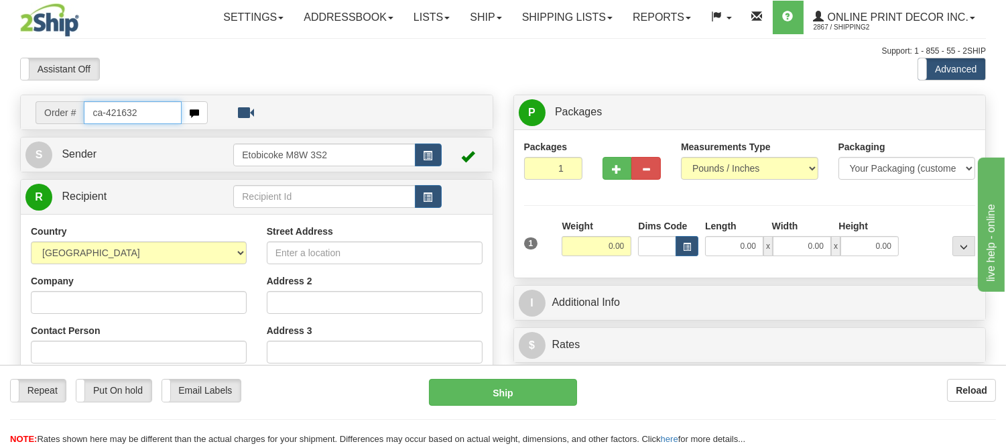
type input "ca-421632"
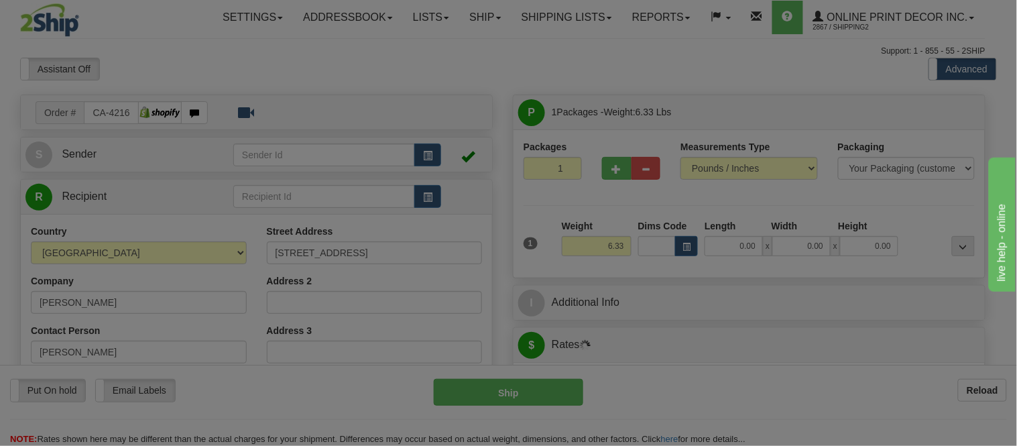
type input "MONT-TREMBLANT"
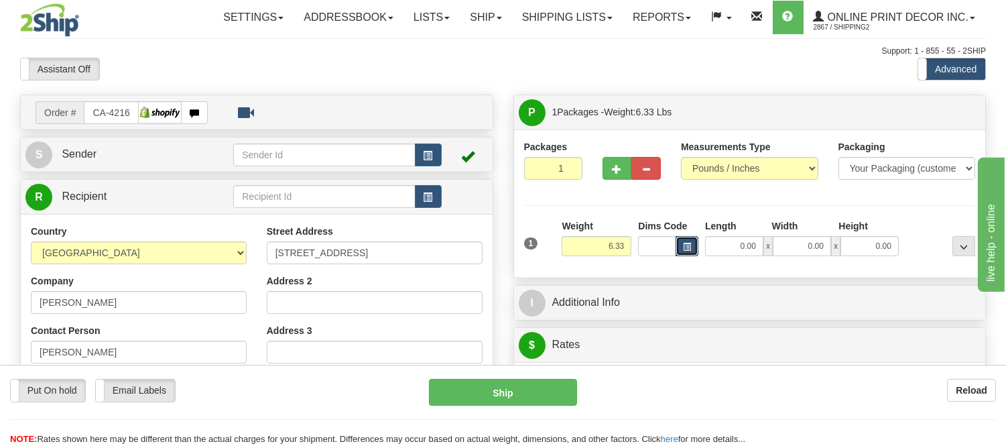
click at [690, 248] on span "button" at bounding box center [687, 246] width 8 height 7
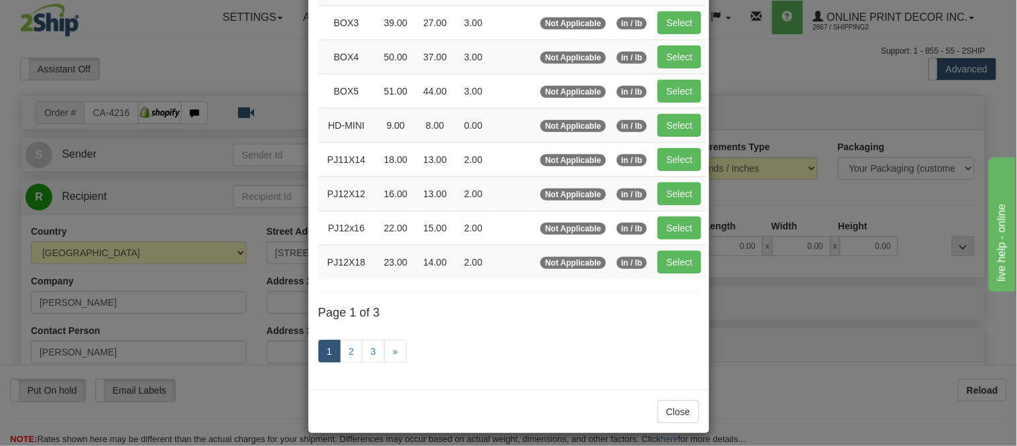
scroll to position [223, 0]
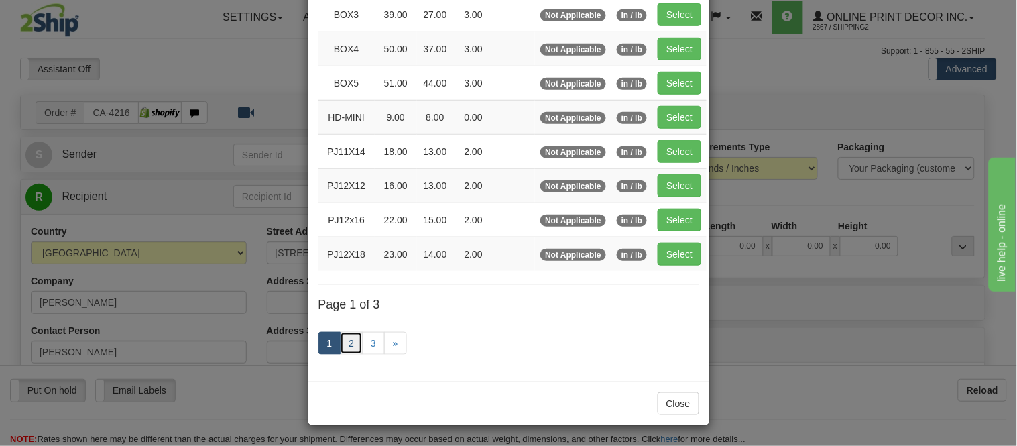
click at [347, 346] on link "2" at bounding box center [351, 343] width 23 height 23
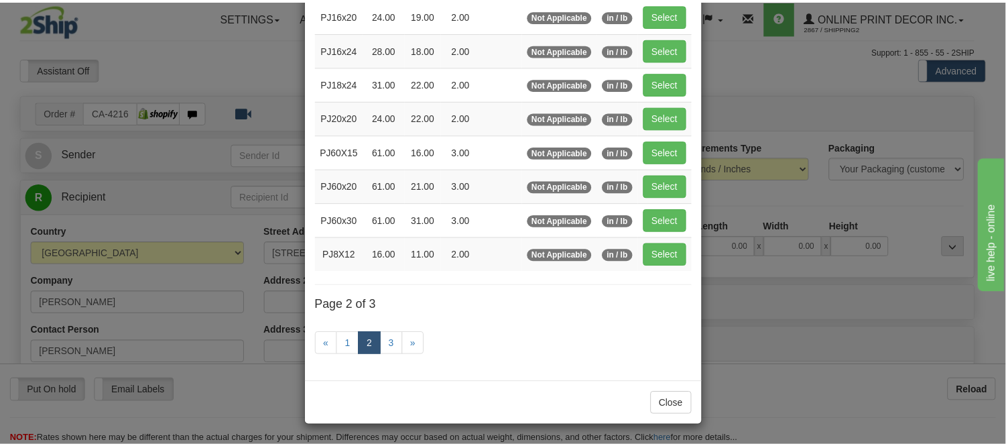
scroll to position [218, 0]
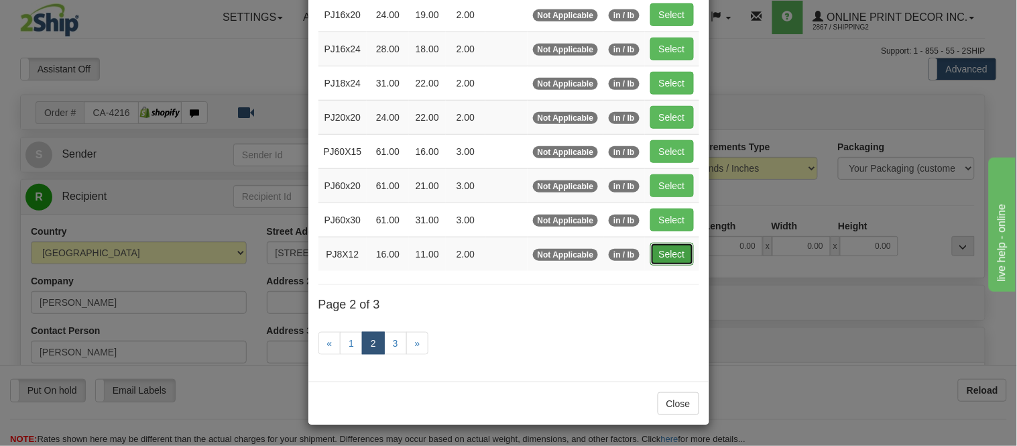
click at [668, 245] on button "Select" at bounding box center [672, 254] width 44 height 23
type input "PJ8X12"
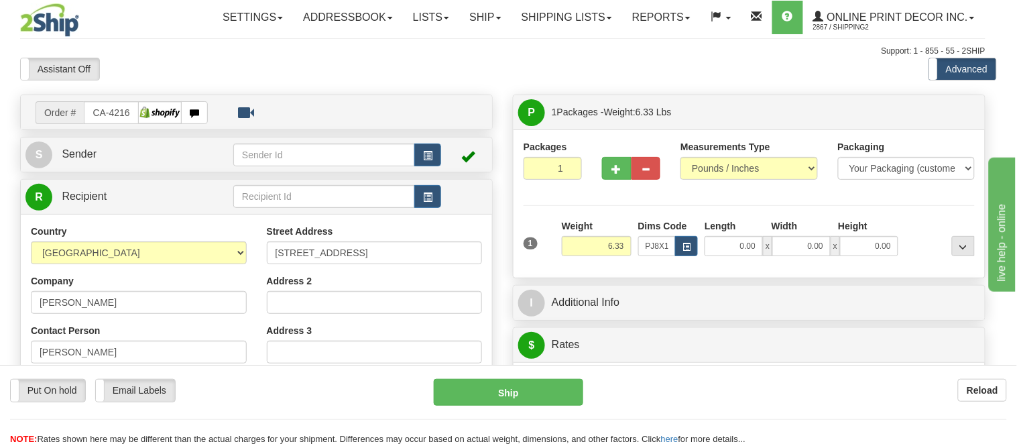
type input "16.00"
type input "11.00"
type input "2.00"
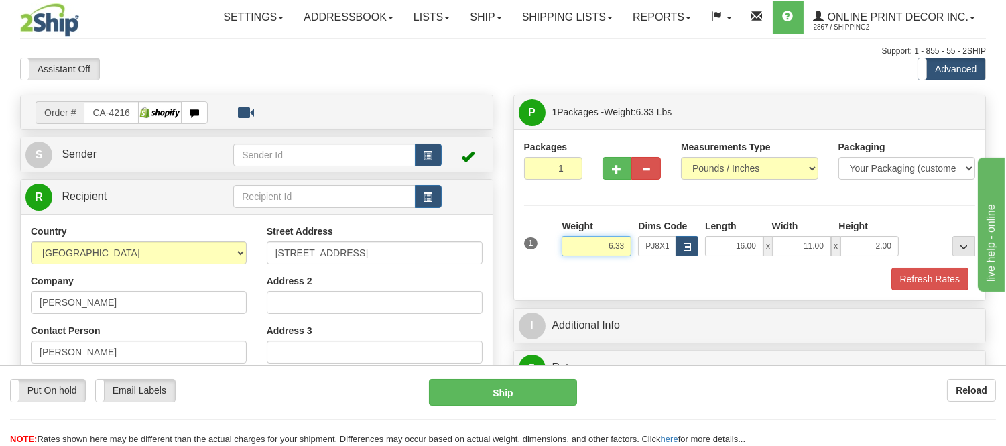
drag, startPoint x: 626, startPoint y: 247, endPoint x: 511, endPoint y: 244, distance: 114.6
type input "3.00"
click at [903, 290] on button "Refresh Rates" at bounding box center [929, 278] width 77 height 23
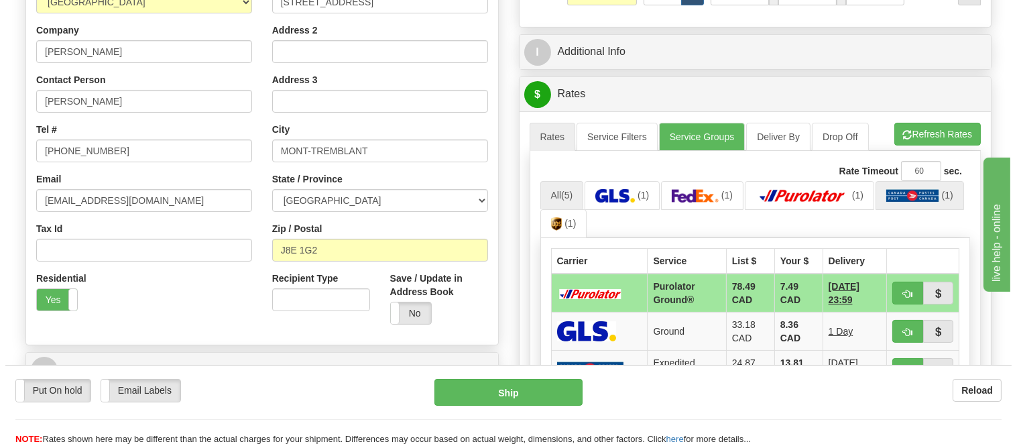
scroll to position [298, 0]
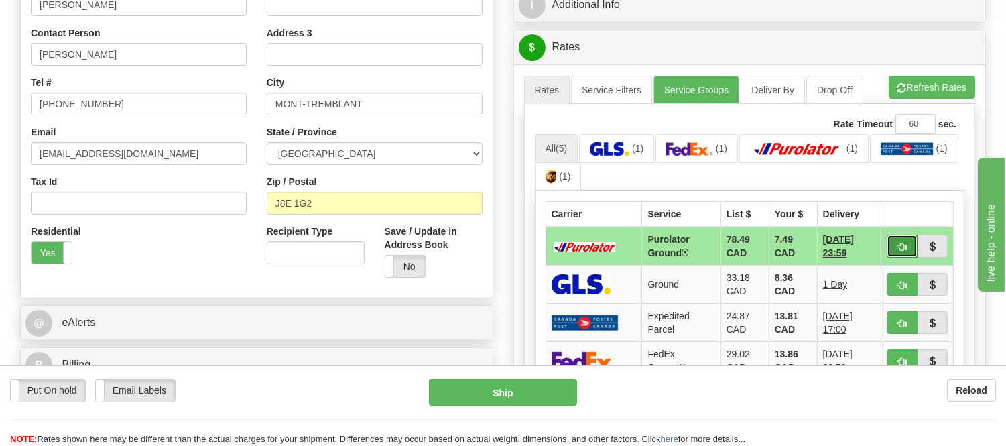
click at [901, 243] on span "button" at bounding box center [901, 247] width 9 height 9
type input "260"
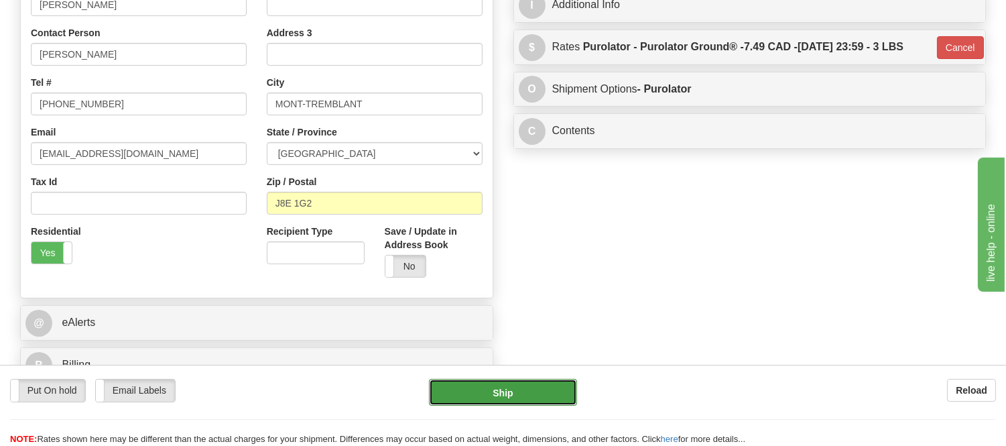
click at [515, 401] on button "Ship" at bounding box center [502, 392] width 147 height 27
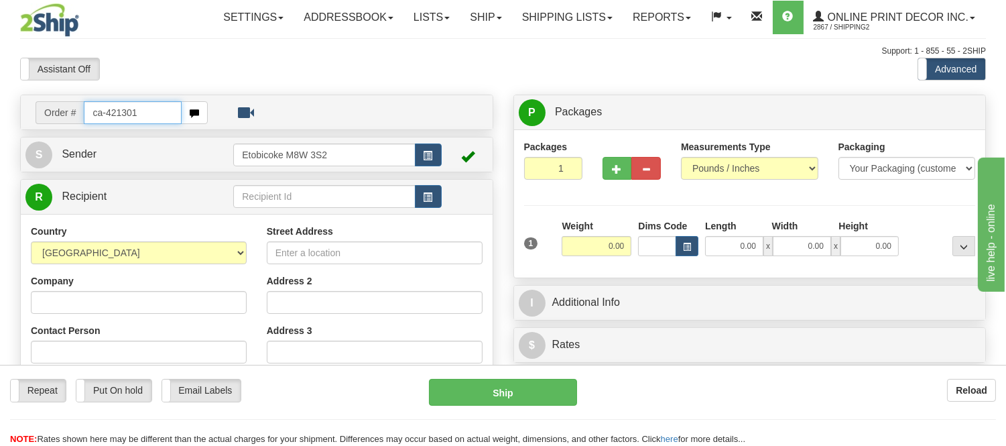
type input "ca-421301"
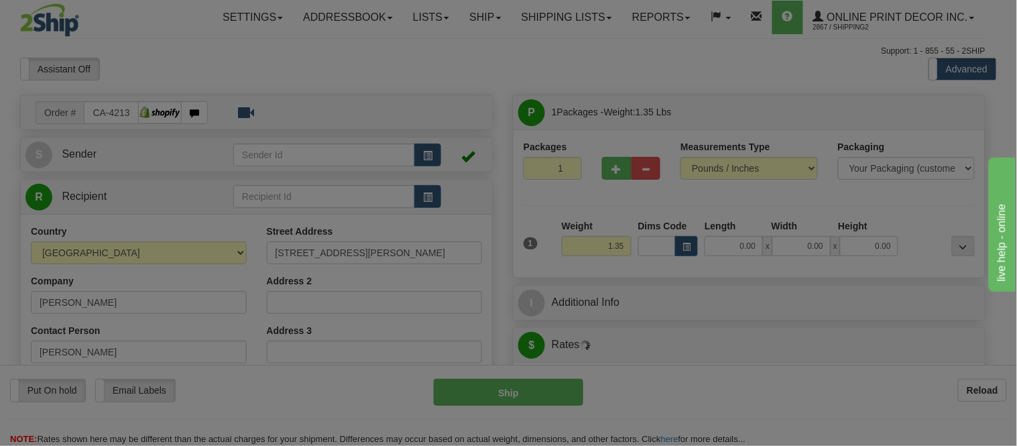
type input "OAKBANK"
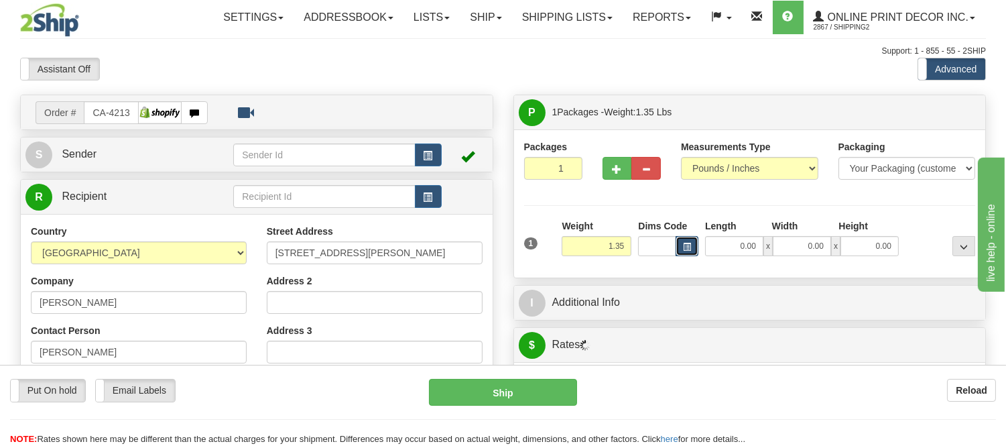
click at [684, 243] on span "button" at bounding box center [687, 246] width 8 height 7
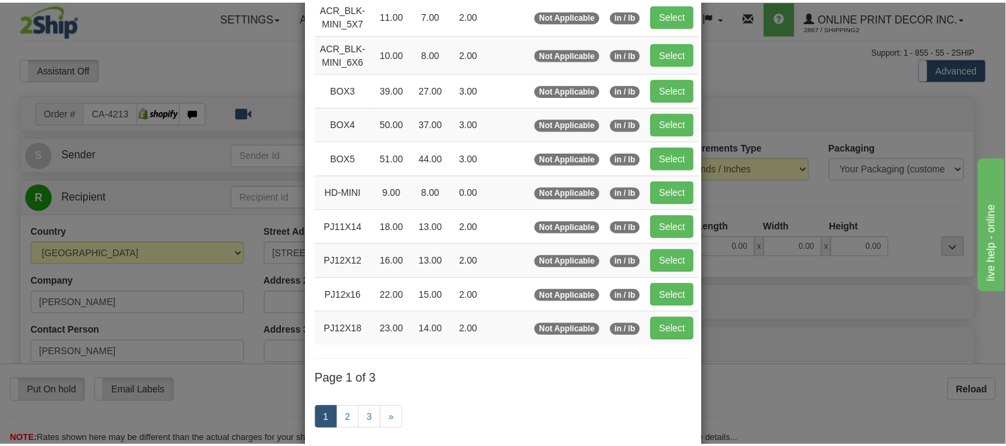
scroll to position [149, 0]
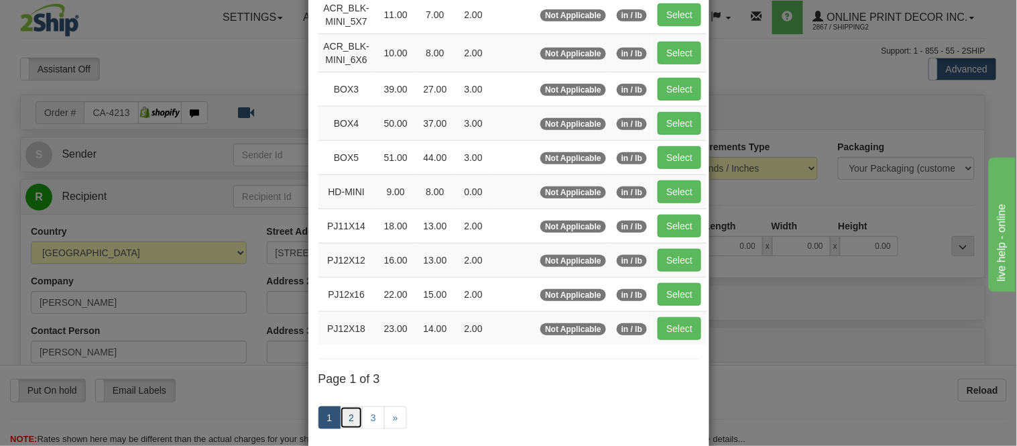
click at [342, 422] on link "2" at bounding box center [351, 417] width 23 height 23
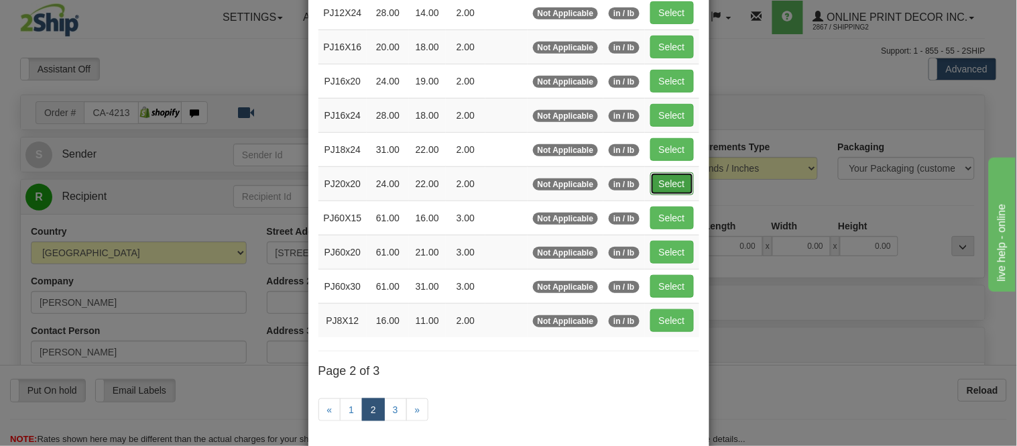
click at [666, 186] on button "Select" at bounding box center [672, 183] width 44 height 23
type input "PJ20x20"
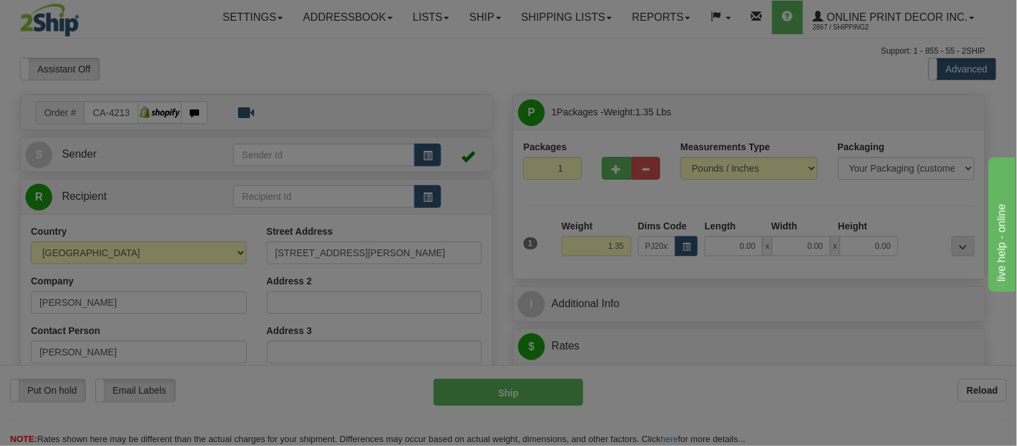
type input "24.00"
type input "22.00"
type input "2.00"
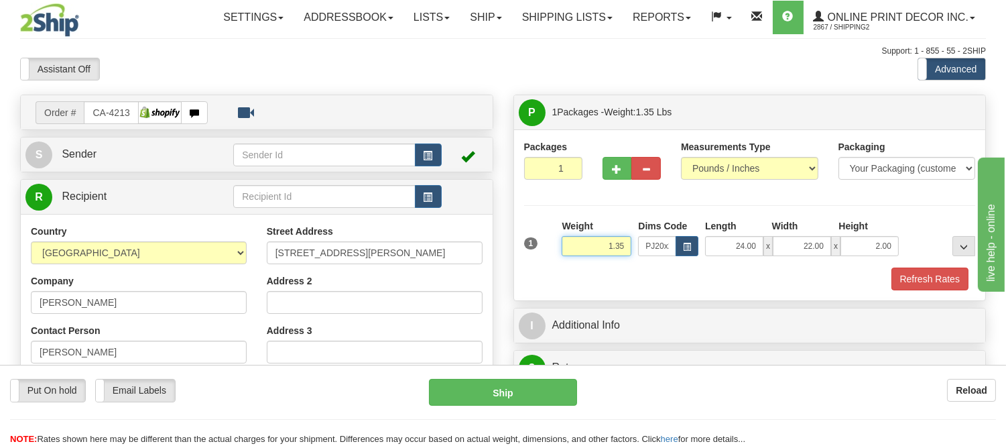
drag, startPoint x: 627, startPoint y: 245, endPoint x: 560, endPoint y: 243, distance: 67.1
click at [560, 243] on div "Weight 1.35" at bounding box center [596, 242] width 76 height 47
type input "3"
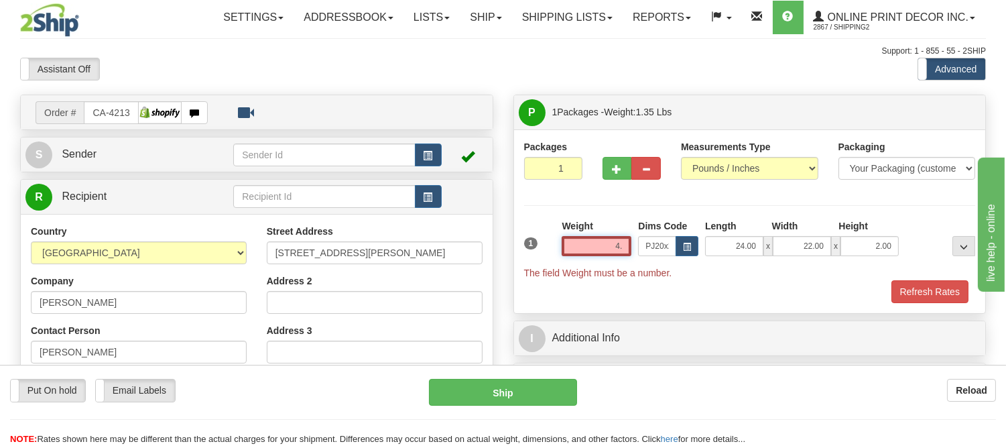
type input "4"
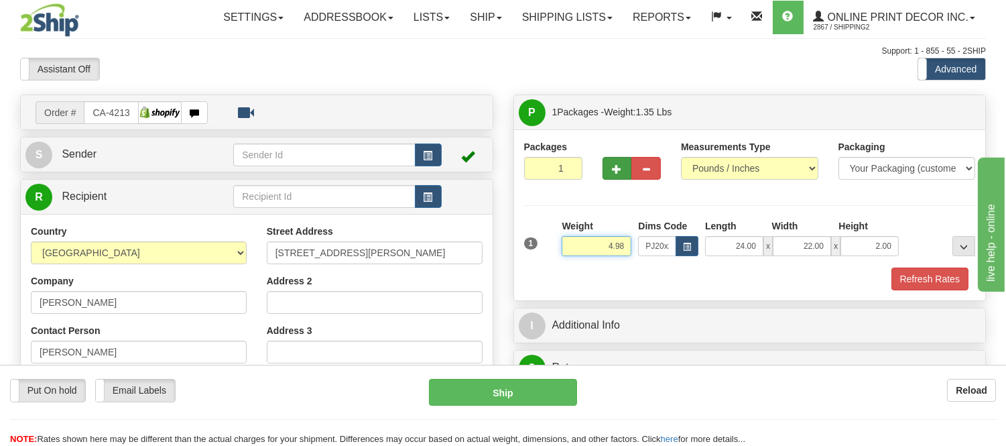
type input "4.98"
click at [610, 177] on button "button" at bounding box center [617, 168] width 29 height 23
radio input "true"
type input "2"
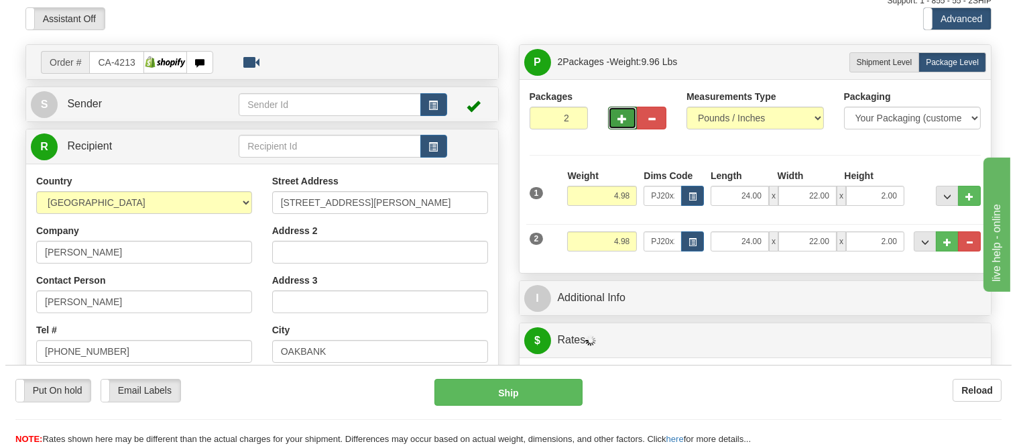
scroll to position [74, 0]
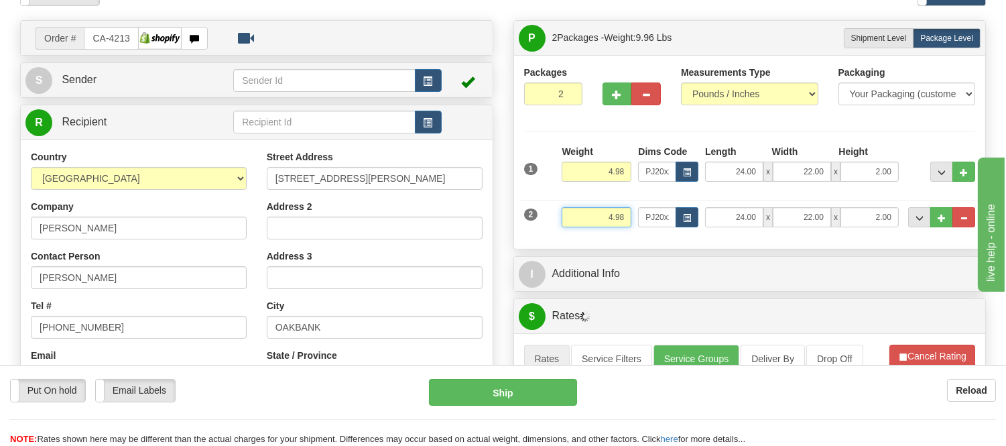
drag, startPoint x: 625, startPoint y: 217, endPoint x: 566, endPoint y: 223, distance: 59.2
click at [566, 223] on input "4.98" at bounding box center [597, 217] width 70 height 20
type input "o"
type input "0.98"
click at [684, 219] on span "button" at bounding box center [687, 217] width 8 height 7
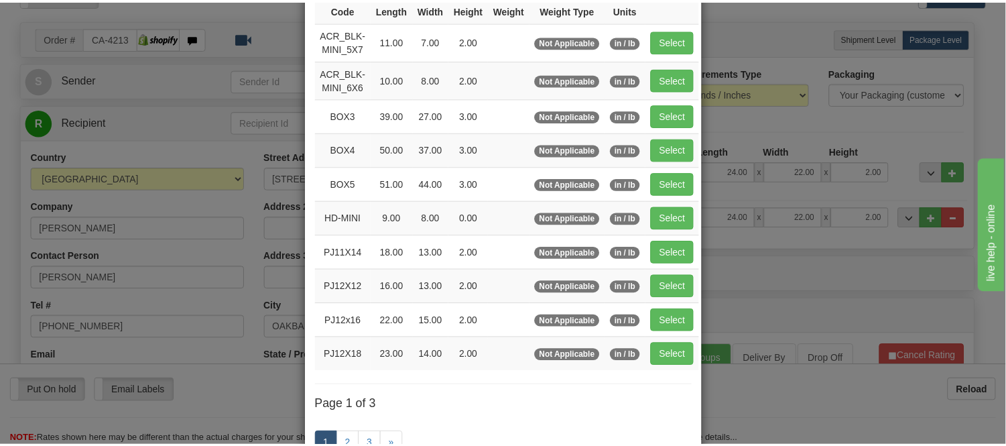
scroll to position [149, 0]
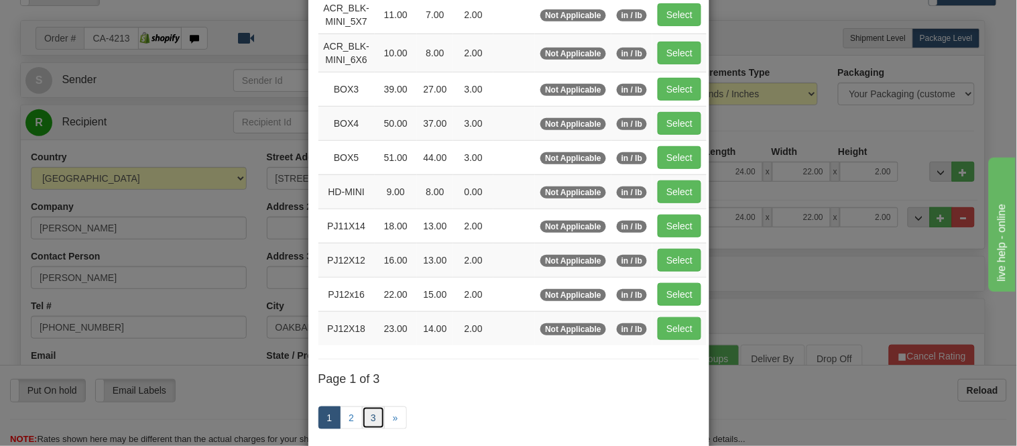
click at [362, 414] on link "3" at bounding box center [373, 417] width 23 height 23
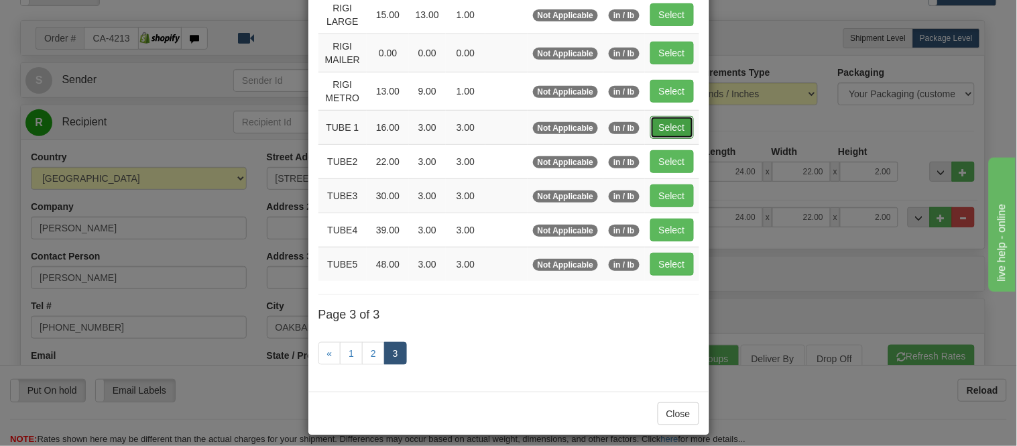
click at [655, 121] on button "Select" at bounding box center [672, 127] width 44 height 23
type input "TUBE 1"
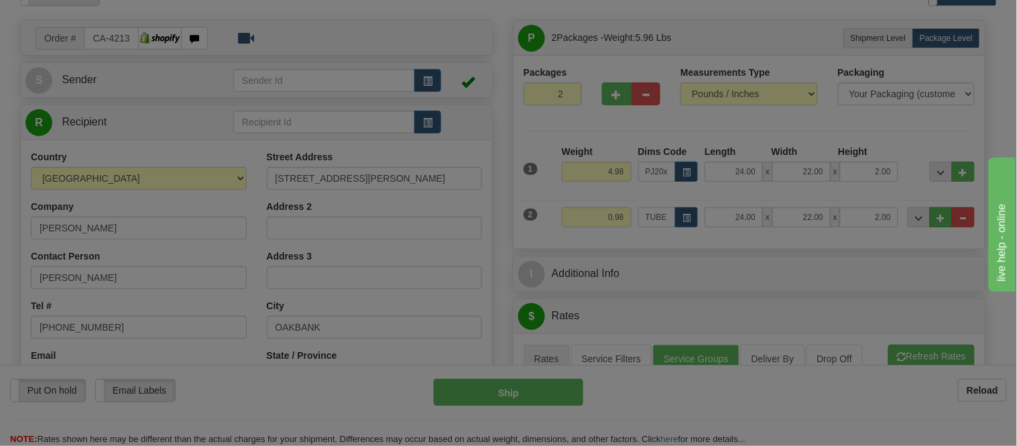
type input "16.00"
type input "3.00"
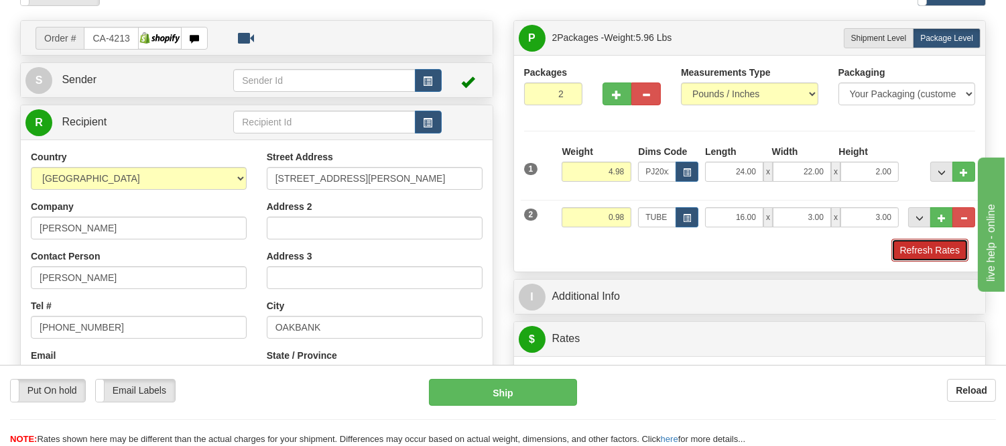
click at [934, 257] on button "Refresh Rates" at bounding box center [929, 250] width 77 height 23
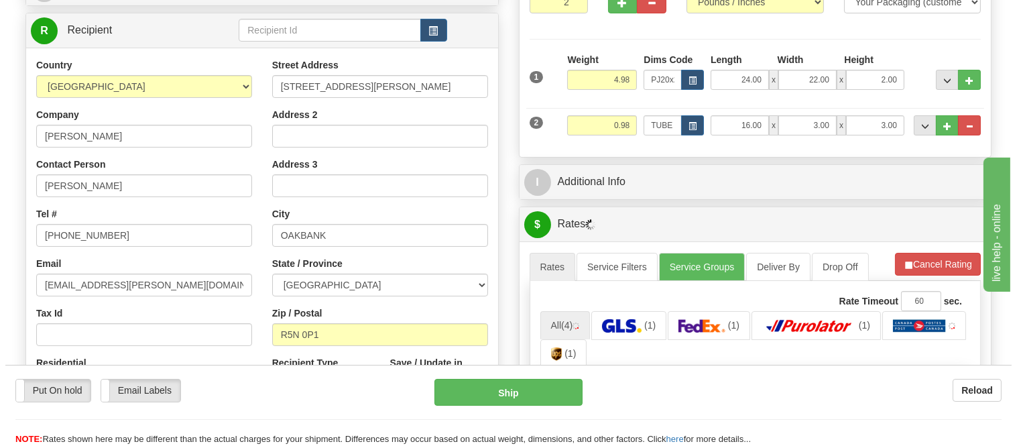
scroll to position [158, 0]
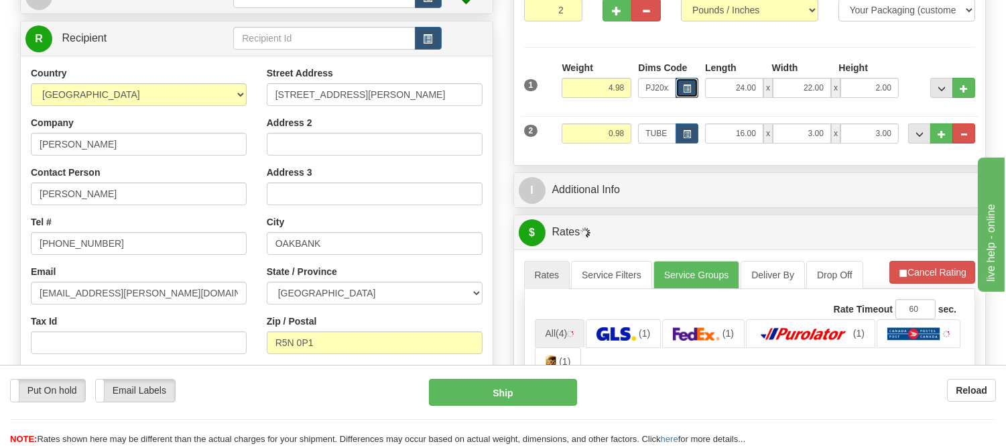
click at [691, 86] on button "button" at bounding box center [687, 88] width 23 height 20
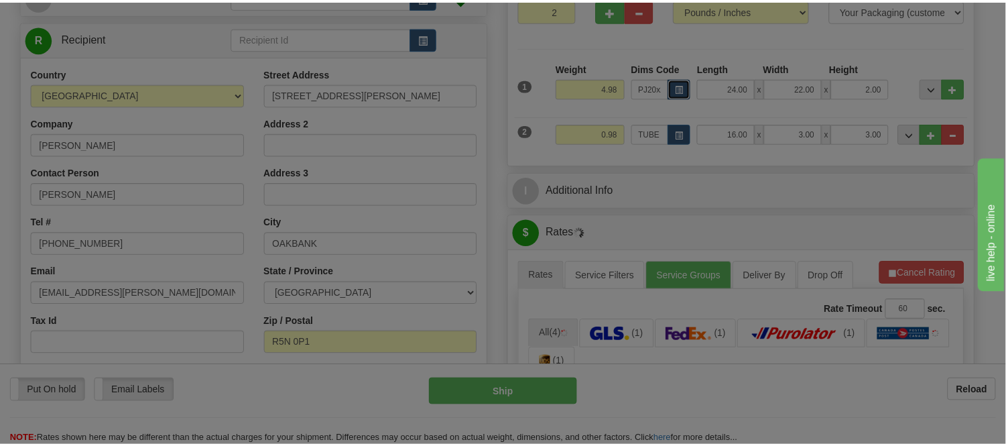
scroll to position [0, 0]
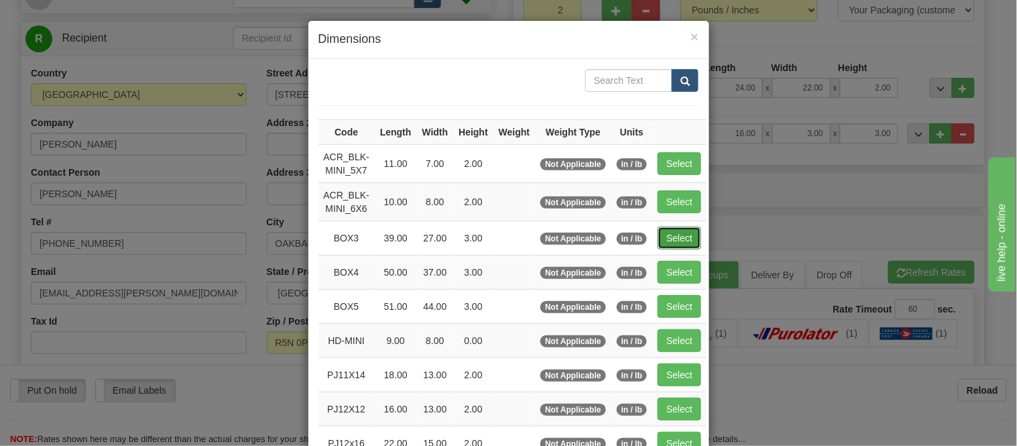
click at [680, 239] on button "Select" at bounding box center [680, 238] width 44 height 23
type input "BOX3"
type input "39.00"
type input "27.00"
type input "3.00"
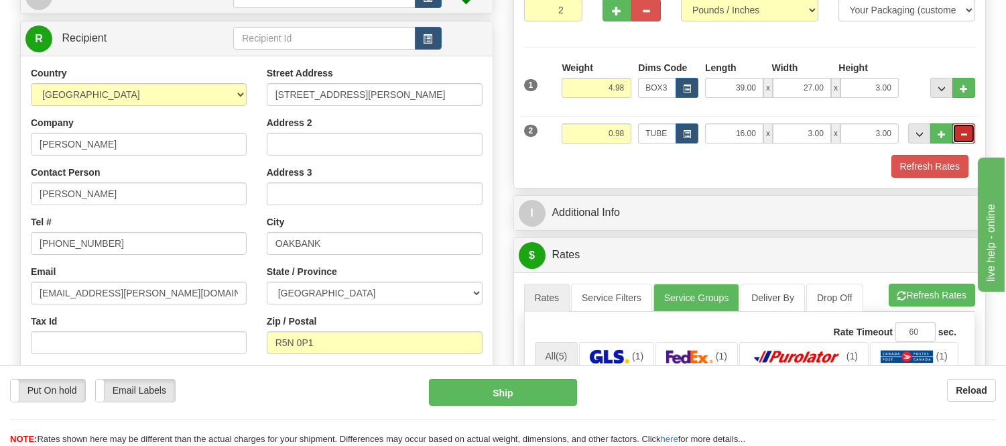
click at [960, 131] on span "..." at bounding box center [964, 134] width 8 height 7
type input "1"
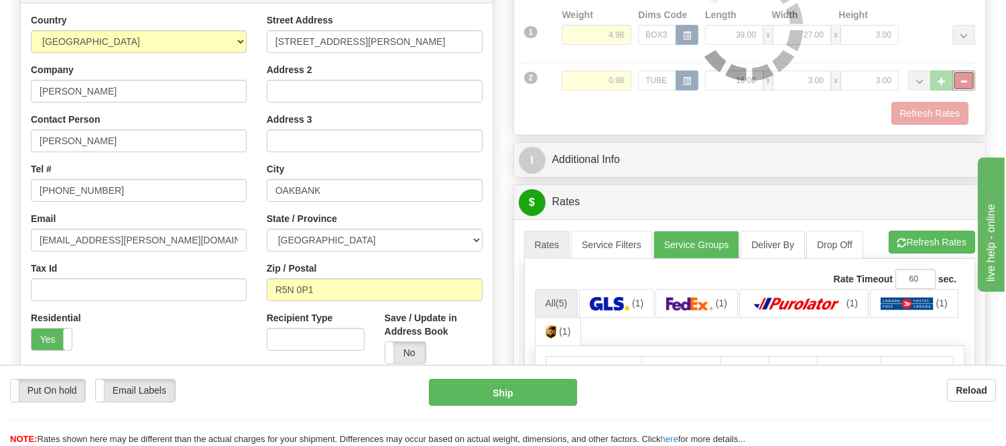
scroll to position [307, 0]
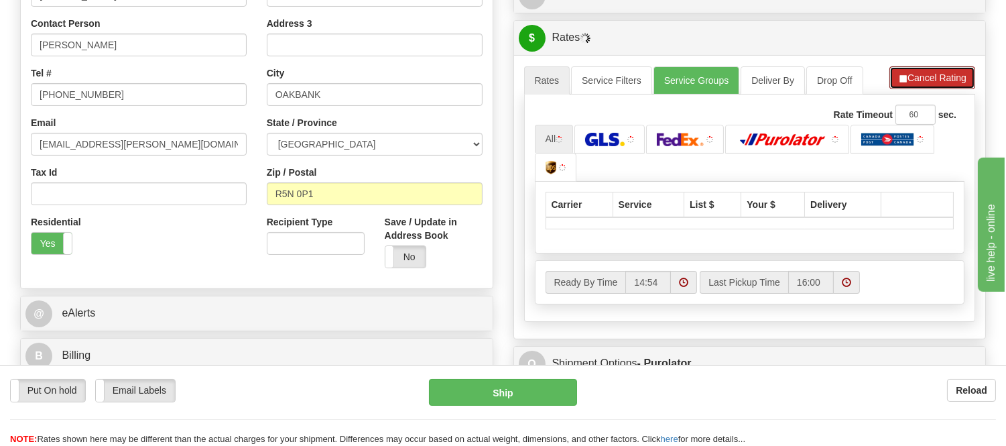
click at [940, 76] on button "Cancel Rating" at bounding box center [932, 77] width 86 height 23
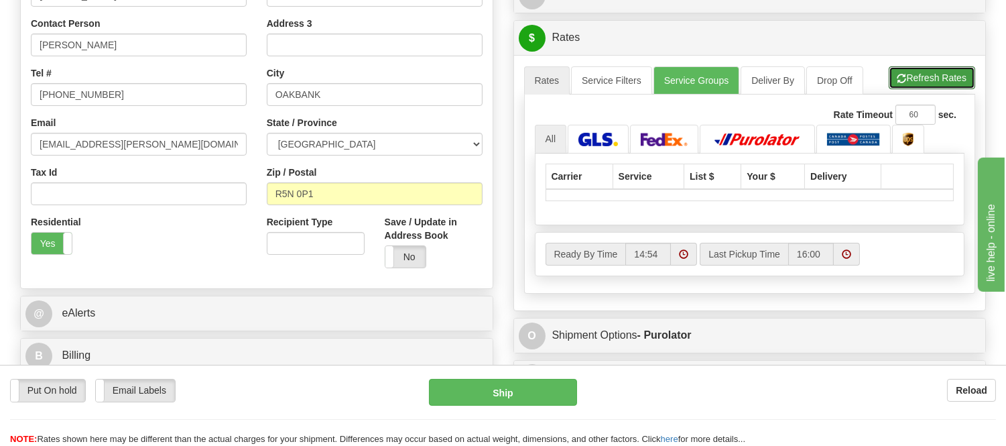
click at [940, 78] on button "Refresh Rates" at bounding box center [932, 77] width 86 height 23
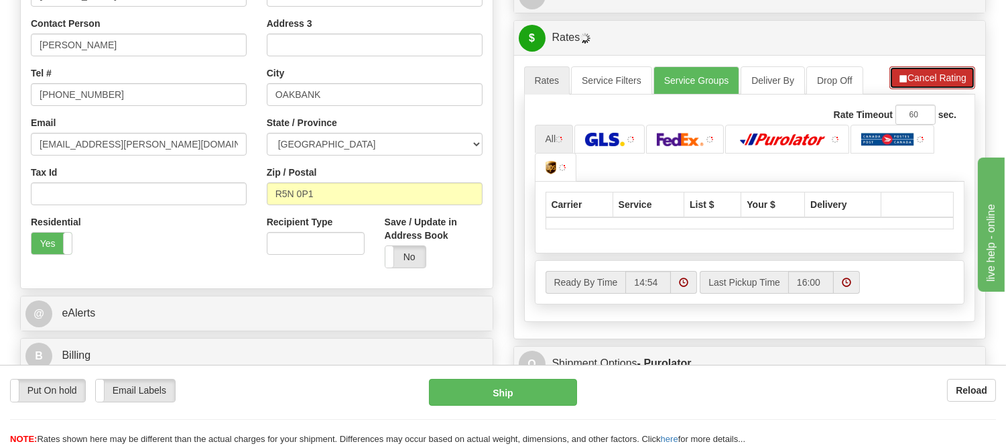
click at [937, 79] on button "Cancel Rating" at bounding box center [932, 77] width 86 height 23
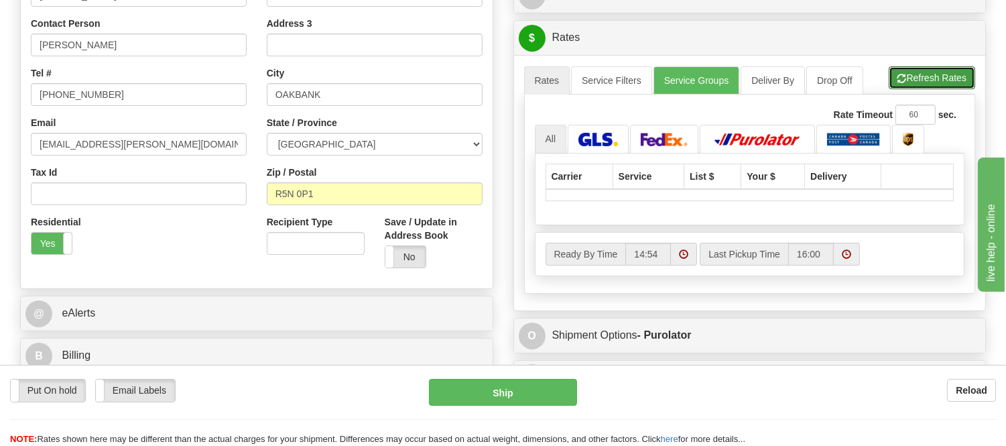
click at [937, 79] on button "Refresh Rates" at bounding box center [932, 77] width 86 height 23
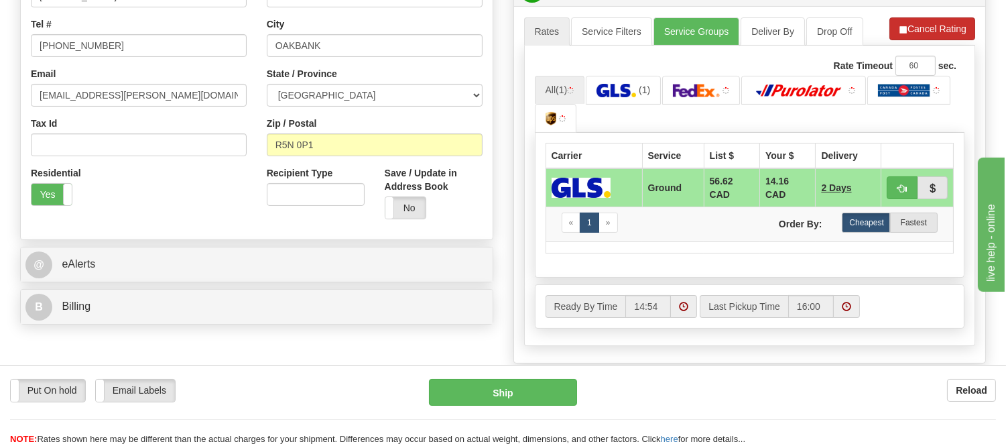
scroll to position [382, 0]
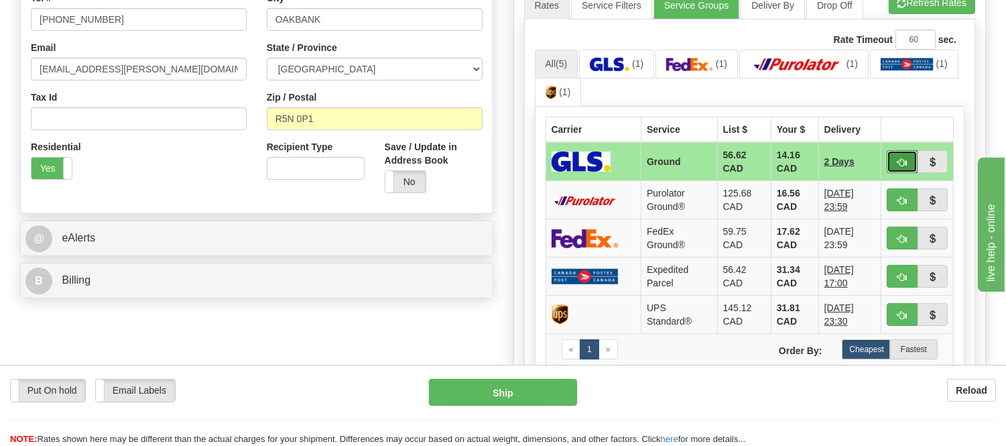
click at [906, 155] on button "button" at bounding box center [902, 161] width 31 height 23
type input "1"
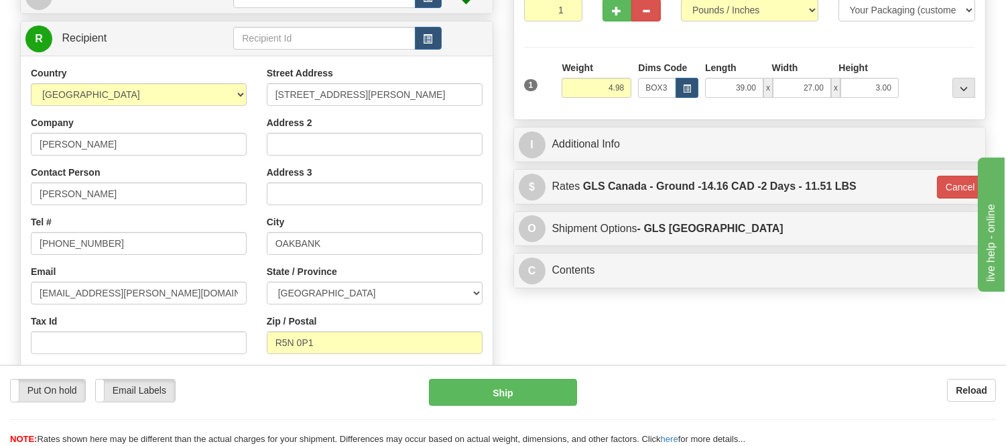
scroll to position [84, 0]
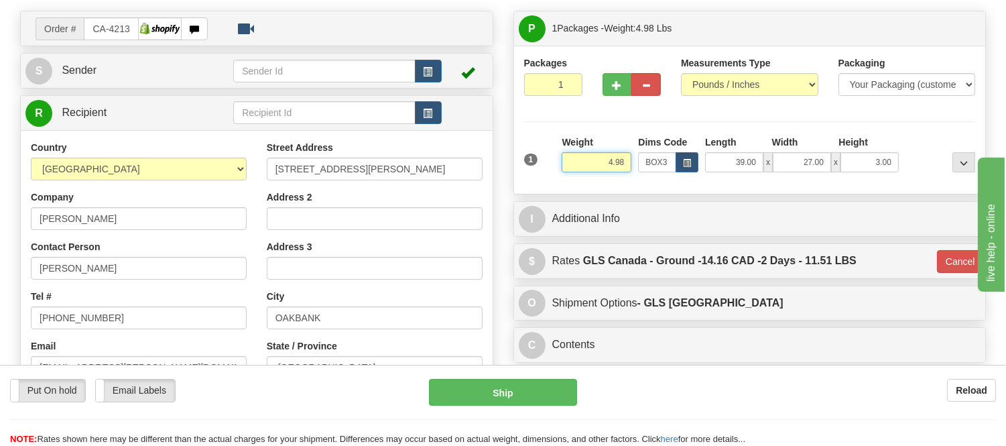
drag, startPoint x: 627, startPoint y: 162, endPoint x: 588, endPoint y: 174, distance: 41.5
click at [588, 174] on div "Weight 4.98" at bounding box center [596, 158] width 76 height 47
type input "6.98"
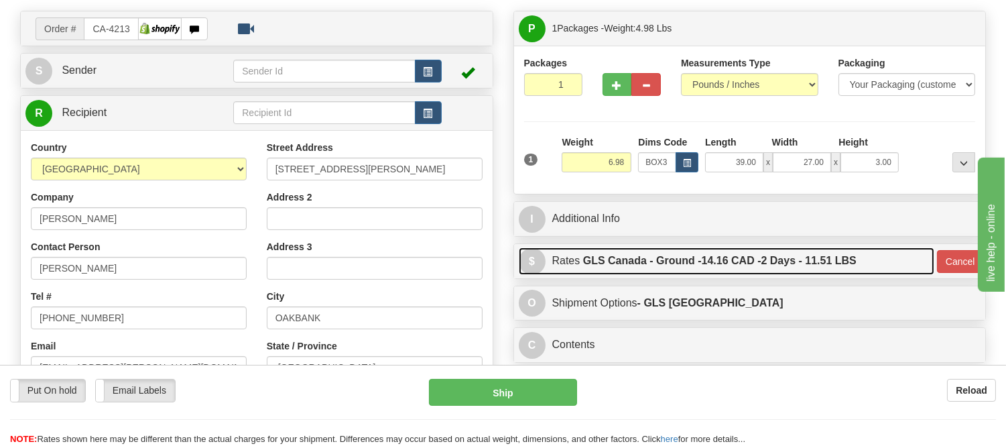
click at [800, 269] on label "GLS Canada - Ground - 14.16 CAD - 2 Days - 11.51 LBS" at bounding box center [719, 260] width 273 height 27
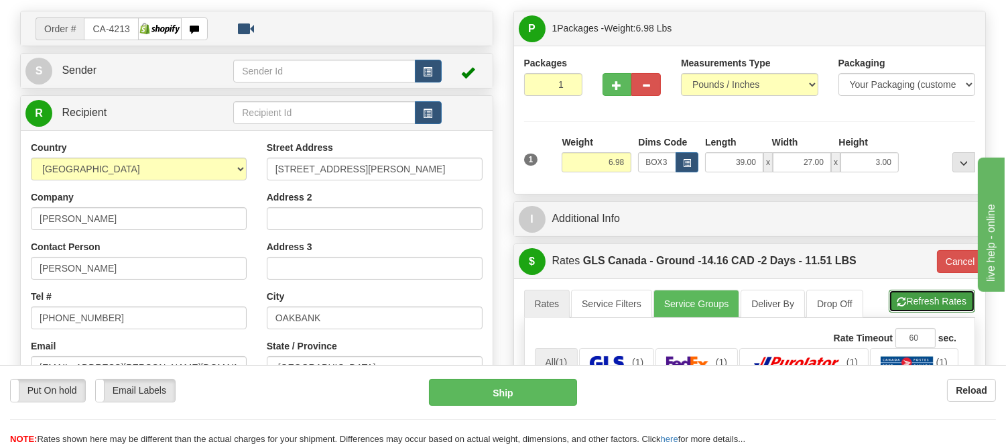
click at [932, 293] on button "Refresh Rates" at bounding box center [932, 301] width 86 height 23
type input "1"
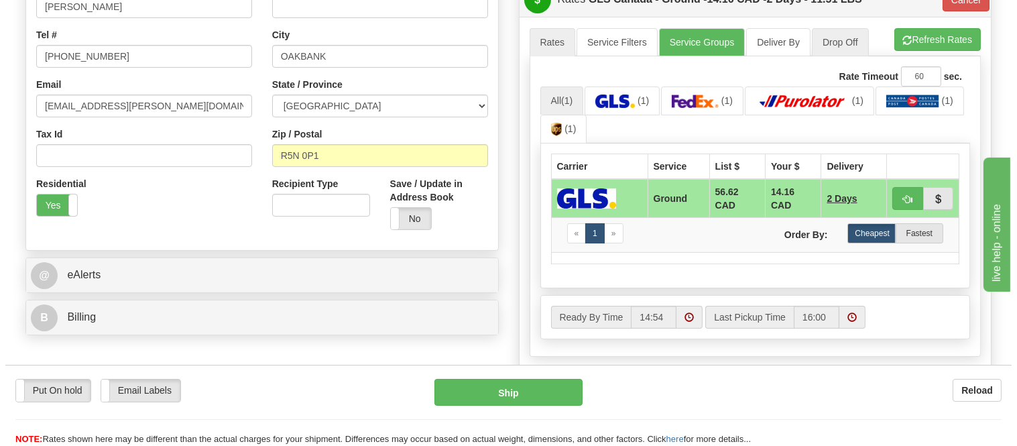
scroll to position [382, 0]
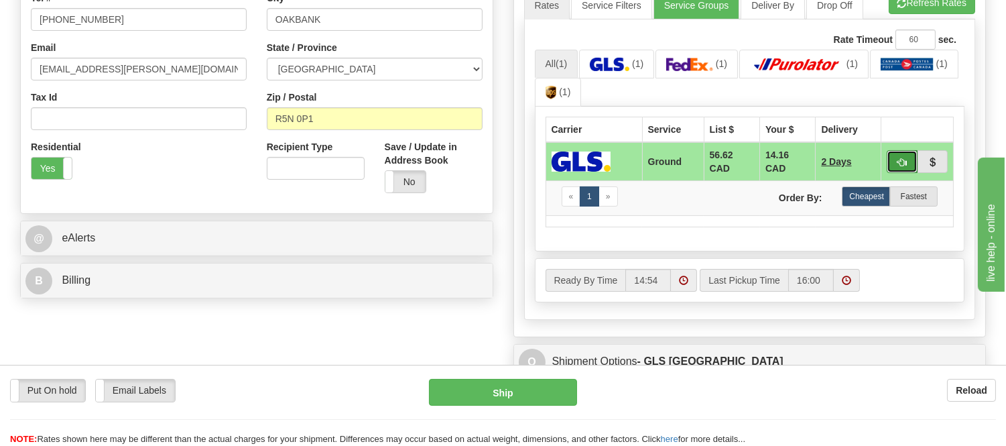
click at [906, 166] on button "button" at bounding box center [902, 161] width 31 height 23
click at [795, 69] on img at bounding box center [797, 64] width 94 height 13
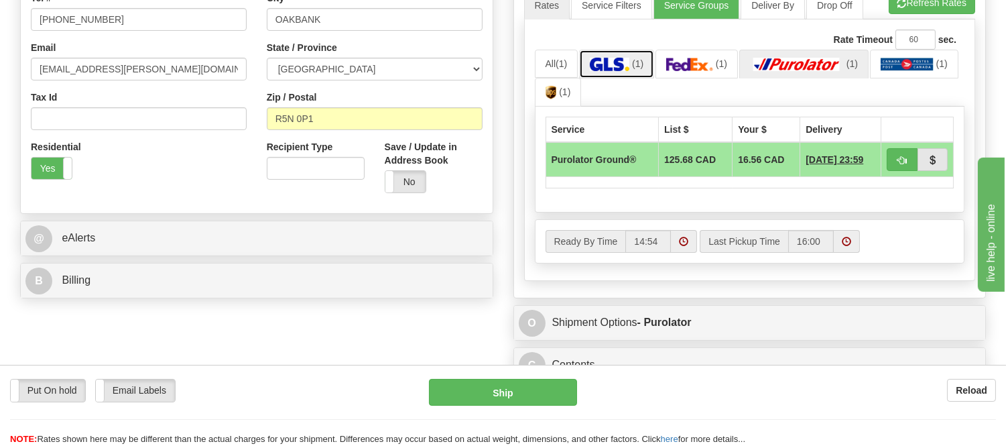
click at [601, 69] on img at bounding box center [610, 64] width 40 height 13
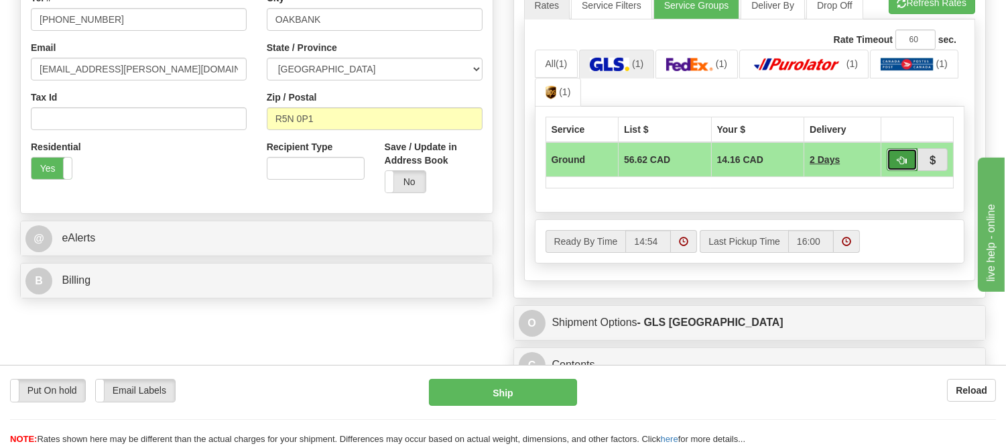
click at [897, 157] on span "button" at bounding box center [901, 160] width 9 height 9
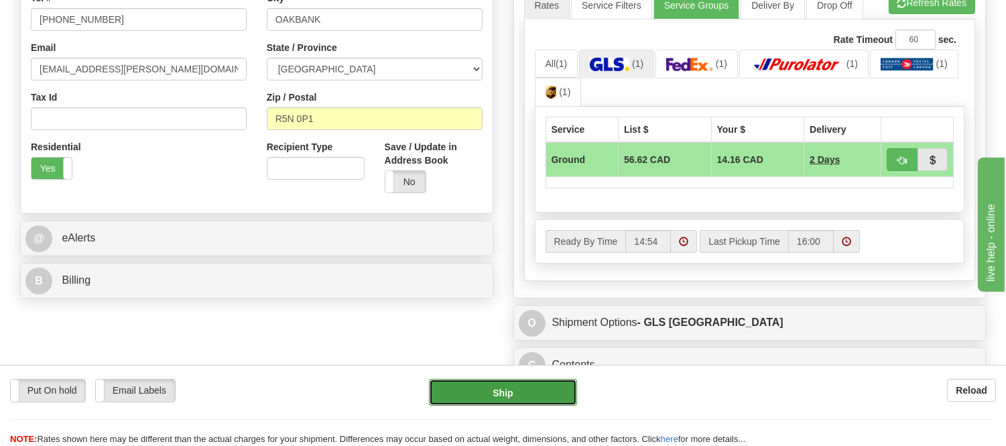
click at [552, 389] on button "Ship" at bounding box center [502, 392] width 147 height 27
